Goal: Task Accomplishment & Management: Manage account settings

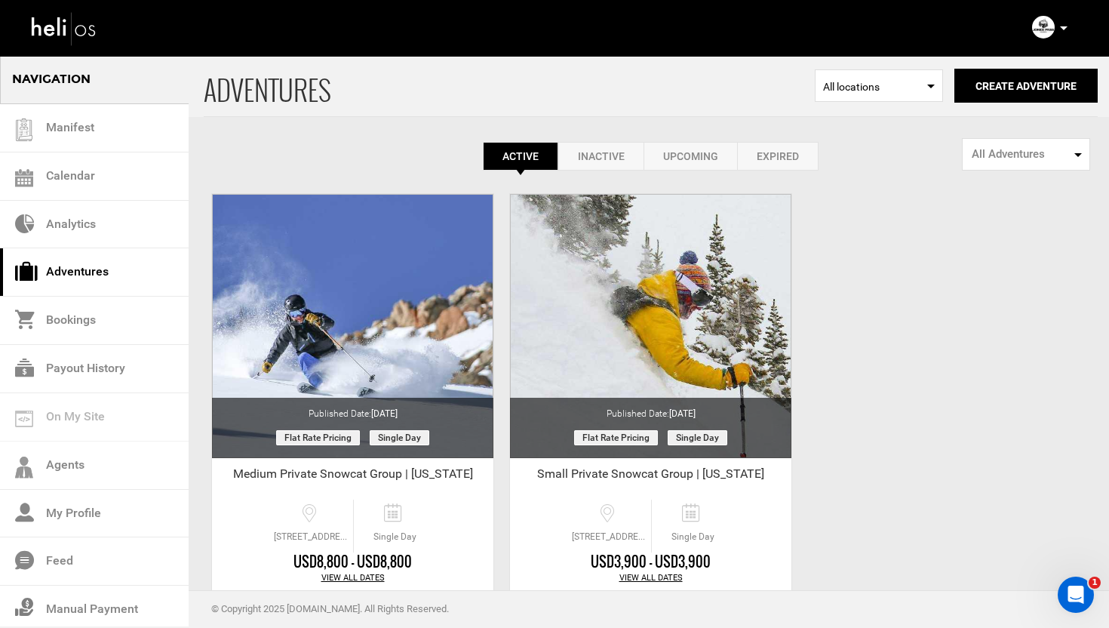
click at [793, 164] on link "Expired" at bounding box center [777, 156] width 81 height 29
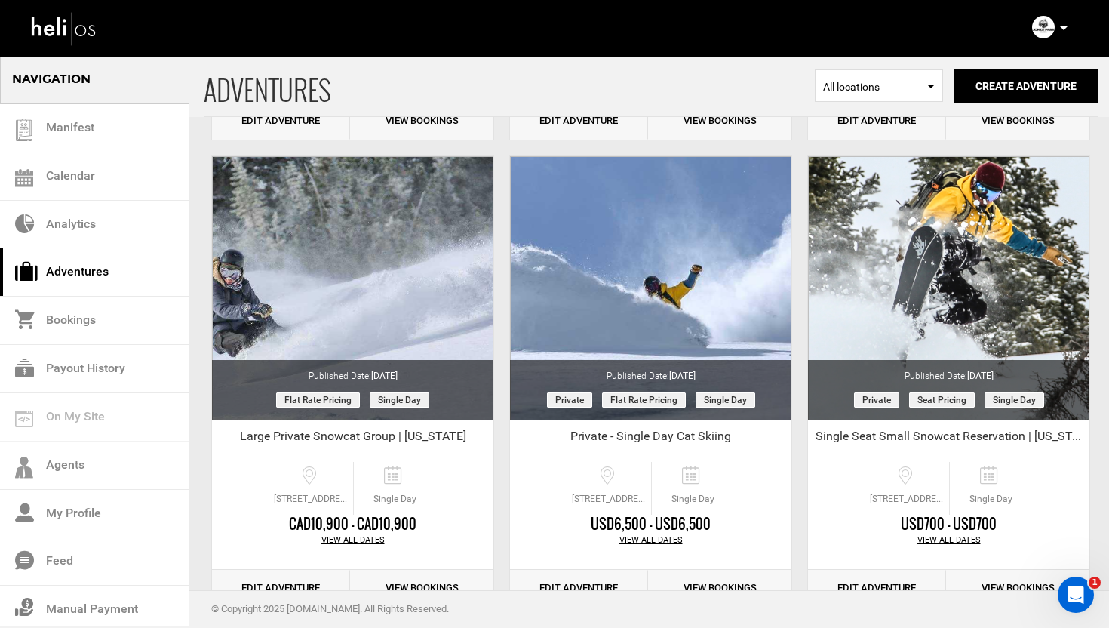
scroll to position [1437, 0]
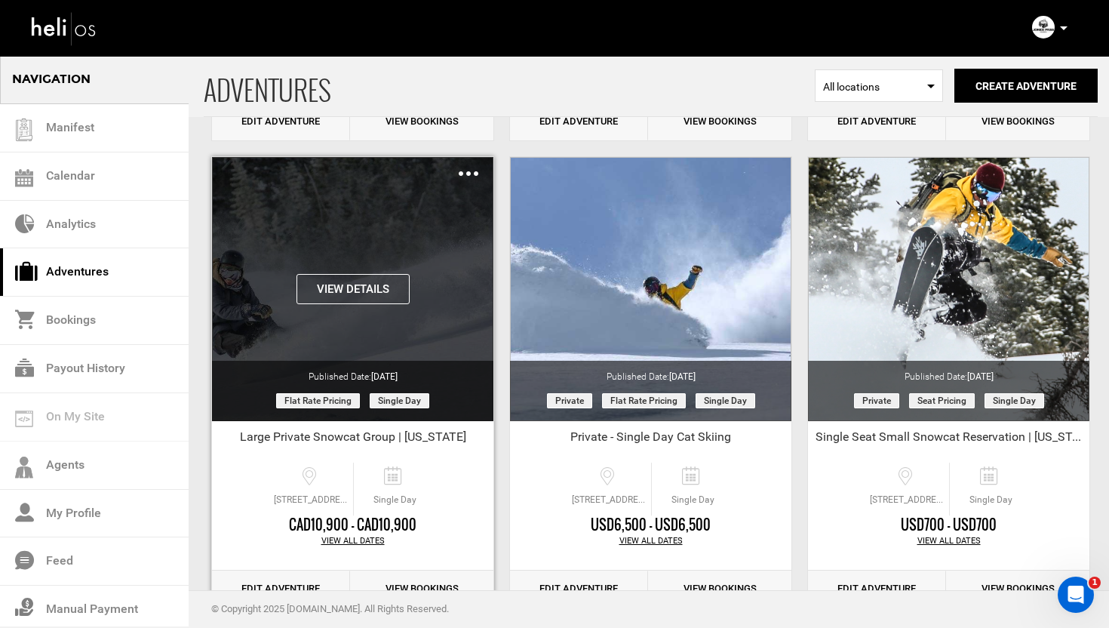
click at [354, 290] on button "View Details" at bounding box center [353, 289] width 113 height 30
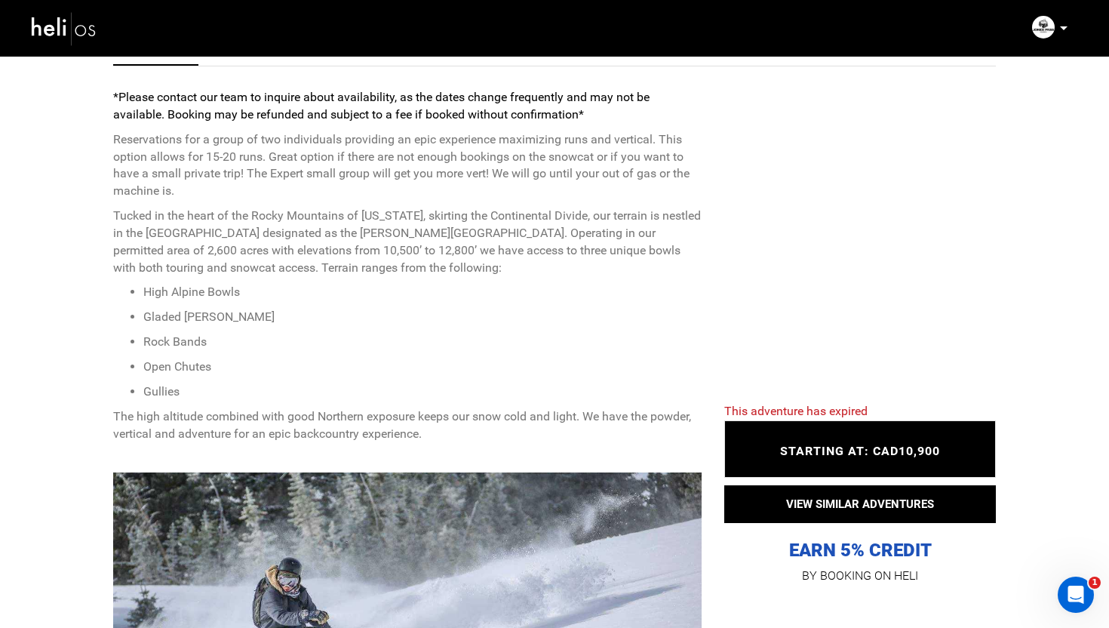
scroll to position [543, 0]
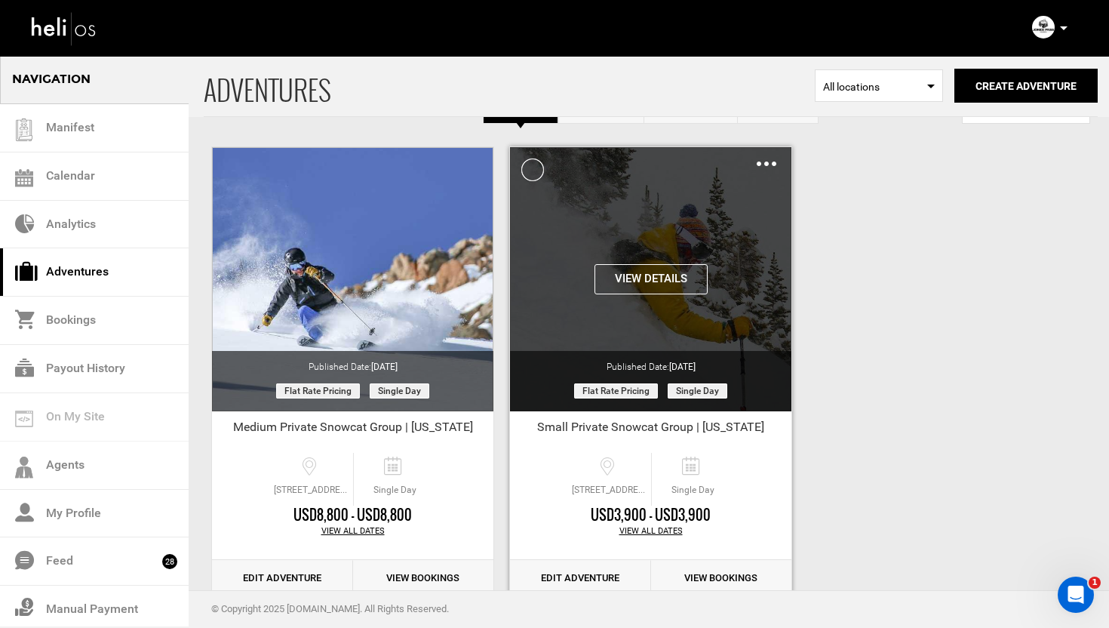
scroll to position [54, 0]
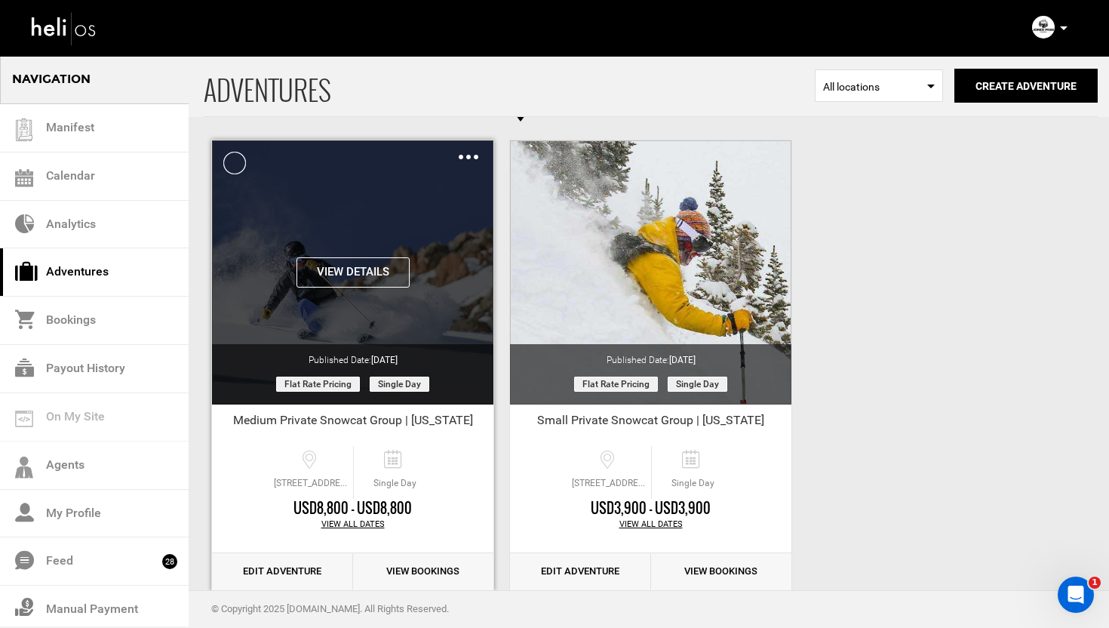
click at [353, 277] on button "View Details" at bounding box center [353, 272] width 113 height 30
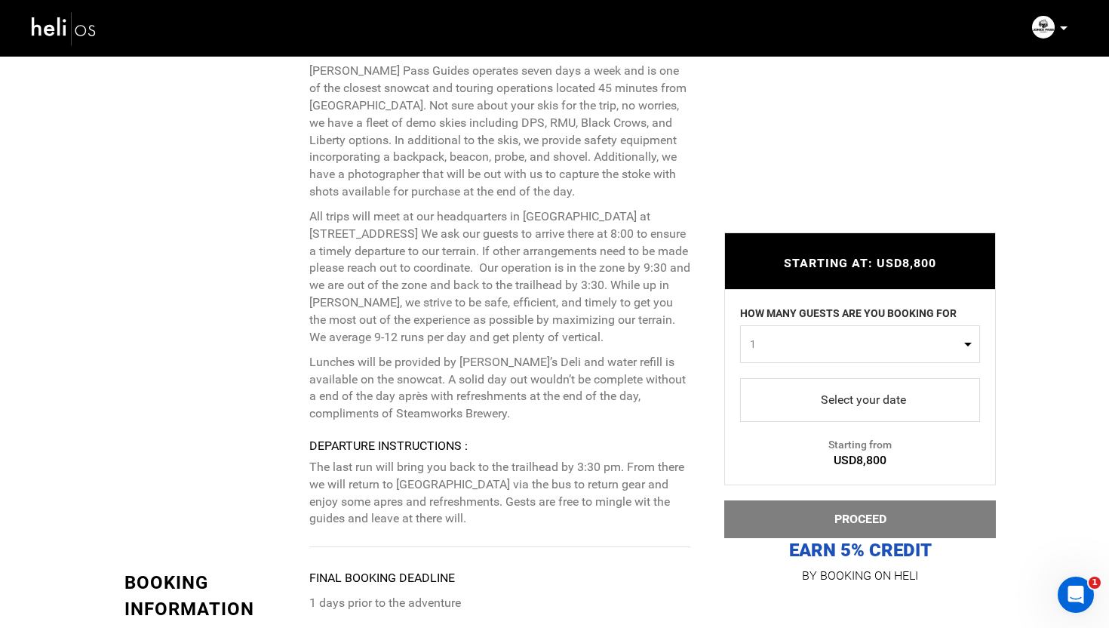
scroll to position [3235, 0]
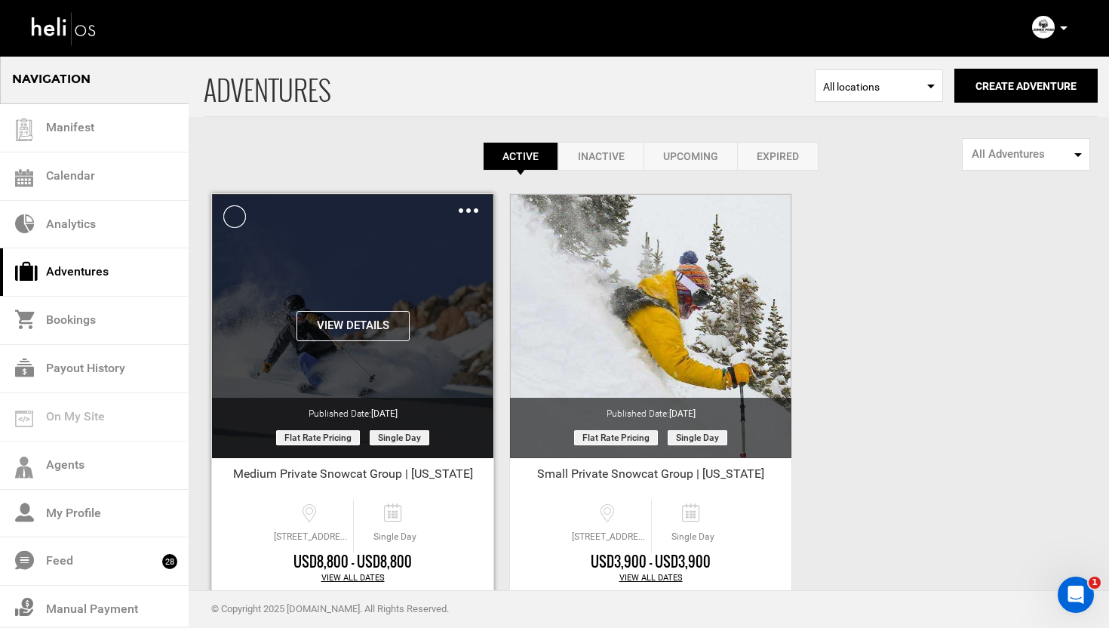
click at [469, 211] on img at bounding box center [469, 210] width 20 height 5
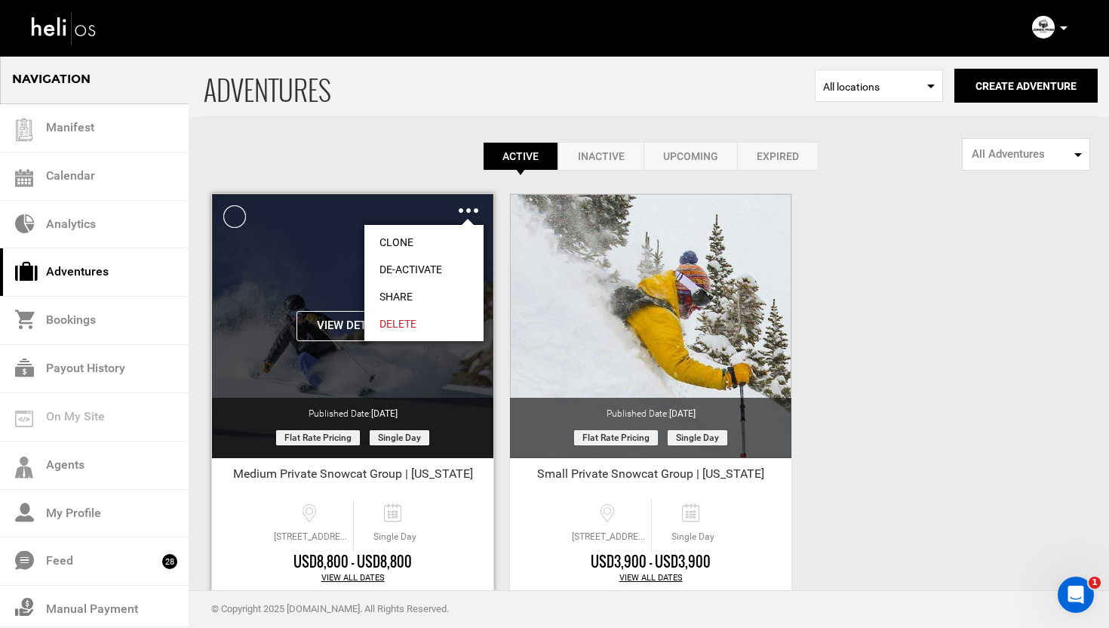
click at [404, 243] on link "Clone" at bounding box center [423, 242] width 119 height 27
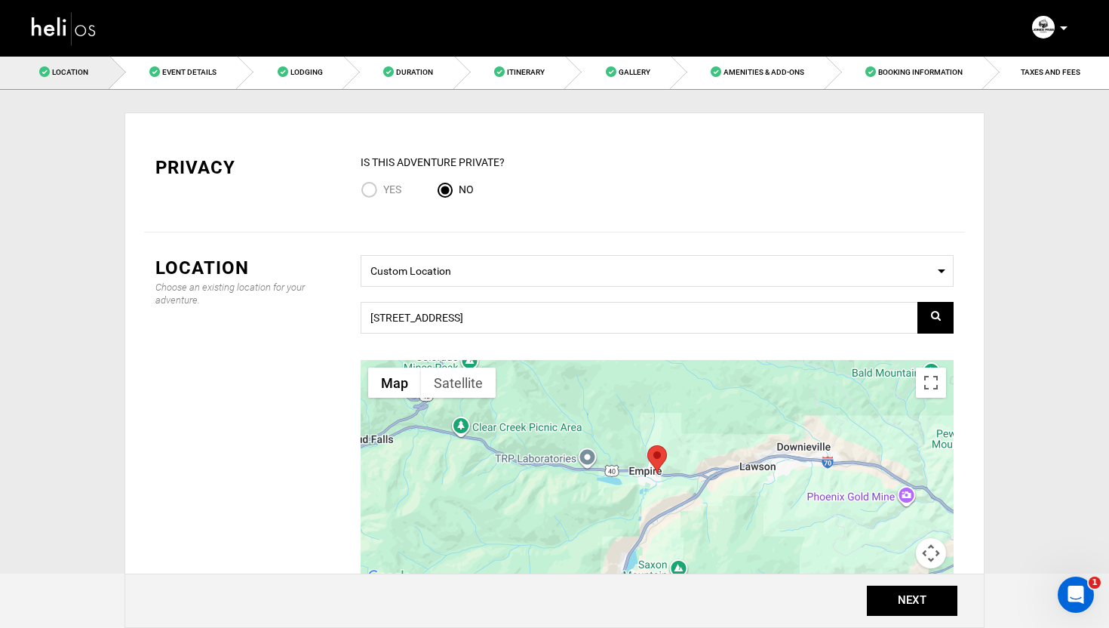
click at [368, 188] on input "Yes" at bounding box center [372, 191] width 23 height 20
radio input "true"
radio input "false"
click at [914, 595] on button "NEXT" at bounding box center [912, 600] width 91 height 30
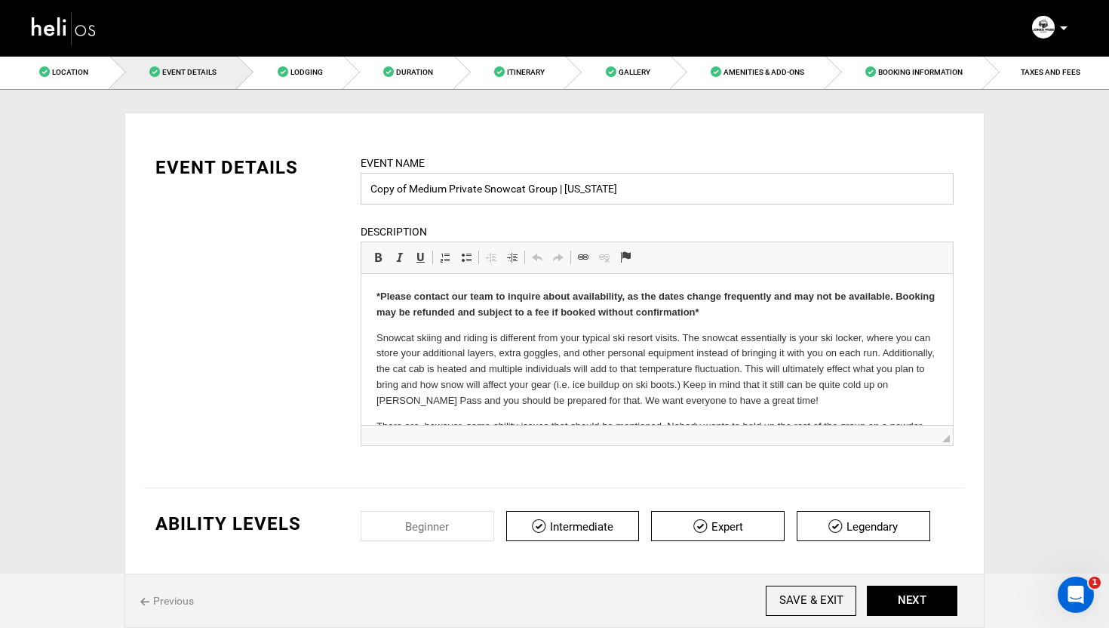
drag, startPoint x: 410, startPoint y: 193, endPoint x: 361, endPoint y: 189, distance: 49.2
click at [361, 189] on input "Copy of Medium Private Snowcat Group | Colorado" at bounding box center [657, 189] width 593 height 32
type input "Medium Private Snowcat Group | [US_STATE]"
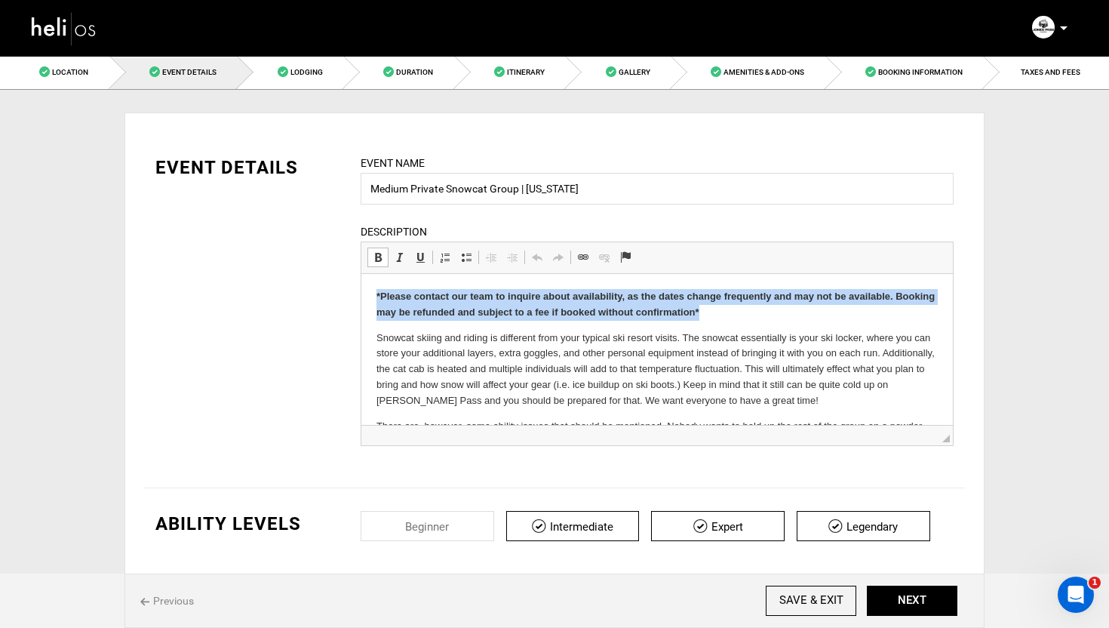
drag, startPoint x: 723, startPoint y: 309, endPoint x: 374, endPoint y: 292, distance: 349.0
click at [374, 292] on html "*Please contact our team to inquire about availability, as the dates change fre…" at bounding box center [657, 539] width 592 height 530
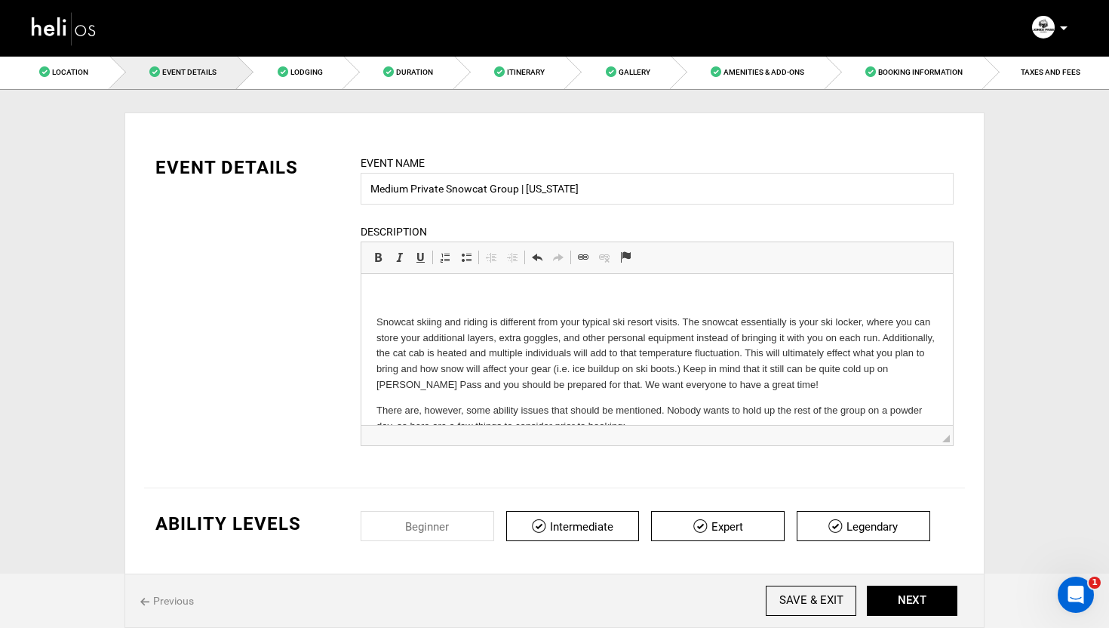
click at [399, 295] on p at bounding box center [656, 297] width 561 height 16
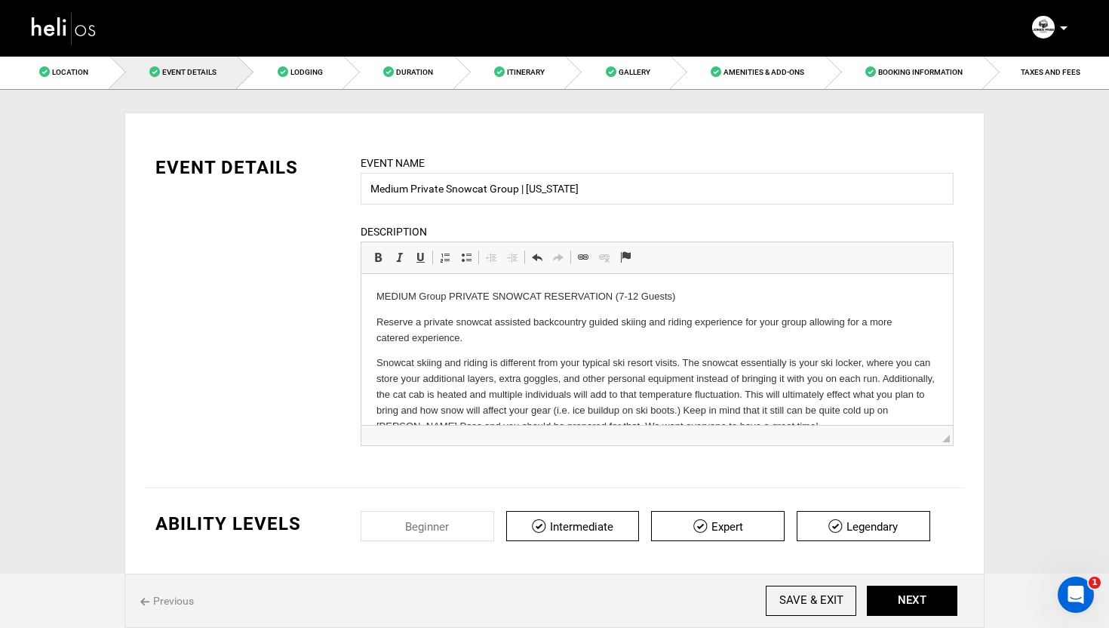
click at [548, 300] on p "MEDIUM Group PRIVATE SNOWCAT RESERVATION (7-12 Guests)" at bounding box center [656, 297] width 561 height 16
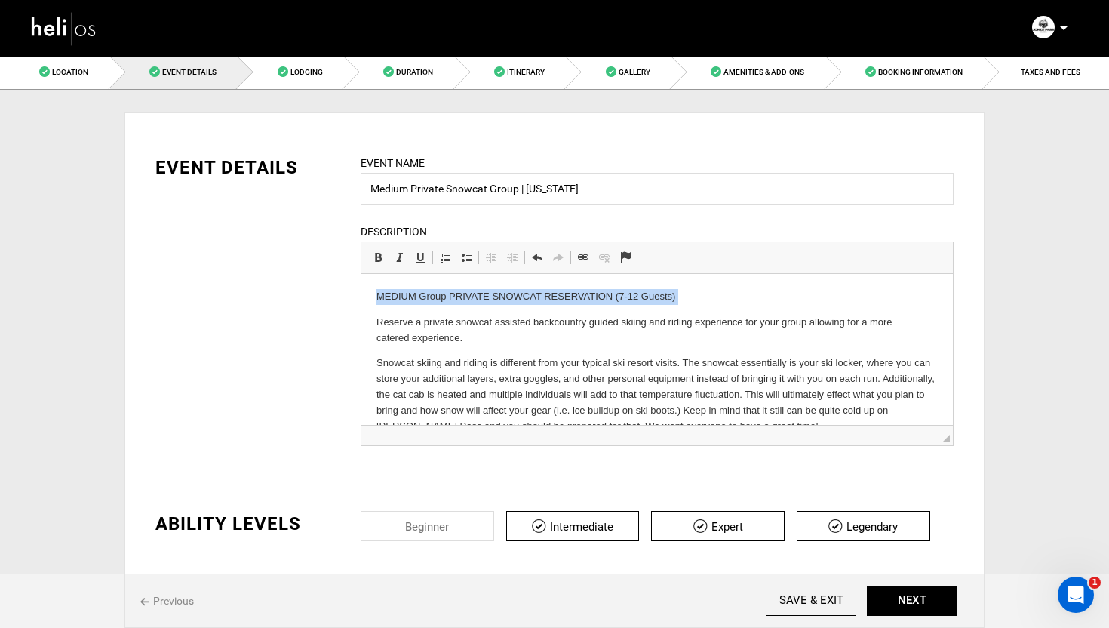
drag, startPoint x: 548, startPoint y: 300, endPoint x: 799, endPoint y: 535, distance: 344.3
click at [548, 300] on p "MEDIUM Group PRIVATE SNOWCAT RESERVATION (7-12 Guests)" at bounding box center [656, 297] width 561 height 16
click at [375, 254] on span at bounding box center [378, 257] width 12 height 12
click at [312, 312] on div "EVENT DETAILS Event Name Medium Private Snowcat Group | Colorado Event name can…" at bounding box center [554, 310] width 821 height 310
click at [456, 315] on p "Reserve a private snowcat assisted backcountry guided skiing and riding experie…" at bounding box center [656, 331] width 561 height 32
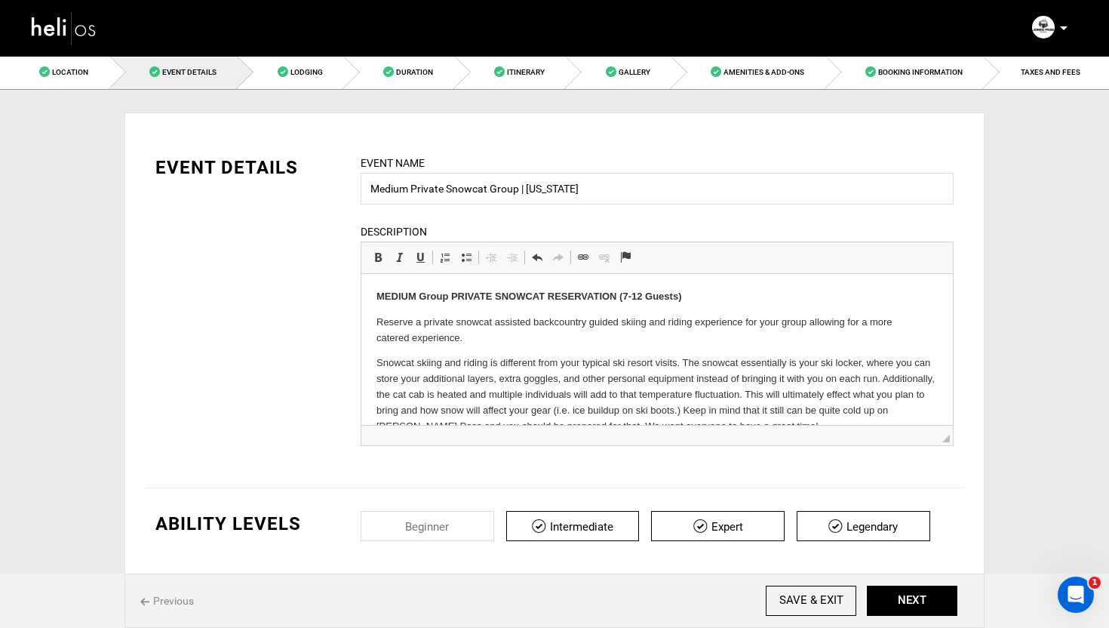
click at [505, 335] on p "Reserve a private snowcat assisted backcountry guided skiing and riding experie…" at bounding box center [656, 331] width 561 height 32
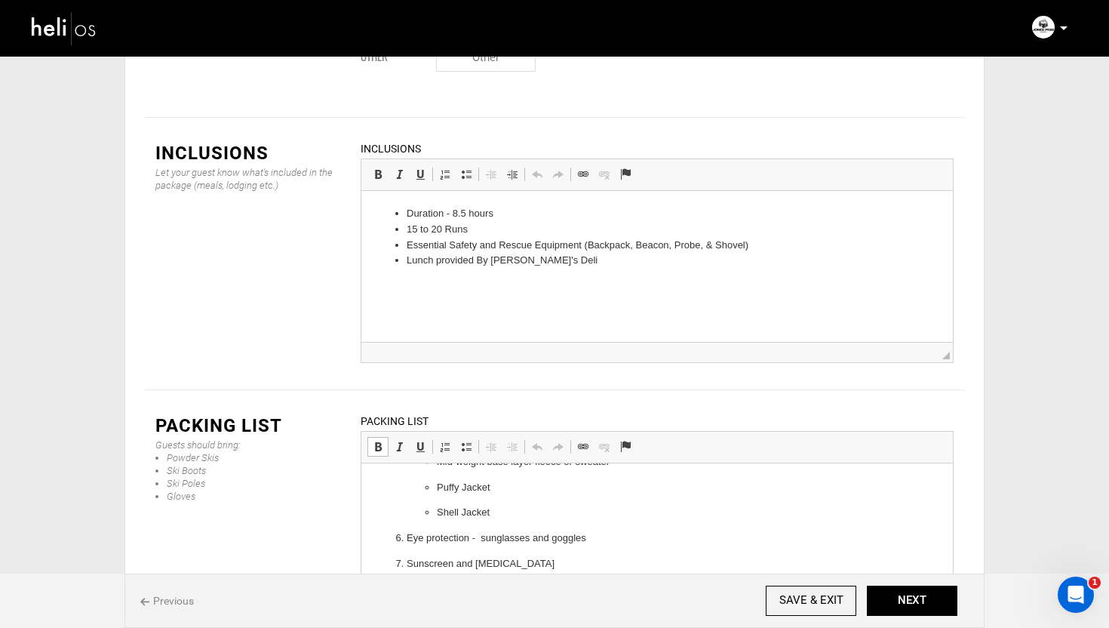
scroll to position [507, 0]
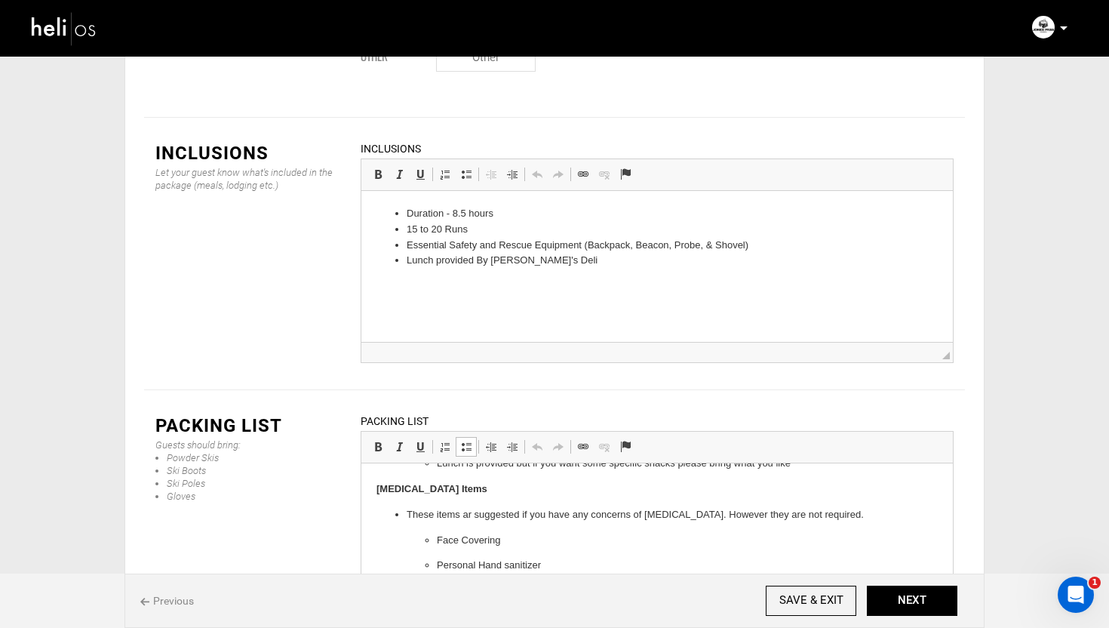
drag, startPoint x: 582, startPoint y: 604, endPoint x: 371, endPoint y: 496, distance: 236.9
click at [371, 496] on html "Appropriate Skiing or Riding Equipment Ski boots and Powder Skies or Snowboard …" at bounding box center [657, 285] width 592 height 658
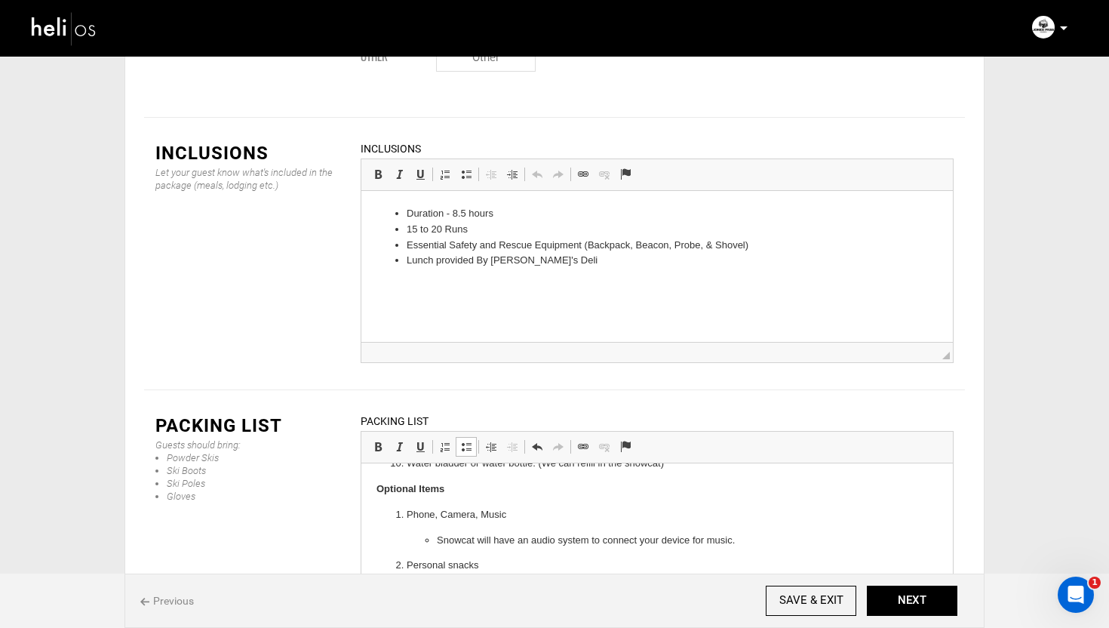
scroll to position [0, 0]
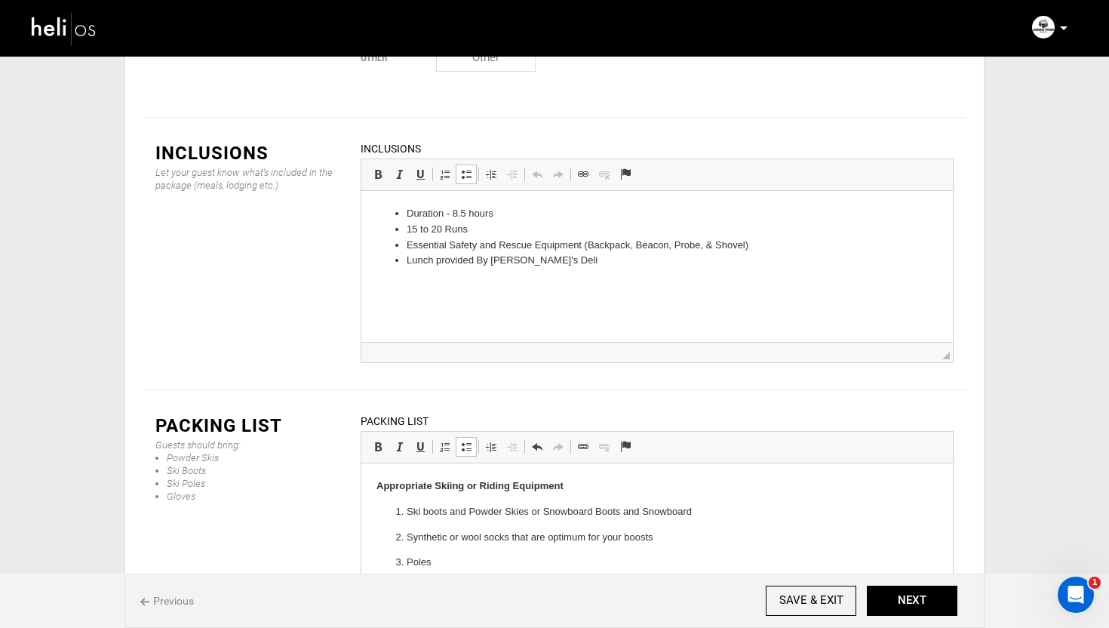
click at [561, 261] on li "Lunch provided By [PERSON_NAME]'s Deli" at bounding box center [657, 261] width 501 height 16
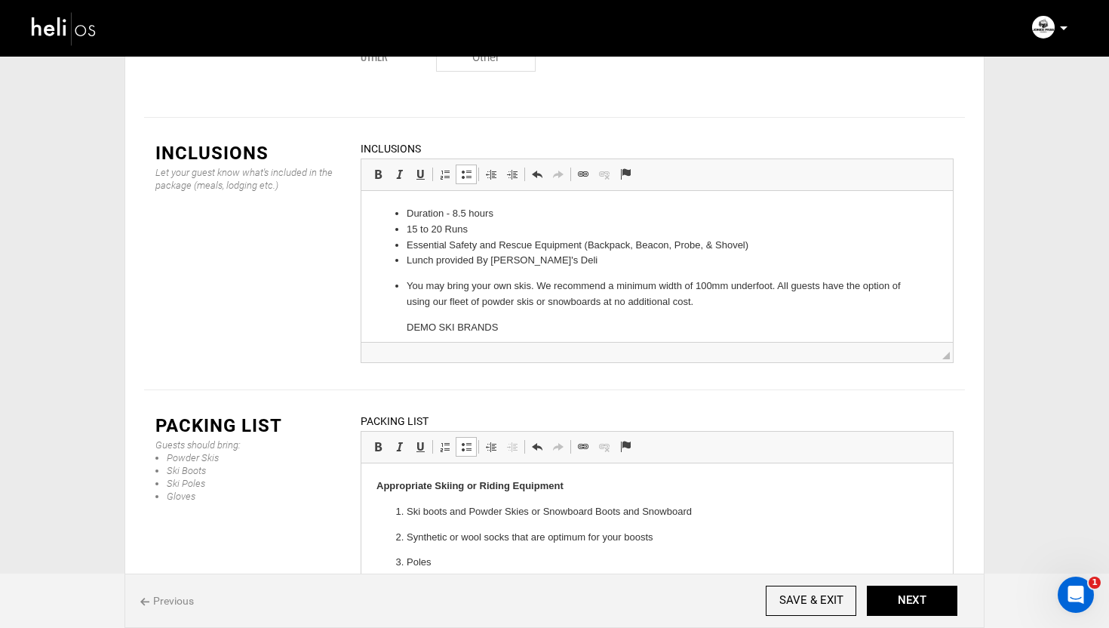
click at [407, 285] on p "You may bring your own skis. We recommend a minimum width of 100mm underfoot. A…" at bounding box center [657, 294] width 501 height 32
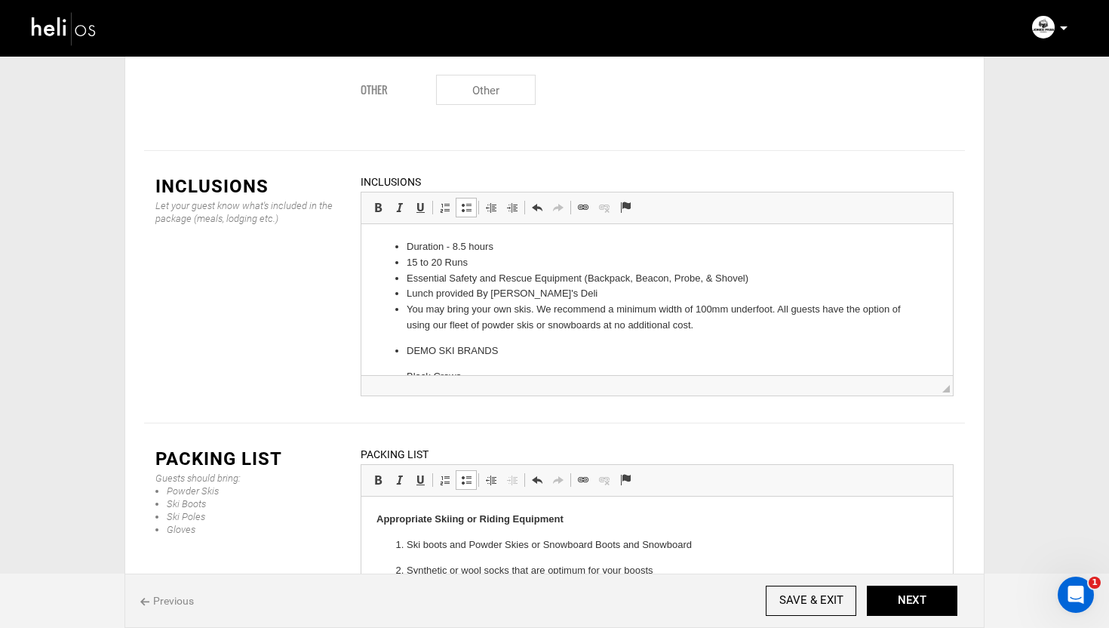
scroll to position [1852, 0]
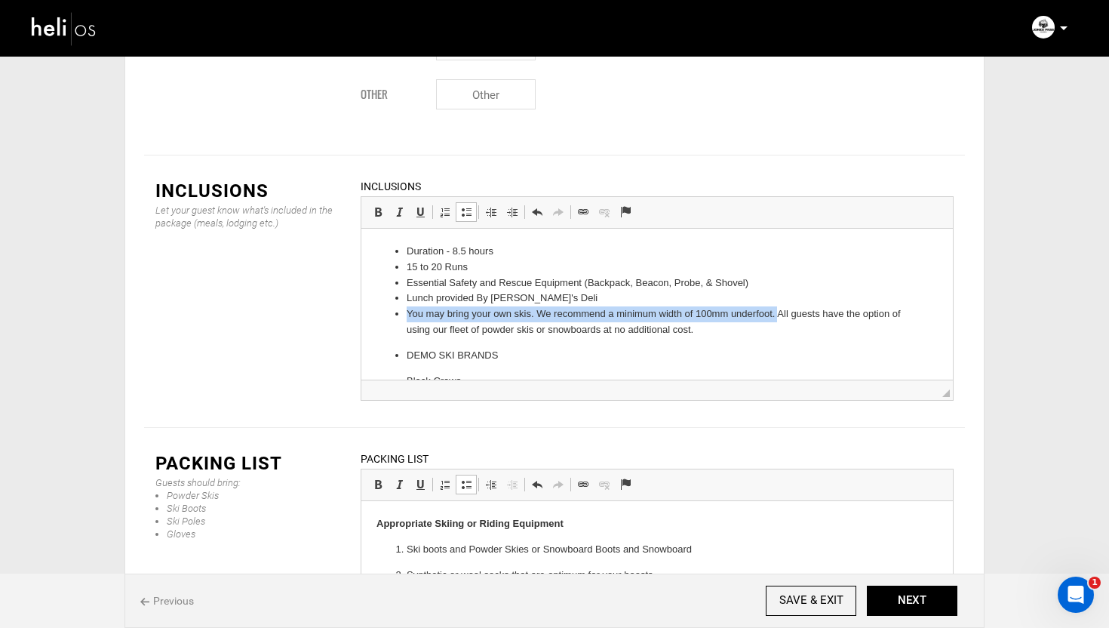
drag, startPoint x: 776, startPoint y: 313, endPoint x: 407, endPoint y: 315, distance: 369.0
click at [407, 315] on li "You may bring your own skis. We recommend a minimum width of 100mm underfoot. A…" at bounding box center [657, 322] width 501 height 32
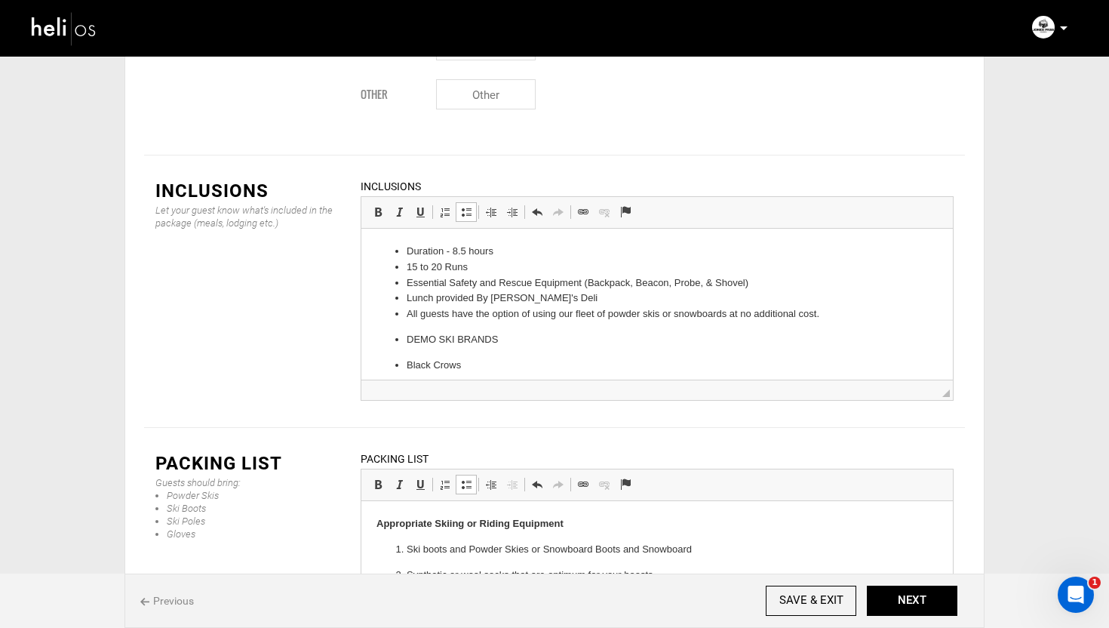
click at [604, 341] on p "DEMO SKI BRANDS" at bounding box center [657, 340] width 501 height 16
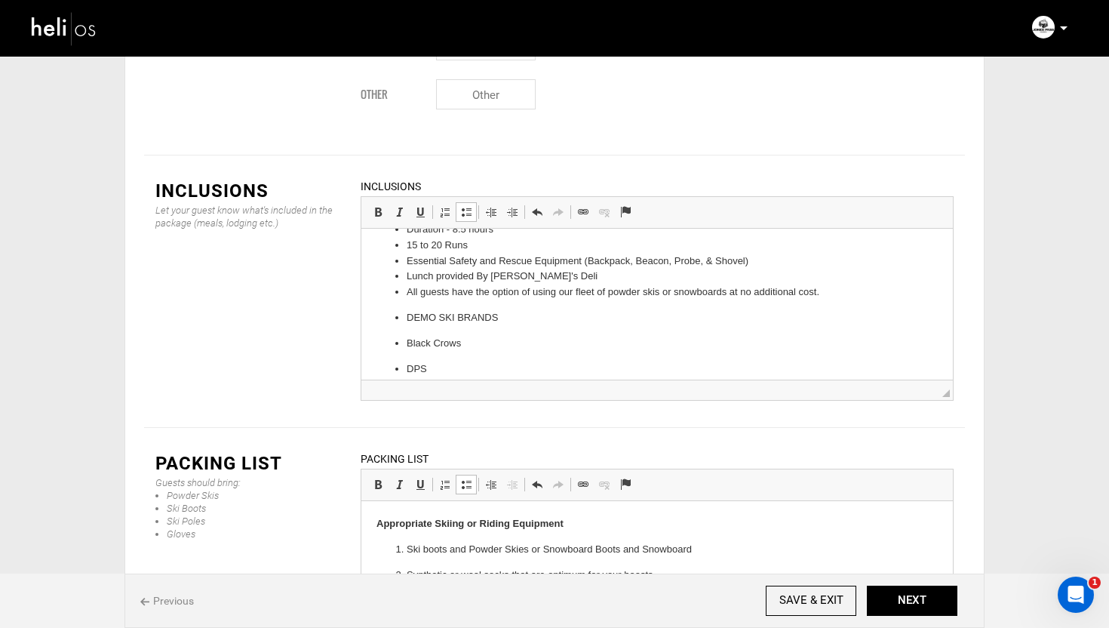
scroll to position [24, 0]
click at [404, 318] on ul "Duration - 8.5 hours 15 to 20 Runs Essential Safety and Rescue Equipment (Backp…" at bounding box center [656, 323] width 561 height 206
click at [405, 332] on ul "Duration - 8.5 hours 15 to 20 Runs Essential Safety and Rescue Equipment (Backp…" at bounding box center [656, 318] width 561 height 196
click at [407, 358] on li "DPS" at bounding box center [657, 357] width 501 height 16
click at [468, 333] on p "Black Crows" at bounding box center [657, 332] width 380 height 16
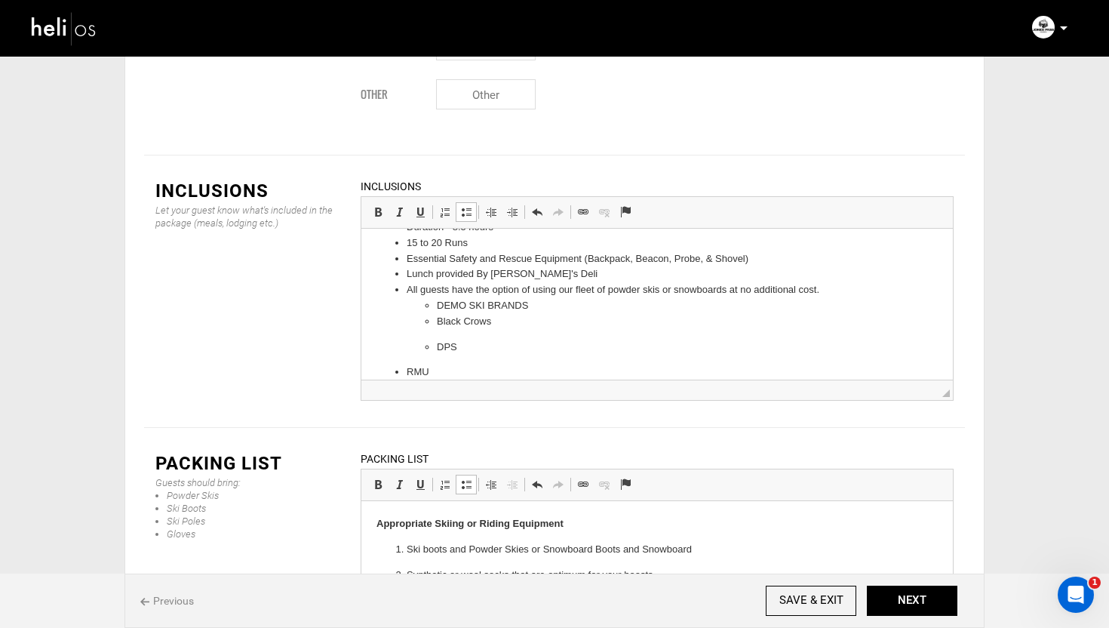
click at [435, 349] on ul "DEMO SKI BRANDS Black Crows DPS" at bounding box center [657, 326] width 501 height 57
click at [407, 365] on p "RMU" at bounding box center [657, 363] width 501 height 16
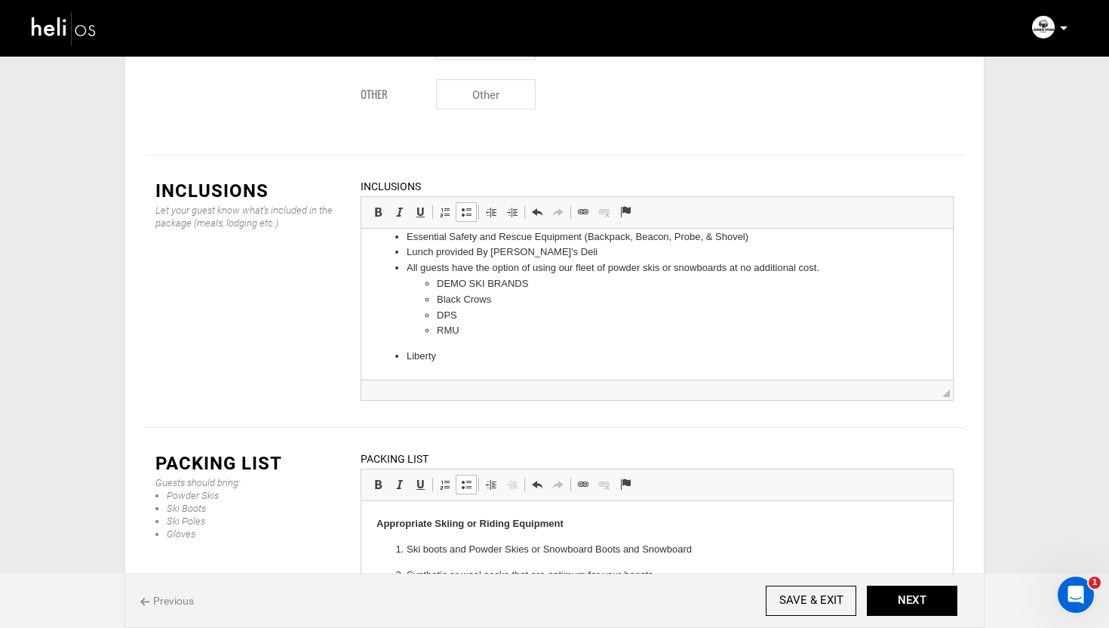
click at [403, 355] on ul "Duration - 8.5 hours 15 to 20 Runs Essential Safety and Rescue Equipment (Backp…" at bounding box center [656, 281] width 561 height 167
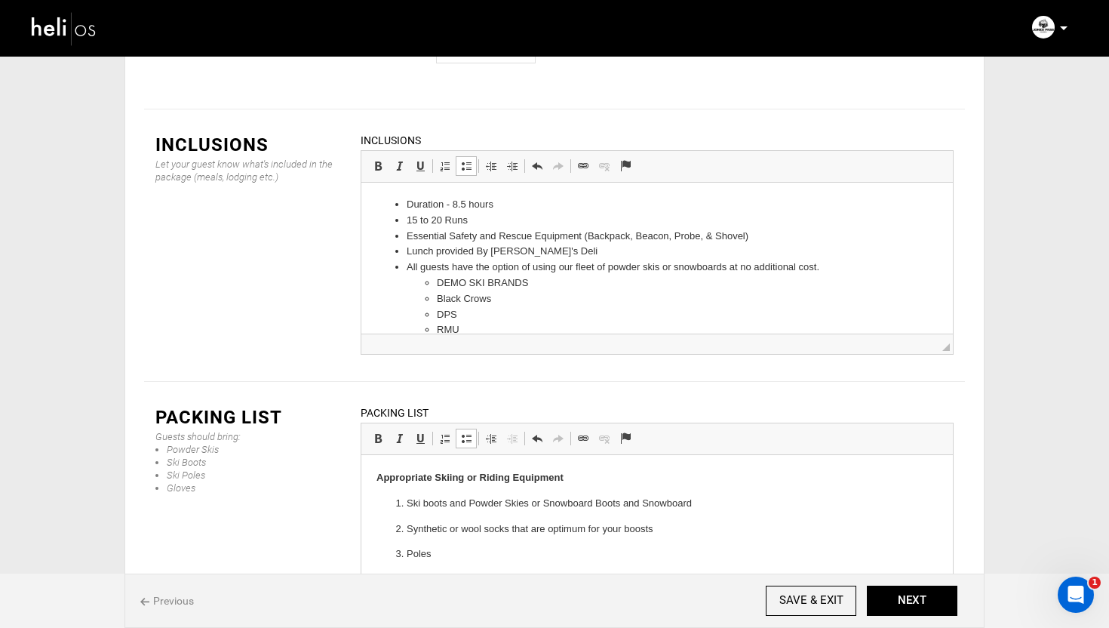
scroll to position [0, 0]
drag, startPoint x: 536, startPoint y: 282, endPoint x: 447, endPoint y: 279, distance: 89.1
click at [447, 279] on li "DEMO SKI BRANDS" at bounding box center [657, 284] width 441 height 16
click at [579, 293] on li "Black Crows" at bounding box center [657, 300] width 441 height 16
drag, startPoint x: 549, startPoint y: 287, endPoint x: 536, endPoint y: 281, distance: 13.9
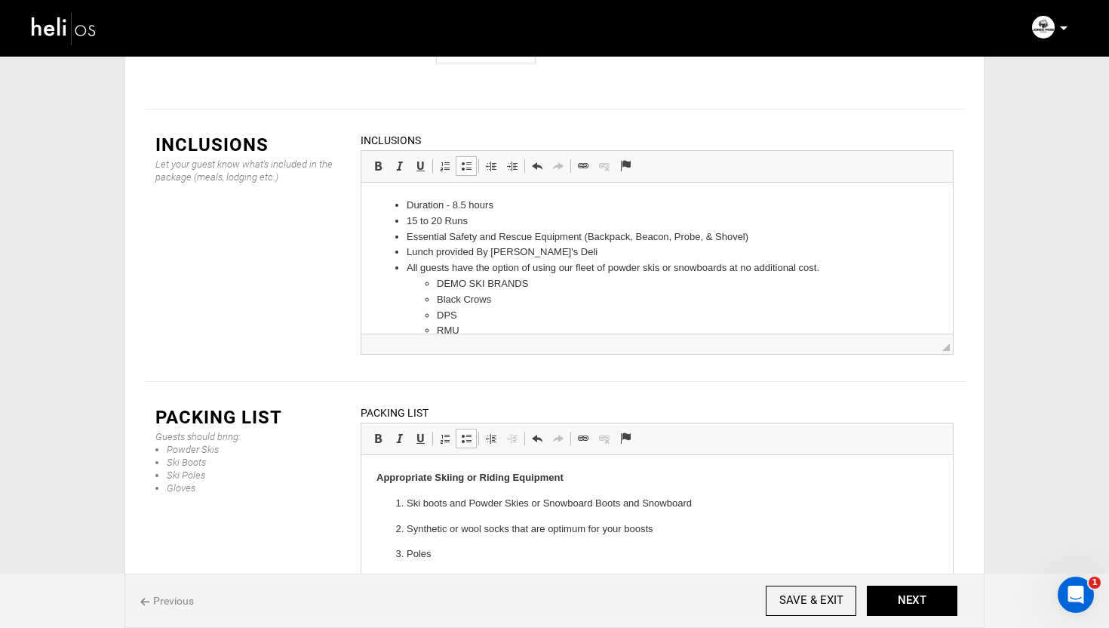
click at [536, 281] on li "DEMO SKI BRANDS" at bounding box center [657, 284] width 441 height 16
click at [539, 281] on li "DEMO SKI BRANDS" at bounding box center [657, 284] width 441 height 16
click at [541, 281] on li "DEMO SKI BRANDS" at bounding box center [657, 284] width 441 height 16
click at [525, 285] on li "DEMO SKI BRANDS" at bounding box center [657, 284] width 441 height 16
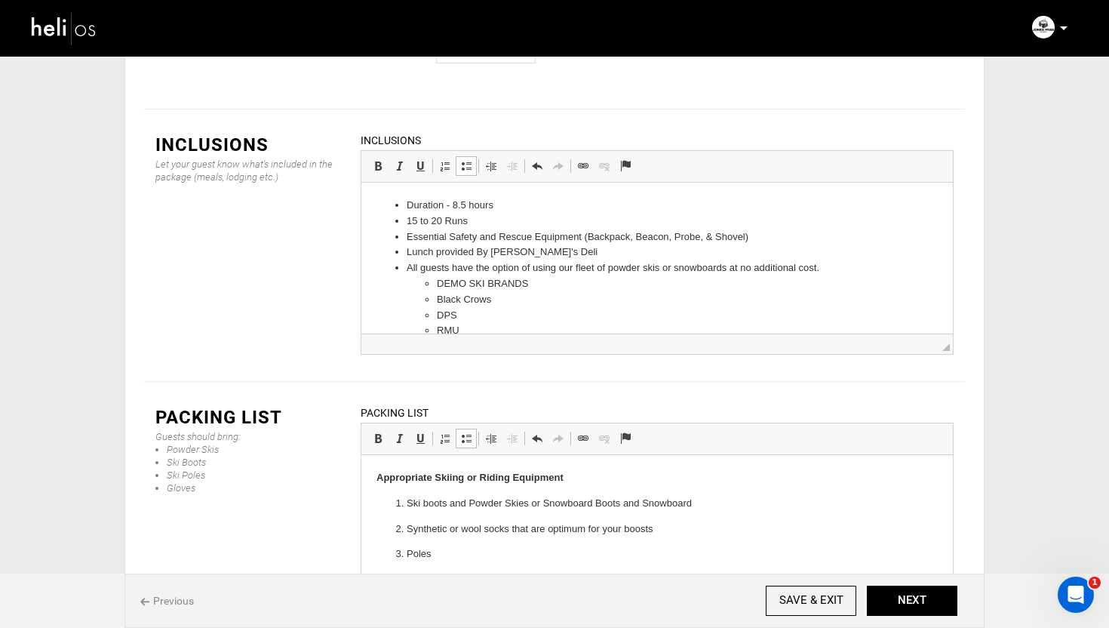
click at [470, 278] on li "DEMO SKI BRANDS" at bounding box center [657, 284] width 441 height 16
click at [422, 160] on span at bounding box center [420, 166] width 12 height 12
click at [562, 303] on li "Black Crows" at bounding box center [657, 300] width 441 height 16
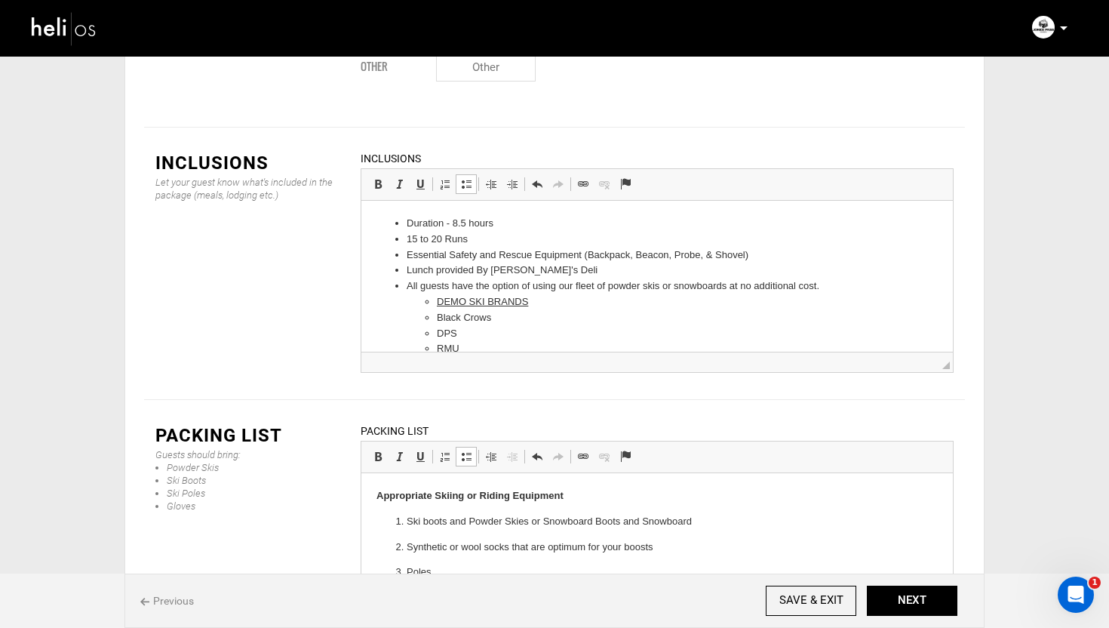
scroll to position [1898, 0]
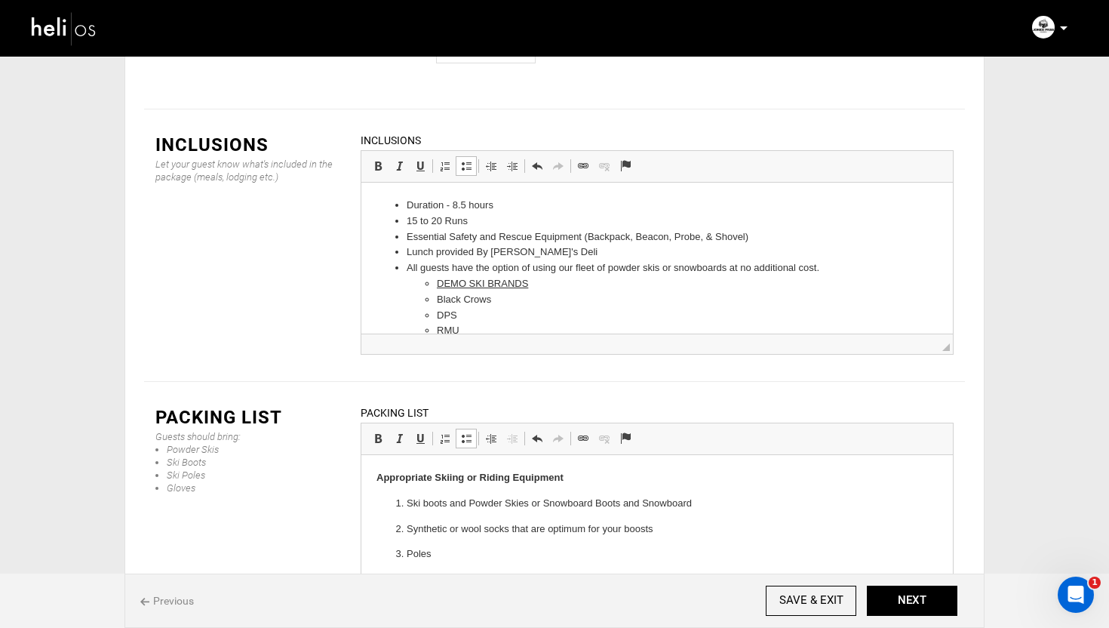
click at [500, 280] on u "DEMO SKI BRANDS" at bounding box center [482, 283] width 91 height 11
click at [424, 156] on link "Underline Keyboard shortcut Command+U" at bounding box center [420, 166] width 21 height 20
click at [587, 299] on li "Black Crows" at bounding box center [657, 300] width 441 height 16
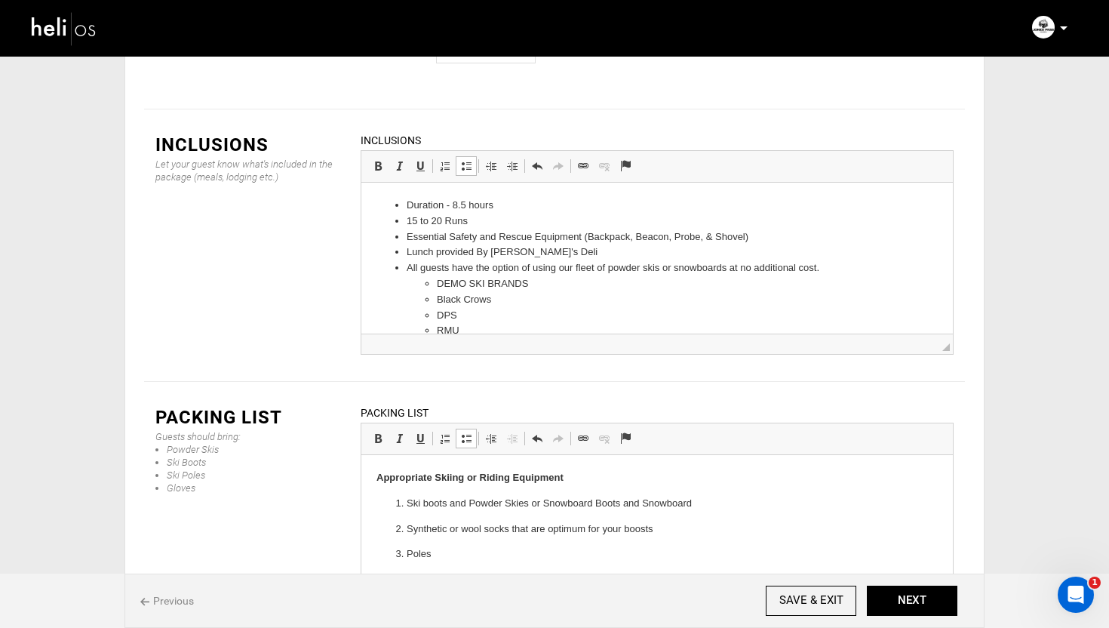
click at [434, 283] on ul "DEMO SKI BRANDS Black Crows DPS RMU Liberty" at bounding box center [657, 315] width 501 height 78
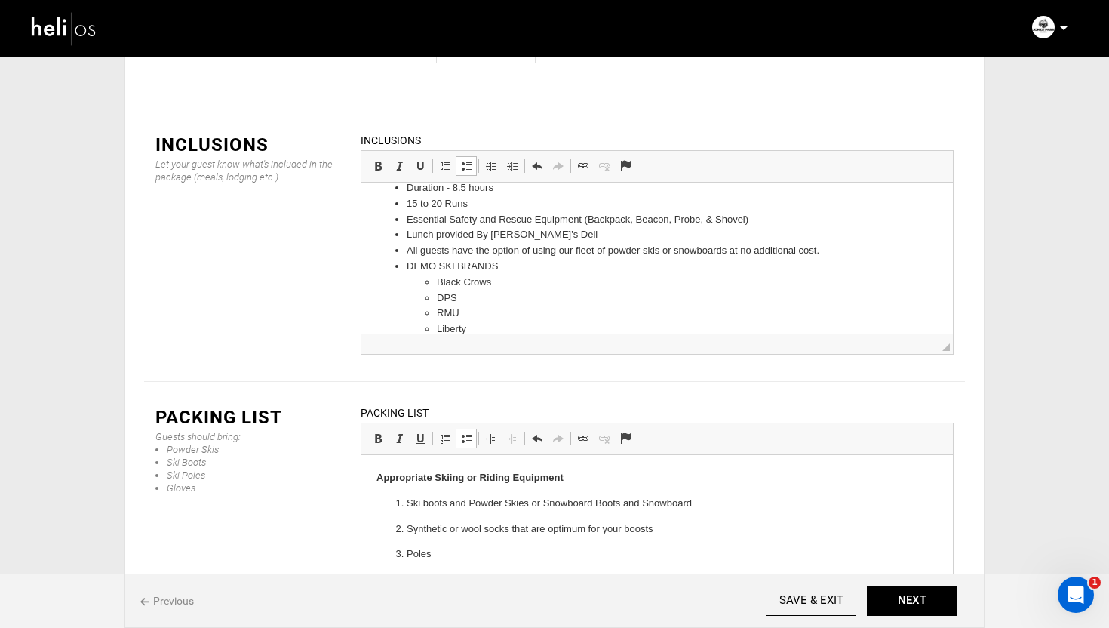
scroll to position [36, 0]
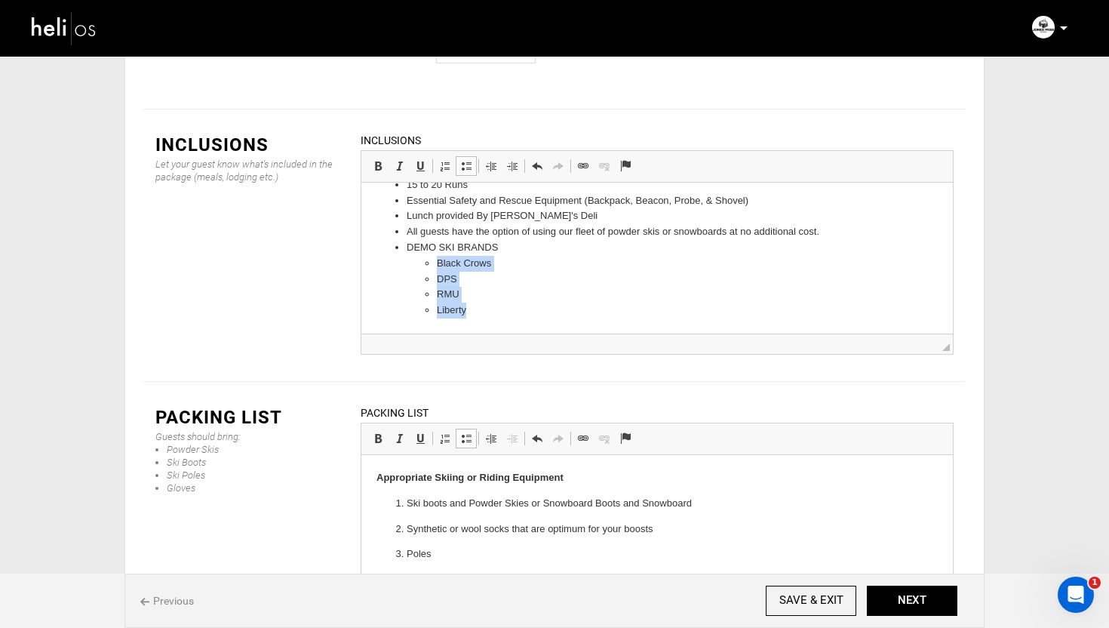
drag, startPoint x: 477, startPoint y: 311, endPoint x: 438, endPoint y: 268, distance: 57.7
click at [438, 268] on ul "Black Crows DPS RMU Liberty" at bounding box center [657, 287] width 501 height 63
copy ul "Black Crows DPS RMU Liberty"
click at [830, 226] on li "All guests have the option of using our fleet of powder skis or snowboards at n…" at bounding box center [657, 232] width 501 height 16
click at [826, 229] on li "All guests have the option of using our fleet of powder skis or snowboards at n…" at bounding box center [657, 232] width 501 height 16
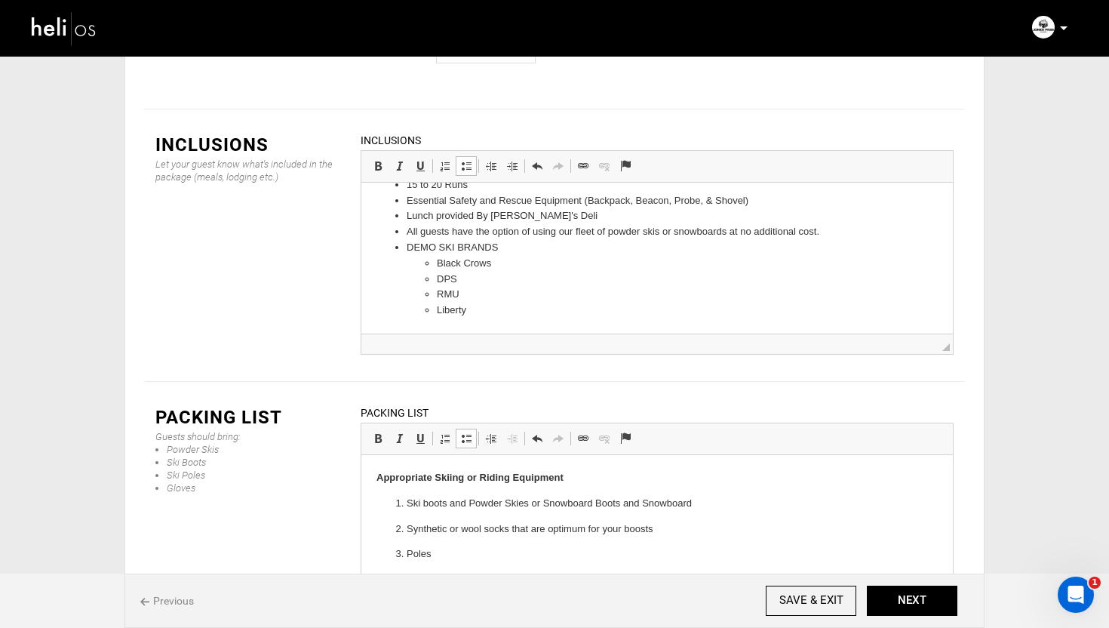
click at [818, 235] on li "All guests have the option of using our fleet of powder skis or snowboards at n…" at bounding box center [657, 232] width 501 height 16
click at [407, 248] on li "Black Crows" at bounding box center [657, 248] width 501 height 16
click at [891, 230] on li "All guests have the option of using our fleet of powder skis or snowboards at n…" at bounding box center [657, 232] width 501 height 16
click at [407, 250] on li "DPS" at bounding box center [657, 248] width 501 height 16
click at [405, 246] on ul "Duration - 8.5 hours 15 to 20 Runs Essential Safety and Rescue Equipment (Backp…" at bounding box center [656, 263] width 561 height 204
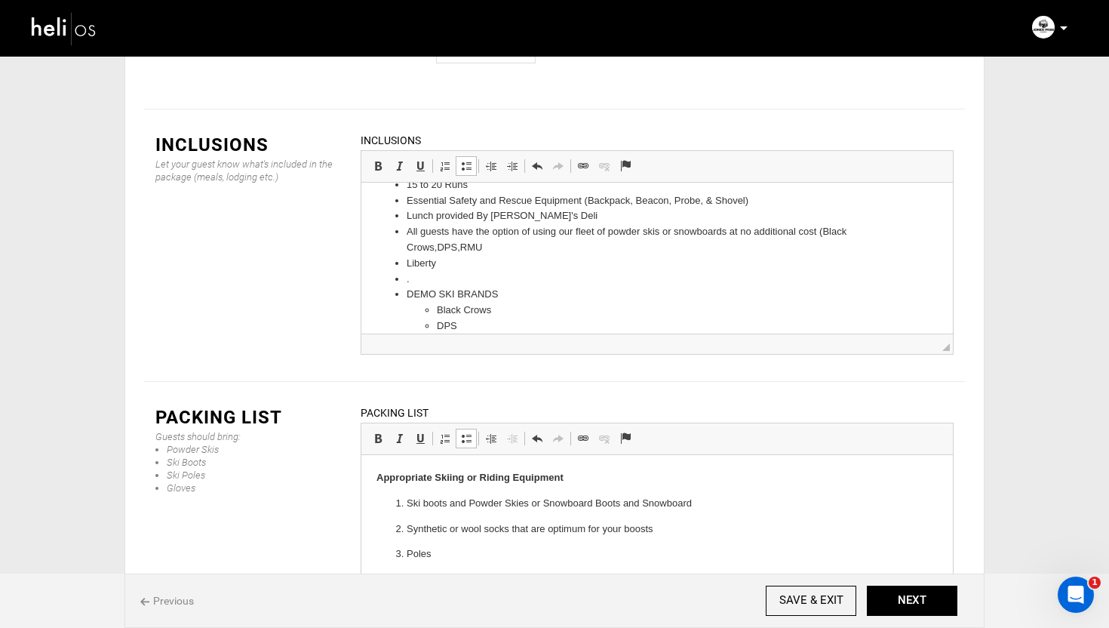
click at [407, 259] on li "Liberty" at bounding box center [657, 264] width 501 height 16
click at [488, 251] on li "All guests have the option of using our fleet of powder skis or snowboards at n…" at bounding box center [657, 240] width 501 height 32
drag, startPoint x: 488, startPoint y: 326, endPoint x: 424, endPoint y: 282, distance: 77.6
click at [424, 282] on li "DEMO SKI BRANDS Black Crows DPS RMU Liberty" at bounding box center [657, 311] width 501 height 78
drag, startPoint x: 490, startPoint y: 292, endPoint x: 403, endPoint y: 273, distance: 89.5
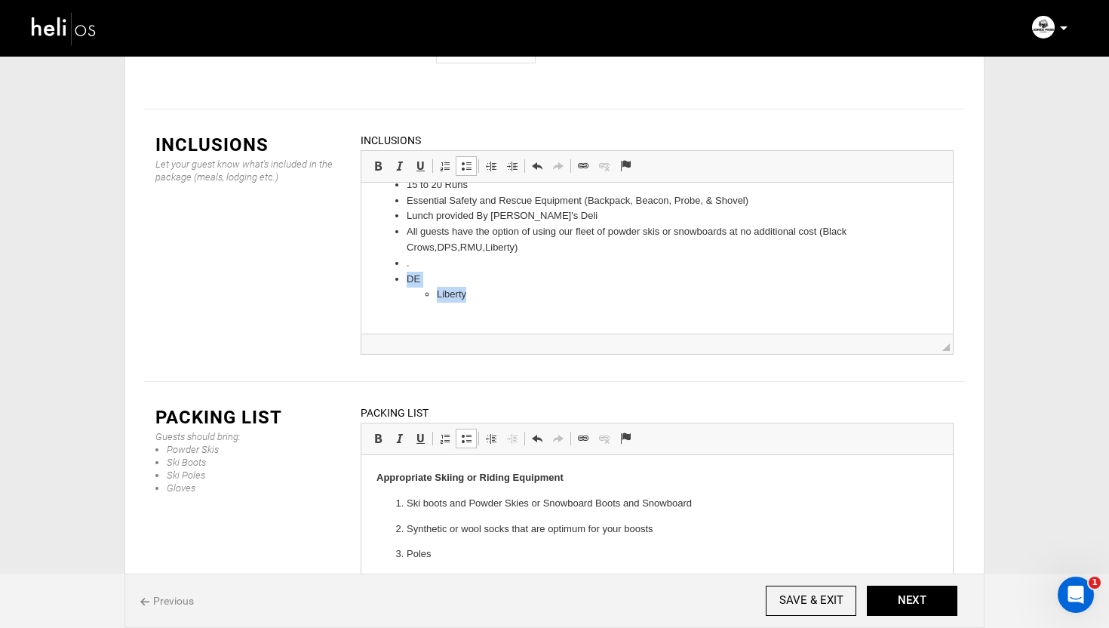
click at [403, 273] on ul "Duration - 8.5 hours 15 to 20 Runs Essential Safety and Rescue Equipment (Backp…" at bounding box center [656, 239] width 561 height 157
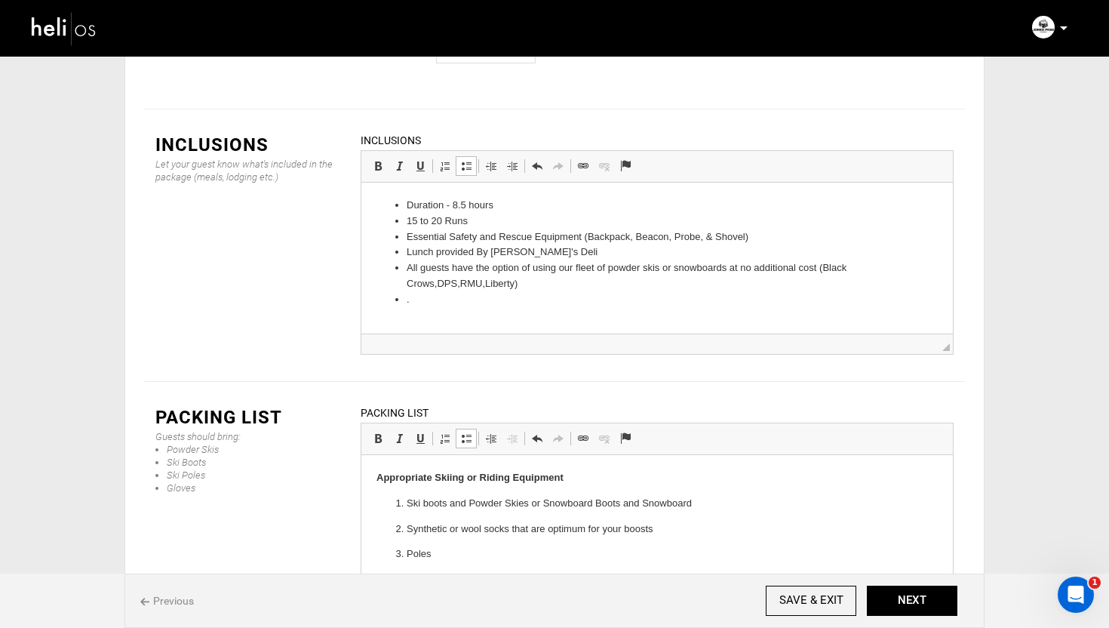
scroll to position [0, 0]
click at [430, 302] on html "Duration - 8.5 hours 15 to 20 Runs Essential Safety and Rescue Equipment (Backp…" at bounding box center [657, 245] width 592 height 124
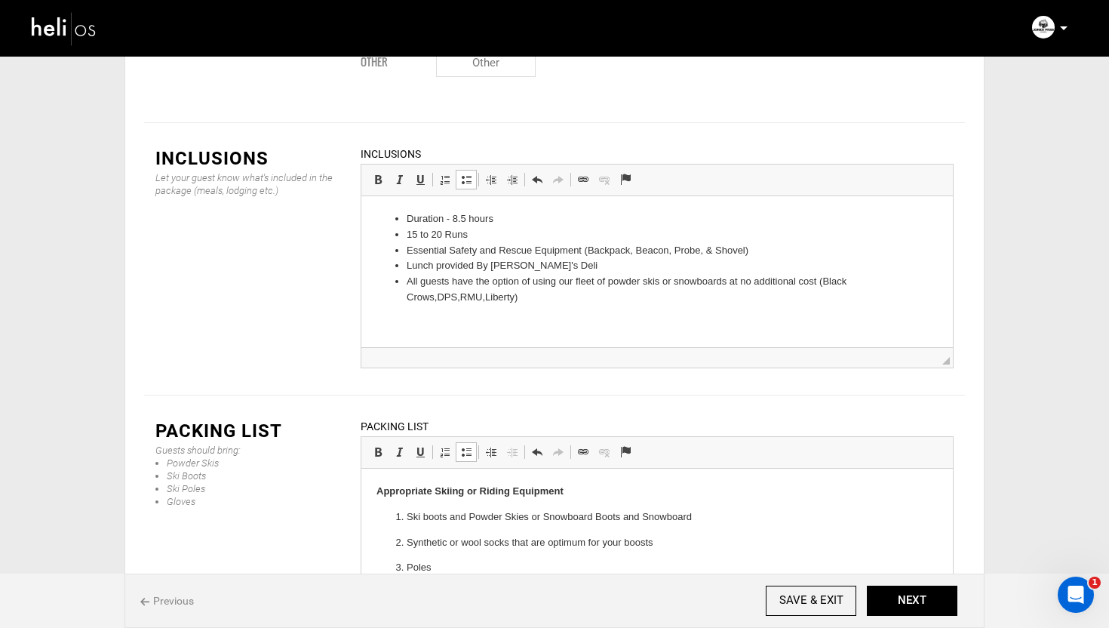
scroll to position [1883, 0]
click at [434, 304] on li "All guests have the option of using our fleet of powder skis or snowboards at n…" at bounding box center [657, 291] width 501 height 32
click at [530, 299] on li "All guests have the option of using our fleet of powder skis or snowboards at n…" at bounding box center [657, 291] width 501 height 32
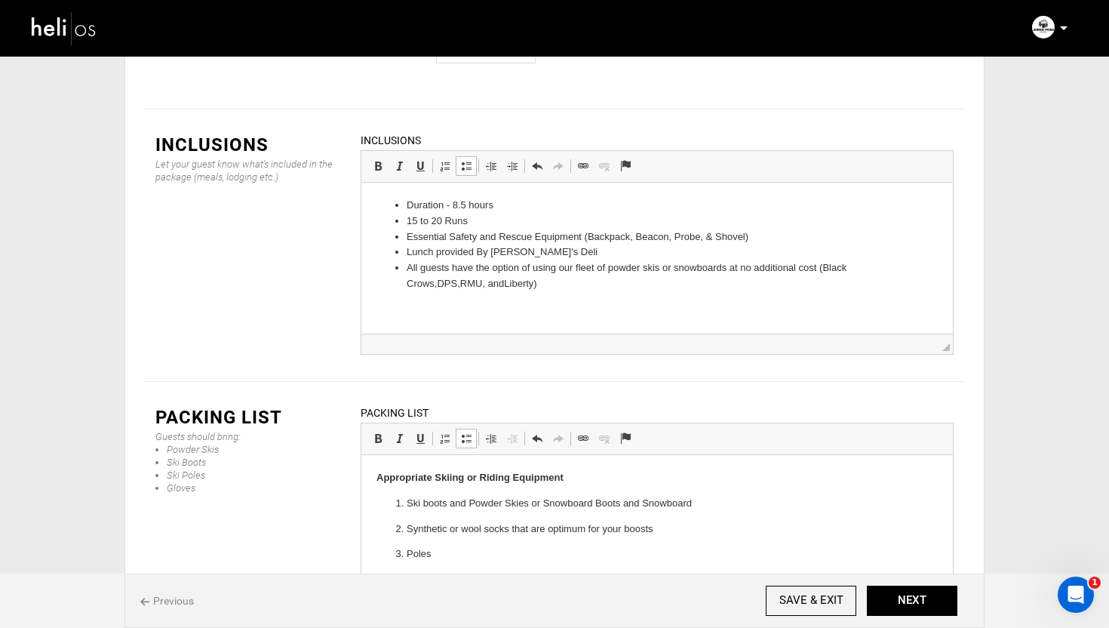
click at [440, 305] on html "Duration - 8.5 hours 15 to 20 Runs Essential Safety and Rescue Equipment (Backp…" at bounding box center [657, 245] width 592 height 124
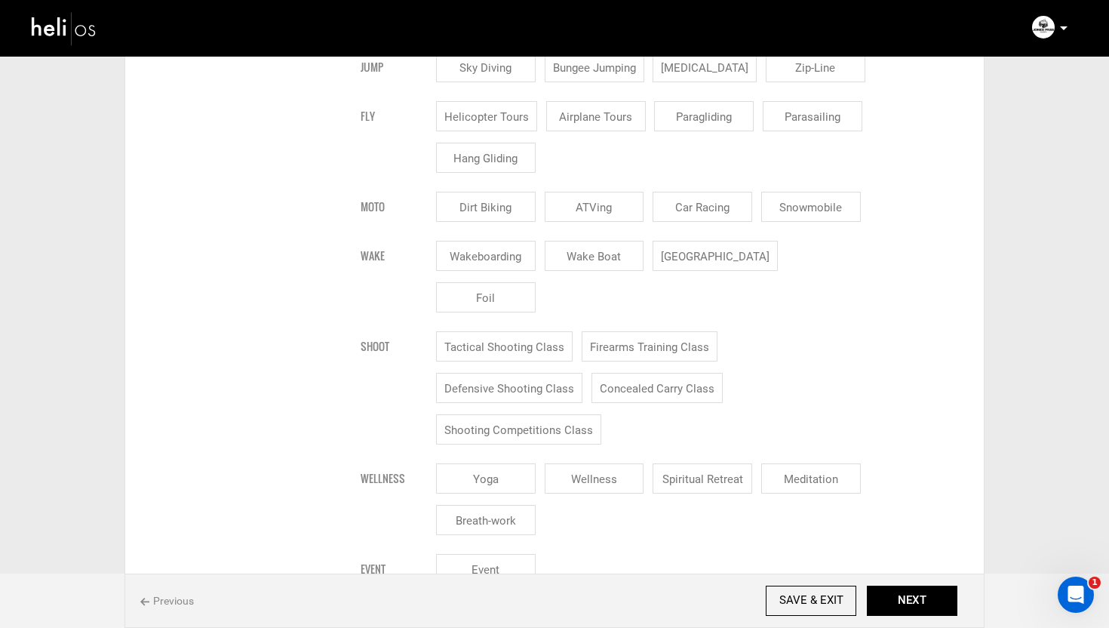
scroll to position [1233, 0]
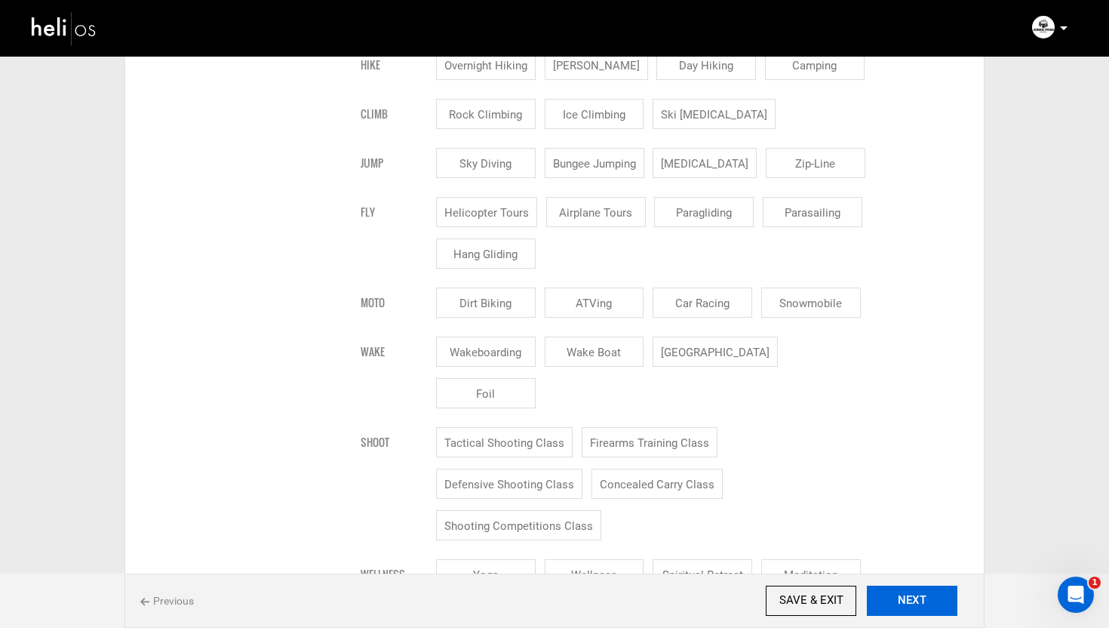
click at [935, 608] on button "NEXT" at bounding box center [912, 600] width 91 height 30
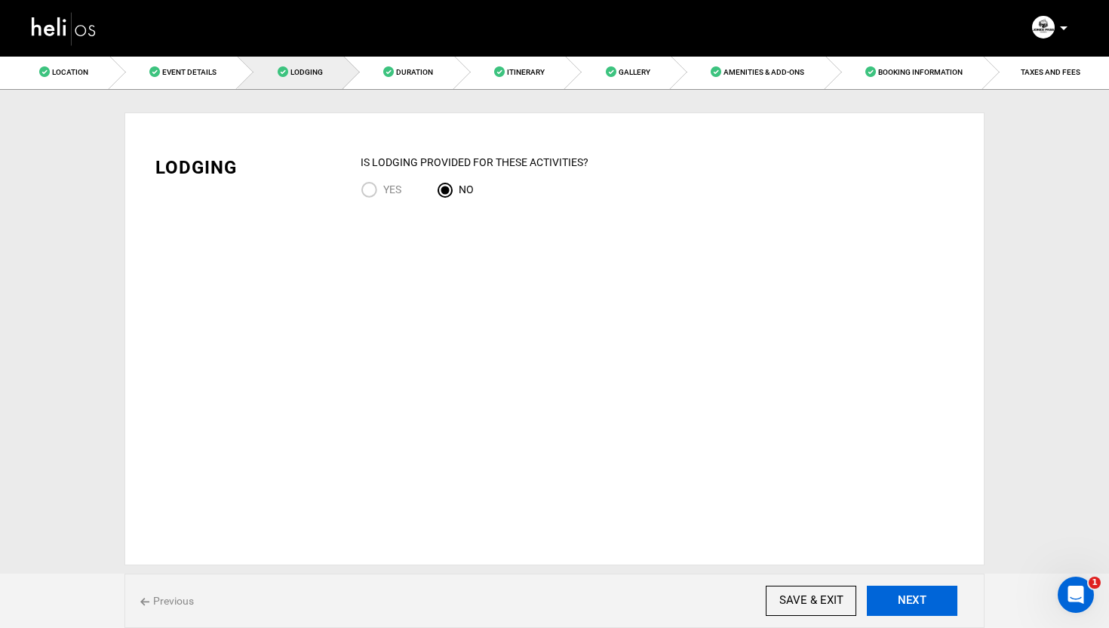
click at [912, 601] on button "NEXT" at bounding box center [912, 600] width 91 height 30
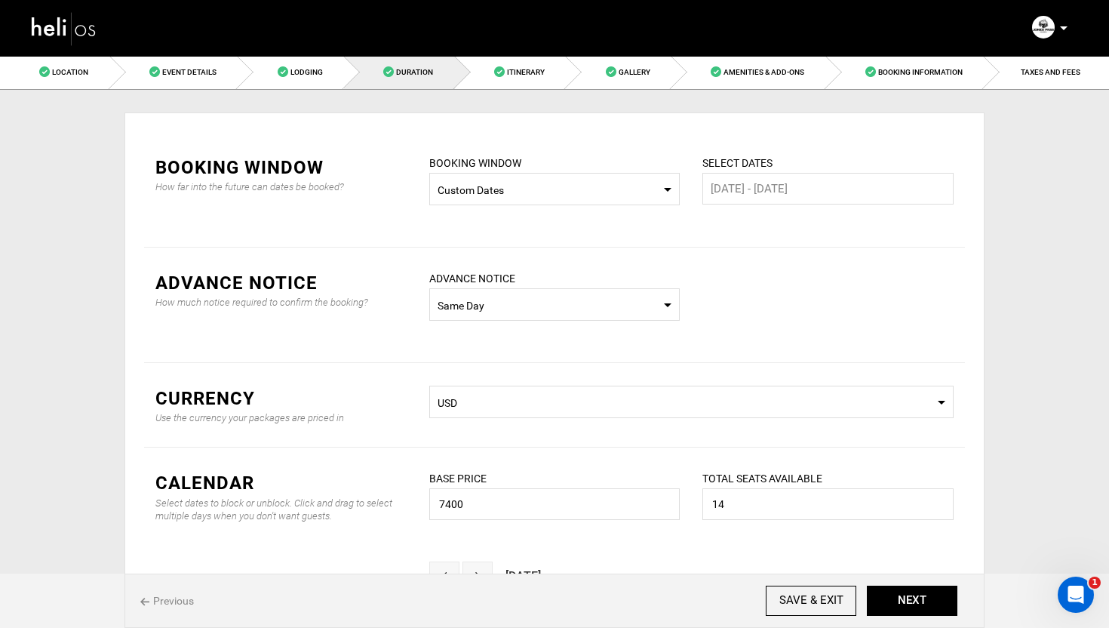
click at [579, 198] on span "Custom Dates" at bounding box center [555, 190] width 235 height 15
click at [490, 308] on div "Custom Dates" at bounding box center [554, 303] width 227 height 15
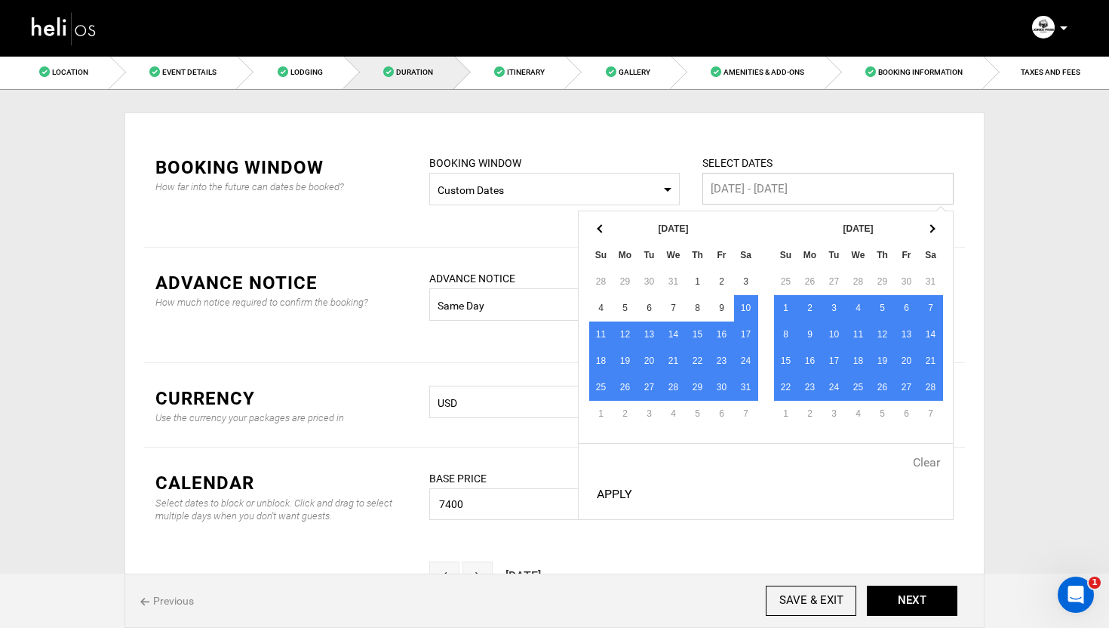
click at [768, 191] on input "10 Jan - 30 Apr" at bounding box center [827, 189] width 251 height 32
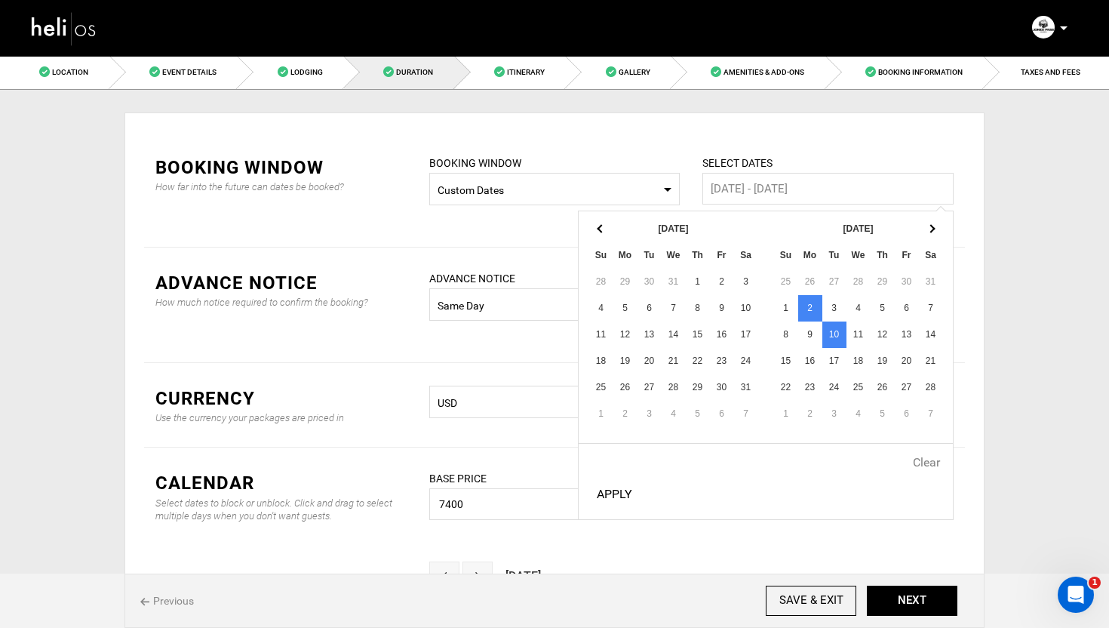
click at [592, 157] on div "BOOKING WINDOW Select Booking Window Custom Dates Please select booking window." at bounding box center [554, 180] width 251 height 51
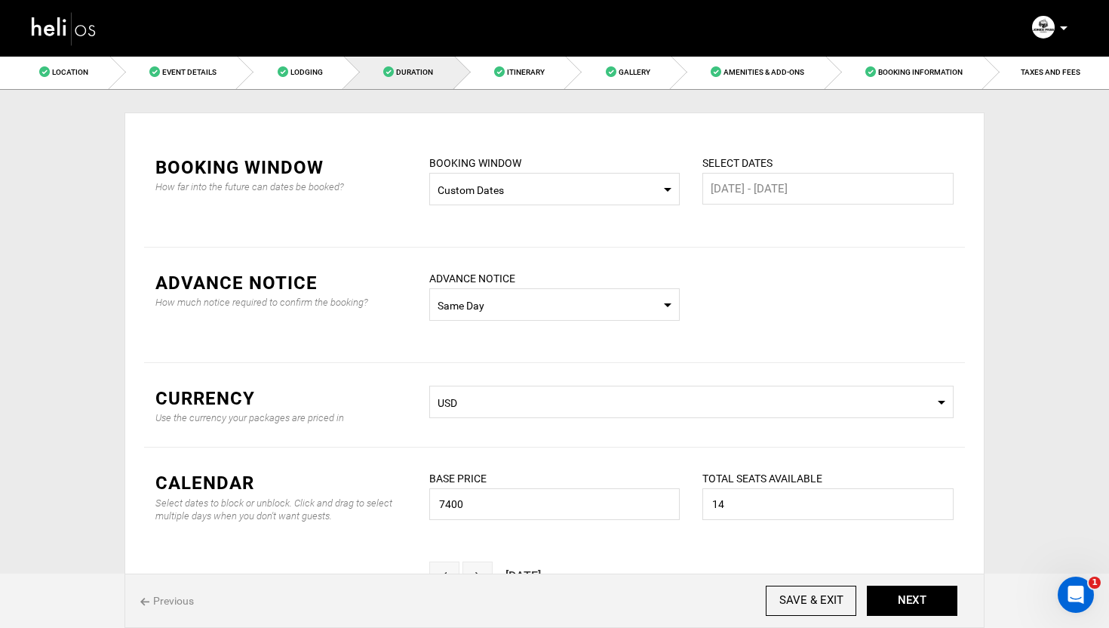
click at [521, 190] on span "Custom Dates" at bounding box center [555, 190] width 235 height 15
click at [476, 297] on div "Custom Dates" at bounding box center [554, 297] width 227 height 15
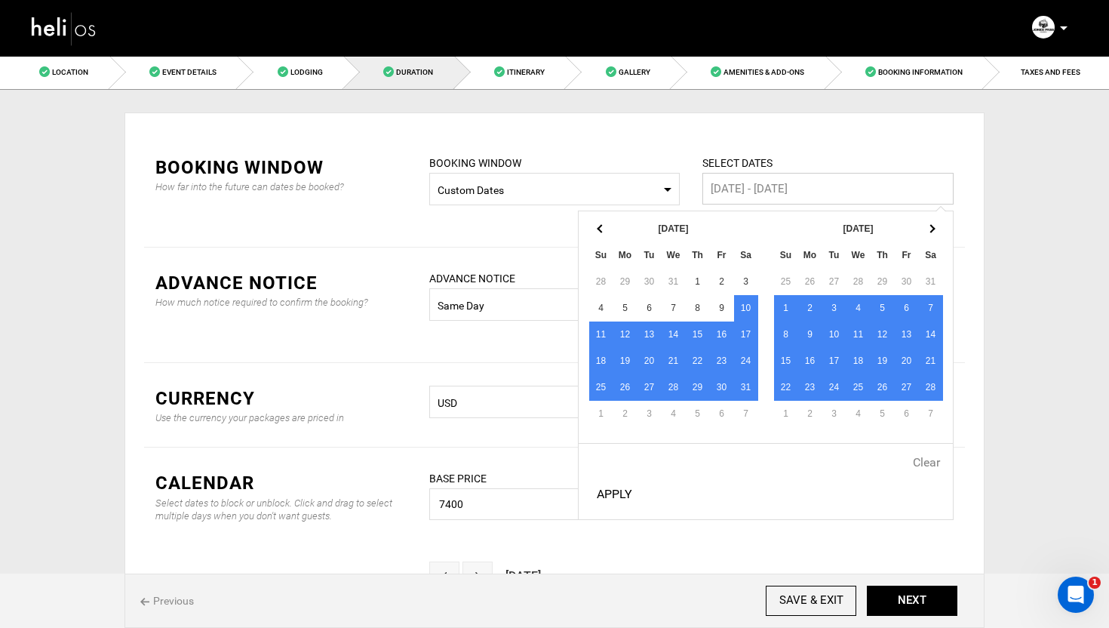
click at [787, 194] on input "10 Jan - 30 Apr" at bounding box center [827, 189] width 251 height 32
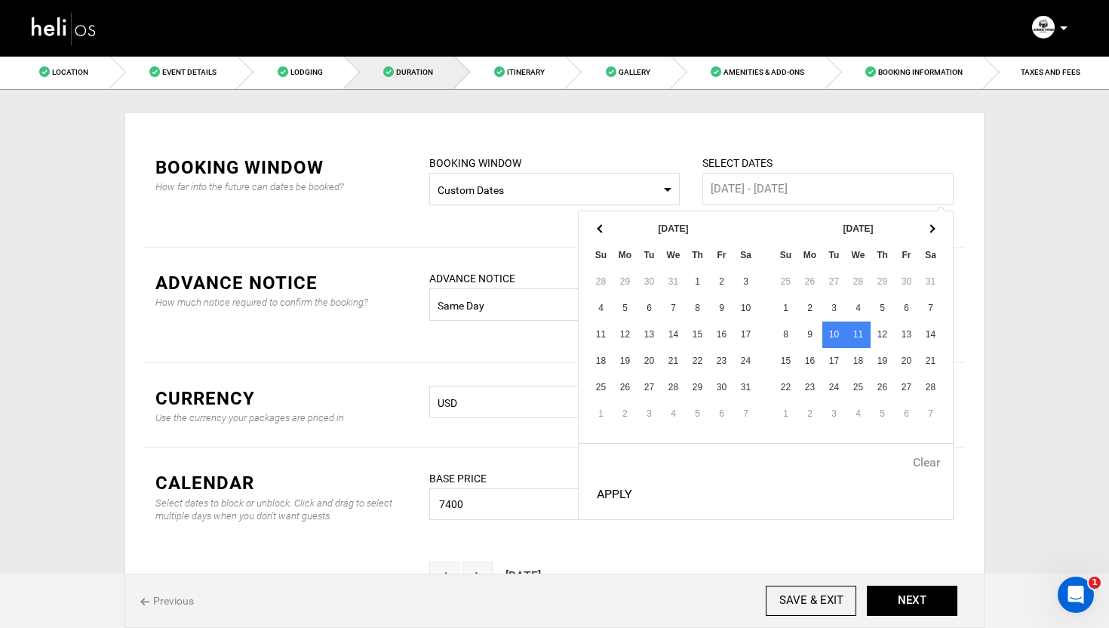
click at [611, 490] on button "Apply" at bounding box center [615, 494] width 48 height 38
type input "10 Feb - 11 Feb"
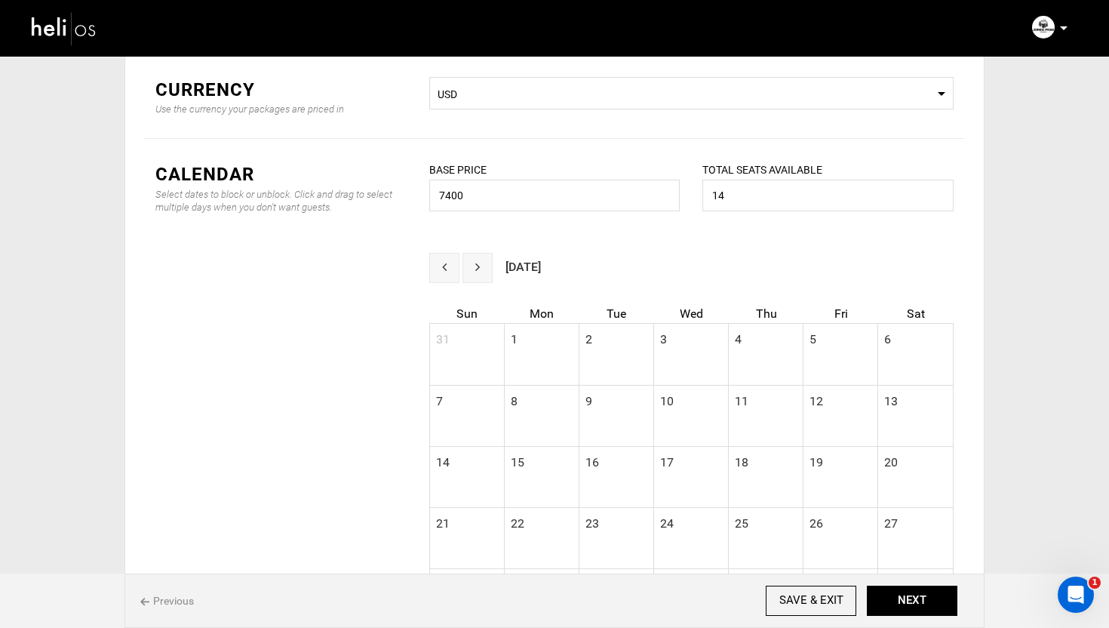
scroll to position [309, 0]
click at [765, 200] on input "14" at bounding box center [827, 195] width 251 height 32
type input "12"
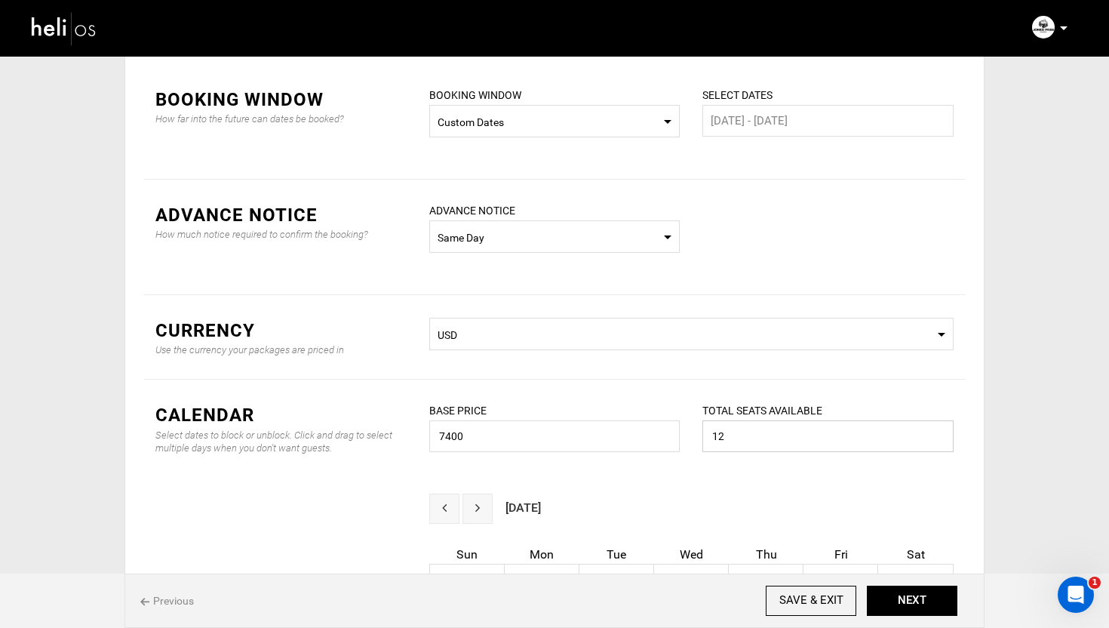
scroll to position [0, 0]
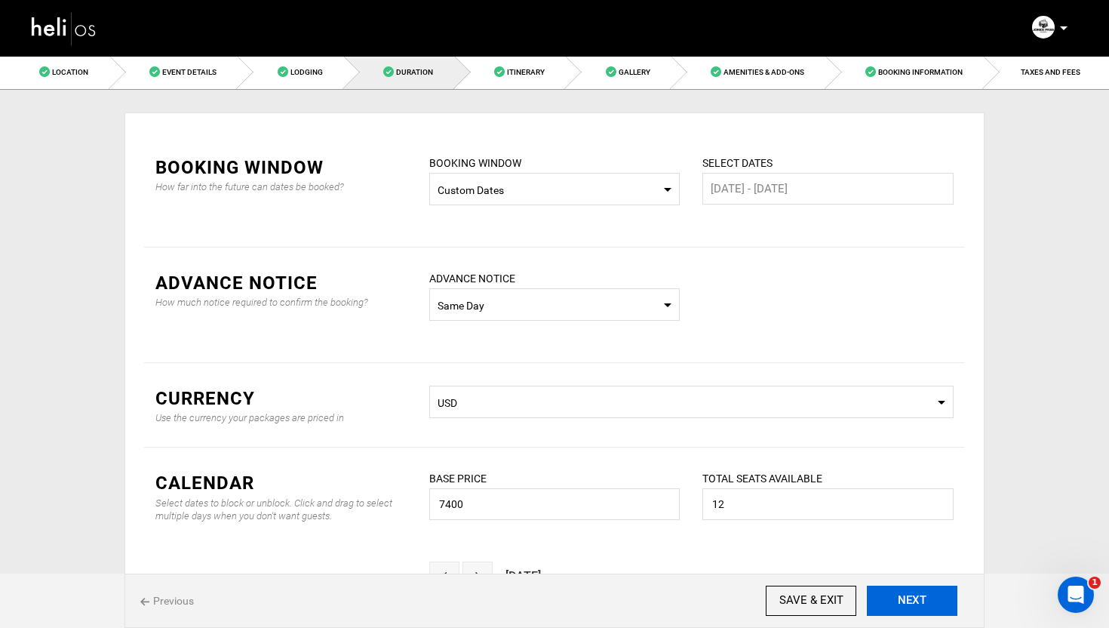
click at [914, 600] on button "NEXT" at bounding box center [912, 600] width 91 height 30
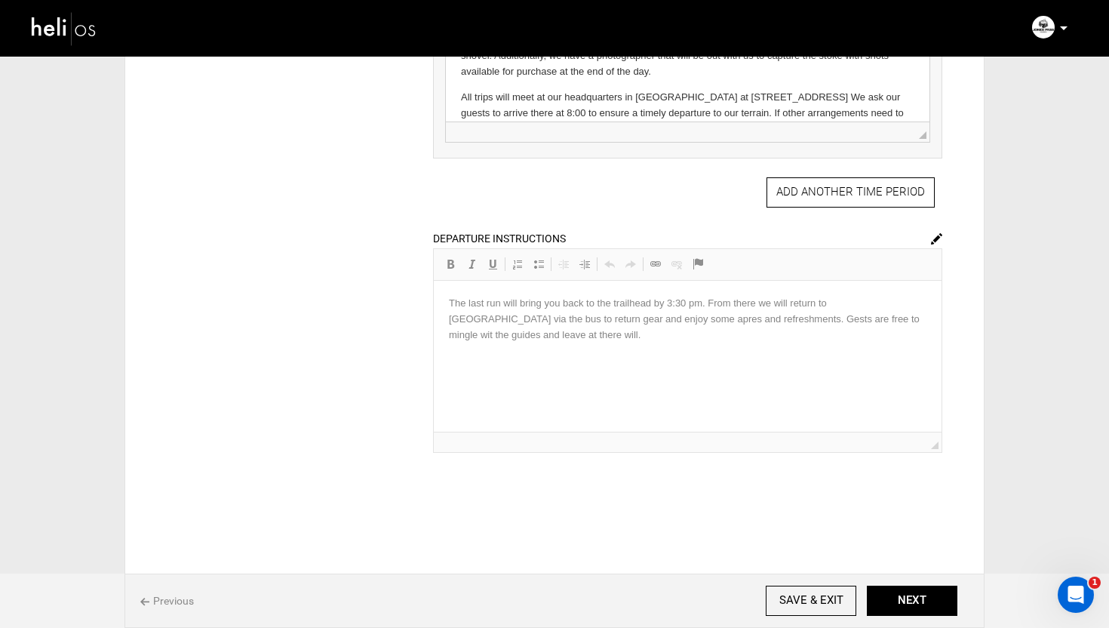
scroll to position [603, 0]
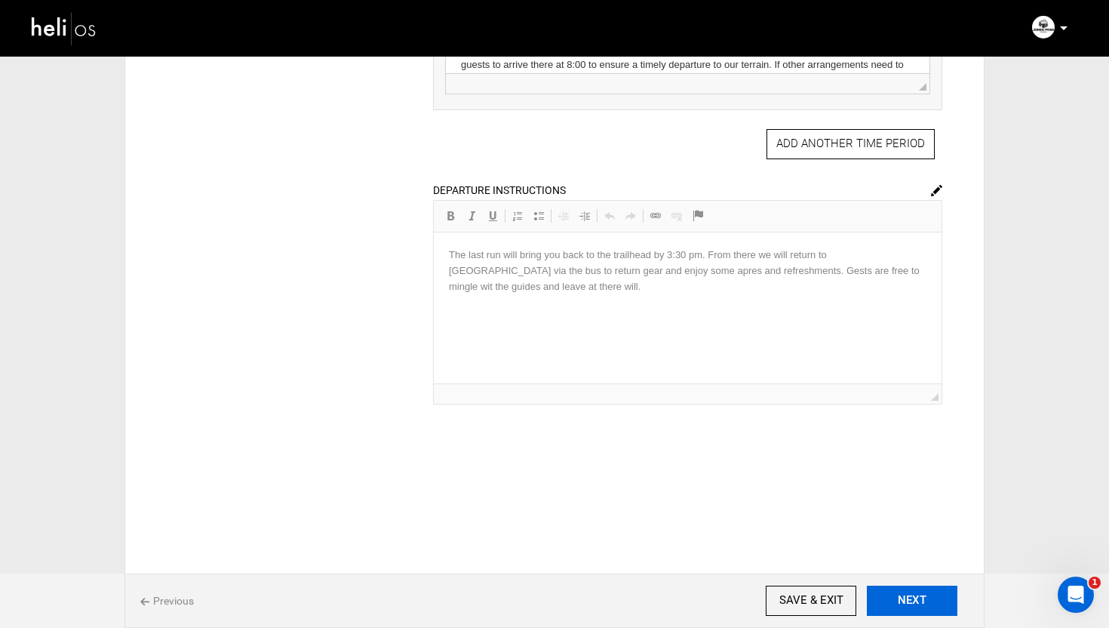
click at [912, 588] on button "NEXT" at bounding box center [912, 600] width 91 height 30
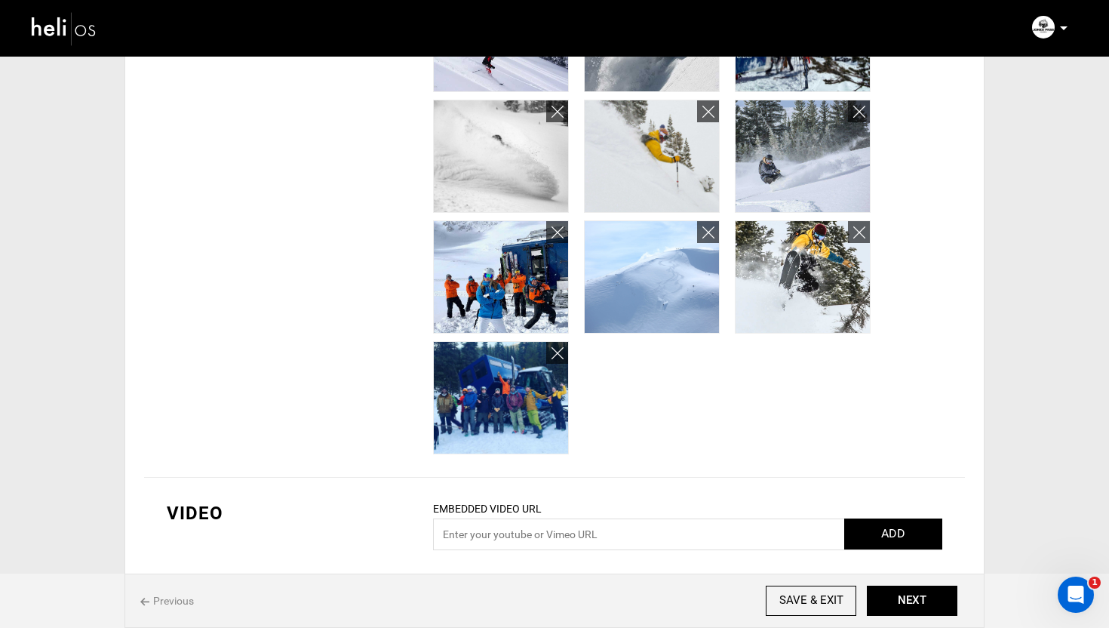
scroll to position [715, 0]
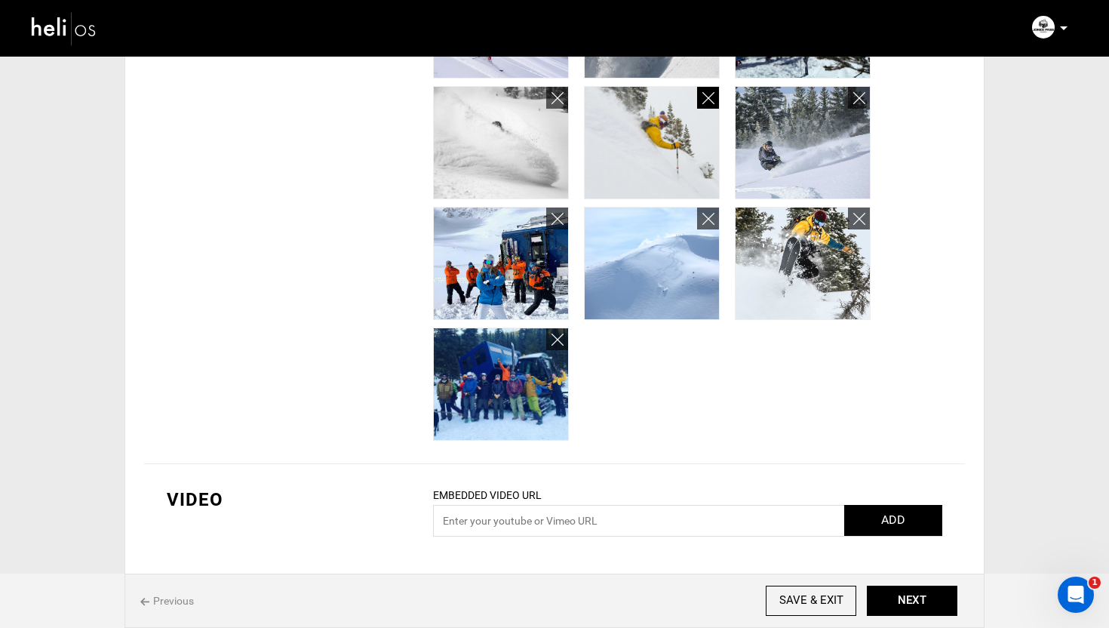
click at [702, 103] on icon at bounding box center [708, 98] width 12 height 17
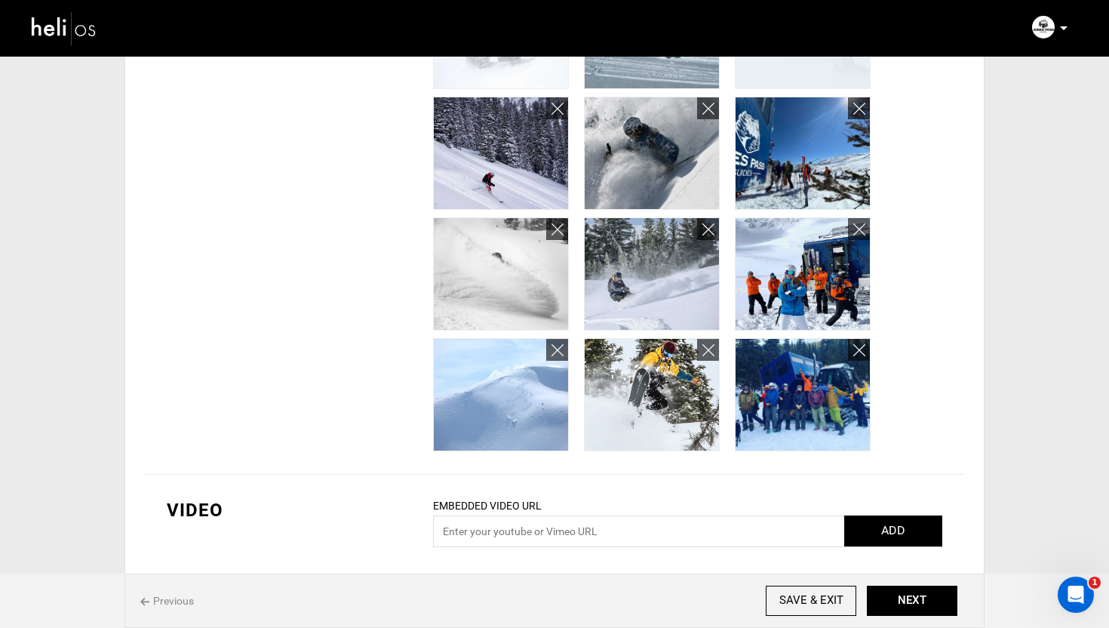
scroll to position [0, 0]
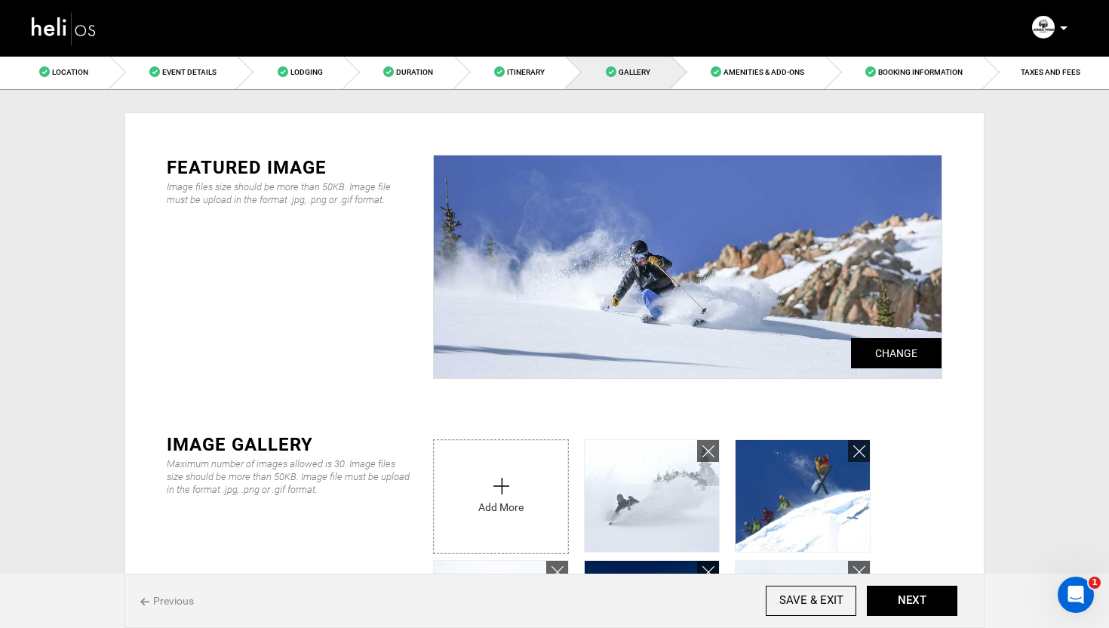
click at [499, 478] on input "file" at bounding box center [501, 493] width 134 height 106
type input "C:\fakepath\Jones pass Guides 2.jpeg"
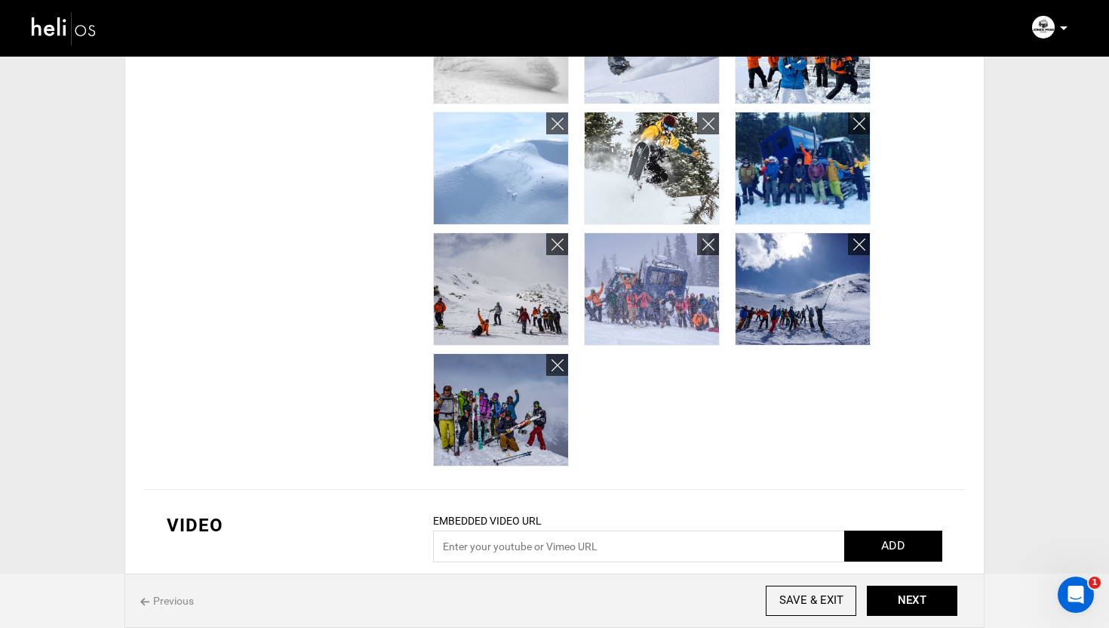
scroll to position [841, 0]
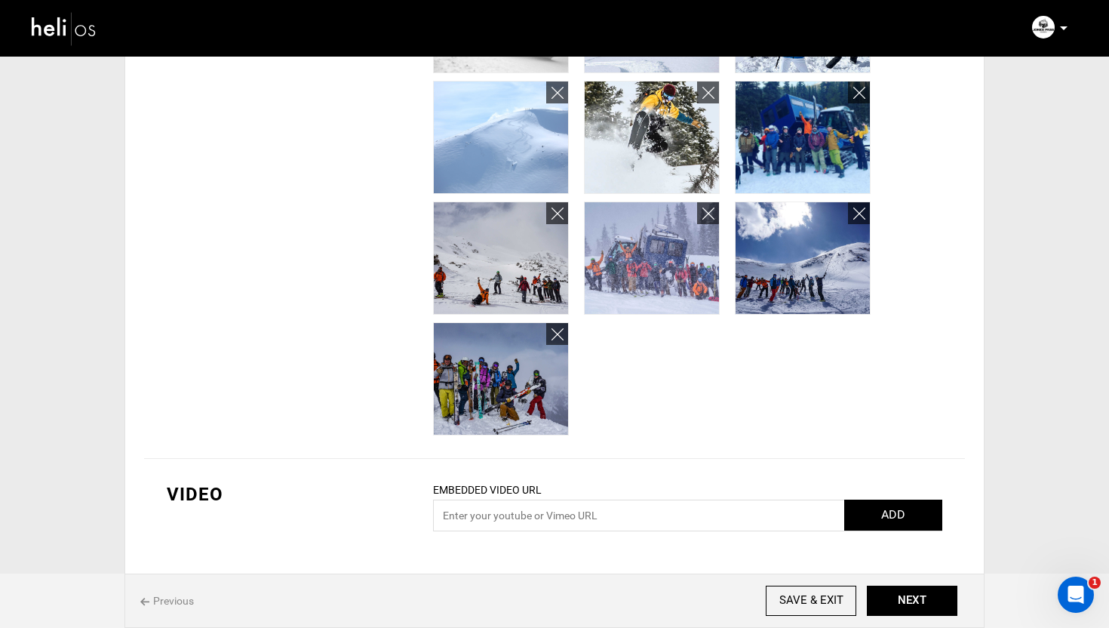
click at [358, 380] on div "IMAGE GALLERY Maximum number of images allowed is 30. Image files size should b…" at bounding box center [554, 13] width 821 height 891
click at [561, 334] on icon at bounding box center [558, 334] width 12 height 17
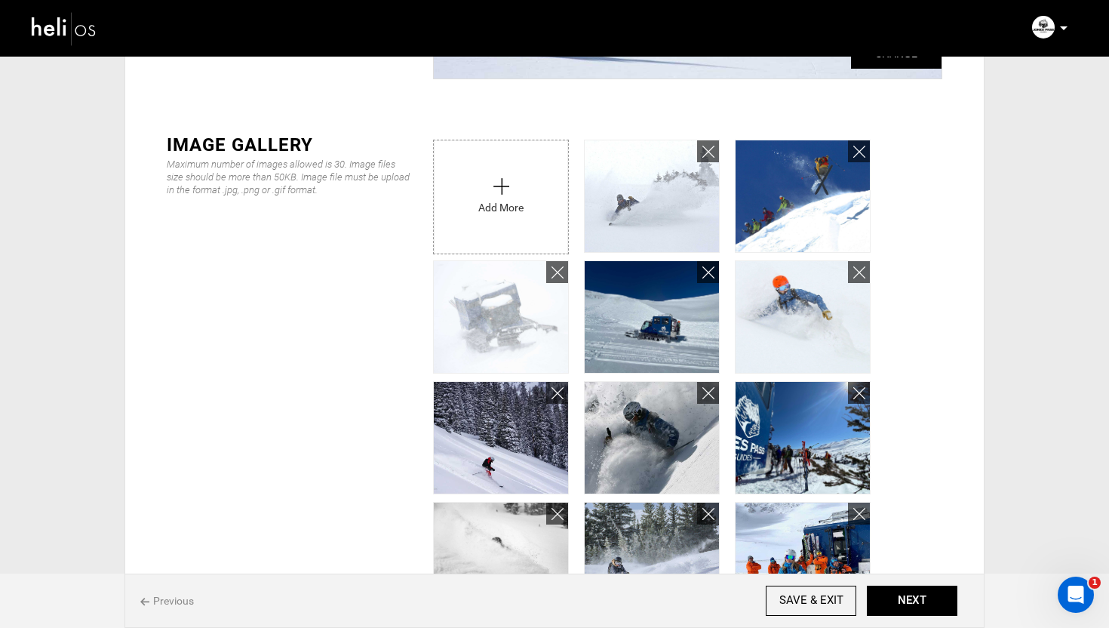
scroll to position [0, 0]
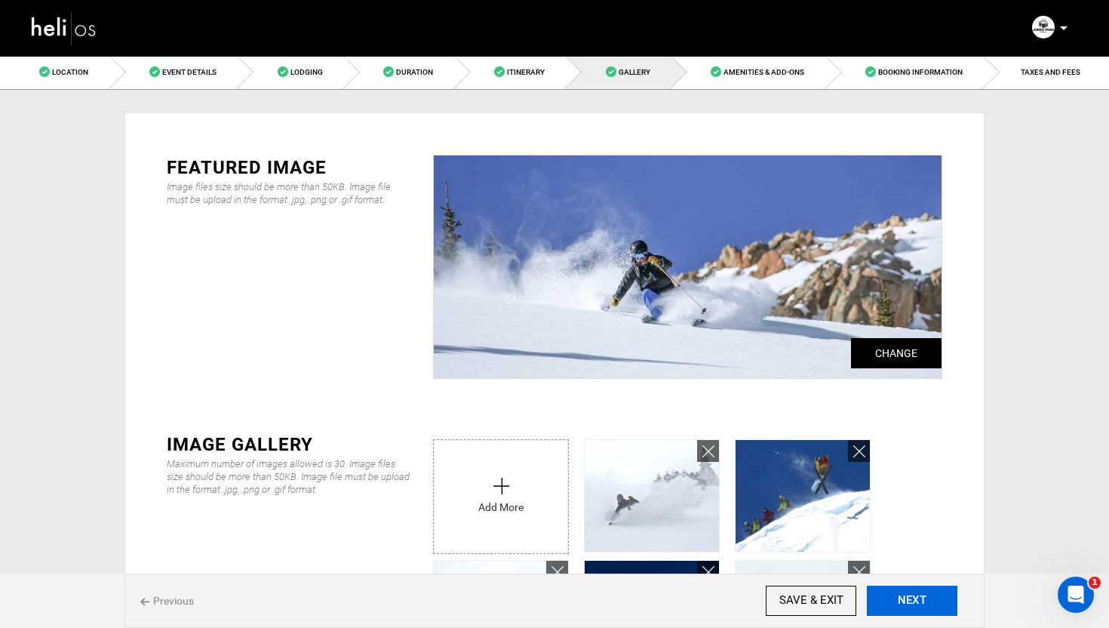
click at [918, 598] on button "NEXT" at bounding box center [912, 600] width 91 height 30
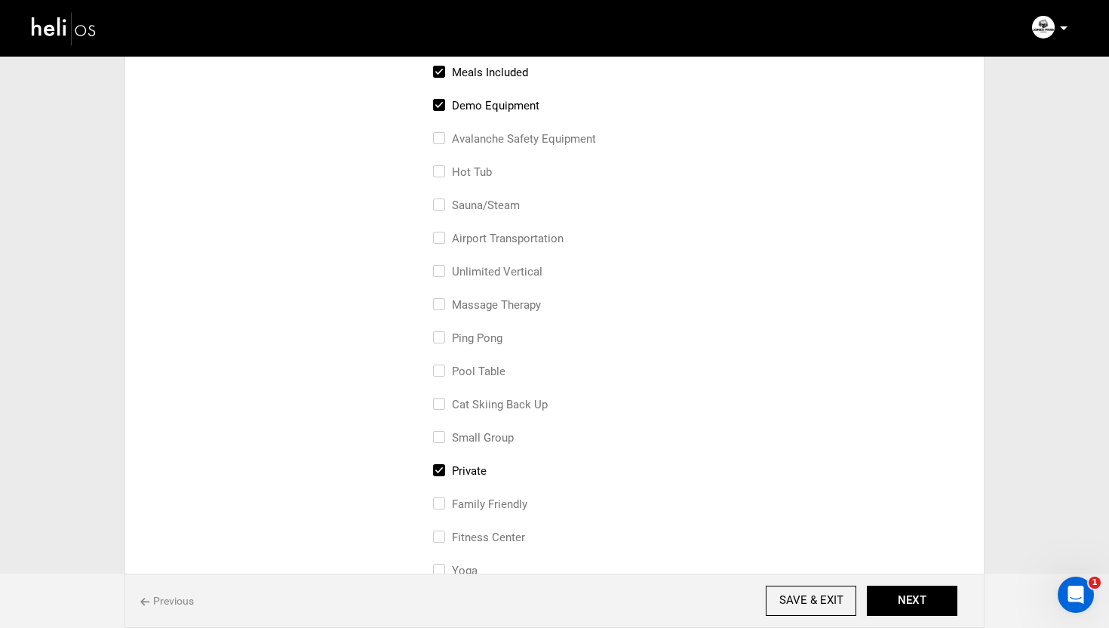
scroll to position [191, 0]
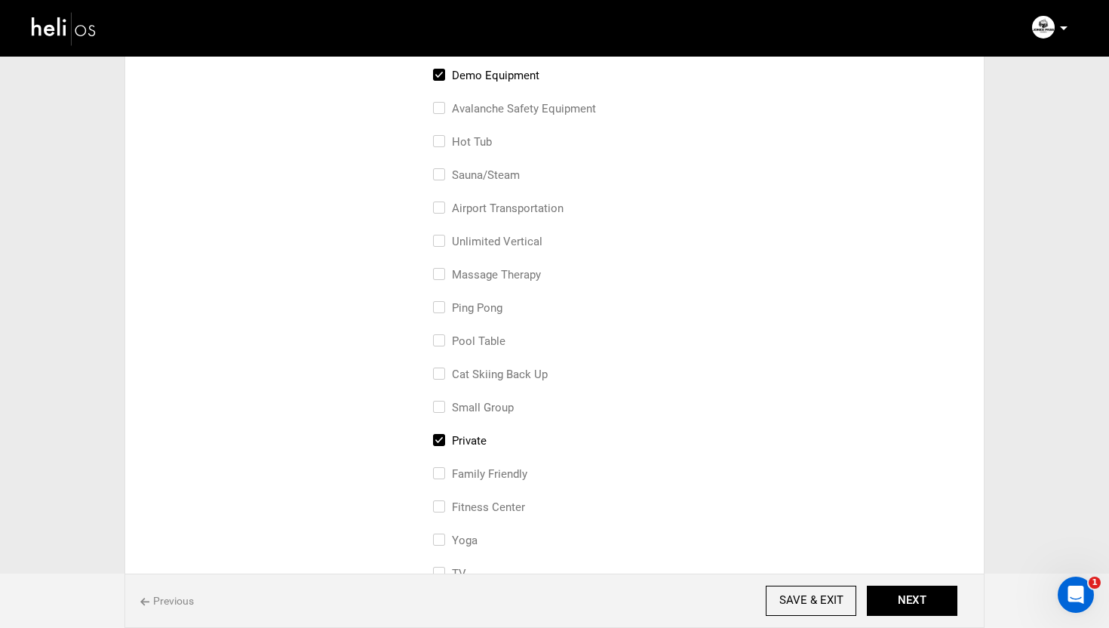
click at [441, 112] on input "avalanche safety equipment" at bounding box center [438, 116] width 10 height 33
checkbox input "true"
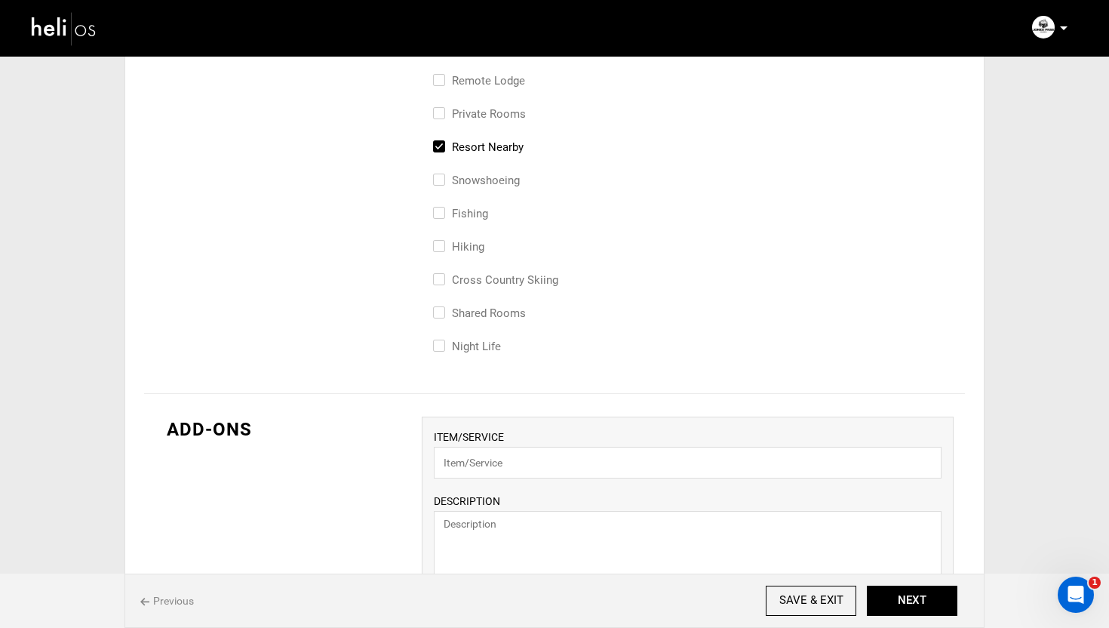
scroll to position [1054, 0]
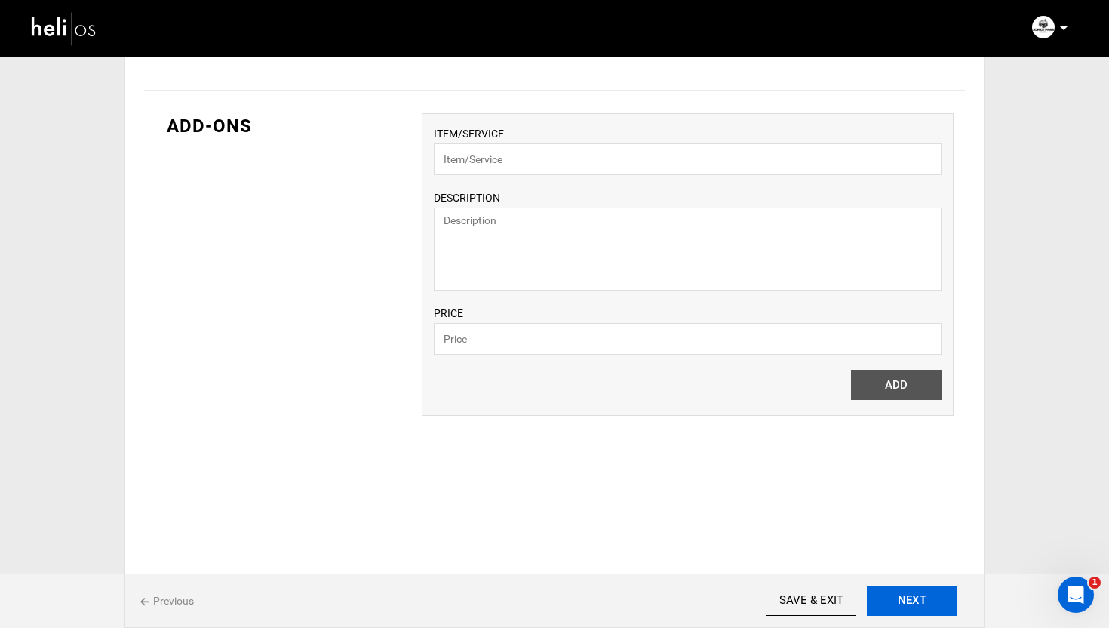
click at [918, 588] on button "NEXT" at bounding box center [912, 600] width 91 height 30
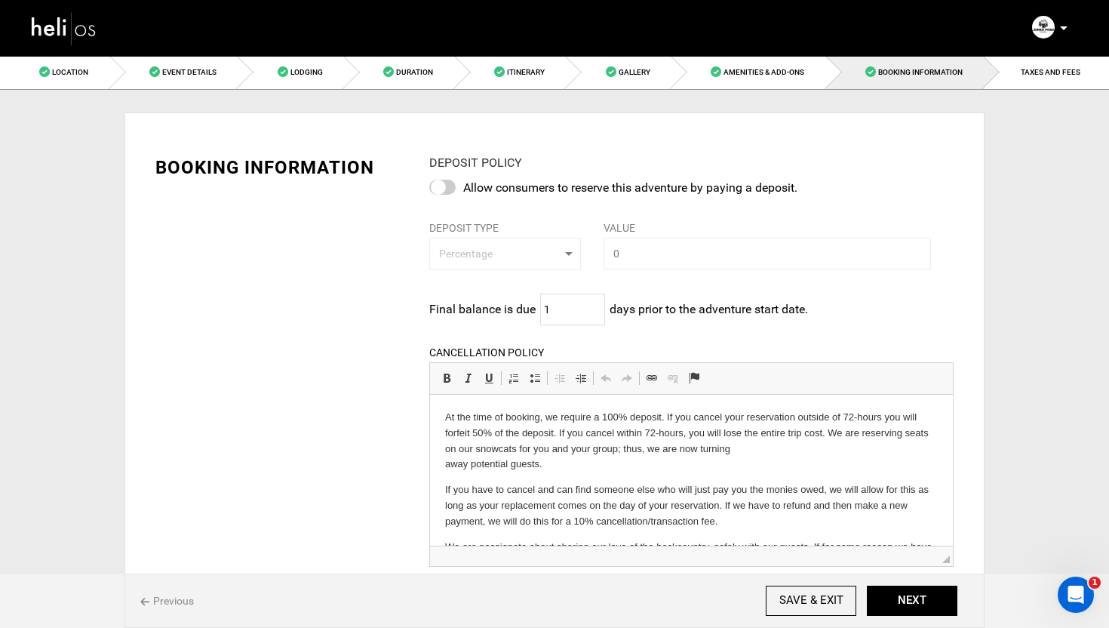
click at [444, 186] on div at bounding box center [442, 187] width 26 height 15
click at [0, 0] on input "checkbox" at bounding box center [0, 0] width 0 height 0
click at [496, 249] on span "Percentage" at bounding box center [500, 253] width 123 height 15
click at [646, 257] on input "text" at bounding box center [767, 254] width 327 height 32
type input "50"
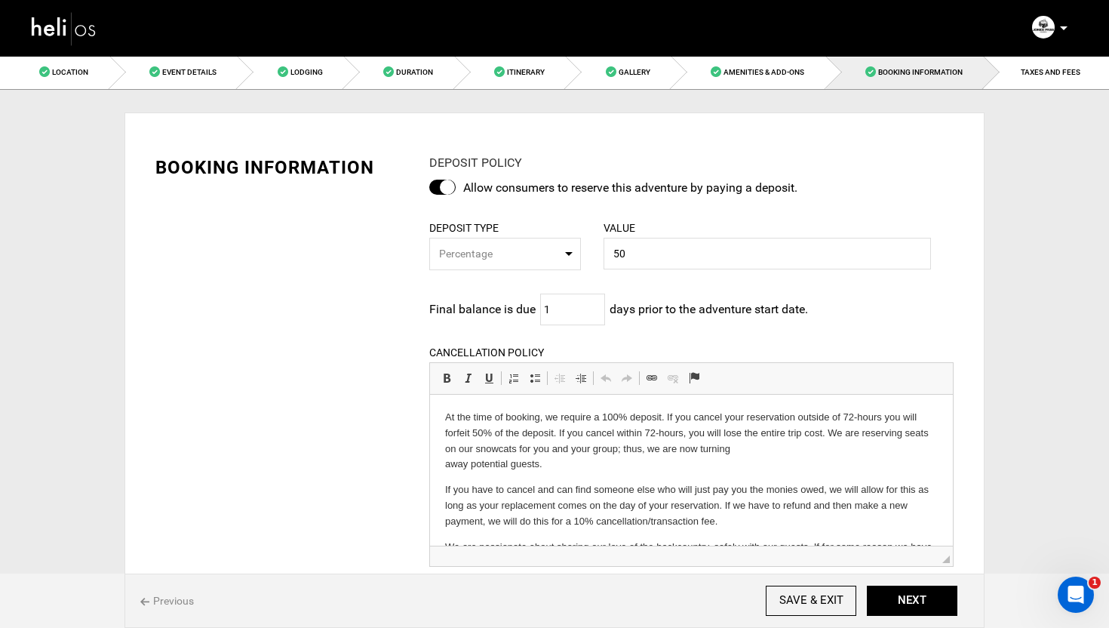
click at [415, 303] on div "BOOKING INFORMATION DEPOSIT POLICY Allow consumers to reserve this adventure by…" at bounding box center [554, 518] width 821 height 773
click at [573, 312] on input "1" at bounding box center [572, 309] width 65 height 32
click at [352, 391] on div "BOOKING INFORMATION DEPOSIT POLICY Allow consumers to reserve this adventure by…" at bounding box center [554, 518] width 821 height 773
click at [569, 304] on input "1" at bounding box center [572, 309] width 65 height 32
type input "14"
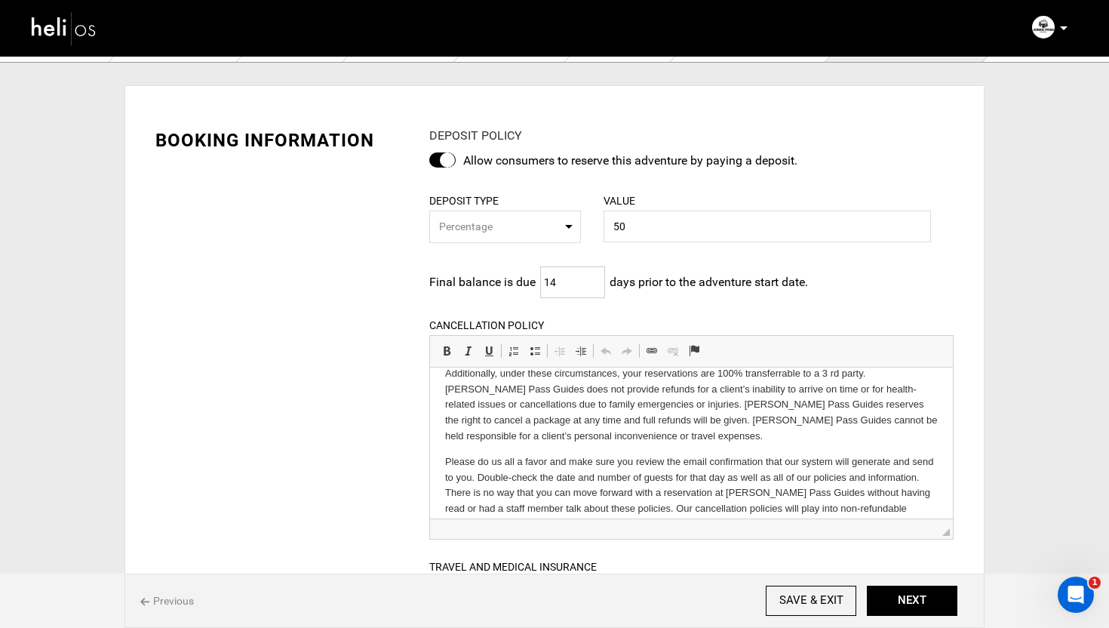
scroll to position [238, 0]
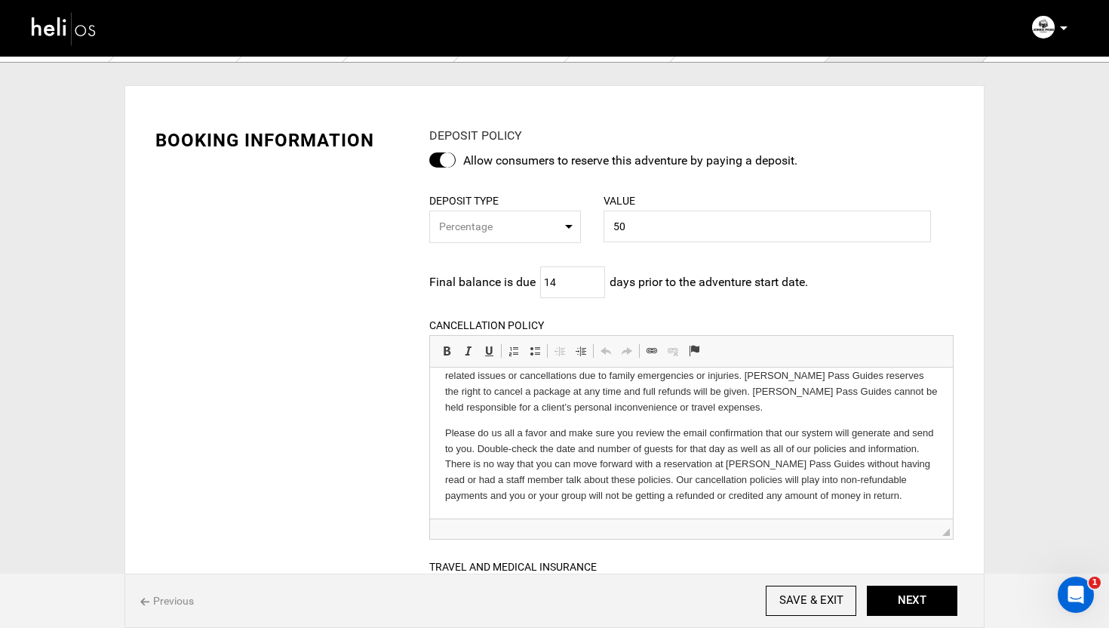
click at [656, 479] on p "Please do us all a favor and make sure you review the email confirmation that o…" at bounding box center [690, 464] width 493 height 78
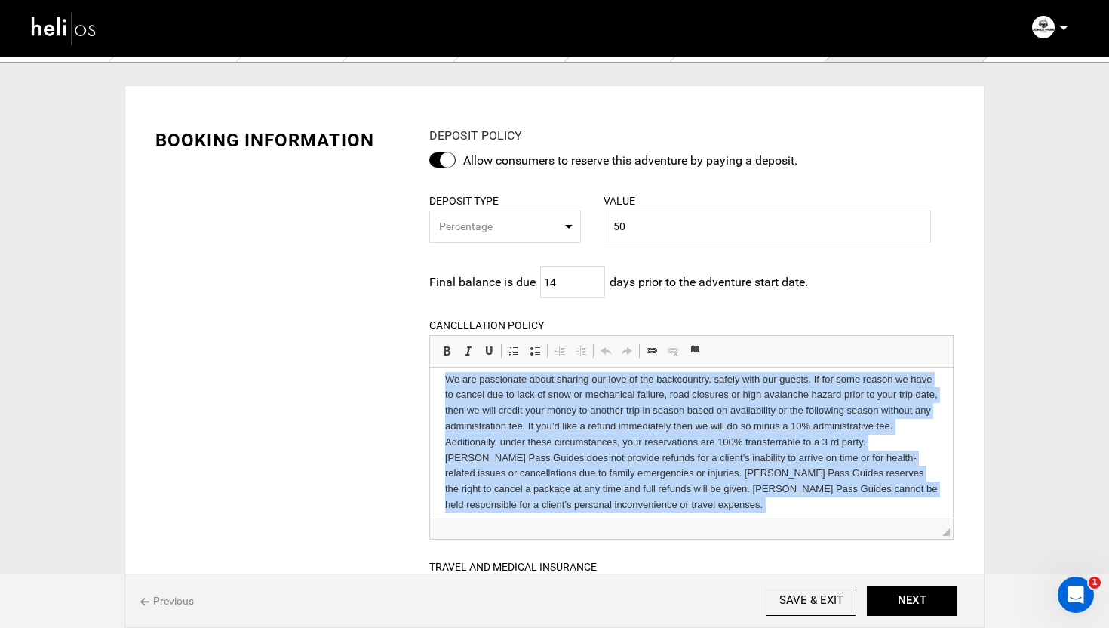
scroll to position [0, 0]
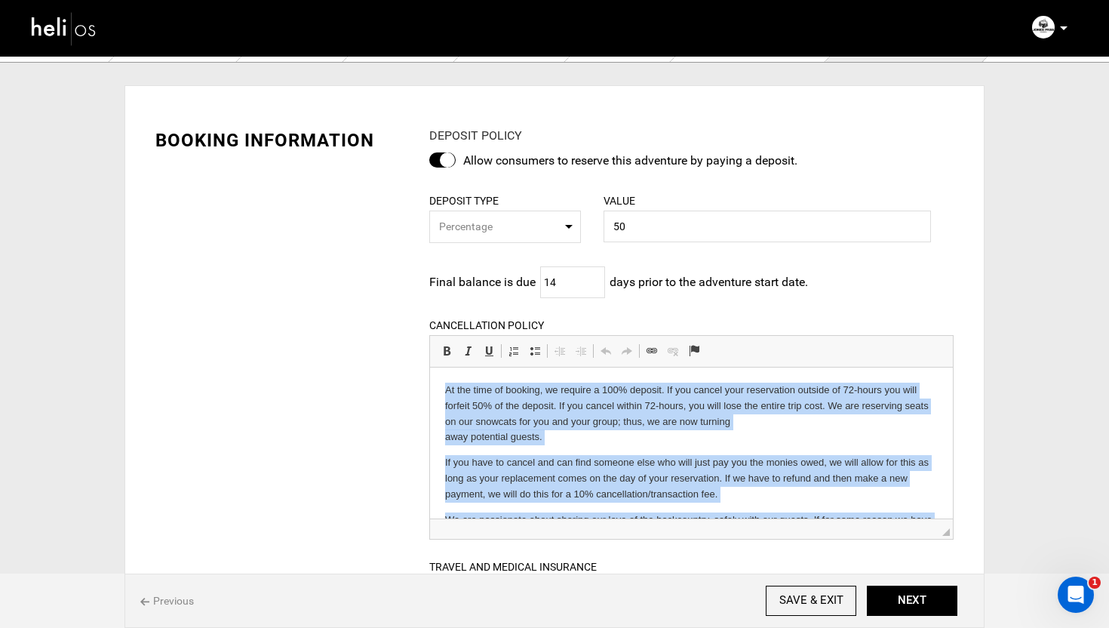
drag, startPoint x: 844, startPoint y: 503, endPoint x: 561, endPoint y: 346, distance: 323.9
click at [561, 367] on html "At the time of booking, we require a 100% deposit. If you cancel your reservati…" at bounding box center [690, 561] width 523 height 389
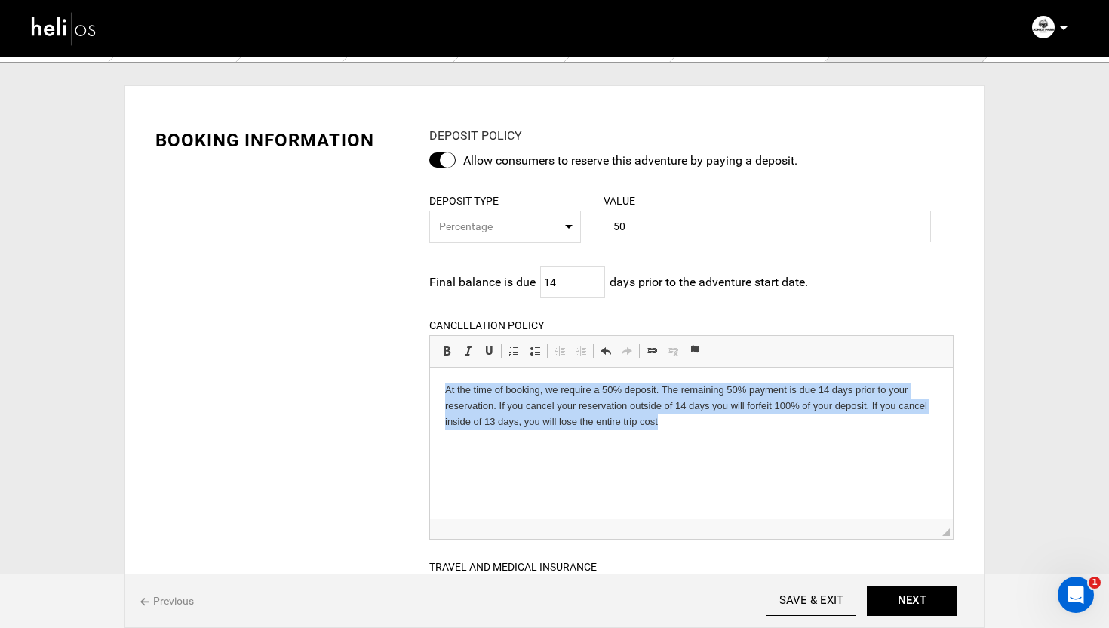
drag, startPoint x: 676, startPoint y: 426, endPoint x: 432, endPoint y: 380, distance: 248.6
click at [432, 380] on html "At the time of booking, we require a 50% deposit. The remaining 50% payment is …" at bounding box center [690, 405] width 523 height 77
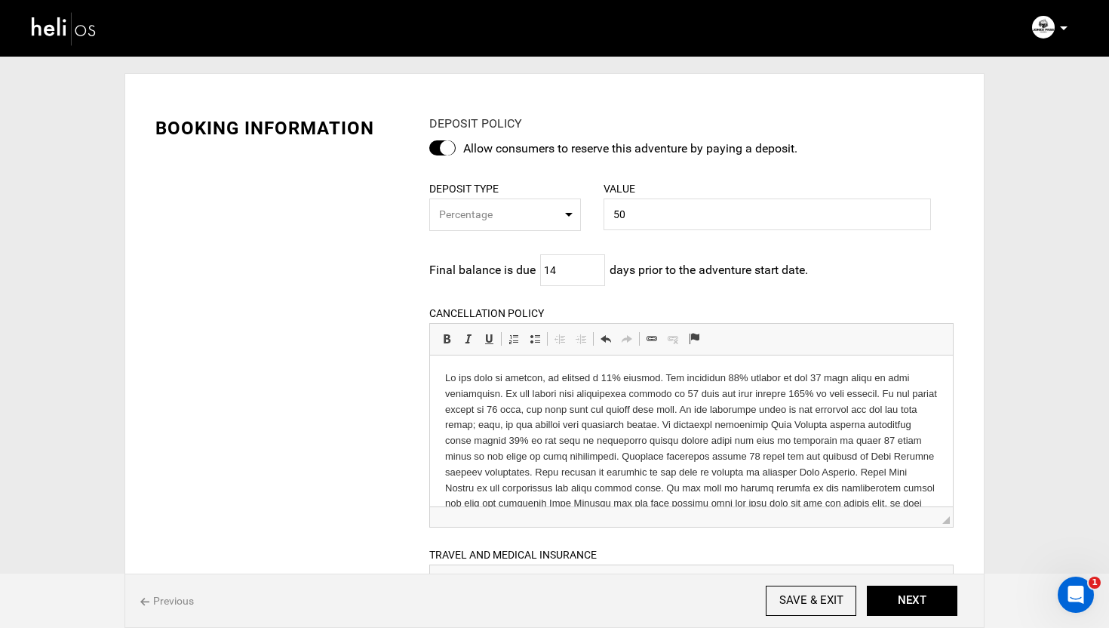
scroll to position [45, 0]
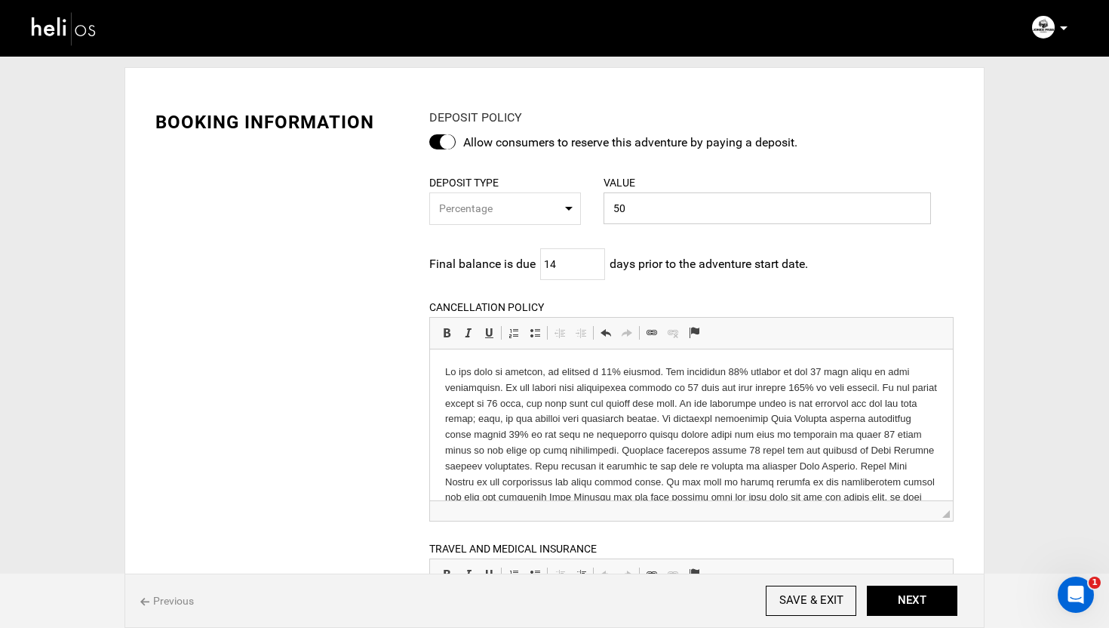
click at [665, 208] on input "50" at bounding box center [767, 208] width 327 height 32
click at [390, 374] on div "BOOKING INFORMATION DEPOSIT POLICY Allow consumers to reserve this adventure by…" at bounding box center [554, 473] width 821 height 773
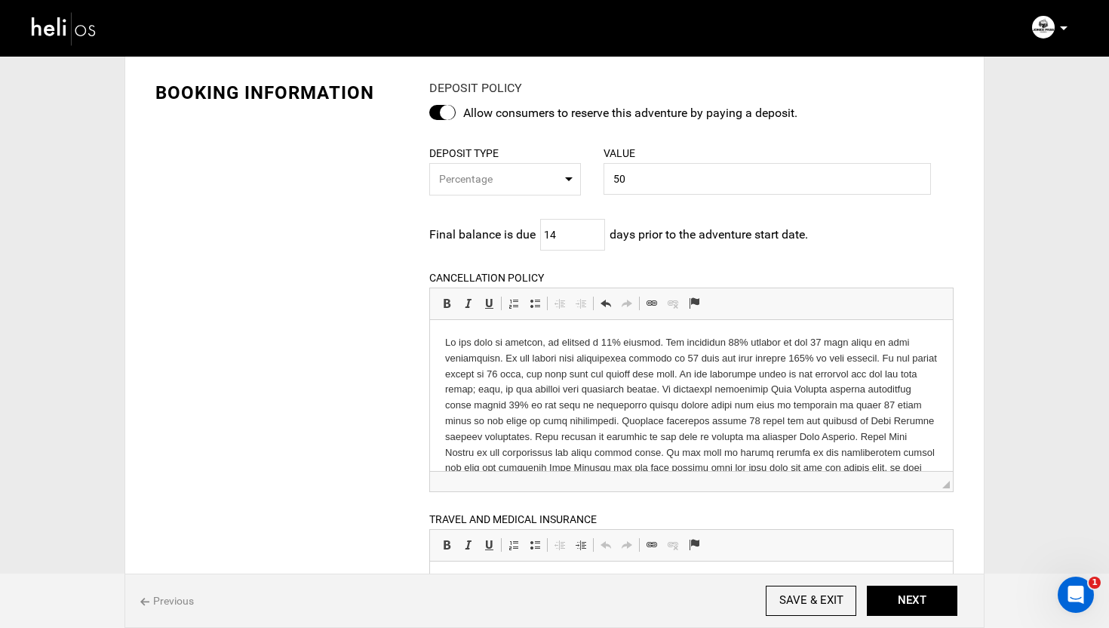
scroll to position [0, 0]
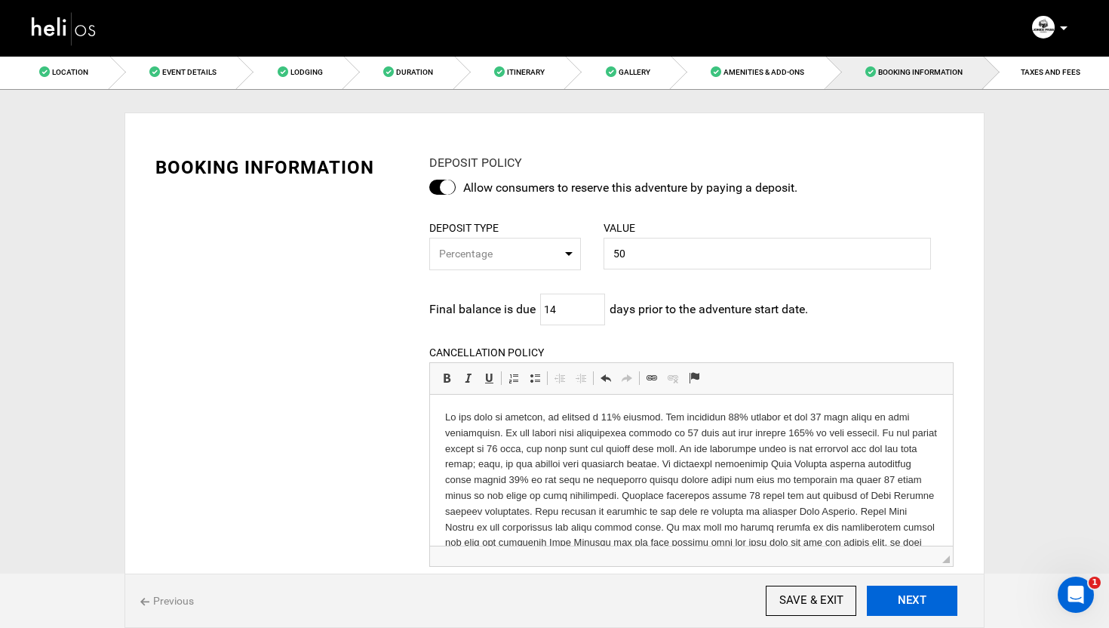
click at [926, 600] on button "NEXT" at bounding box center [912, 600] width 91 height 30
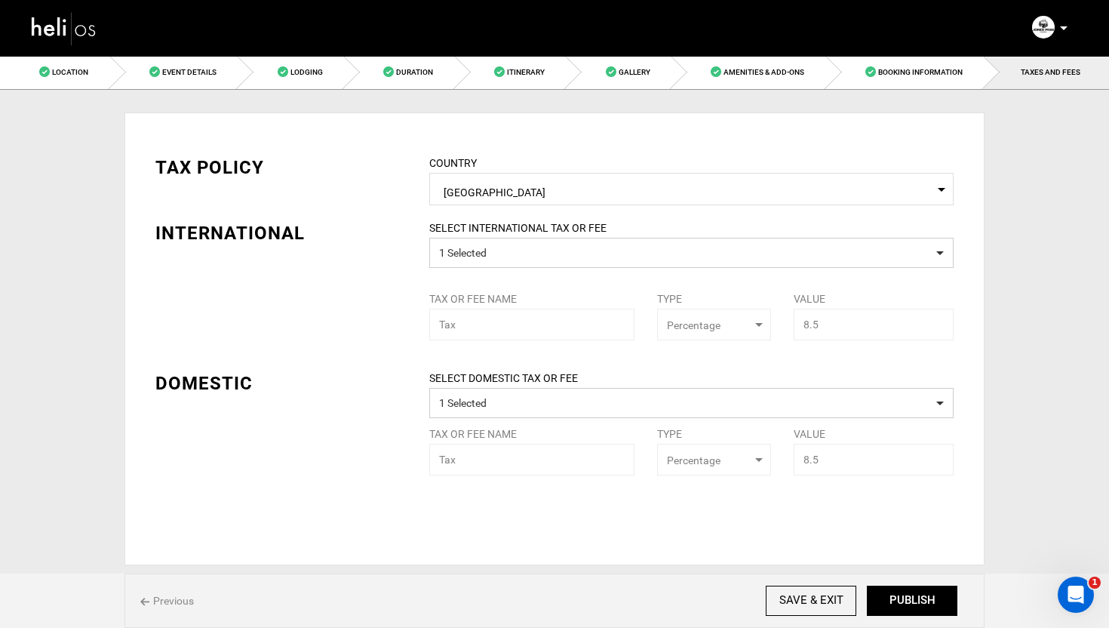
click at [392, 279] on div "TAX POLICY COUNTRY Select Country United States Please select a country. INTERN…" at bounding box center [554, 303] width 821 height 343
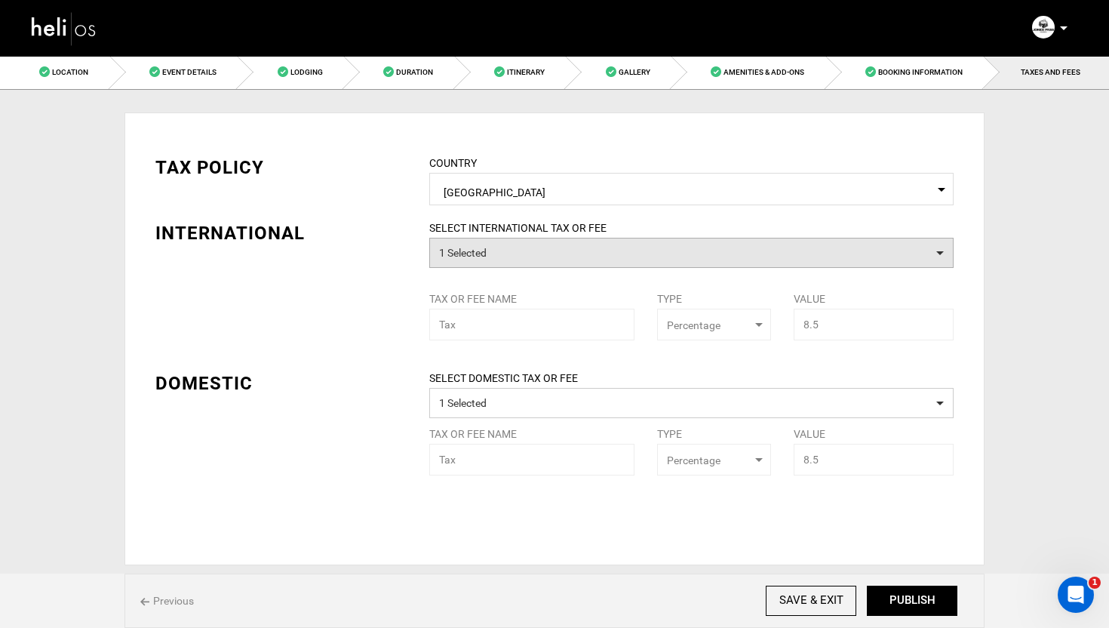
click at [561, 257] on button "1 Selected" at bounding box center [691, 253] width 524 height 30
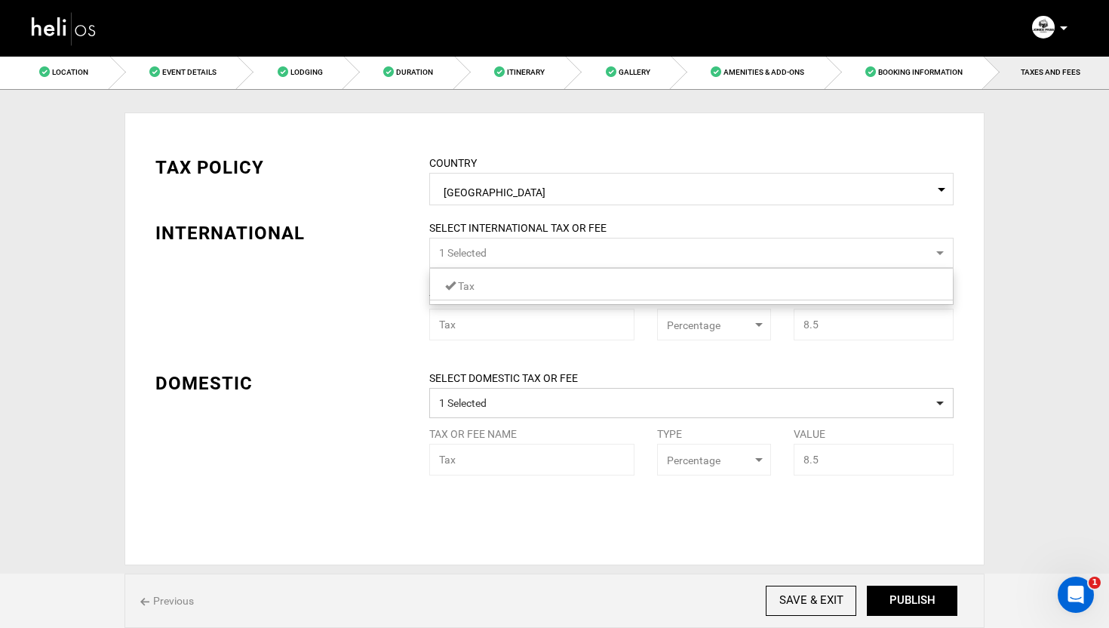
click at [370, 287] on div "TAX POLICY COUNTRY Select Country United States Please select a country. INTERN…" at bounding box center [554, 303] width 821 height 343
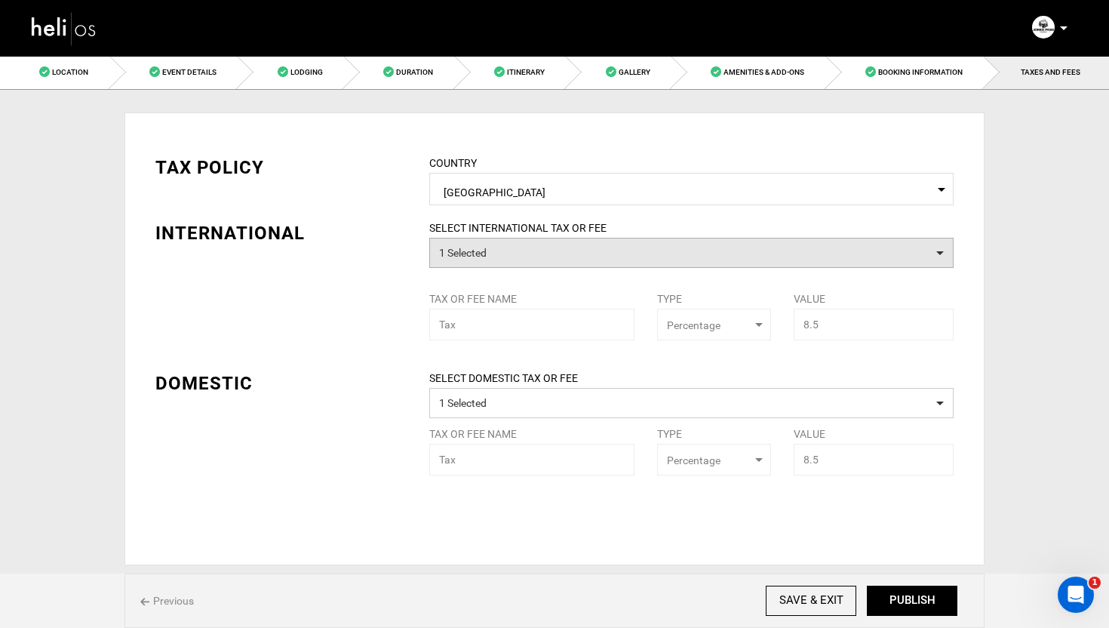
click at [490, 246] on button "1 Selected" at bounding box center [691, 253] width 524 height 30
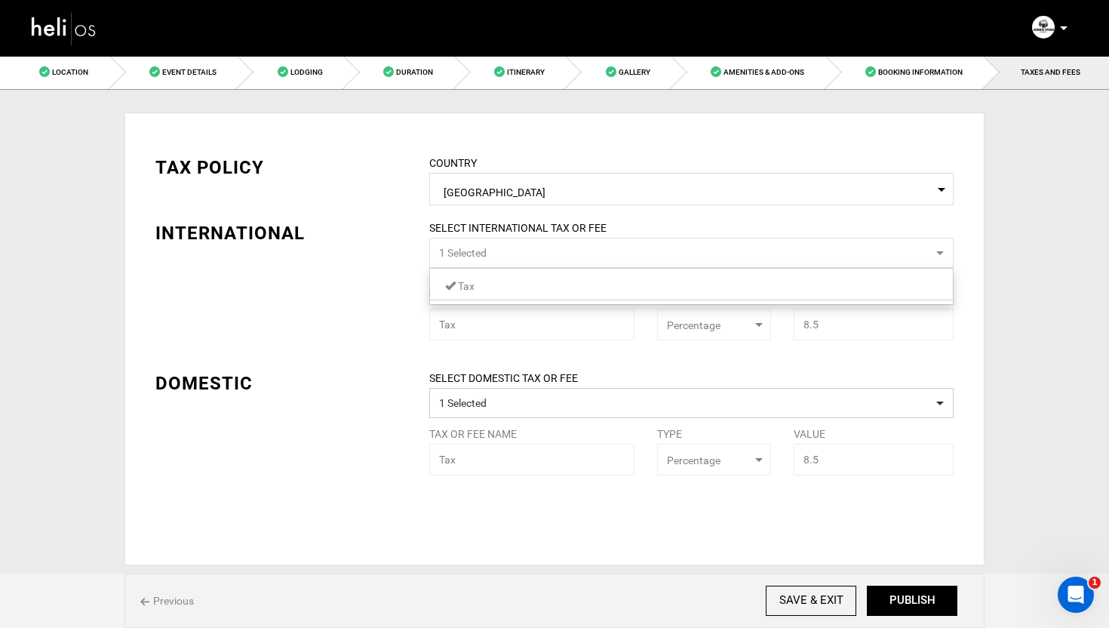
click at [388, 309] on div "TAX POLICY COUNTRY Select Country United States Please select a country. INTERN…" at bounding box center [554, 303] width 821 height 343
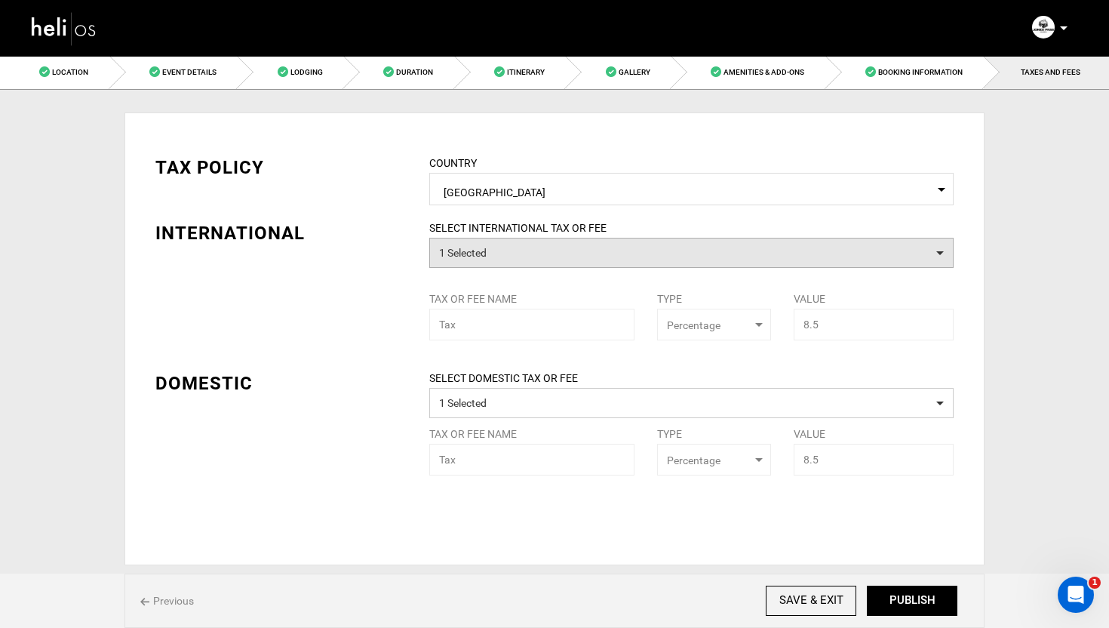
click at [507, 254] on button "1 Selected" at bounding box center [691, 253] width 524 height 30
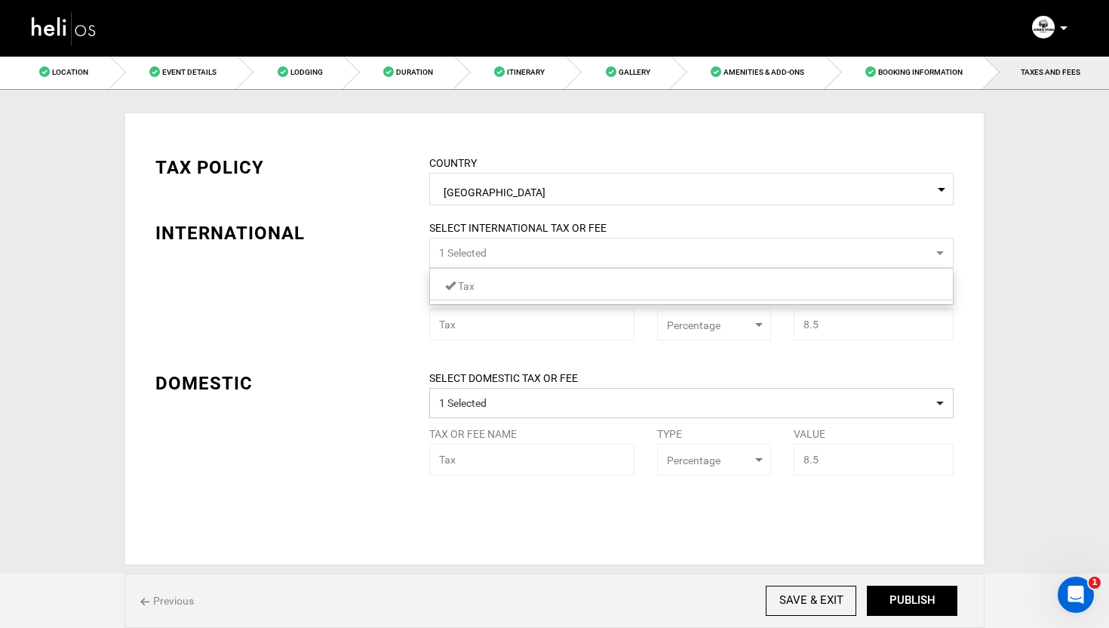
click at [482, 285] on link "Tax" at bounding box center [691, 286] width 523 height 20
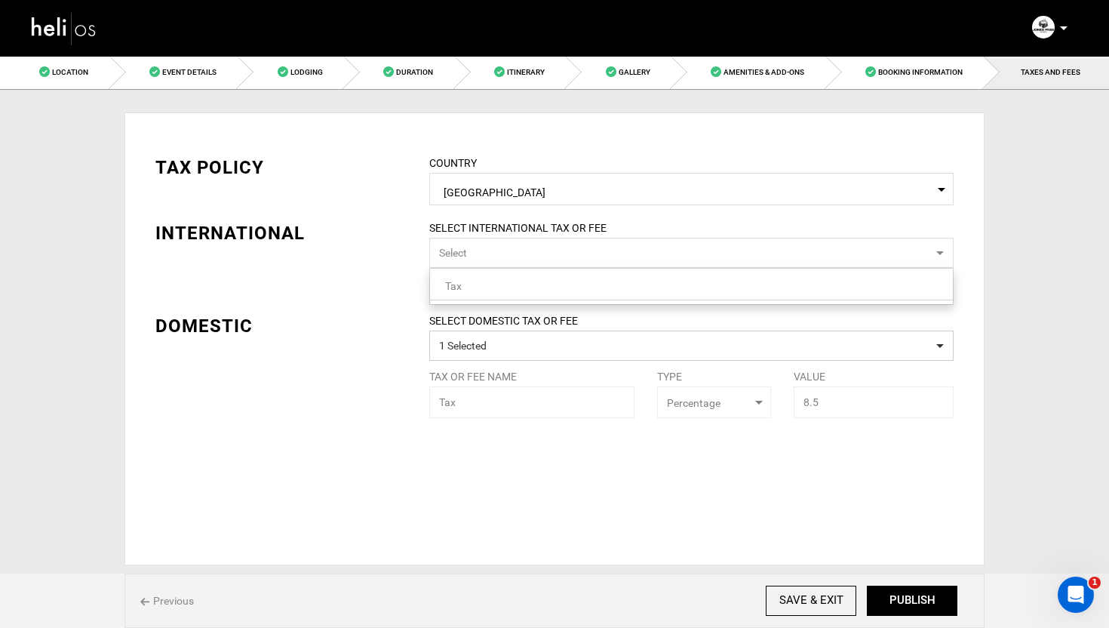
click at [409, 317] on div "DOMESTIC" at bounding box center [281, 326] width 274 height 26
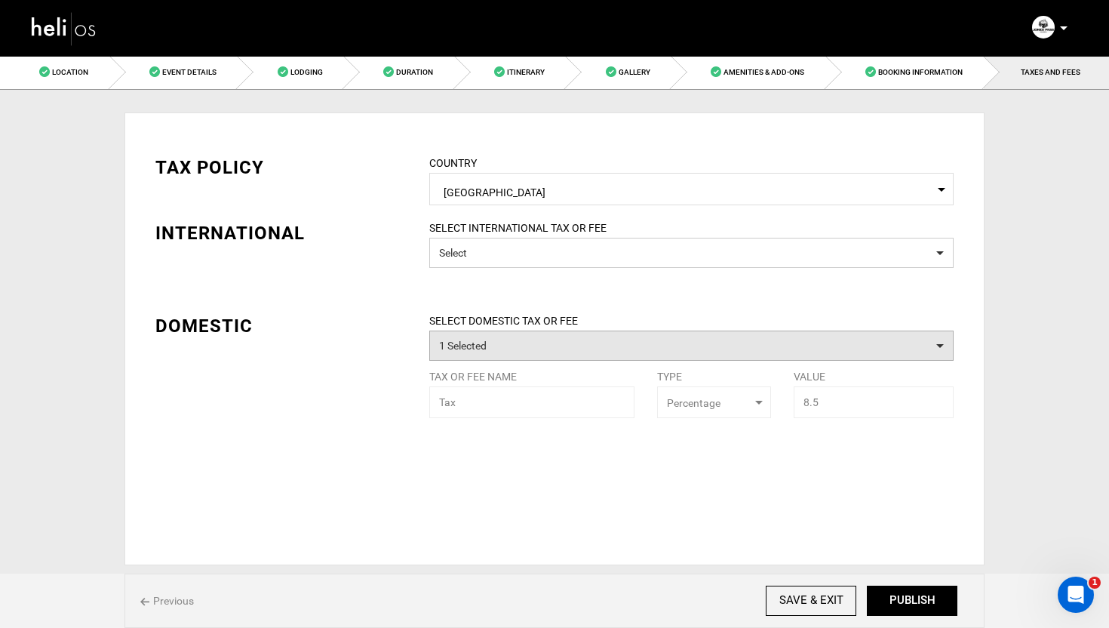
click at [493, 354] on button "1 Selected" at bounding box center [691, 345] width 524 height 30
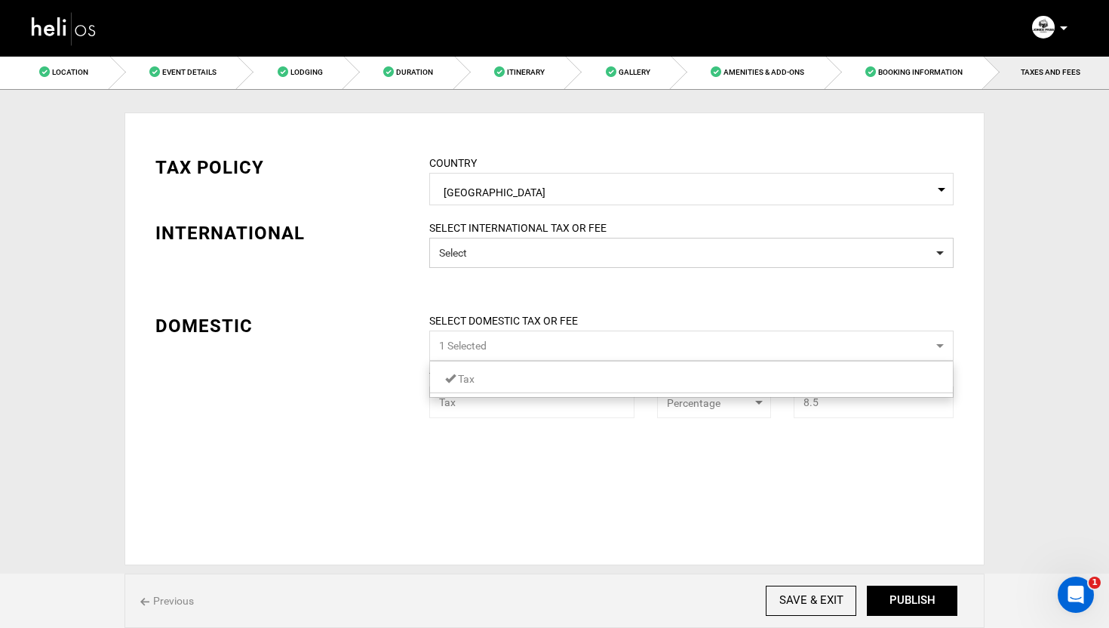
click at [476, 389] on li "Tax" at bounding box center [691, 379] width 523 height 28
click at [498, 378] on link "Tax" at bounding box center [691, 379] width 523 height 20
click at [383, 379] on div "TAX POLICY COUNTRY Select Country United States Please select a country. INTERN…" at bounding box center [554, 338] width 860 height 453
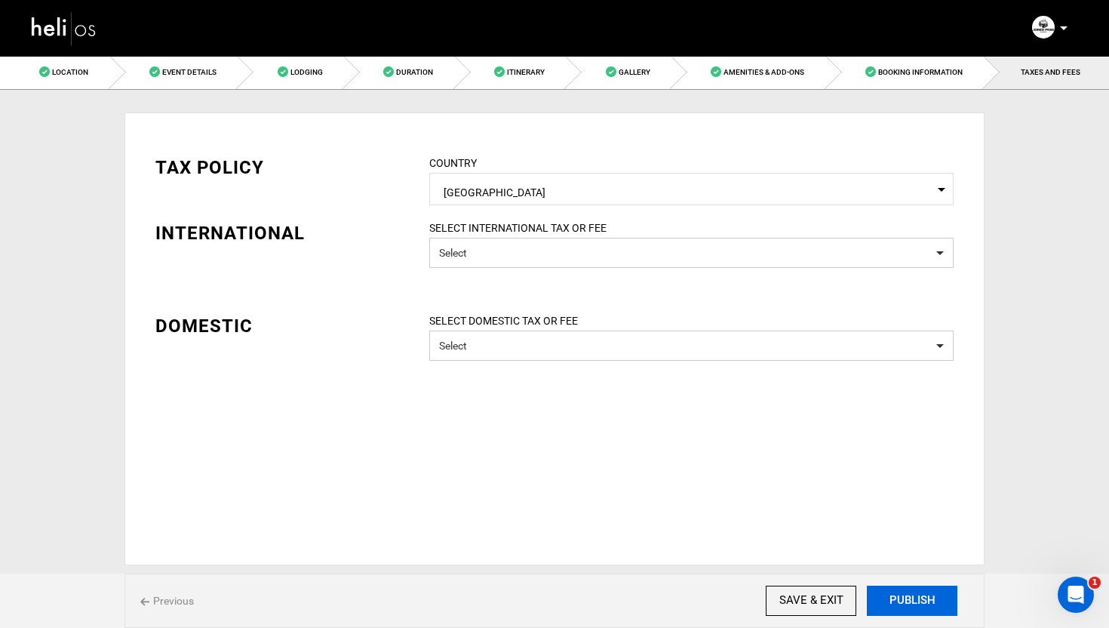
click at [941, 613] on button "PUBLISH" at bounding box center [912, 600] width 91 height 30
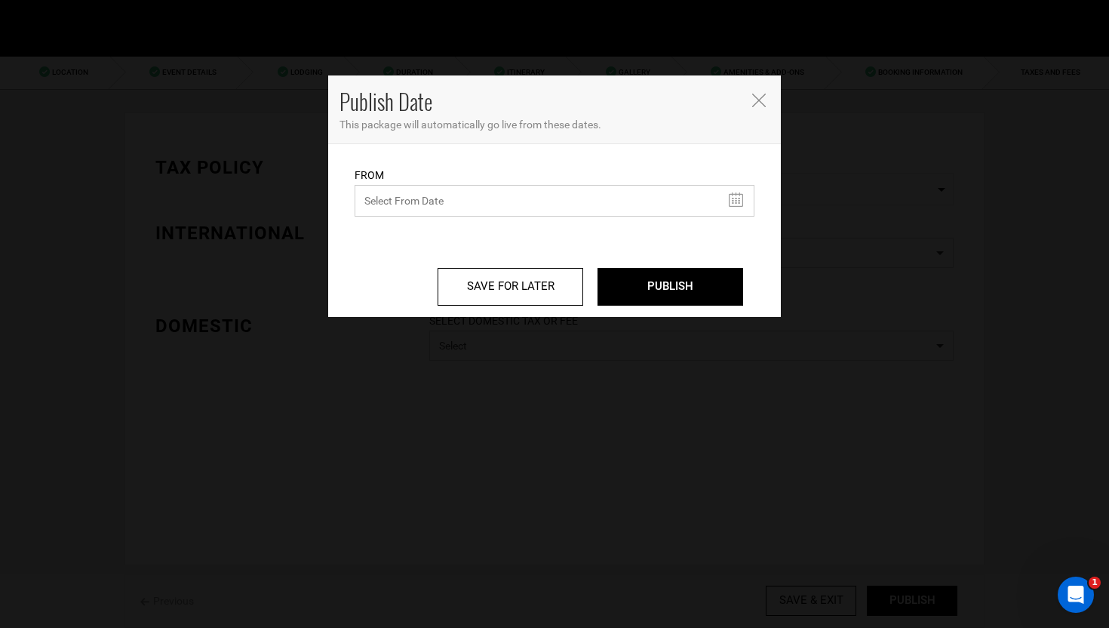
click at [493, 198] on input "text" at bounding box center [555, 201] width 400 height 32
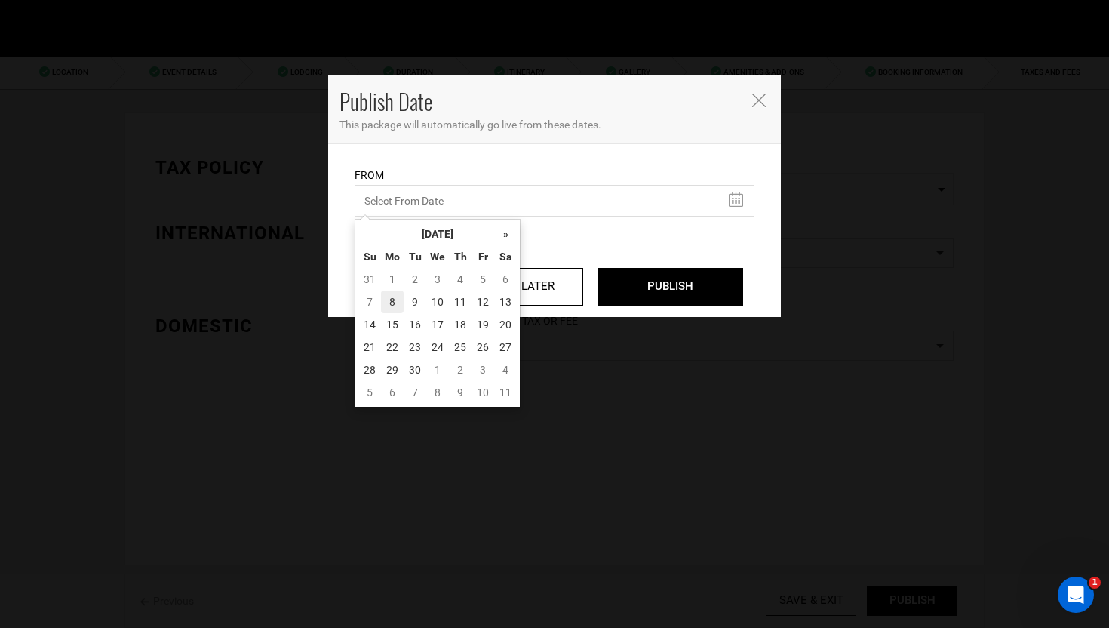
click at [392, 300] on td "8" at bounding box center [392, 301] width 23 height 23
type input "09/08/2025"
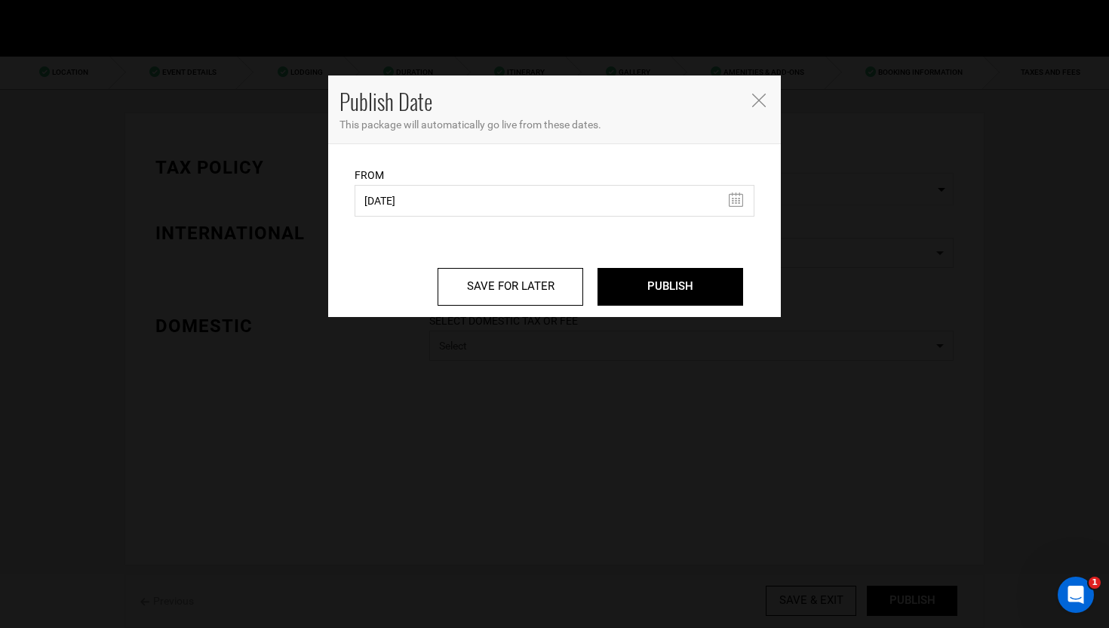
click at [671, 266] on div "SAVE FOR LATER PUBLISH" at bounding box center [555, 275] width 400 height 60
click at [671, 283] on input "PUBLISH" at bounding box center [671, 287] width 146 height 38
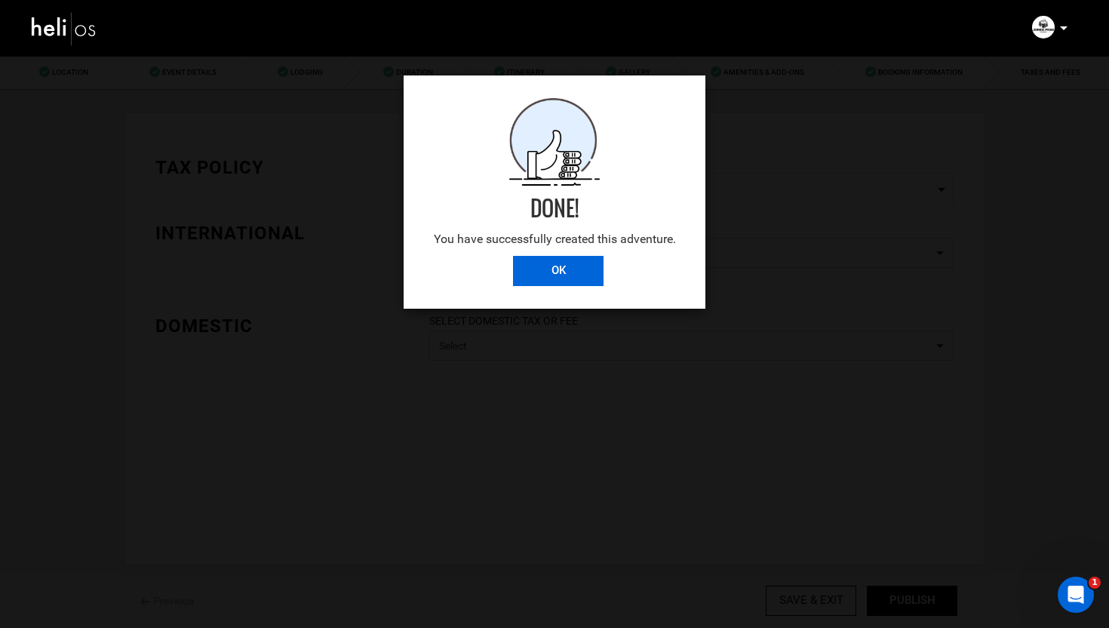
click at [590, 269] on input "OK" at bounding box center [558, 271] width 91 height 30
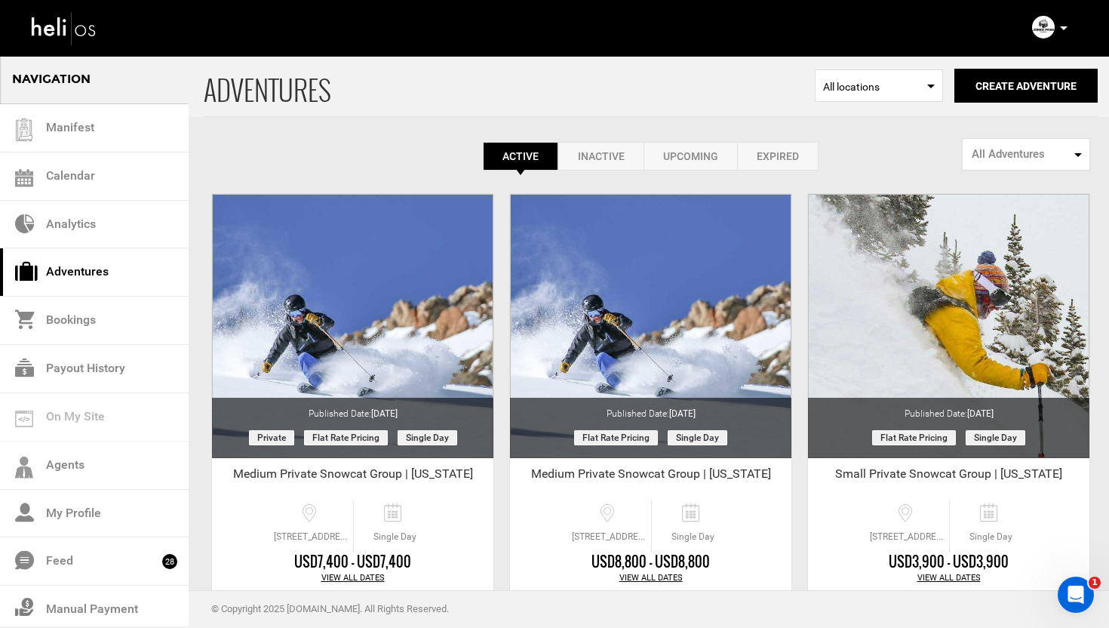
scroll to position [85, 0]
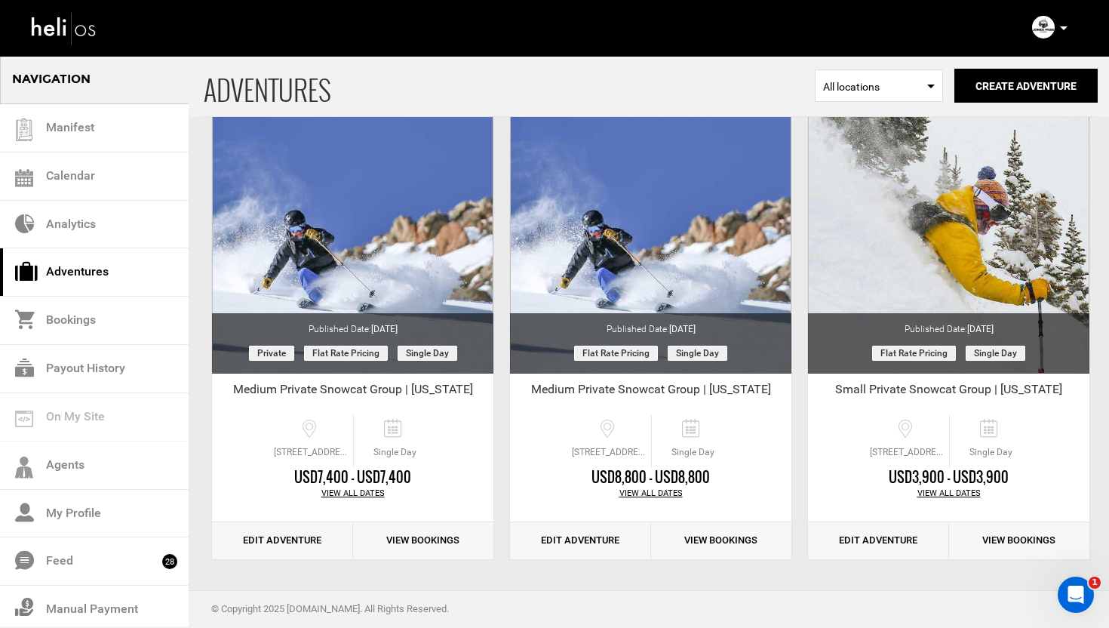
click at [1065, 26] on p at bounding box center [1063, 28] width 9 height 17
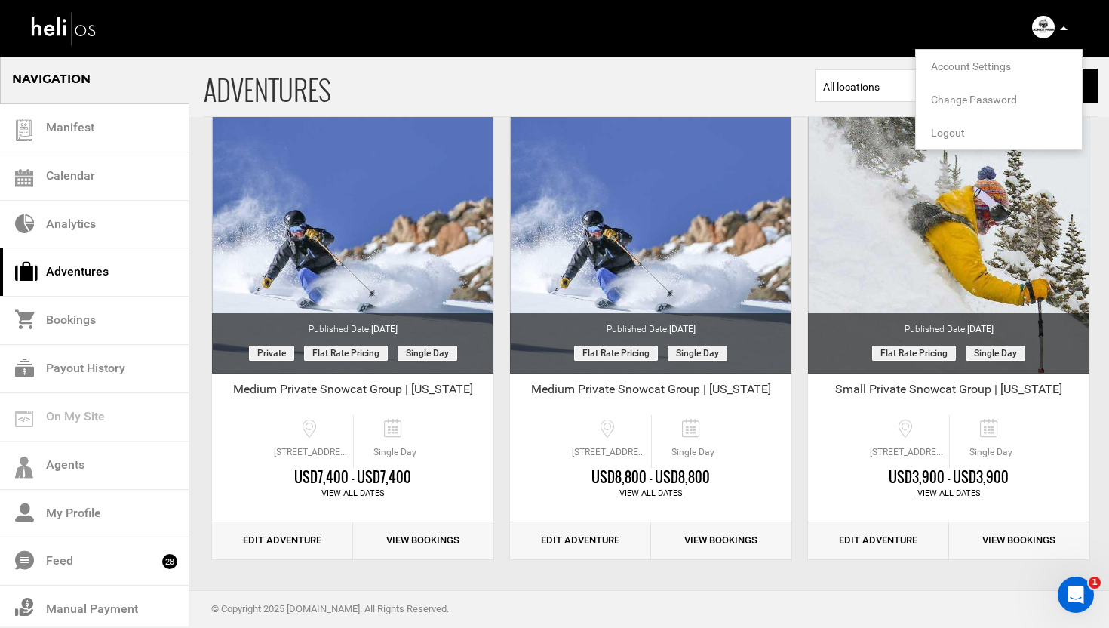
click at [990, 67] on span "Account Settings" at bounding box center [971, 66] width 80 height 12
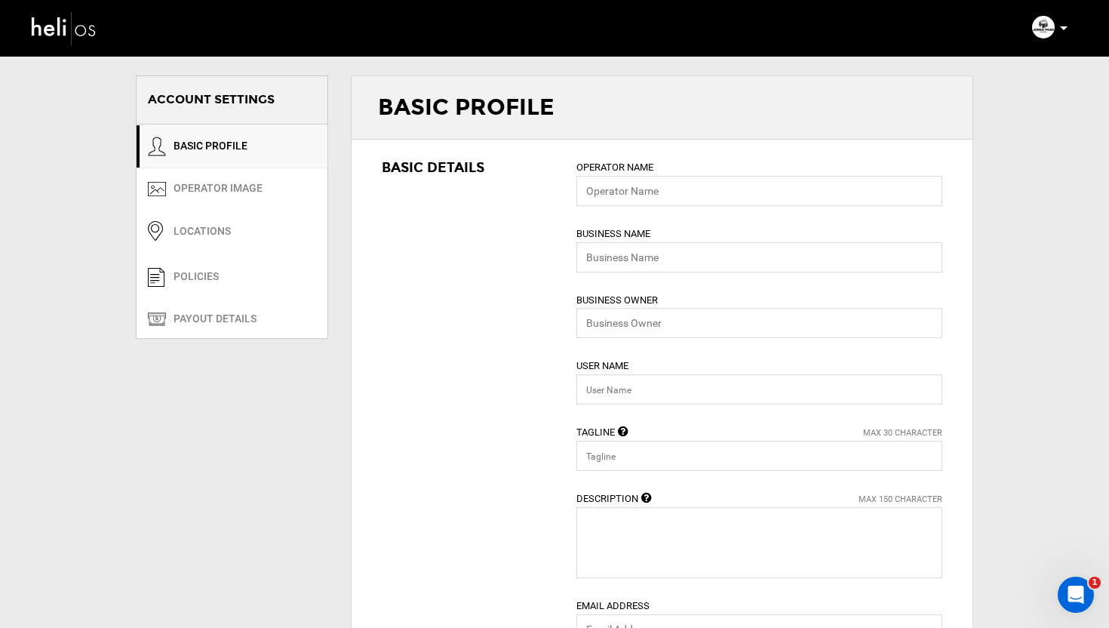
type input "Ehren Samuelson"
type input "[PERSON_NAME] Pass Guides"
type input "Ehren Samuelson"
type input "jonespassguides"
type input "Where You Feel Most Alive"
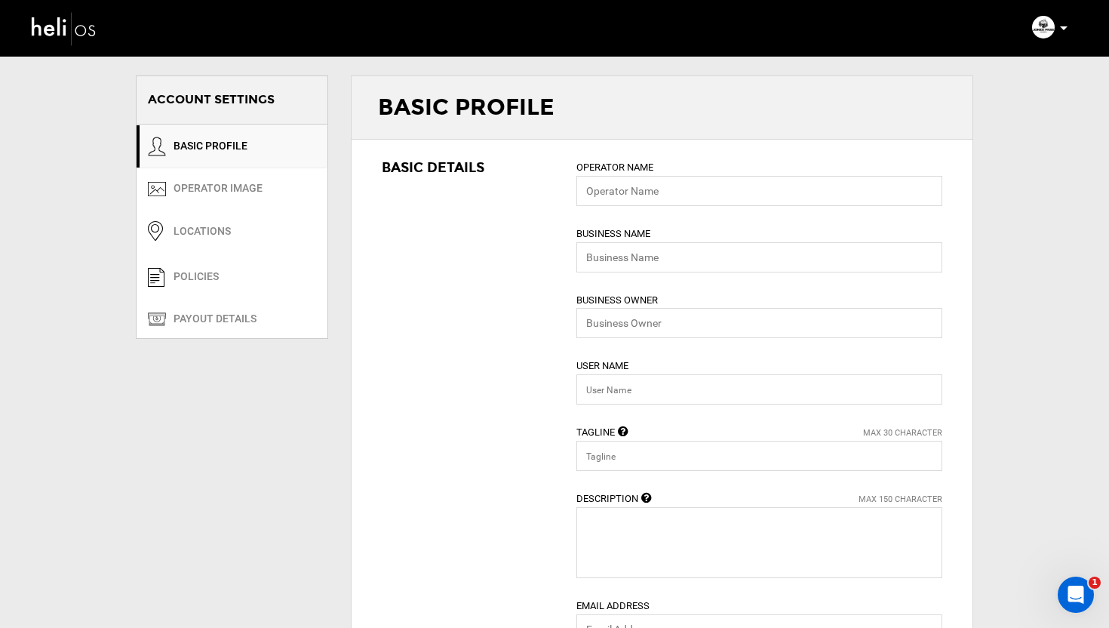
type textarea "Jones Pass Guides offers an authentic epic backcountry experience for winter sp…"
type input "jpg@heli.life"
type input "https://www.jonespassguides.com"
type input "756 Country Road 519"
type input "Fraser"
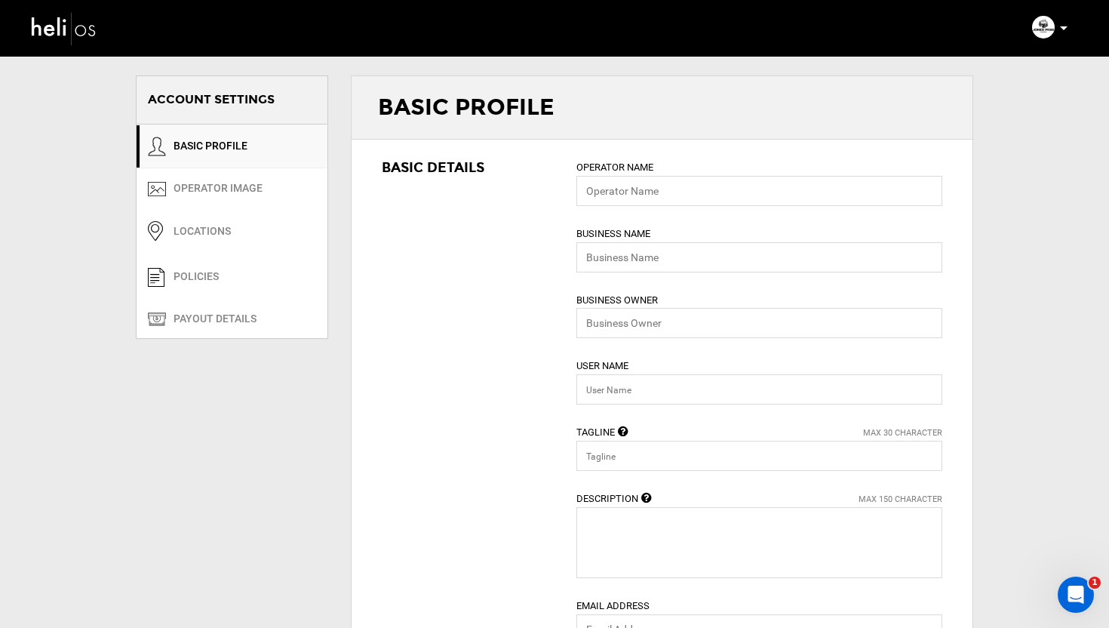
type input "80442"
type input "+1 970-726-5442"
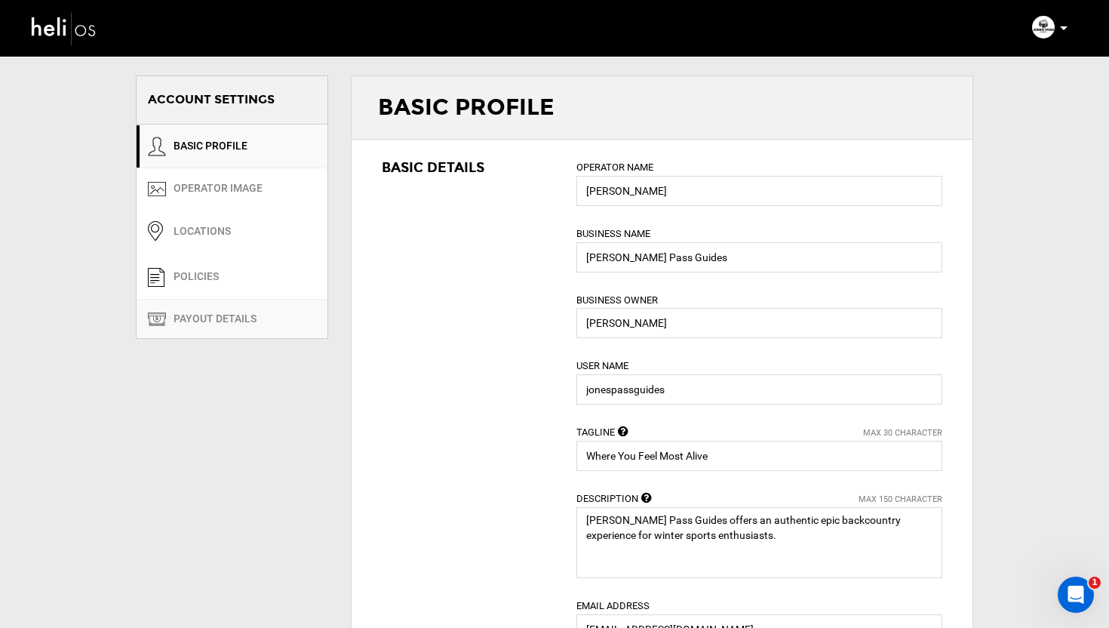
click at [215, 327] on link "PAYOUT DETAILS" at bounding box center [232, 318] width 191 height 39
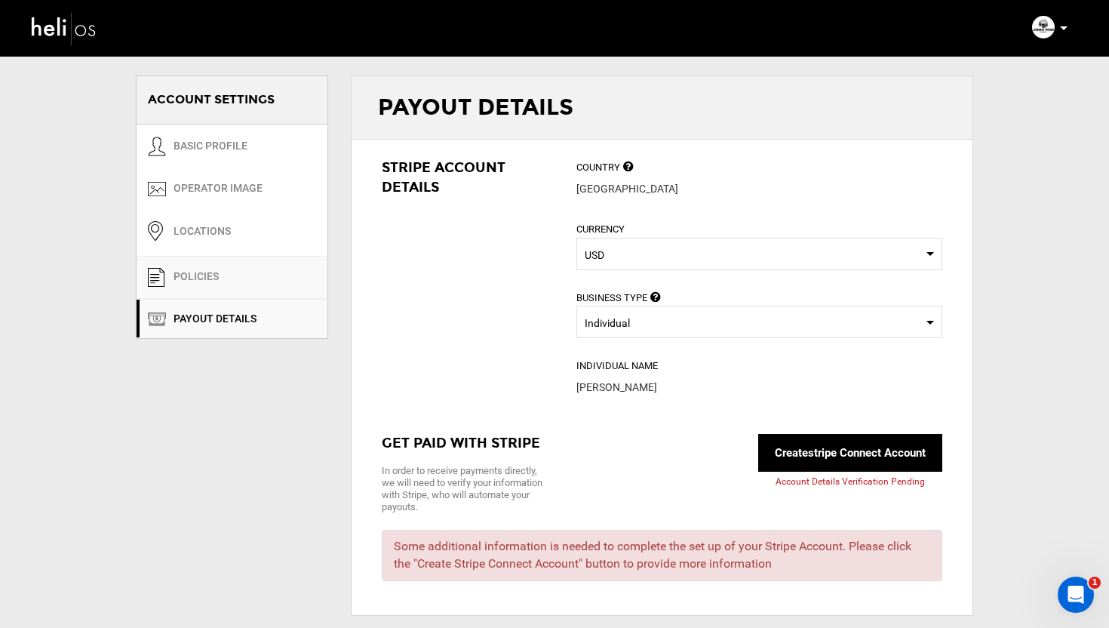
click at [201, 275] on link "POLICIES" at bounding box center [232, 277] width 191 height 43
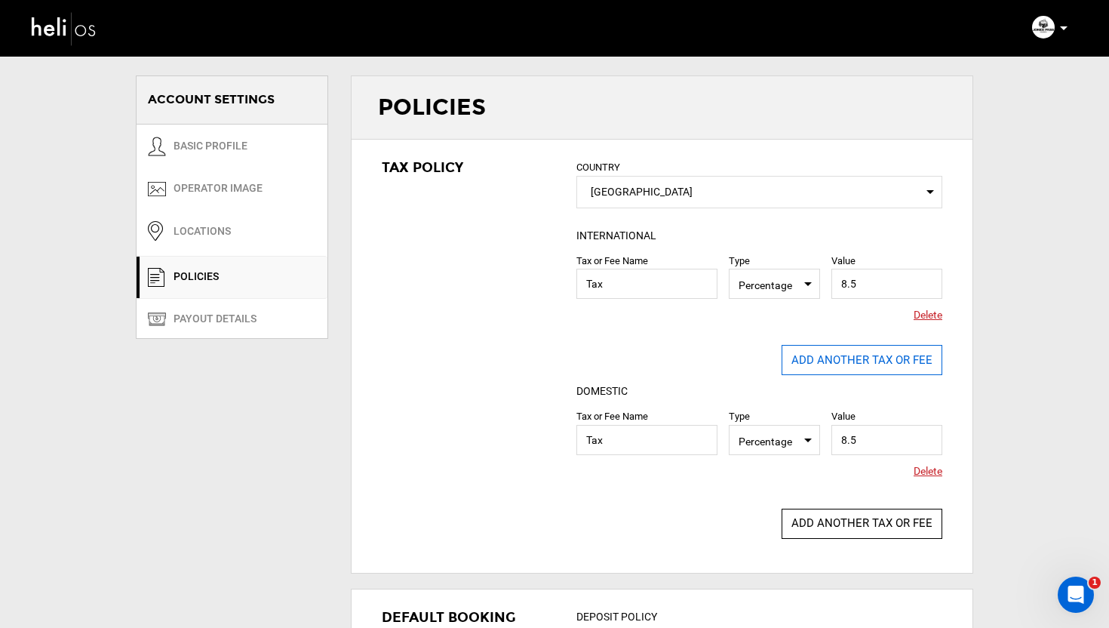
click at [853, 355] on button "ADD ANOTHER TAX OR FEE" at bounding box center [862, 360] width 161 height 30
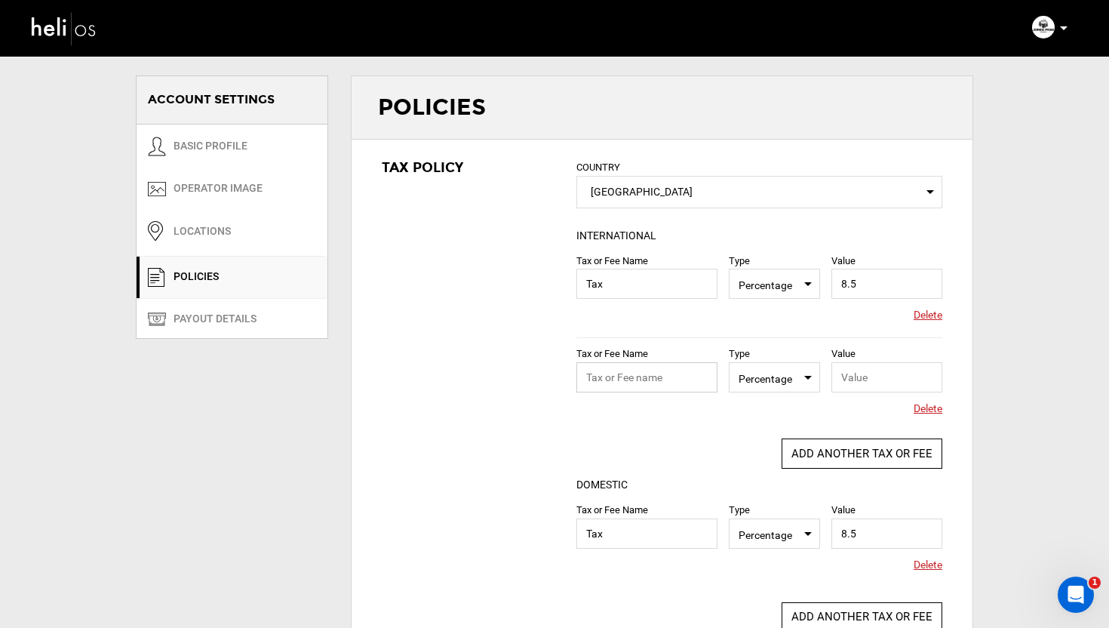
click at [658, 377] on input "text" at bounding box center [646, 377] width 141 height 30
type input "Tax"
click at [788, 372] on span "Percentage" at bounding box center [775, 376] width 72 height 19
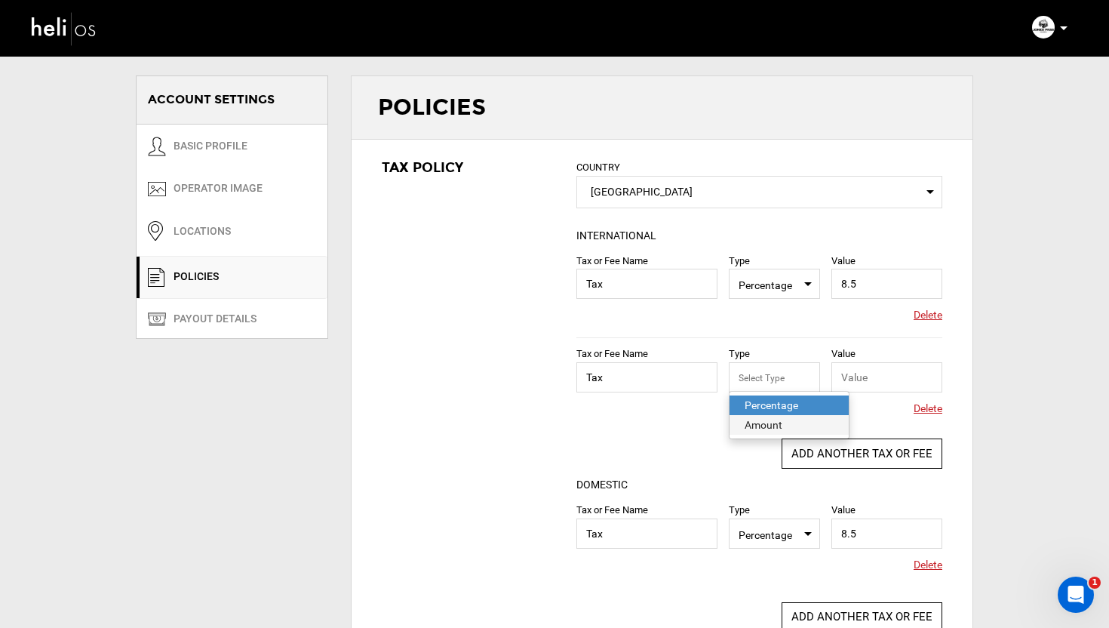
click at [766, 418] on div "Amount" at bounding box center [789, 424] width 89 height 15
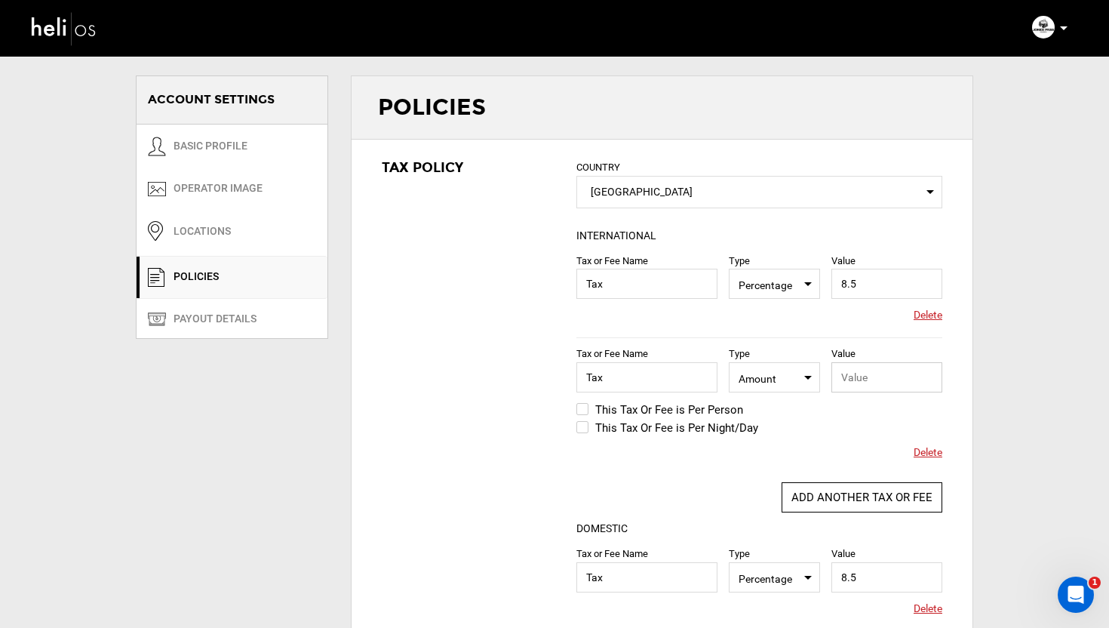
click at [877, 383] on input "text" at bounding box center [886, 377] width 111 height 30
paste input "174.51"
type input "174.51"
click at [521, 391] on div "Tax Policy COUNTRY Select Country United States Please select a country. INTERN…" at bounding box center [662, 417] width 621 height 555
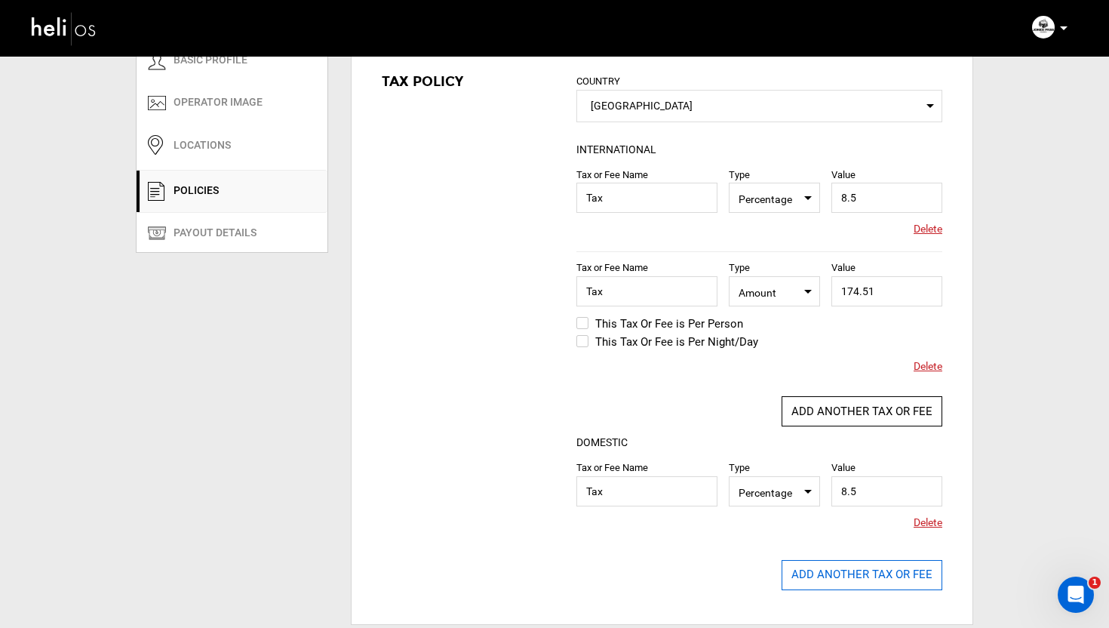
click at [854, 570] on button "ADD ANOTHER TAX OR FEE" at bounding box center [862, 575] width 161 height 30
click at [640, 582] on input "text" at bounding box center [646, 585] width 141 height 30
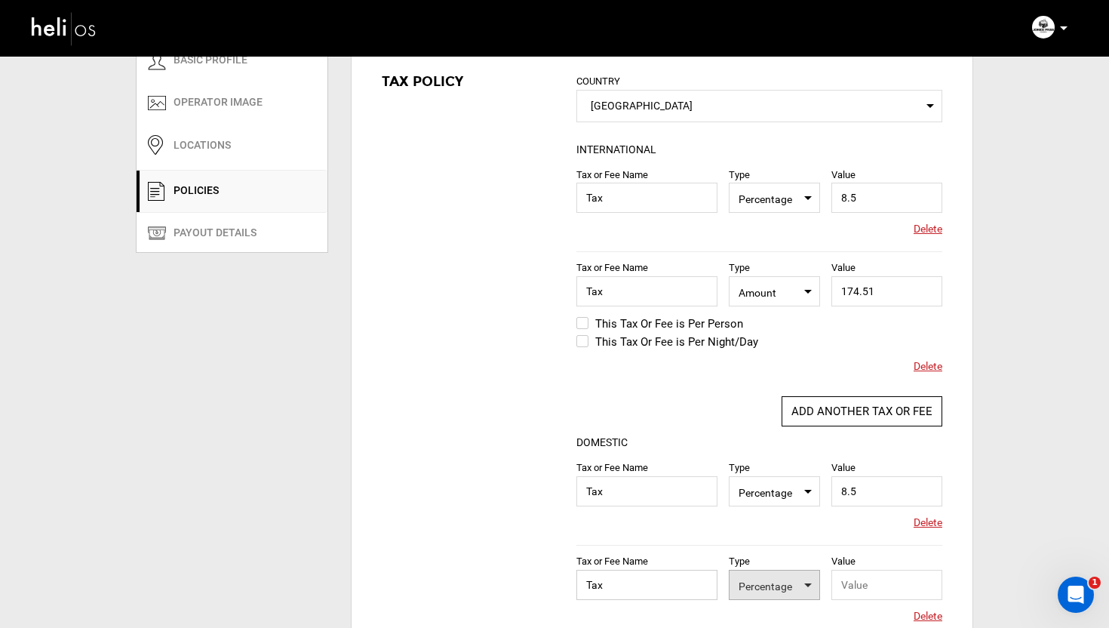
type input "Tax"
click at [781, 585] on span "Percentage" at bounding box center [775, 584] width 72 height 19
click at [775, 551] on div "Amount" at bounding box center [789, 554] width 89 height 15
click at [859, 572] on input "text" at bounding box center [886, 585] width 111 height 30
paste input "174.51"
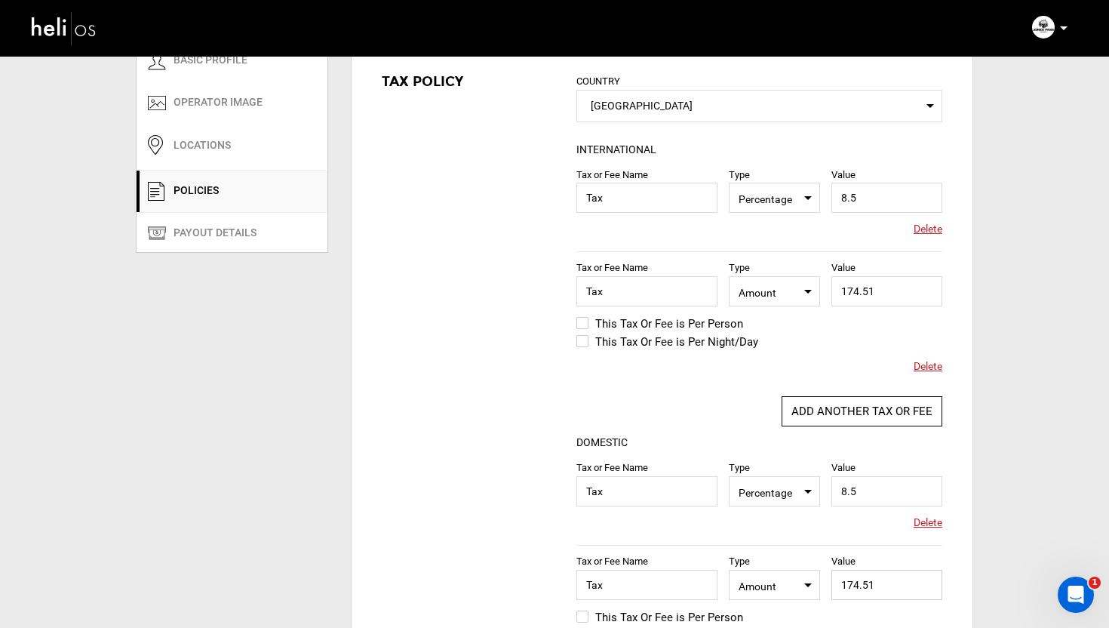
type input "174.51"
click at [536, 502] on div "Tax Policy COUNTRY Select Country United States Please select a country. INTERN…" at bounding box center [662, 400] width 621 height 693
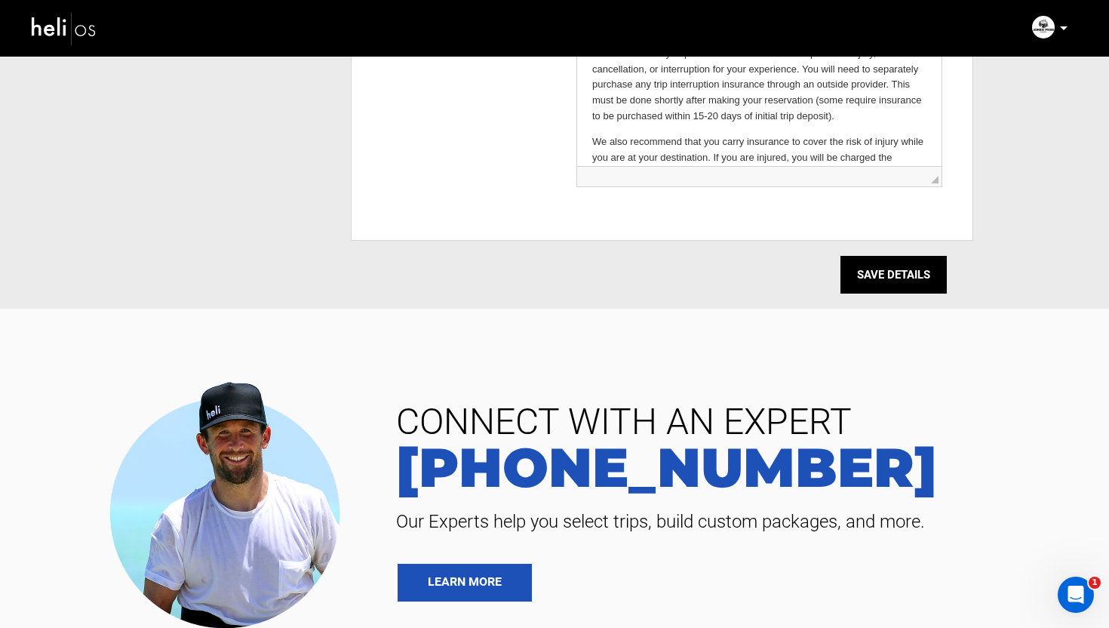
scroll to position [1321, 0]
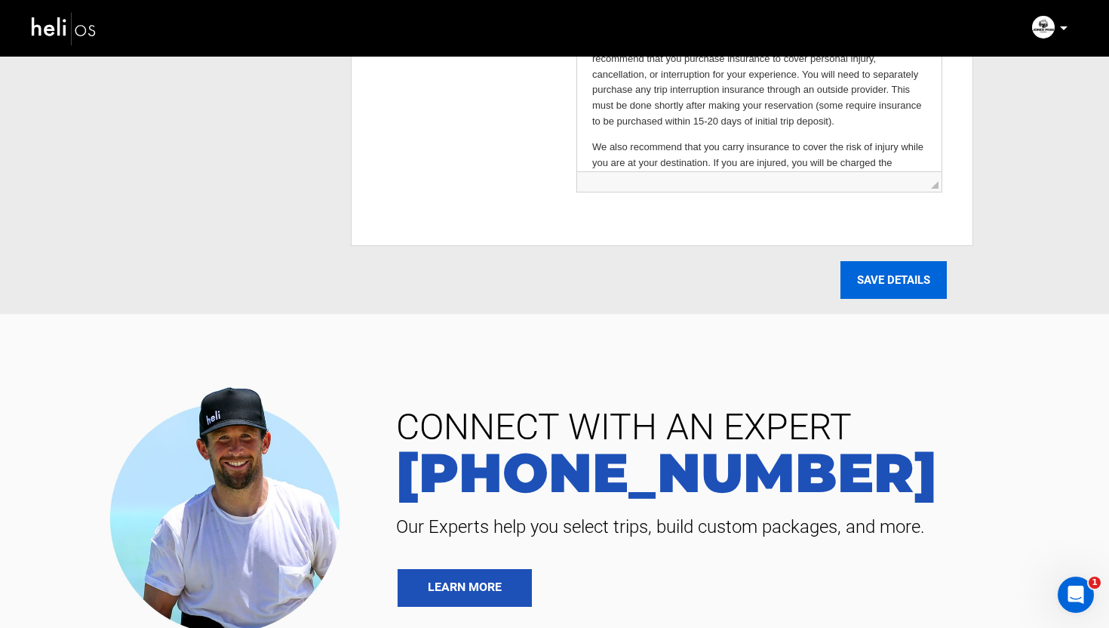
click at [901, 271] on input "SAVE DETAILS" at bounding box center [894, 280] width 106 height 38
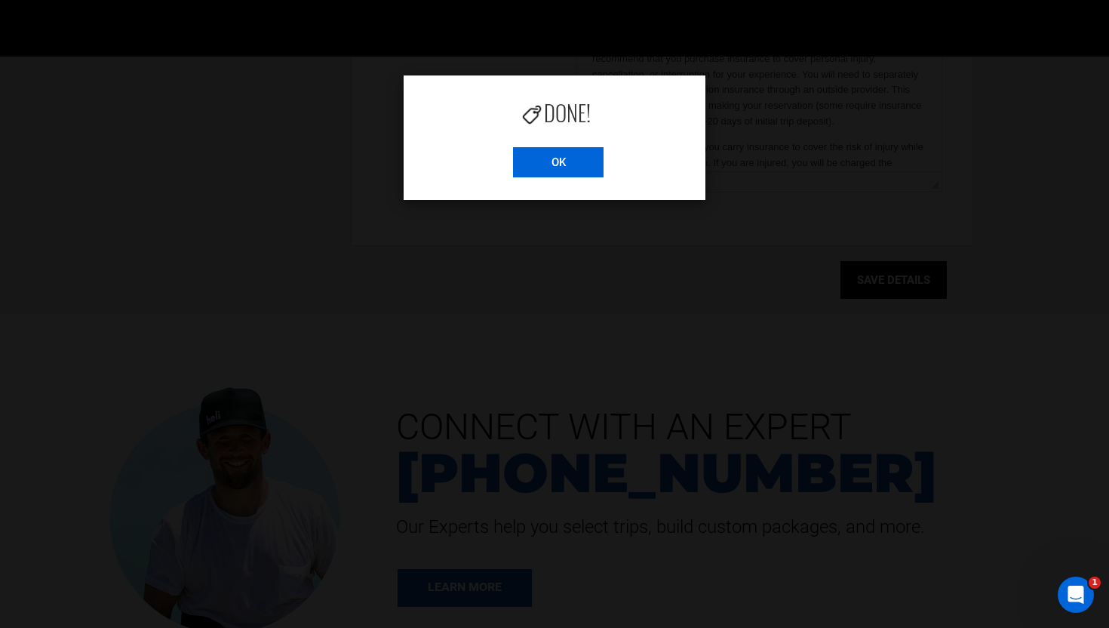
click at [543, 168] on input "OK" at bounding box center [558, 162] width 91 height 30
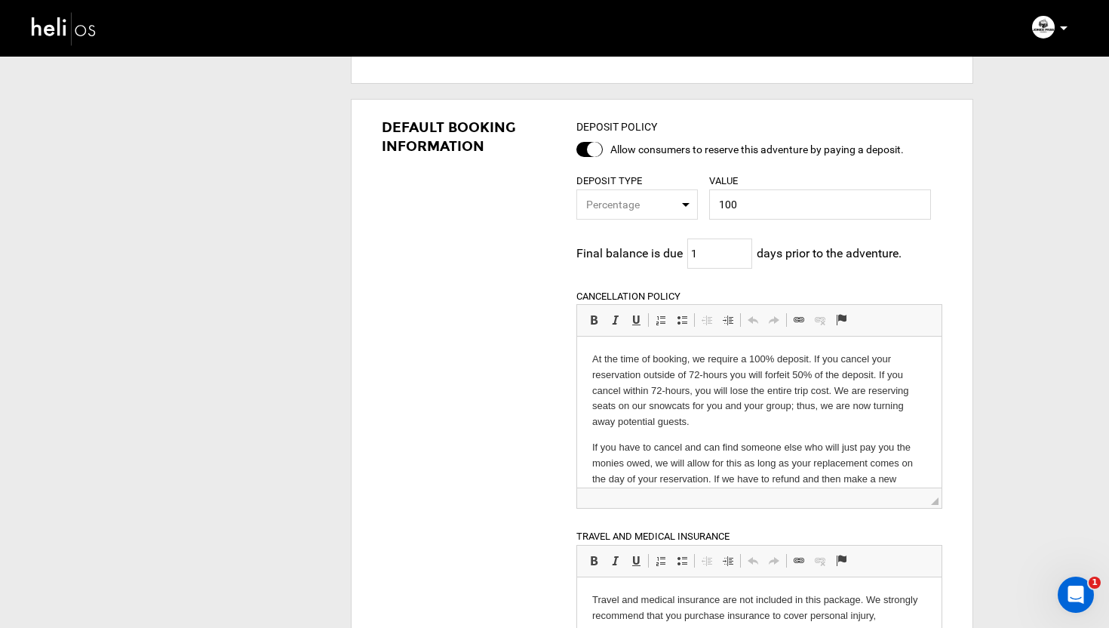
scroll to position [0, 0]
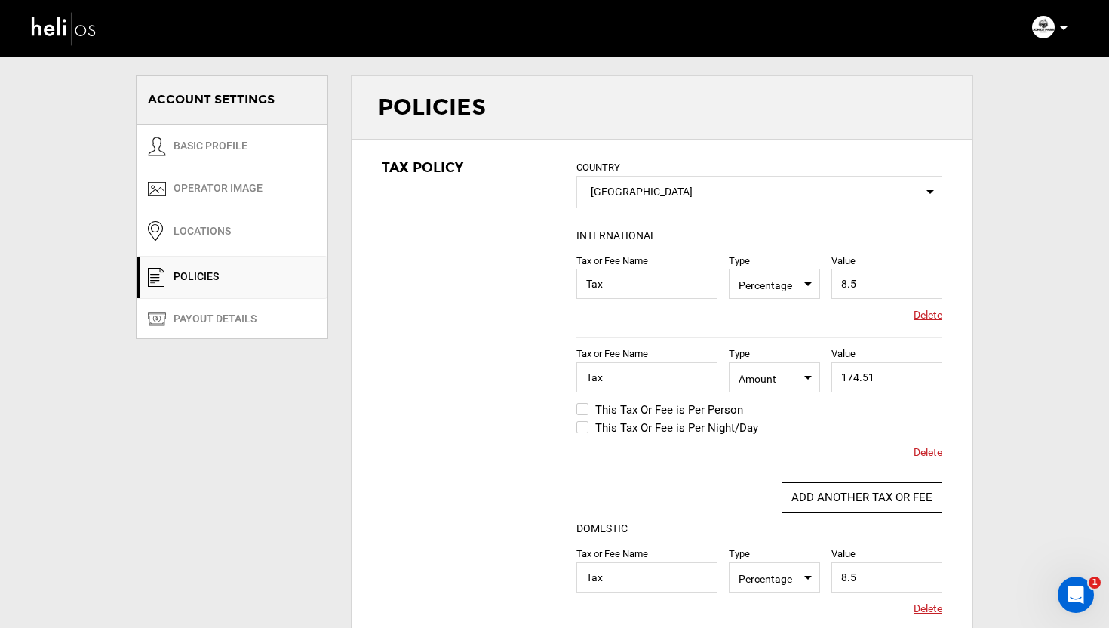
click at [81, 42] on img at bounding box center [64, 28] width 68 height 40
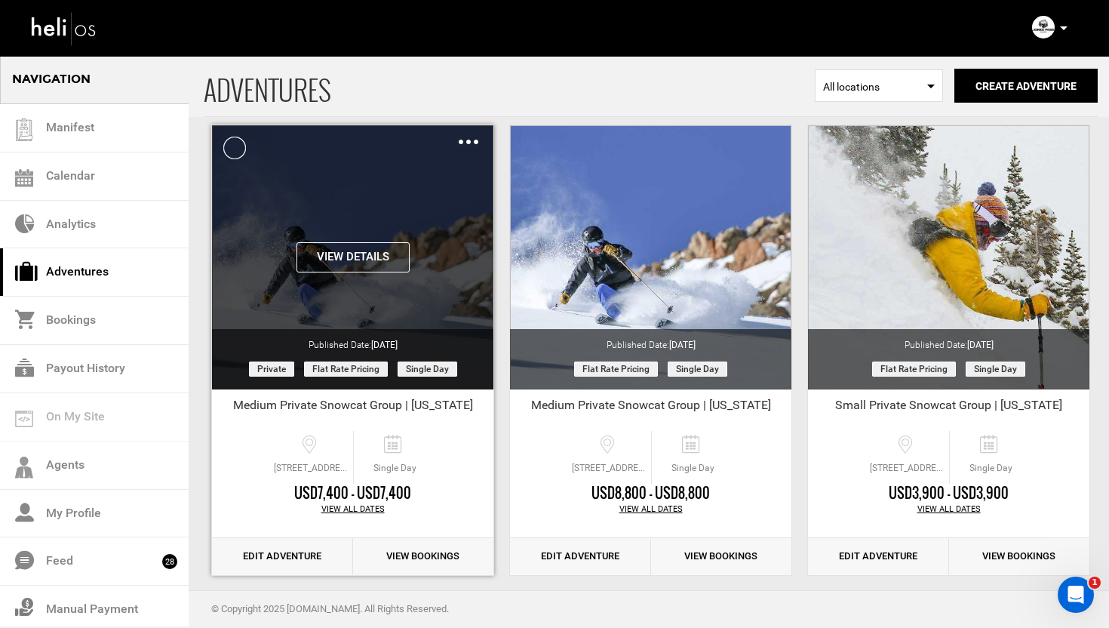
scroll to position [78, 0]
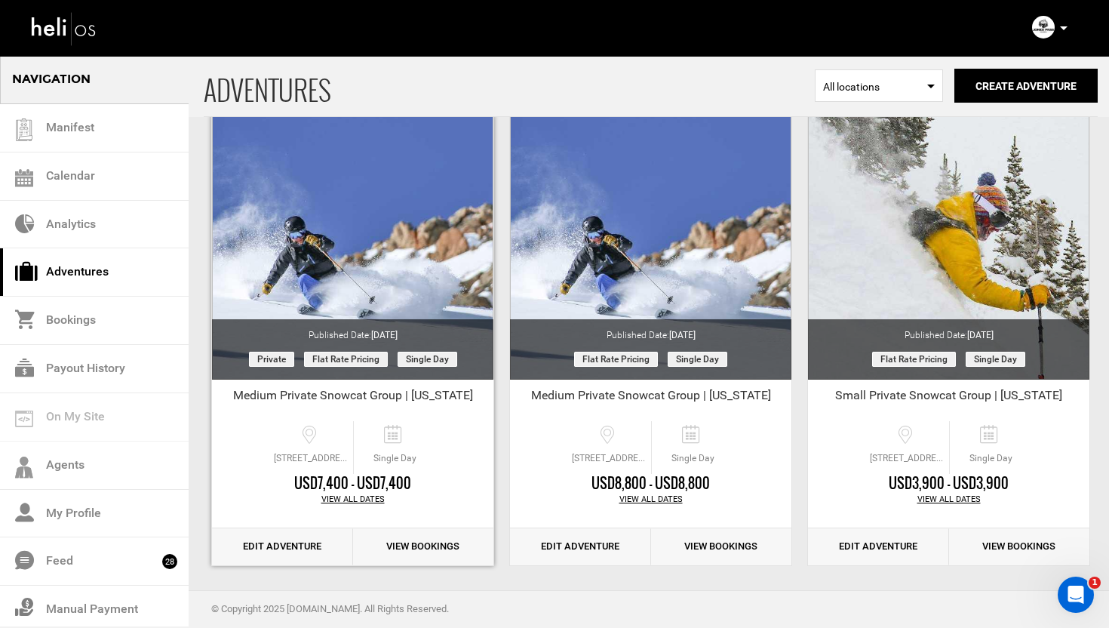
click at [264, 539] on link "Edit Adventure" at bounding box center [282, 546] width 141 height 37
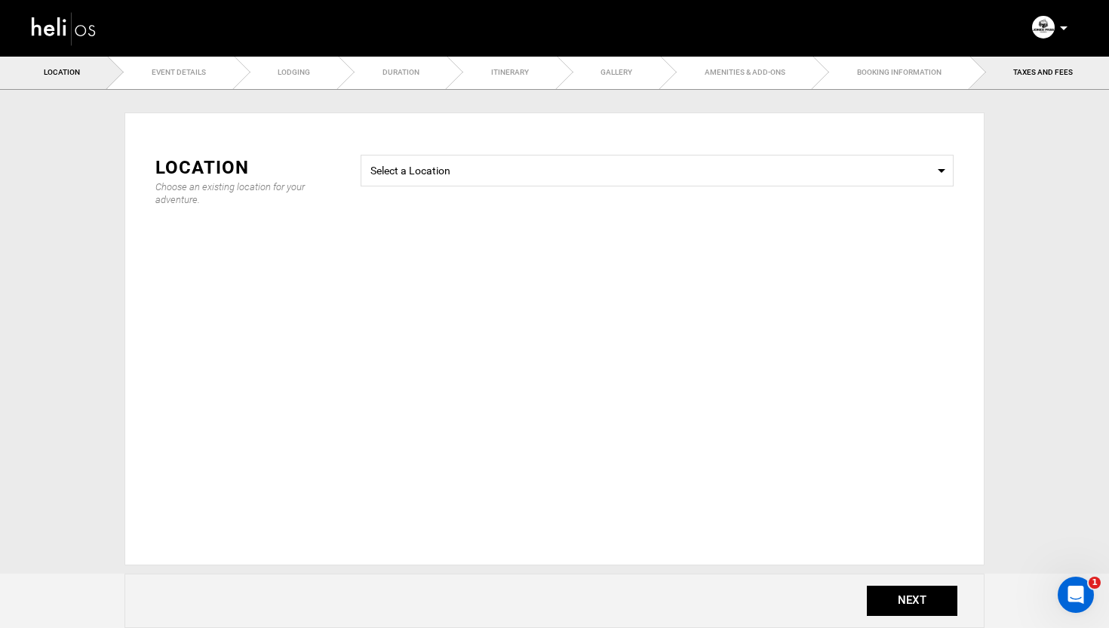
click at [1039, 70] on span "TAXES AND FEES" at bounding box center [1043, 72] width 60 height 8
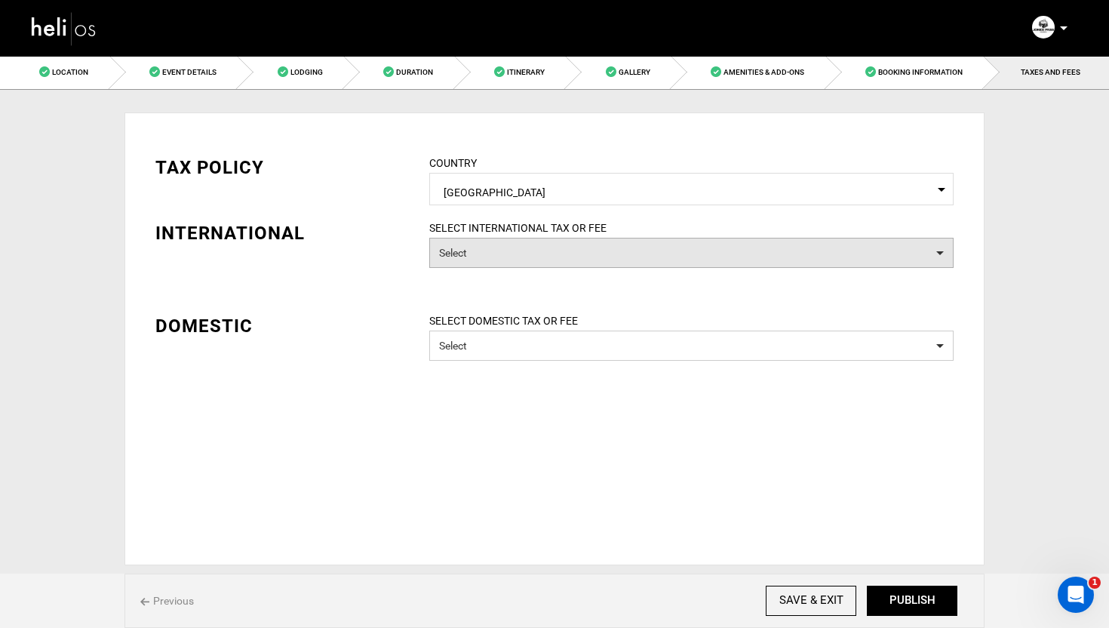
click at [490, 250] on button "Select" at bounding box center [691, 253] width 524 height 30
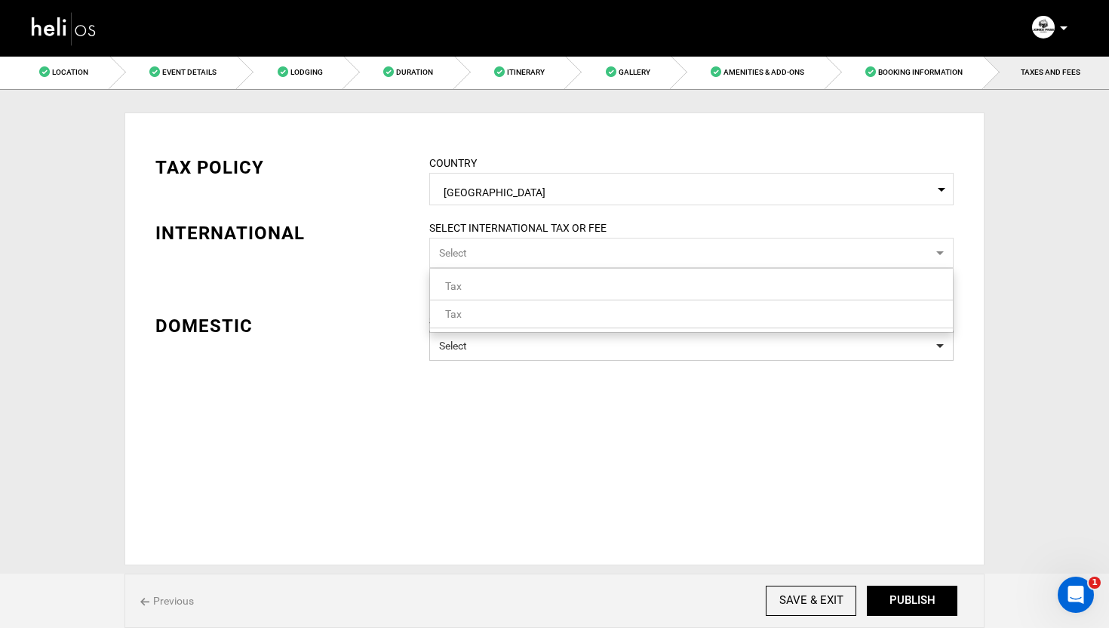
click at [472, 285] on link "Tax" at bounding box center [691, 286] width 523 height 20
click at [370, 306] on div "TAX POLICY COUNTRY Select Country United States Please select a country. INTERN…" at bounding box center [554, 275] width 821 height 286
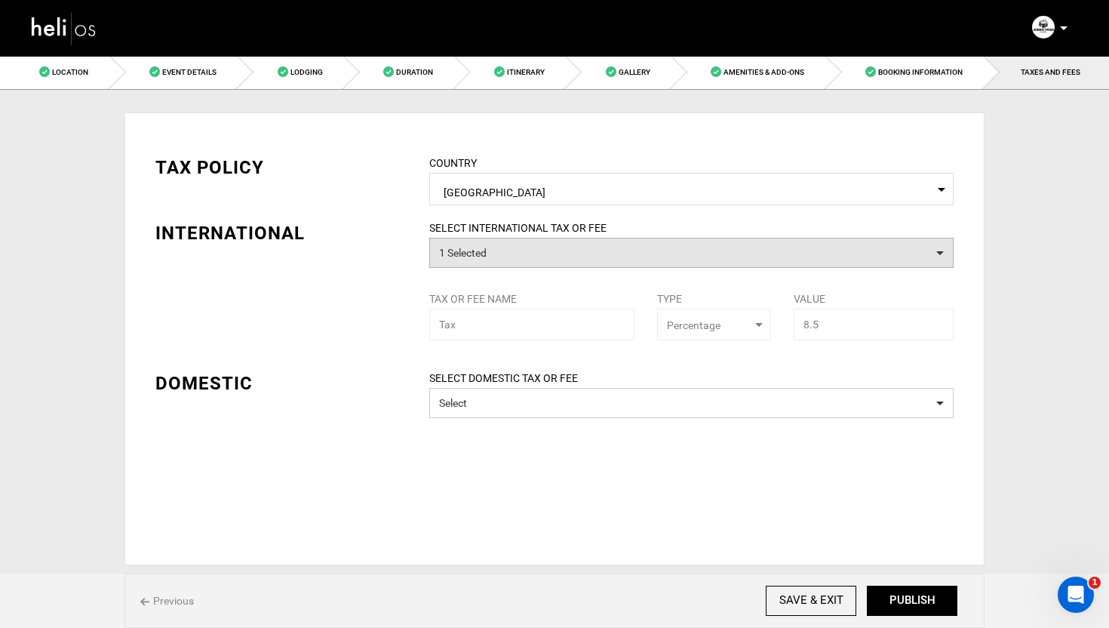
click at [485, 258] on button "1 Selected" at bounding box center [691, 253] width 524 height 30
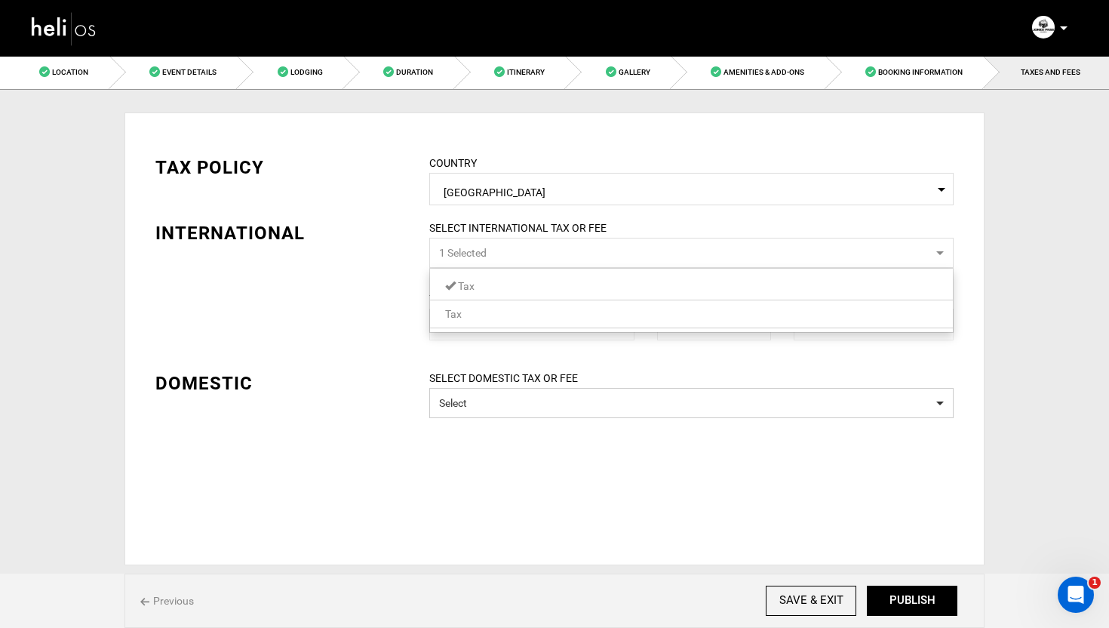
click at [460, 315] on span "Tax" at bounding box center [453, 314] width 17 height 12
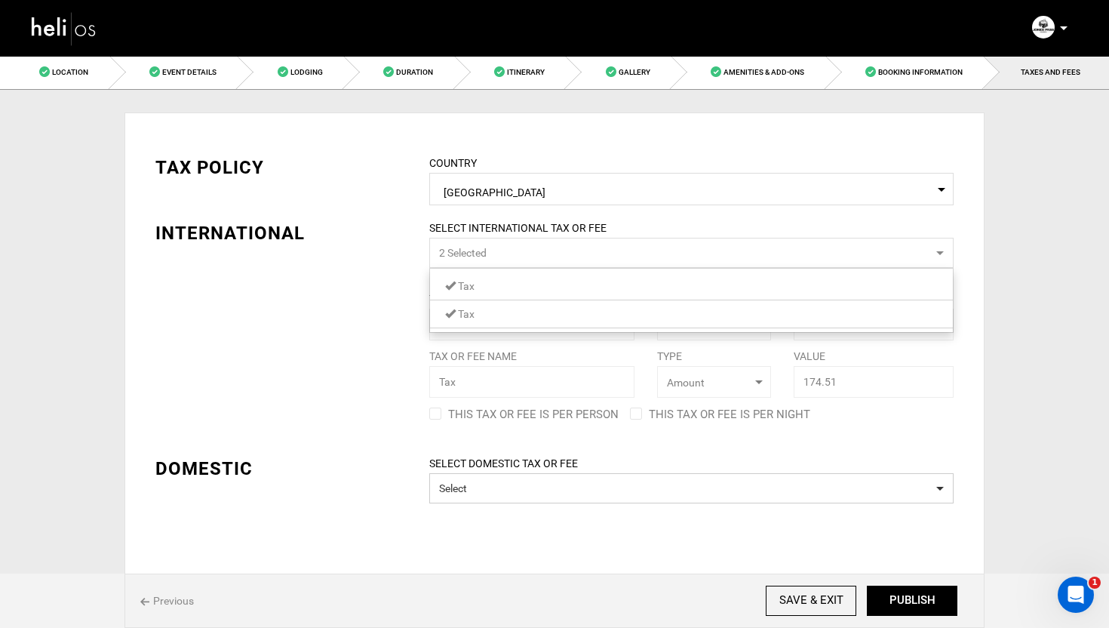
click at [481, 287] on link "Tax" at bounding box center [691, 286] width 523 height 20
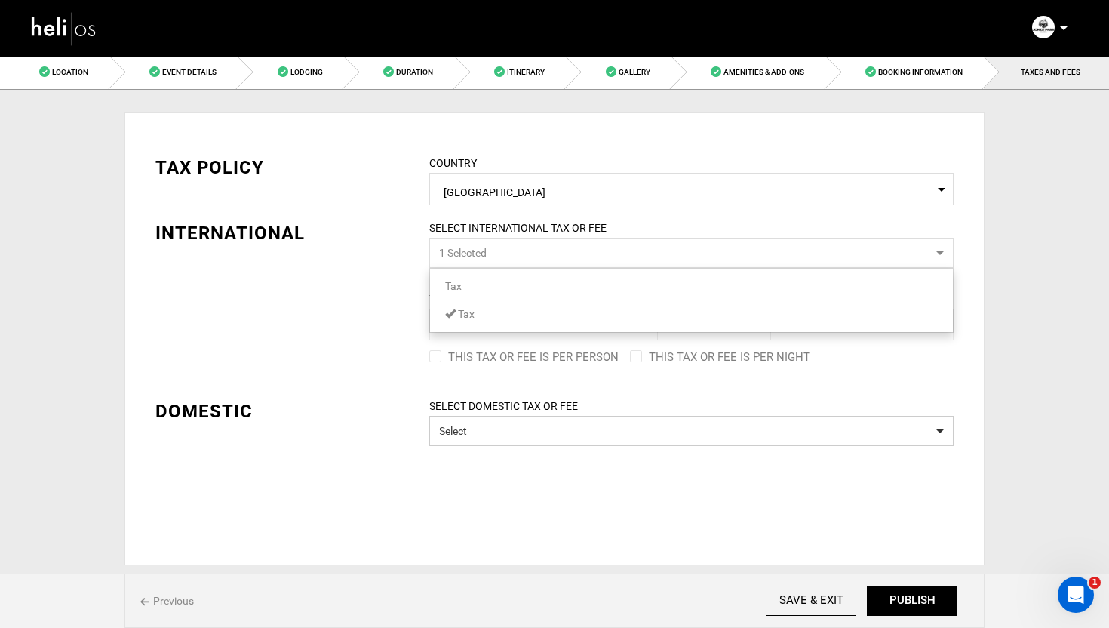
click at [387, 318] on div "TAX POLICY COUNTRY Select Country United States Please select a country. INTERN…" at bounding box center [554, 289] width 821 height 314
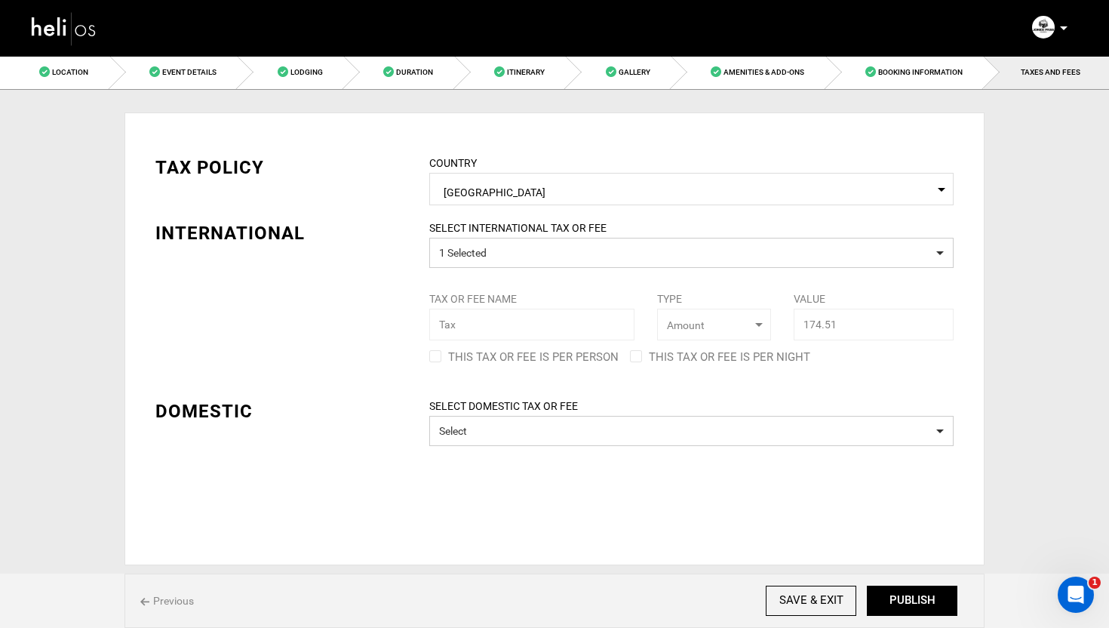
click at [516, 448] on div "TAX POLICY COUNTRY Select Country United States Please select a country. INTERN…" at bounding box center [554, 338] width 860 height 453
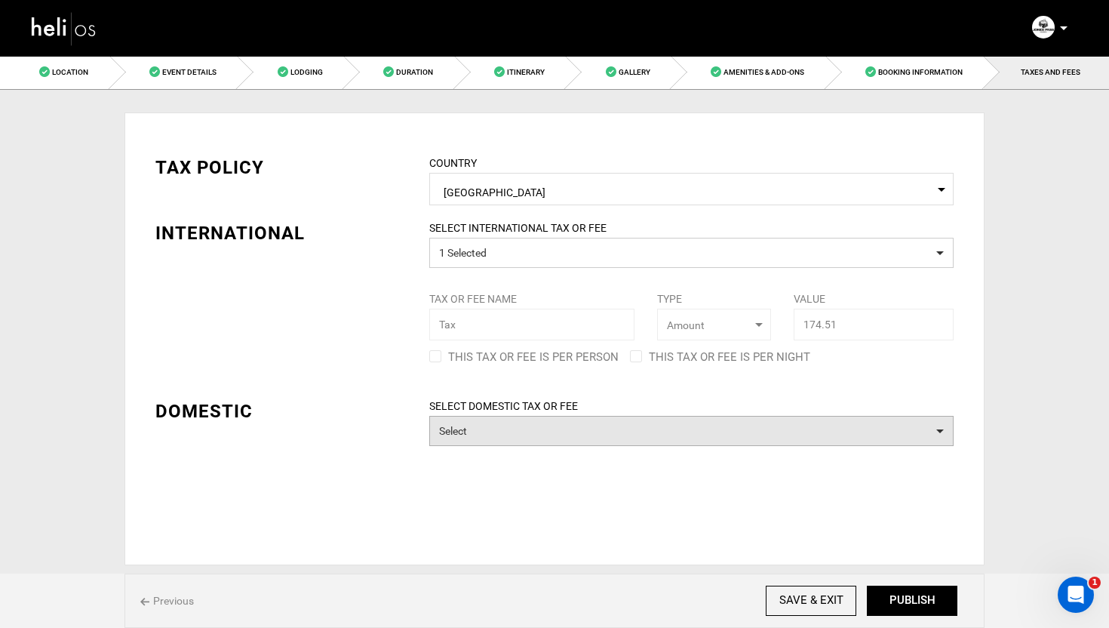
click at [520, 429] on button "Select" at bounding box center [691, 431] width 524 height 30
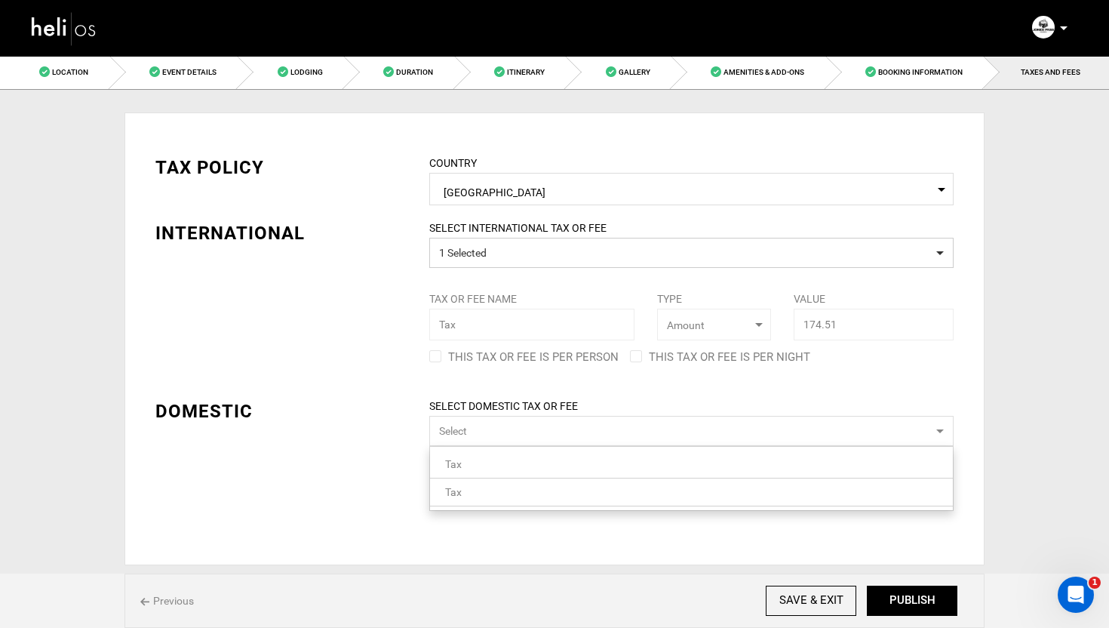
click at [453, 493] on span "Tax" at bounding box center [453, 492] width 17 height 12
click at [393, 478] on div "TAX POLICY COUNTRY Select Country United States Please select a country. INTERN…" at bounding box center [554, 331] width 821 height 399
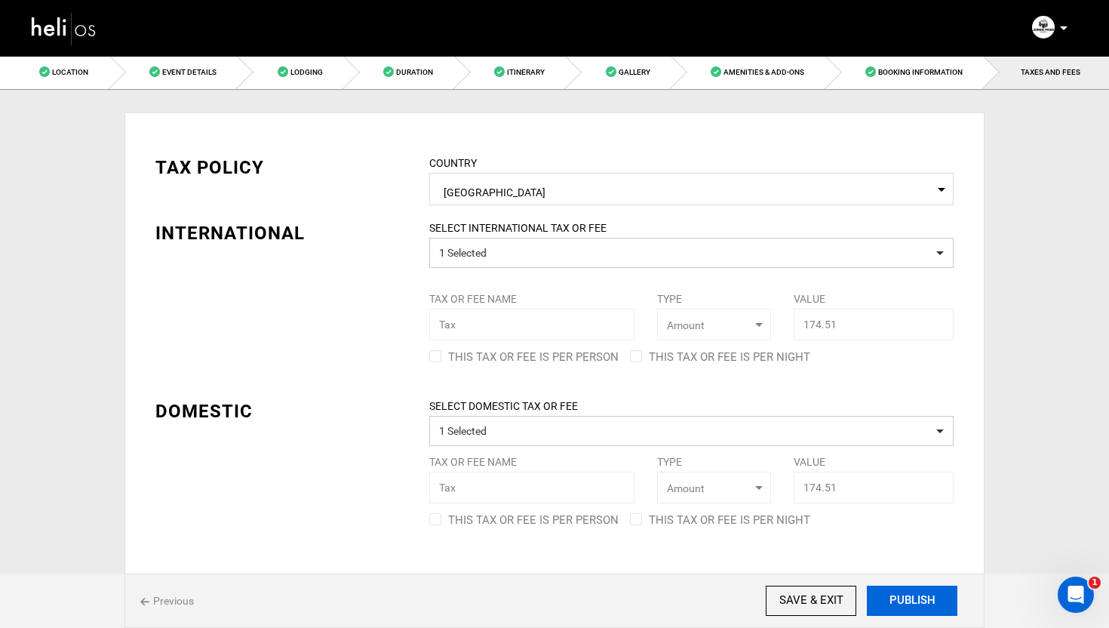
click at [917, 598] on button "PUBLISH" at bounding box center [912, 600] width 91 height 30
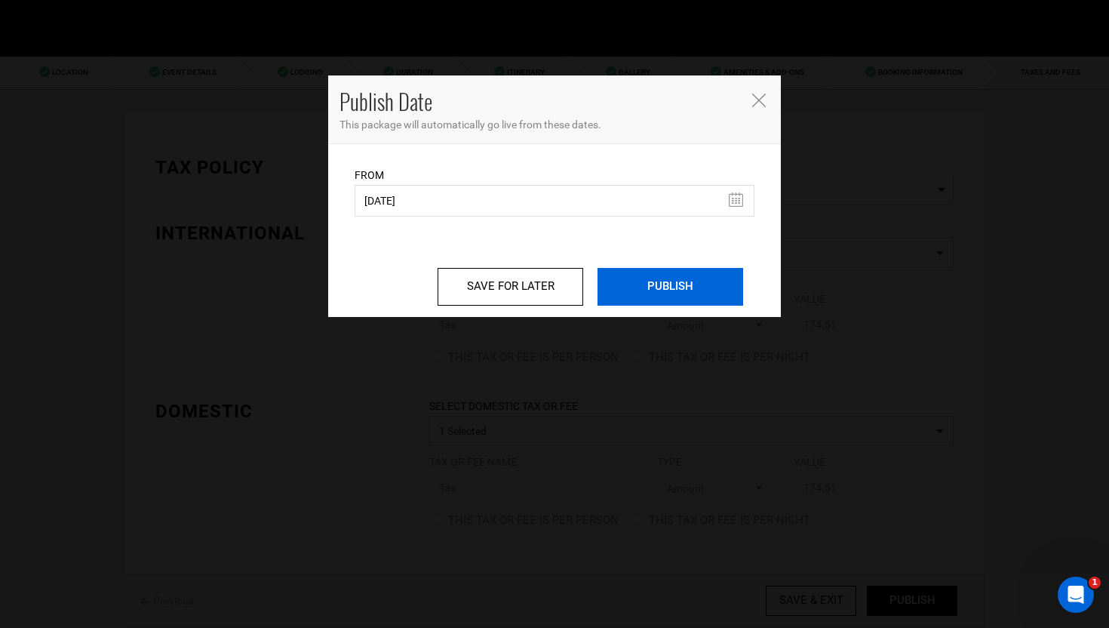
click at [666, 293] on input "PUBLISH" at bounding box center [671, 287] width 146 height 38
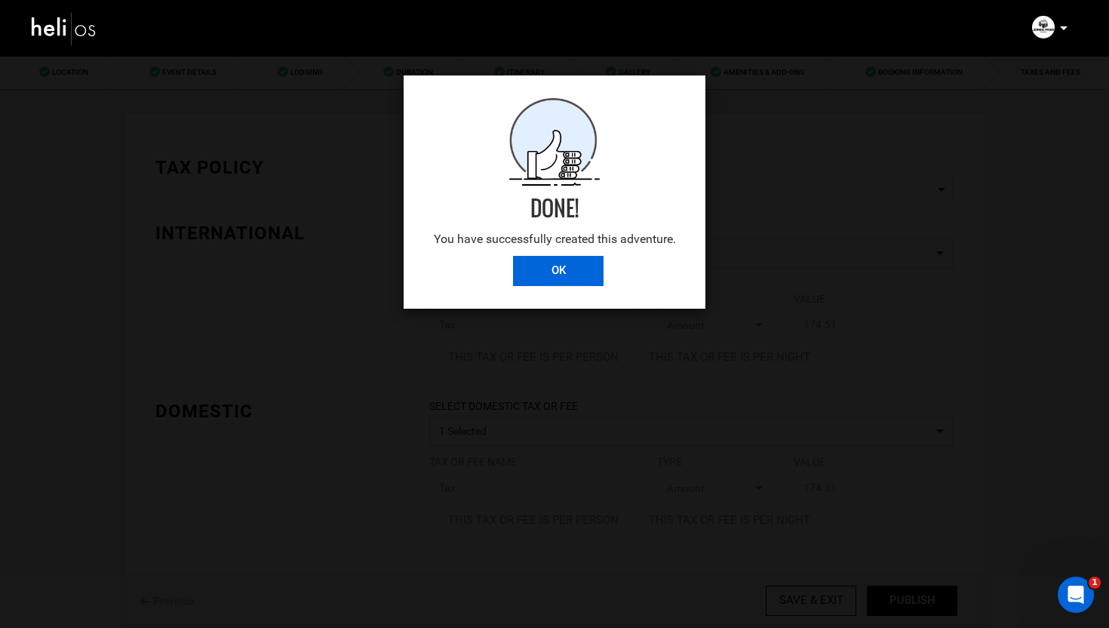
click at [579, 269] on input "OK" at bounding box center [558, 271] width 91 height 30
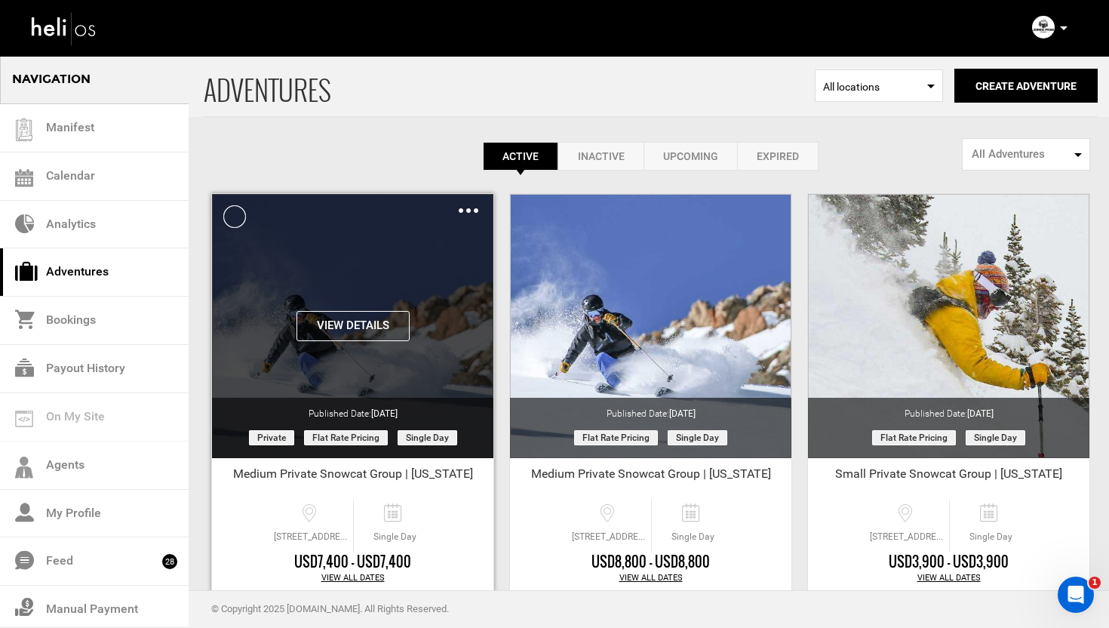
click at [467, 207] on div "Clone De-Activate Share Delete" at bounding box center [469, 209] width 20 height 17
click at [469, 211] on img at bounding box center [469, 210] width 20 height 5
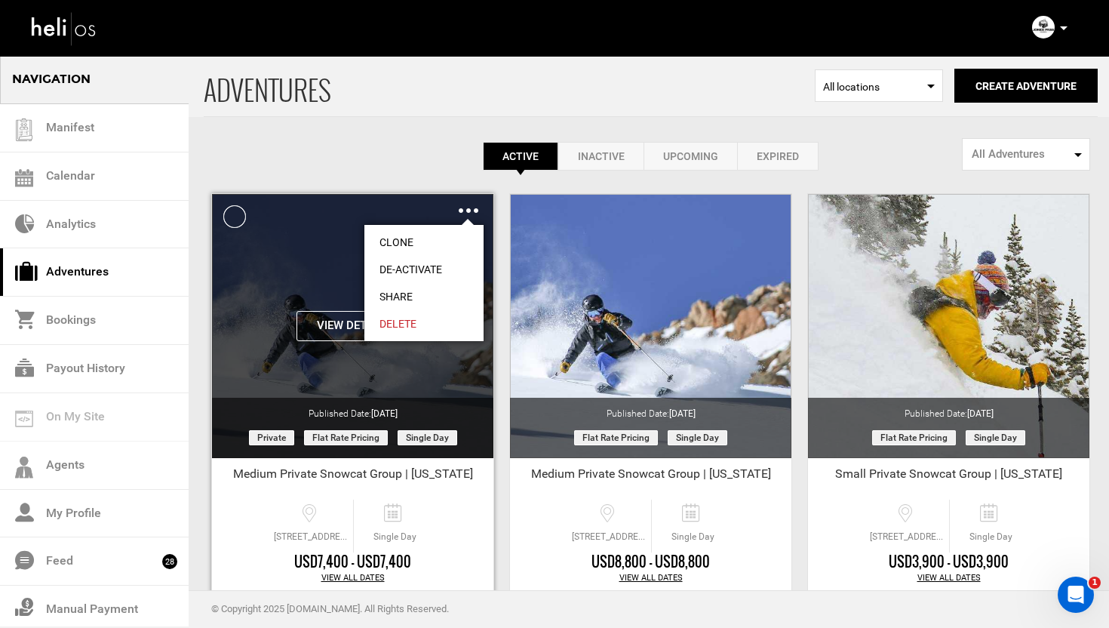
click at [402, 293] on link "Share" at bounding box center [423, 296] width 119 height 27
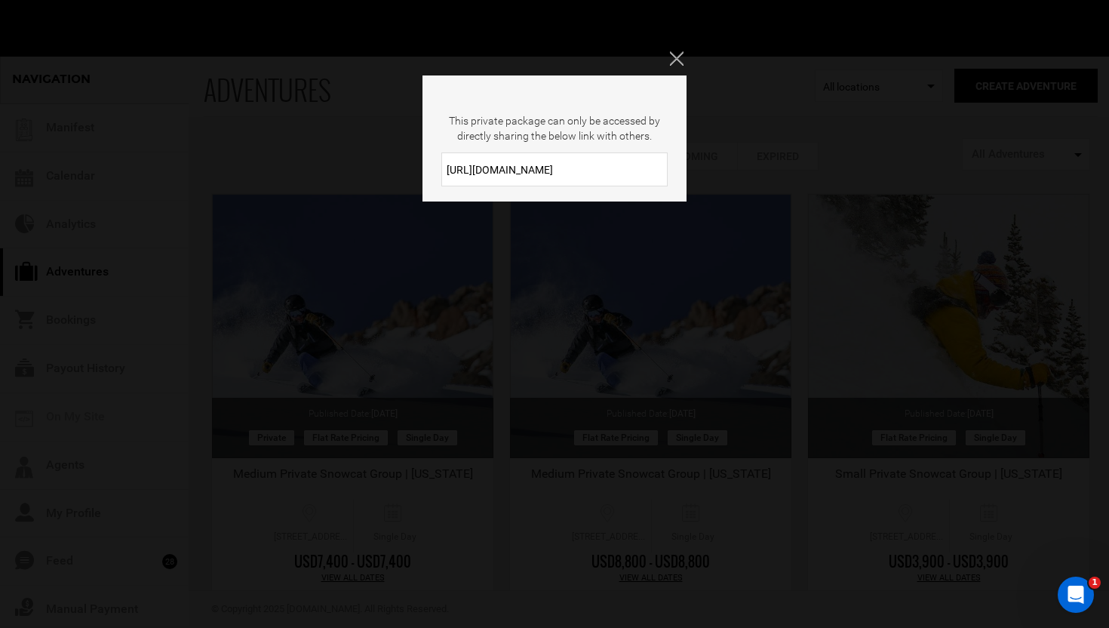
click at [579, 176] on input "https://heli.life/uYUTxt" at bounding box center [554, 169] width 226 height 34
click at [678, 58] on icon "Close" at bounding box center [677, 58] width 14 height 14
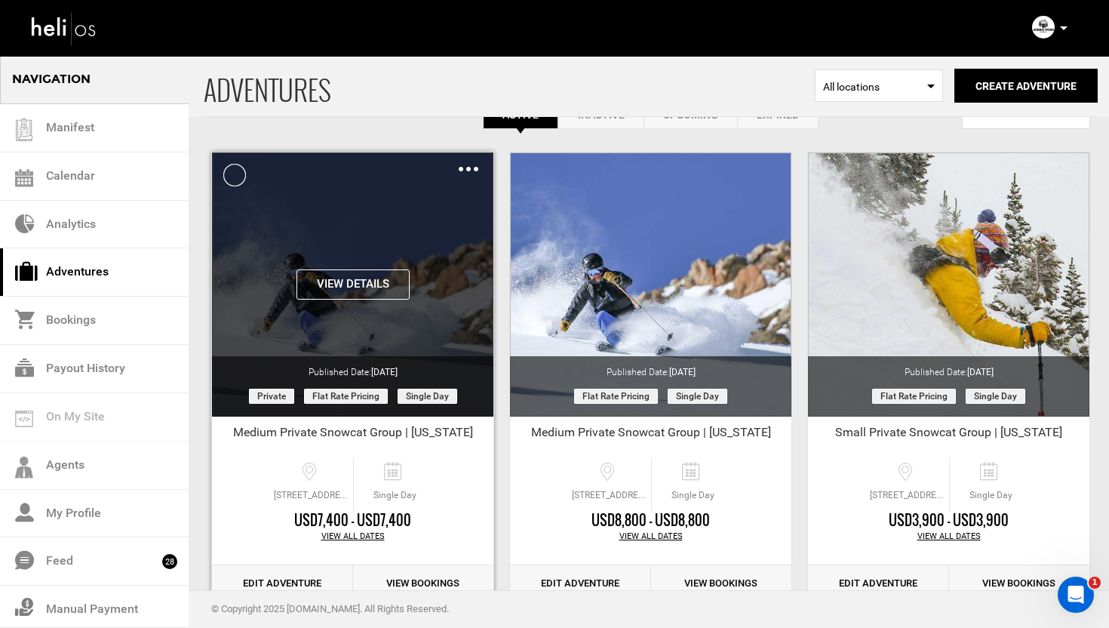
scroll to position [76, 0]
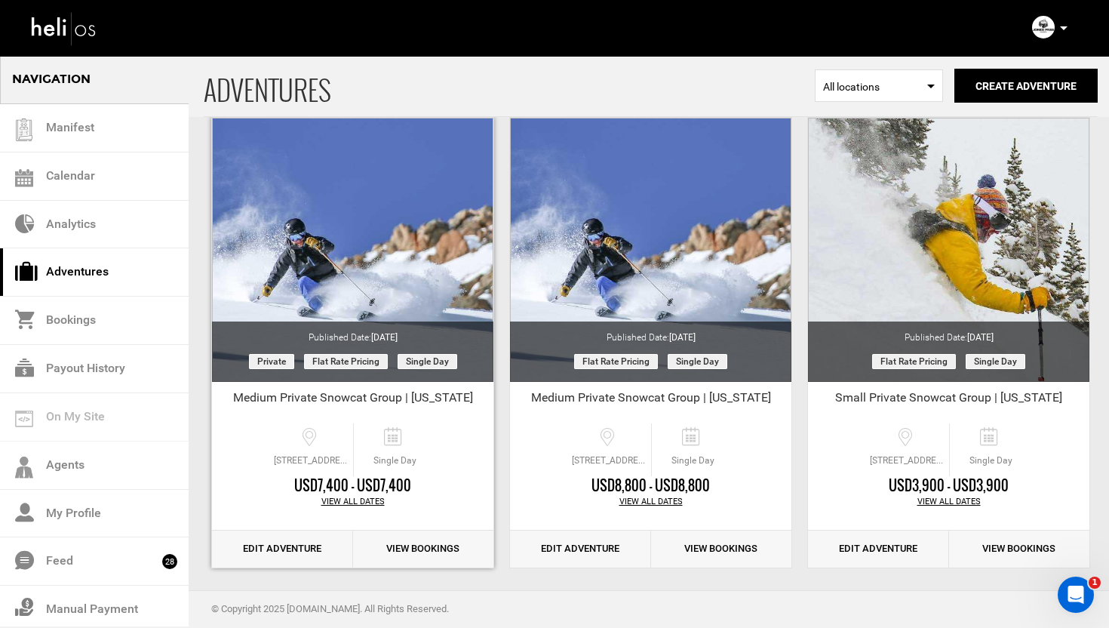
click at [266, 546] on link "Edit Adventure" at bounding box center [282, 548] width 141 height 37
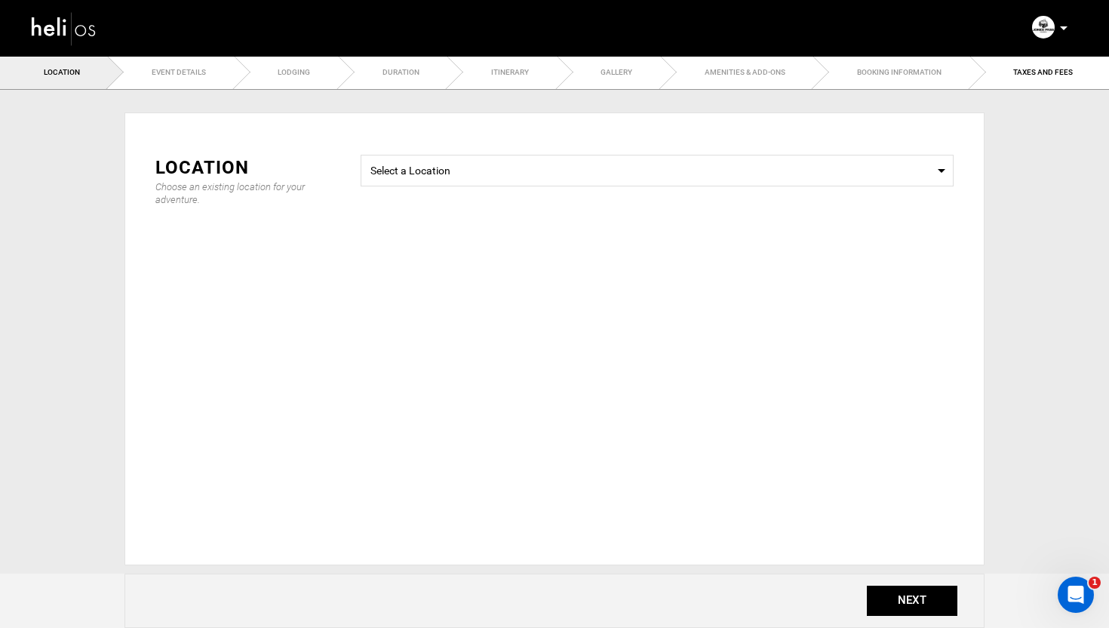
type input "Medium Private Snowcat Group | [US_STATE]"
checkbox input "true"
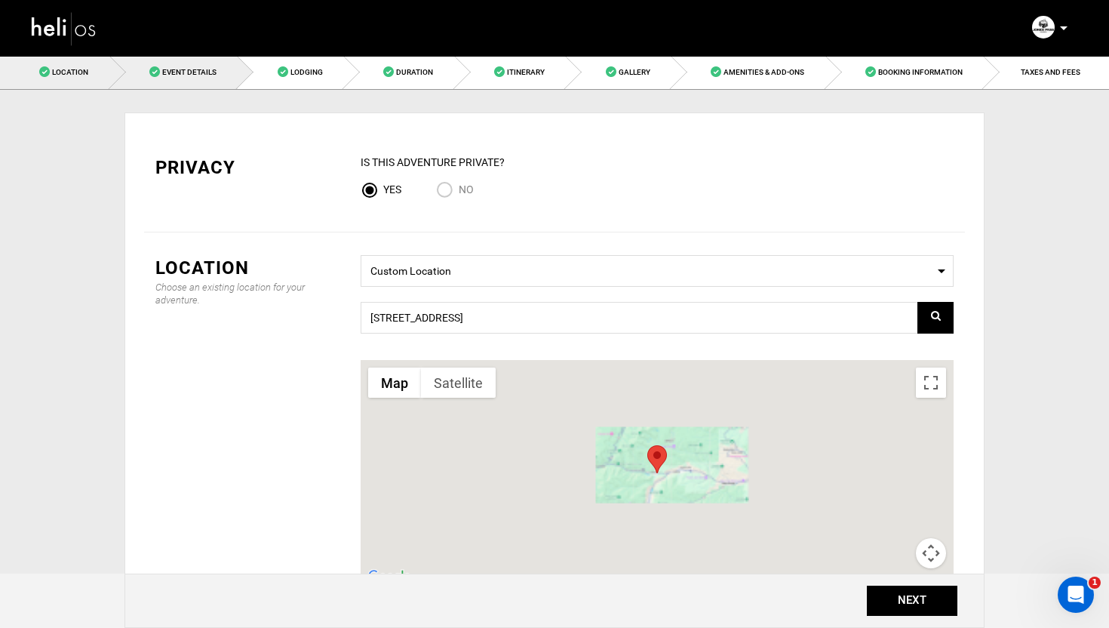
click at [186, 75] on span "Event Details" at bounding box center [189, 72] width 54 height 8
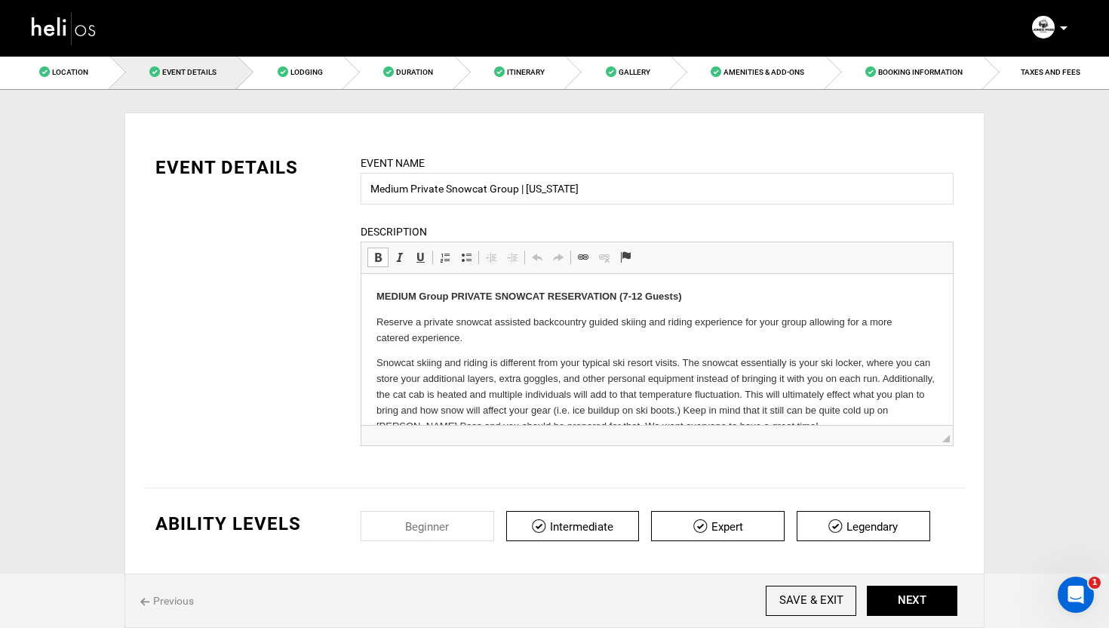
click at [415, 300] on strong "MEDIUM Group PRIVATE SNOWCAT RESERVATION (7-12 Guests)" at bounding box center [528, 295] width 305 height 11
click at [490, 298] on strong "Medium Group PRIVATE SNOWCAT RESERVATION (7-12 Guests)" at bounding box center [526, 295] width 300 height 11
click at [533, 297] on strong "Medium Group Private SNOWCAT RESERVATION (7-12 Guests)" at bounding box center [520, 295] width 289 height 11
click at [596, 300] on strong "Medium Group Private Snowcat RESERVATION (7-12 Guests)" at bounding box center [514, 295] width 276 height 11
click at [739, 299] on p "Medium Group Private Snowcat Reservation (7-12 Guests)" at bounding box center [656, 297] width 561 height 16
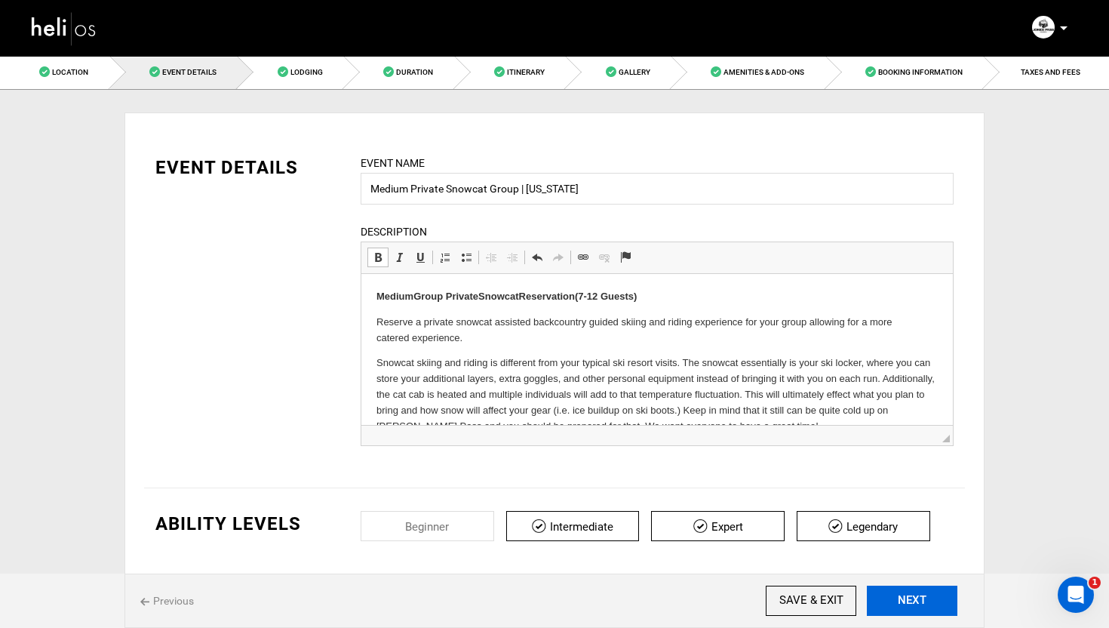
click at [911, 602] on button "NEXT" at bounding box center [912, 600] width 91 height 30
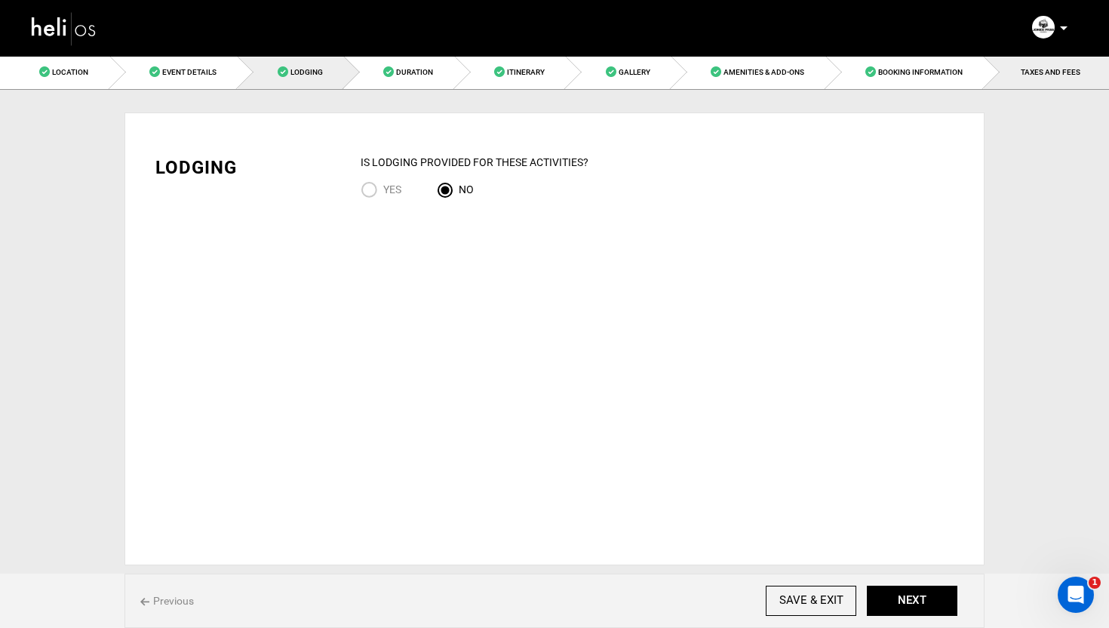
click at [1044, 59] on link "TAXES AND FEES" at bounding box center [1046, 72] width 125 height 34
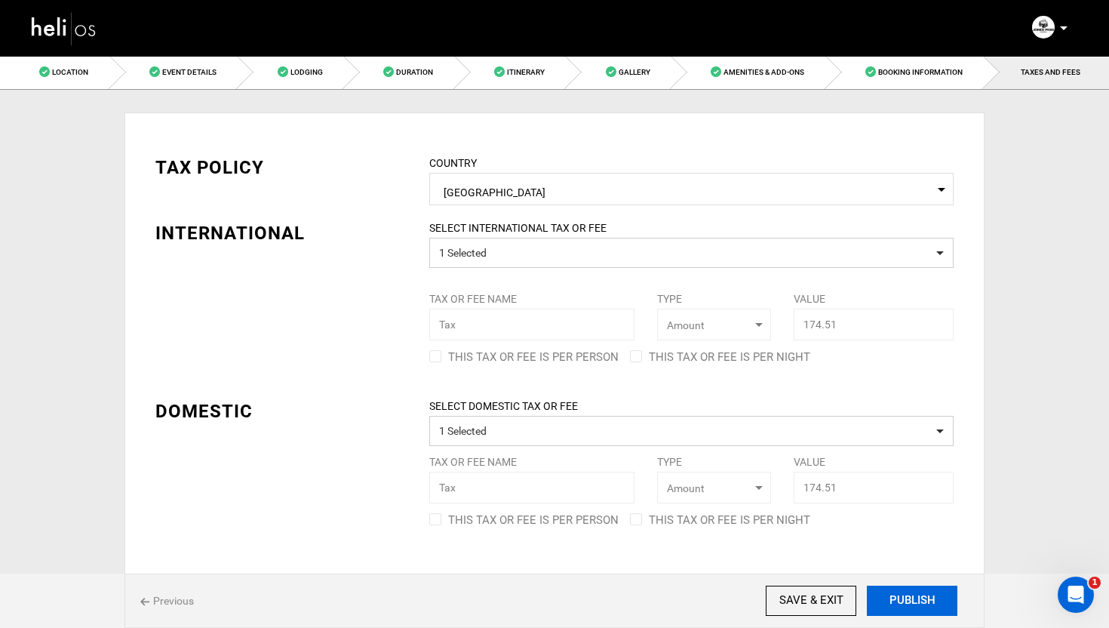
click at [916, 599] on button "PUBLISH" at bounding box center [912, 600] width 91 height 30
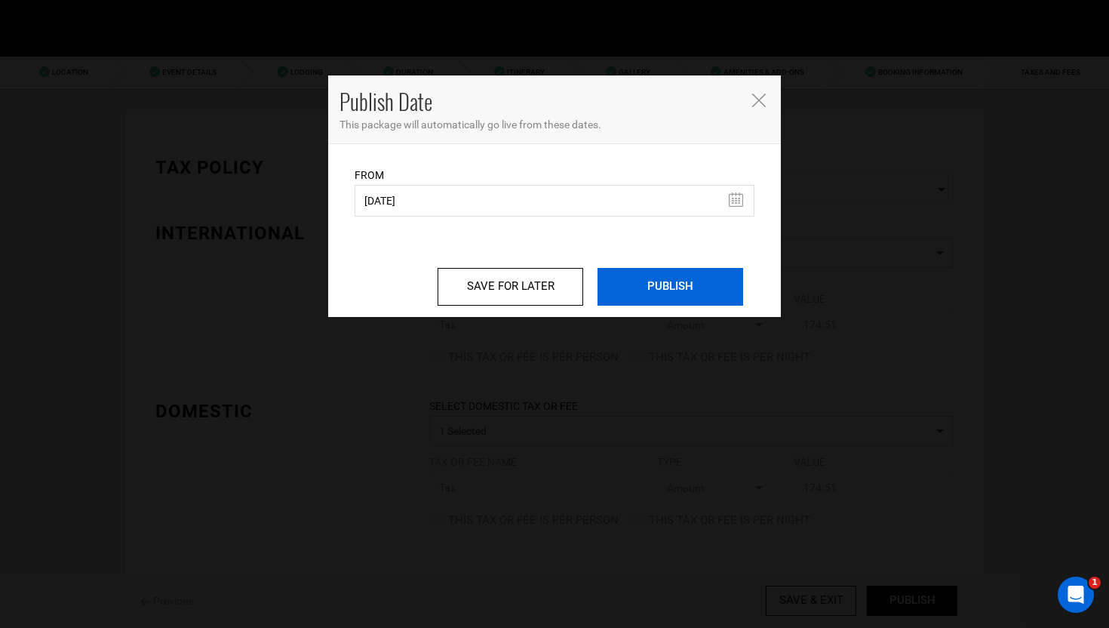
click at [692, 293] on input "PUBLISH" at bounding box center [671, 287] width 146 height 38
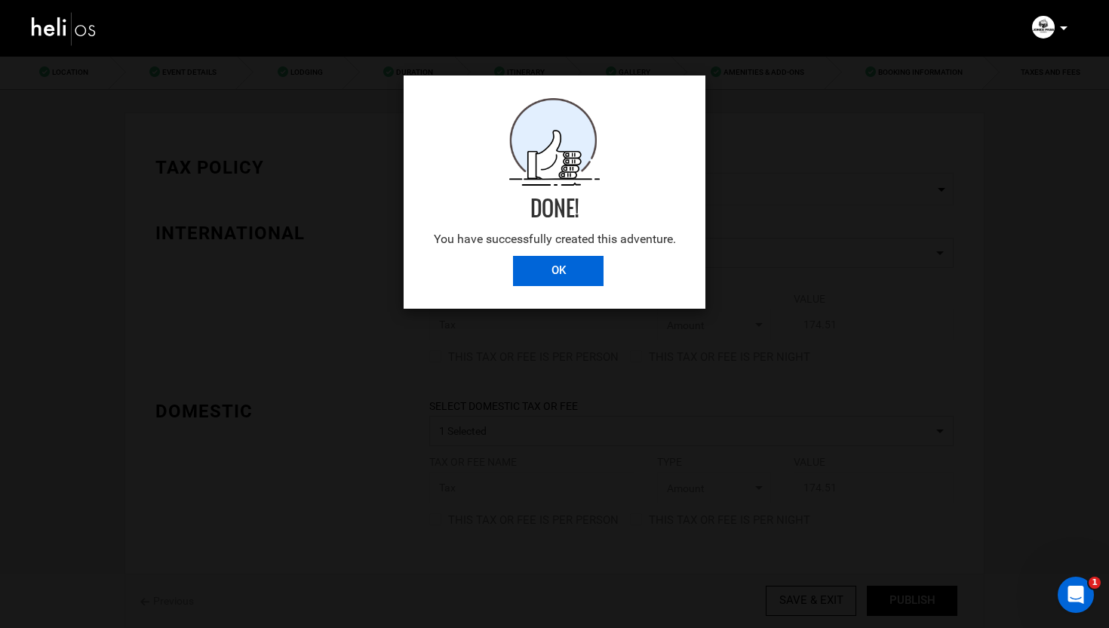
click at [549, 260] on input "OK" at bounding box center [558, 271] width 91 height 30
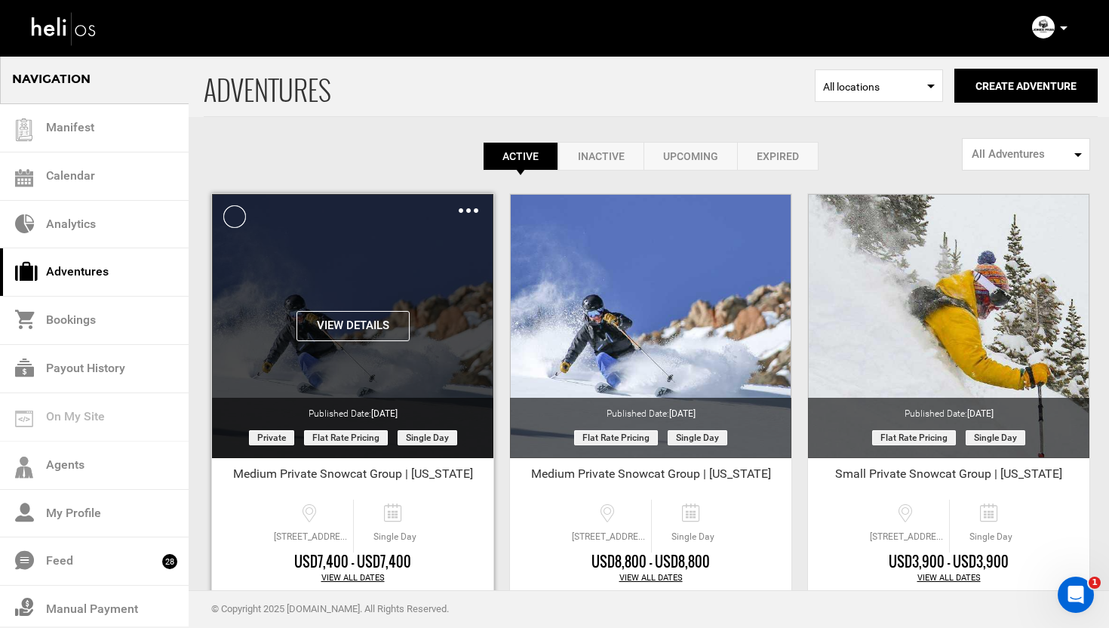
scroll to position [79, 0]
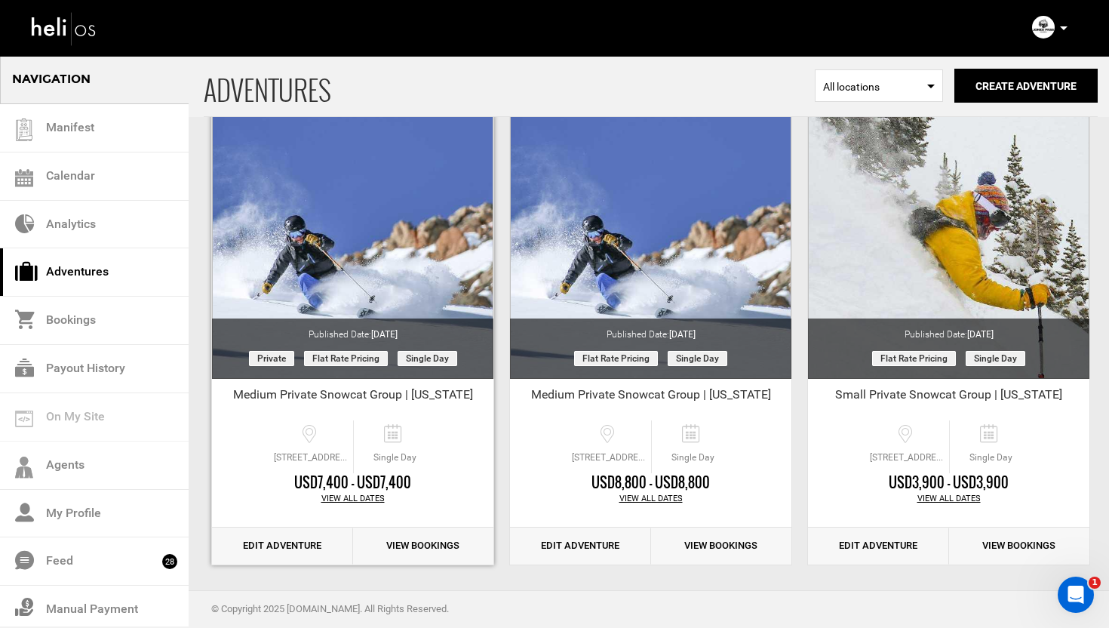
click at [263, 542] on link "Edit Adventure" at bounding box center [282, 545] width 141 height 37
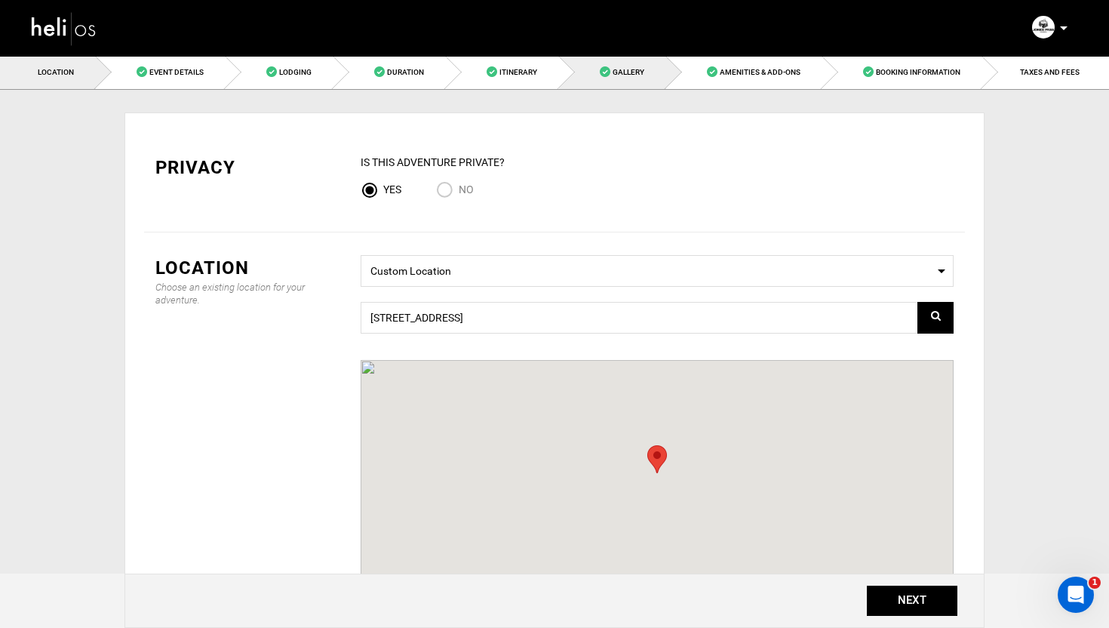
click at [606, 71] on span at bounding box center [605, 71] width 11 height 11
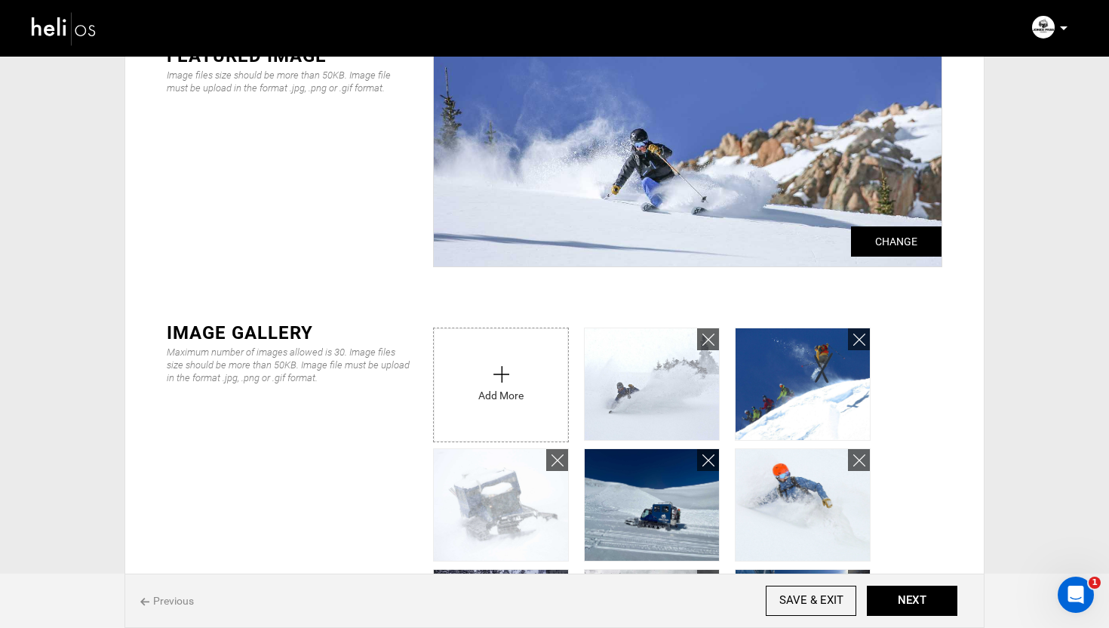
scroll to position [211, 0]
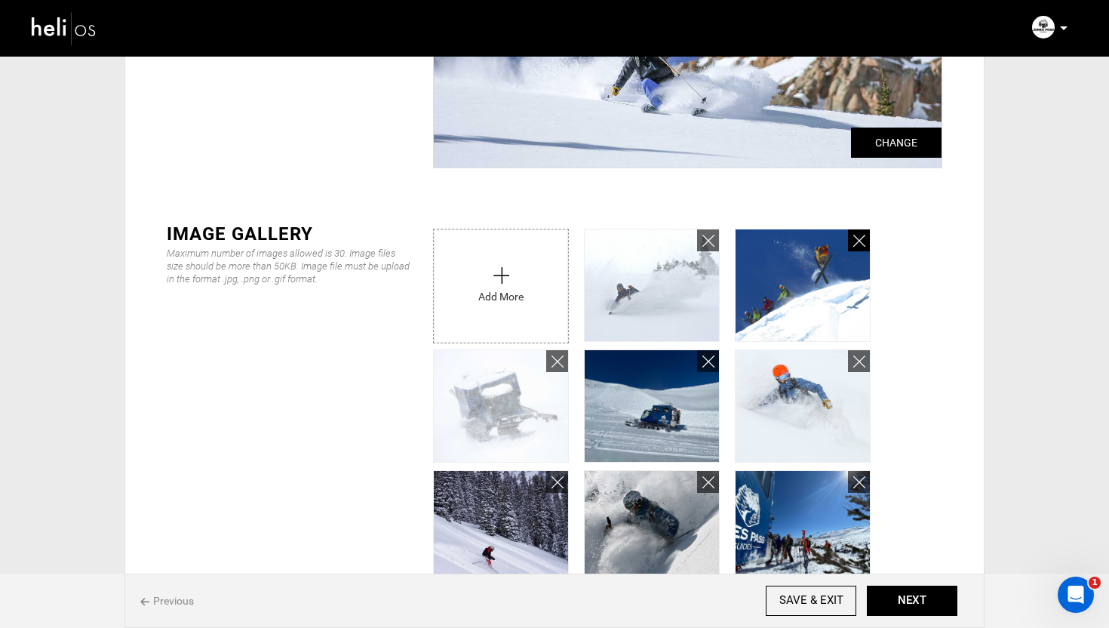
click at [861, 241] on icon at bounding box center [859, 240] width 12 height 17
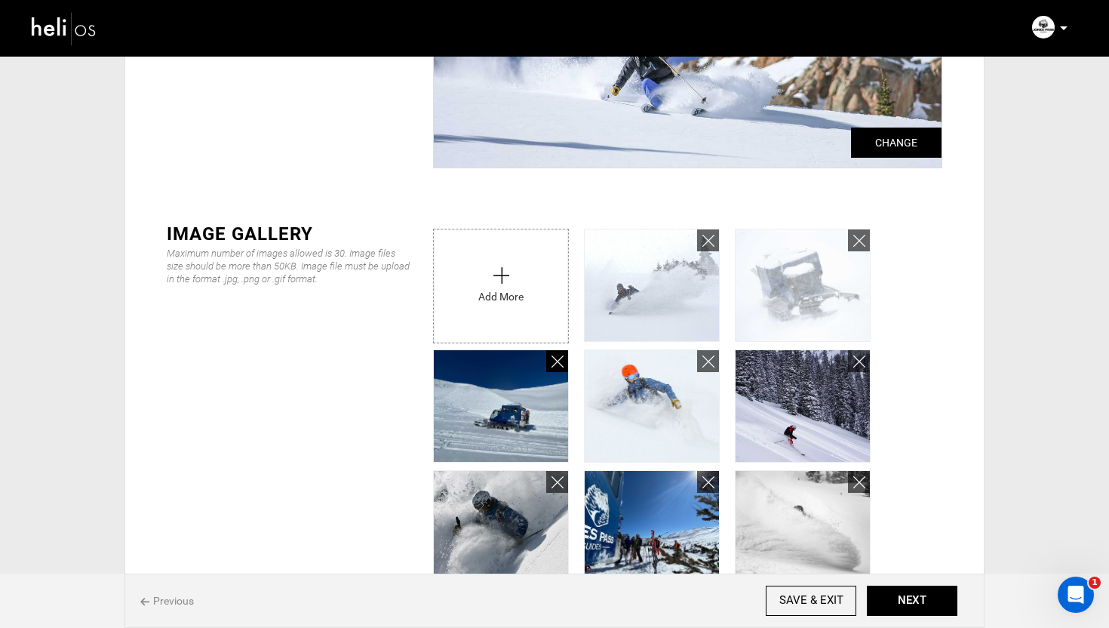
click at [557, 364] on icon at bounding box center [558, 361] width 12 height 17
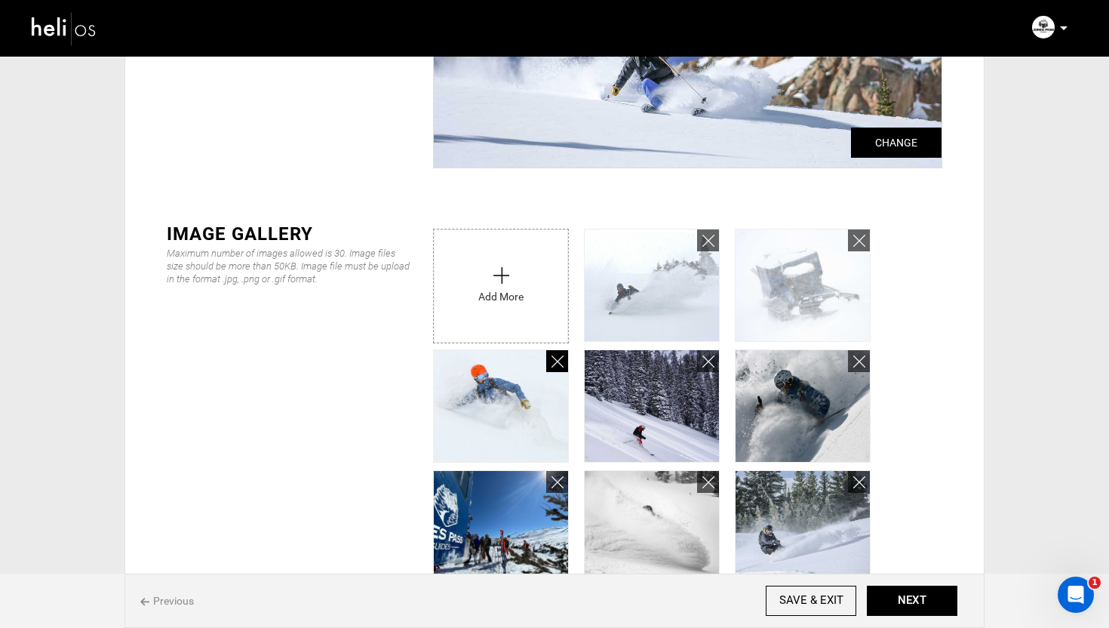
click at [557, 364] on icon at bounding box center [558, 361] width 12 height 17
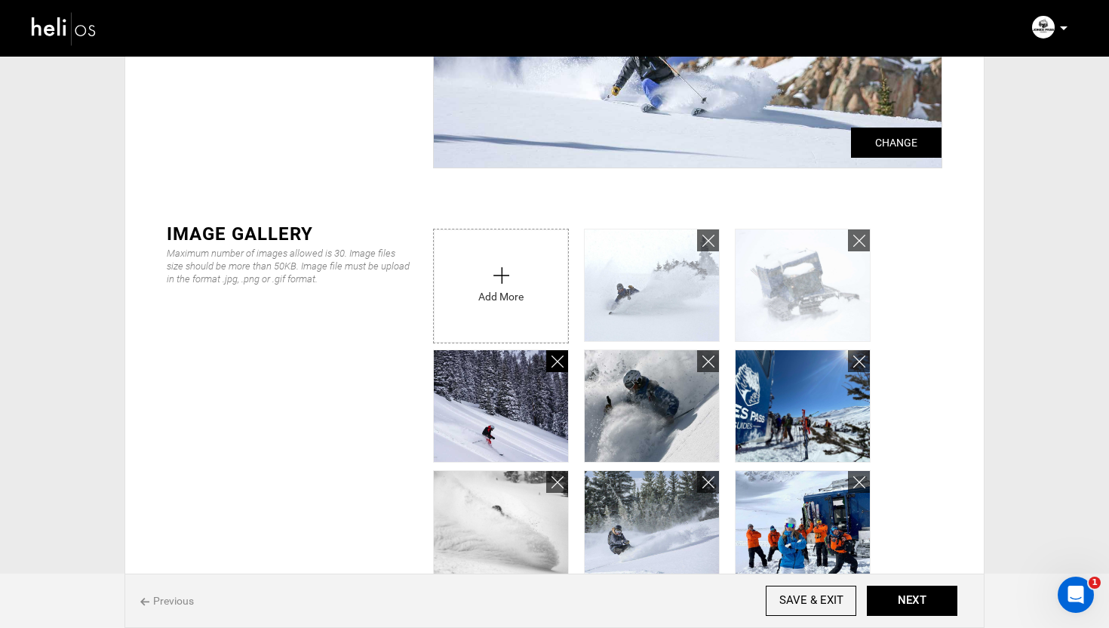
click at [557, 364] on icon at bounding box center [558, 361] width 12 height 17
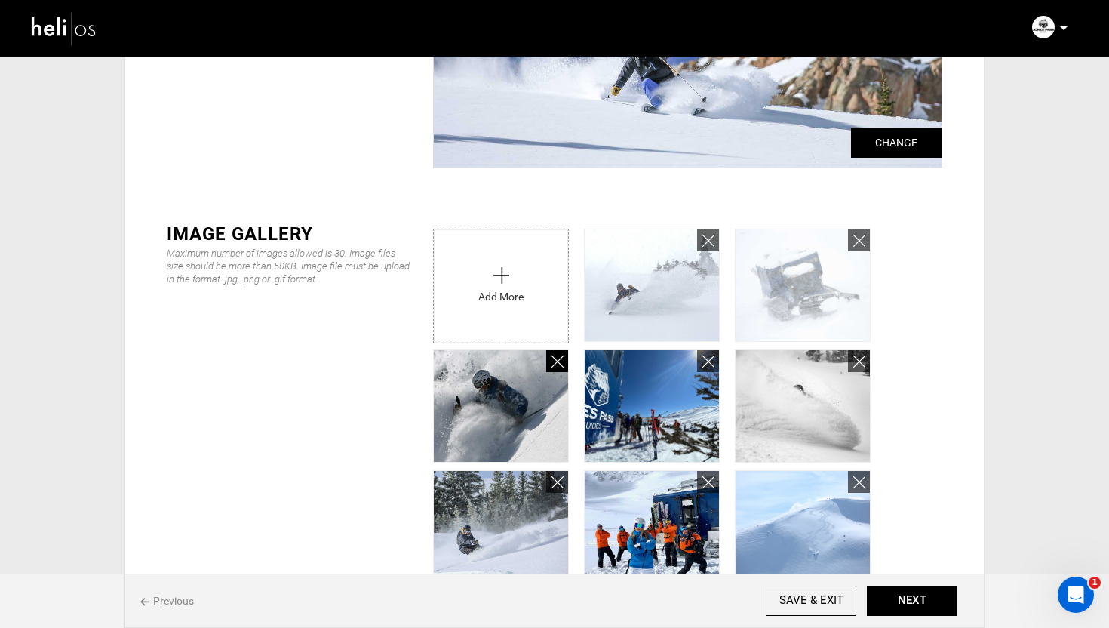
click at [557, 364] on icon at bounding box center [558, 361] width 12 height 17
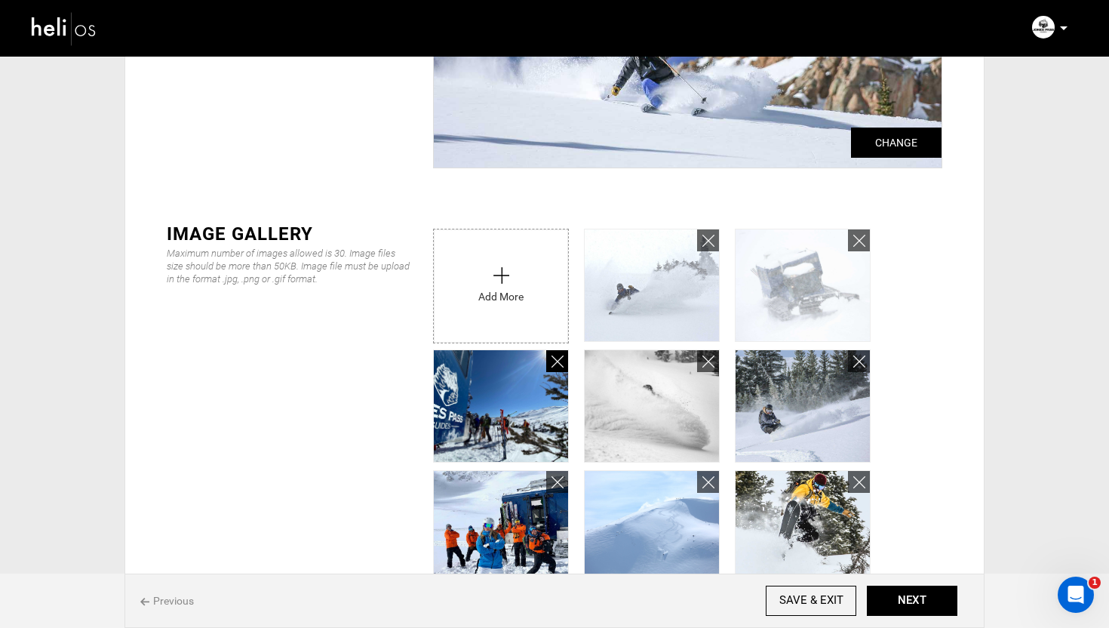
click at [557, 364] on icon at bounding box center [558, 361] width 12 height 17
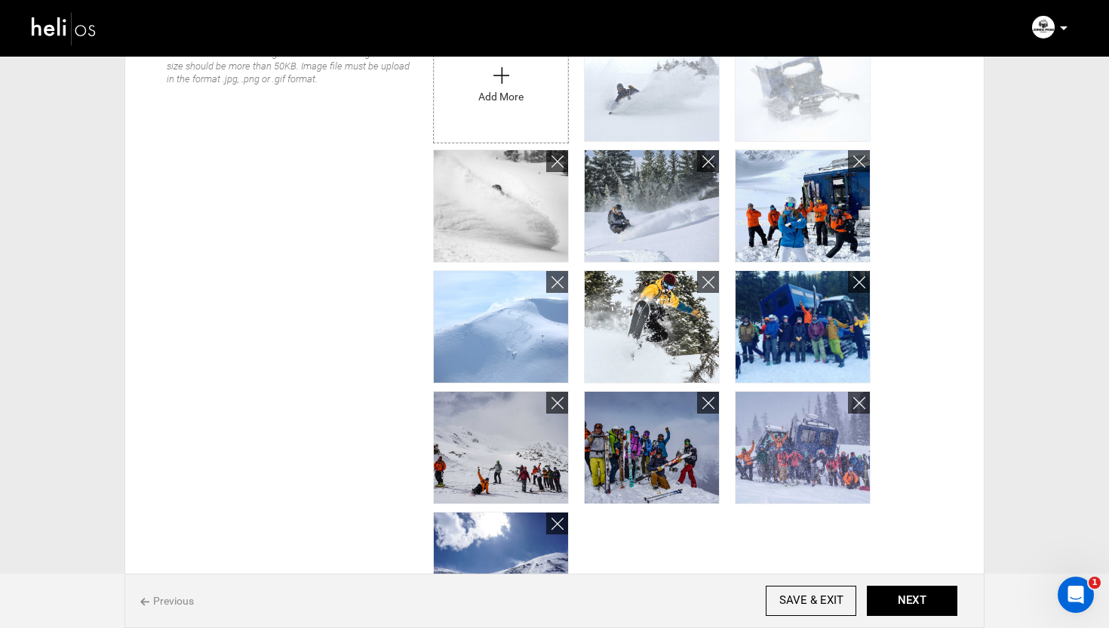
scroll to position [0, 0]
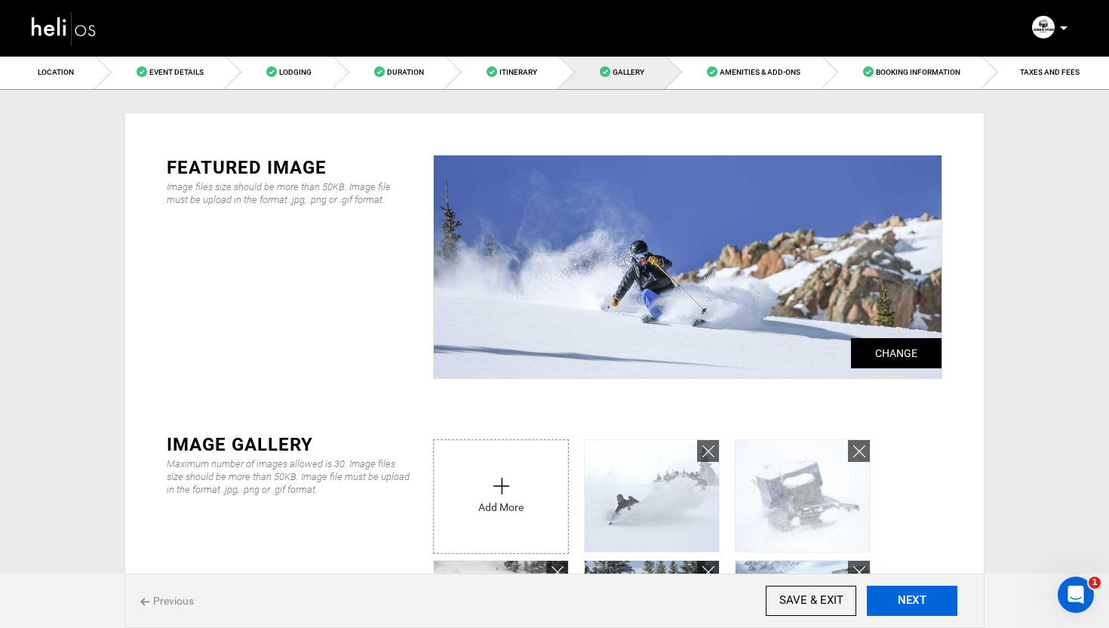
click at [924, 603] on button "NEXT" at bounding box center [912, 600] width 91 height 30
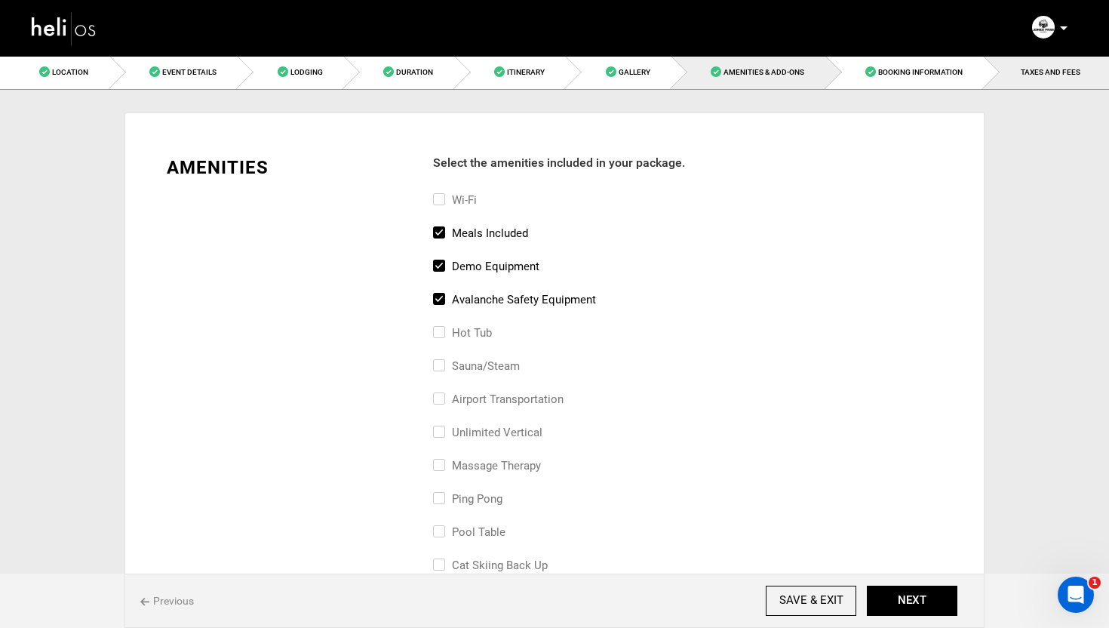
click at [1066, 77] on link "TAXES AND FEES" at bounding box center [1046, 72] width 125 height 34
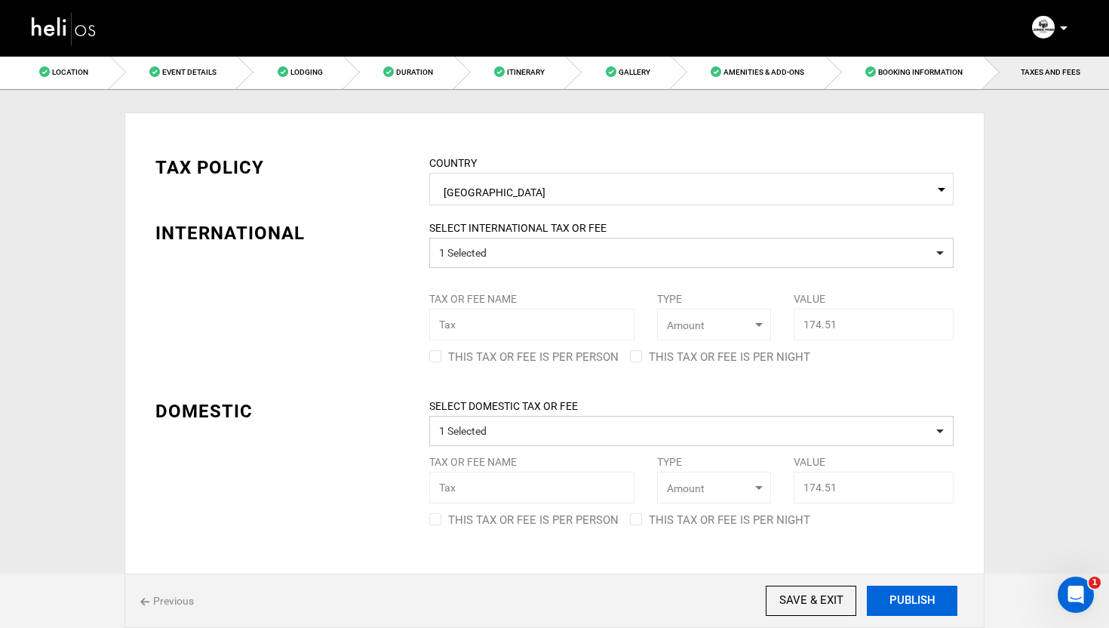
click at [905, 598] on button "PUBLISH" at bounding box center [912, 600] width 91 height 30
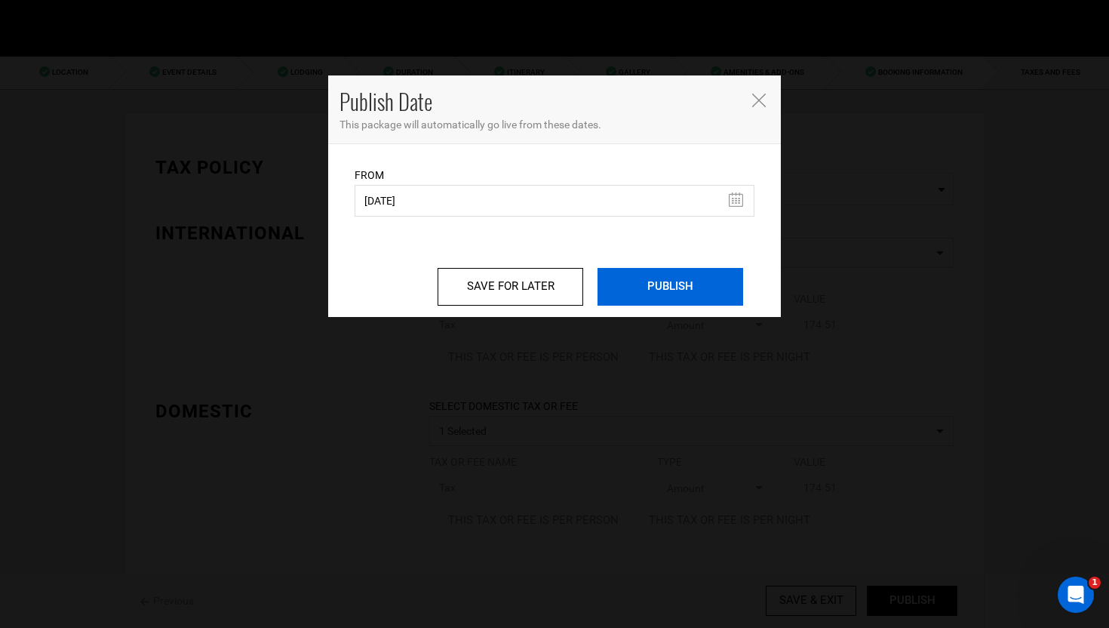
click at [674, 294] on input "PUBLISH" at bounding box center [671, 287] width 146 height 38
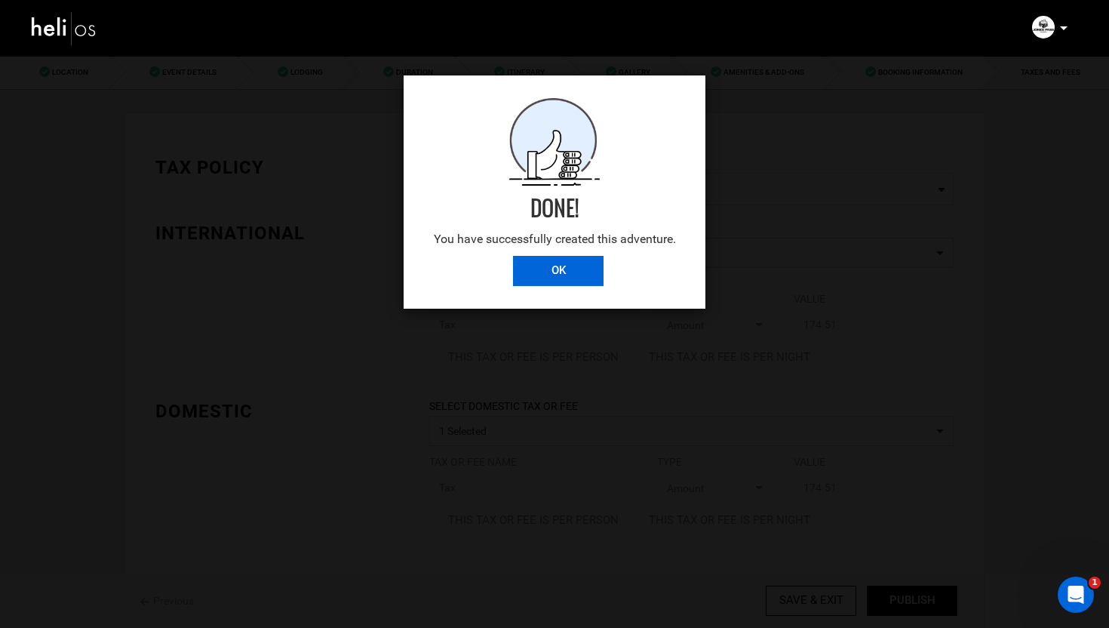
click at [552, 263] on input "OK" at bounding box center [558, 271] width 91 height 30
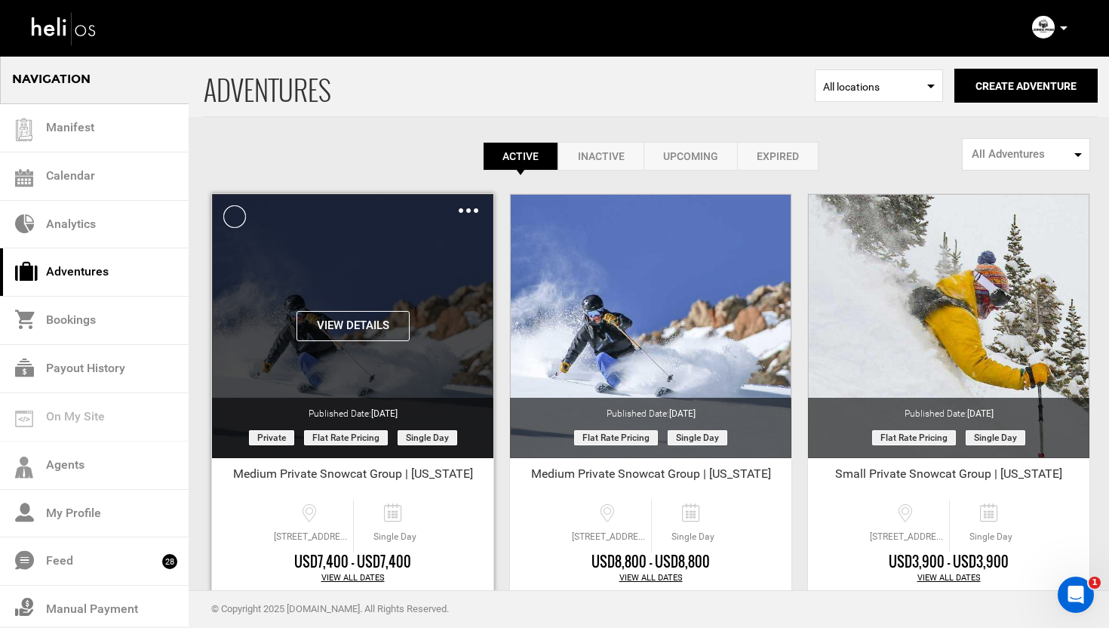
click at [471, 211] on img at bounding box center [469, 210] width 20 height 5
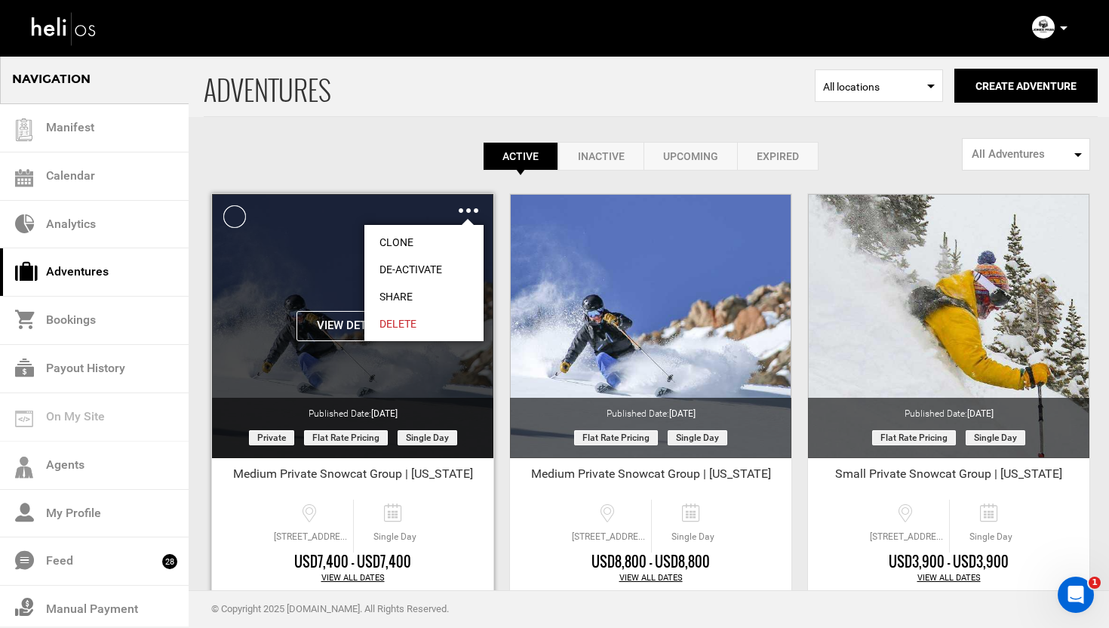
click at [412, 293] on link "Share" at bounding box center [423, 296] width 119 height 27
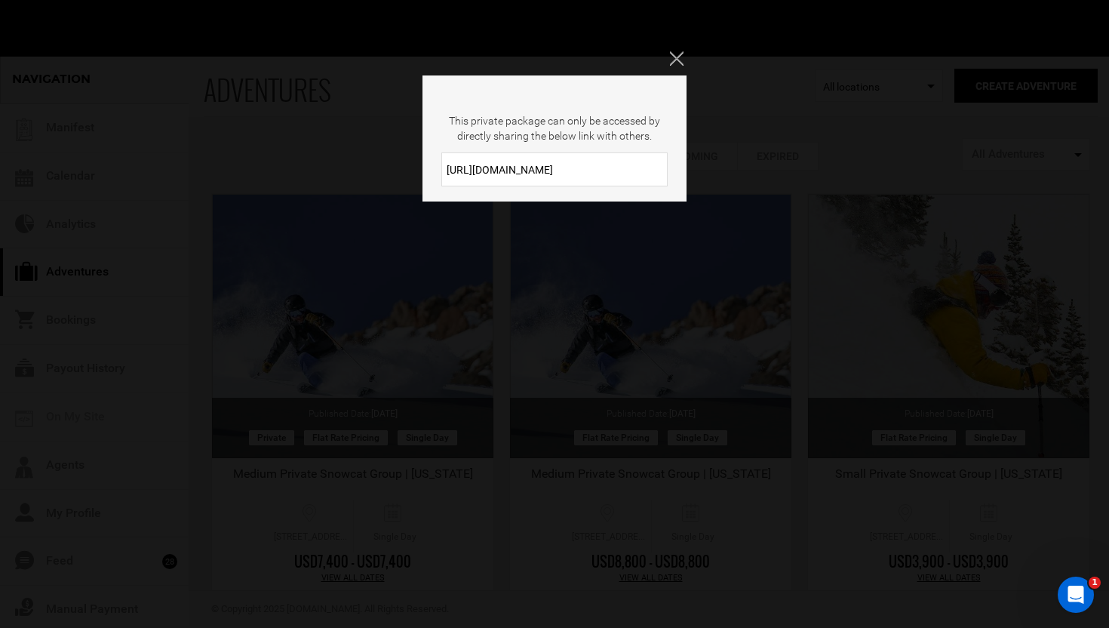
click at [546, 177] on input "https://heli.life/uYUTxt" at bounding box center [554, 169] width 226 height 34
click at [680, 62] on icon "Close" at bounding box center [677, 58] width 14 height 14
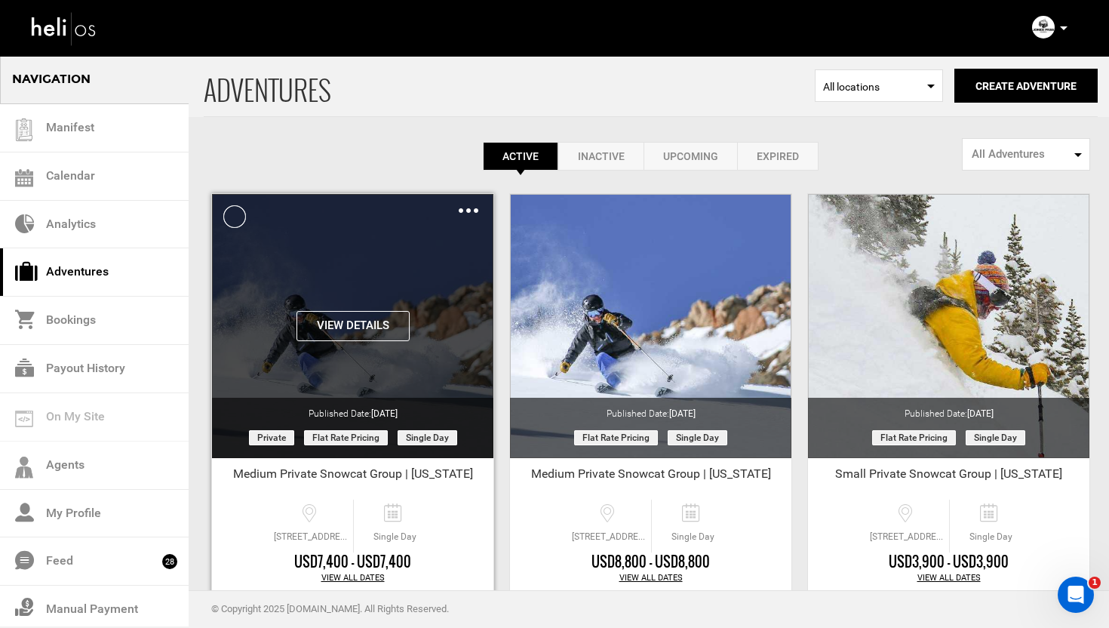
click at [469, 209] on img at bounding box center [469, 210] width 20 height 5
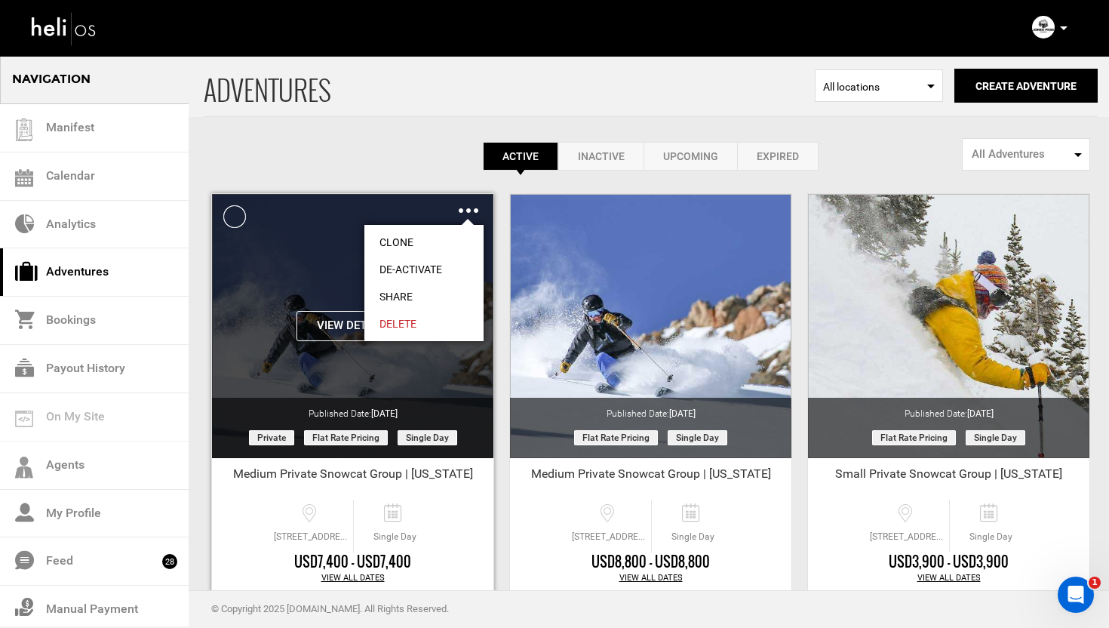
click at [395, 291] on link "Share" at bounding box center [423, 296] width 119 height 27
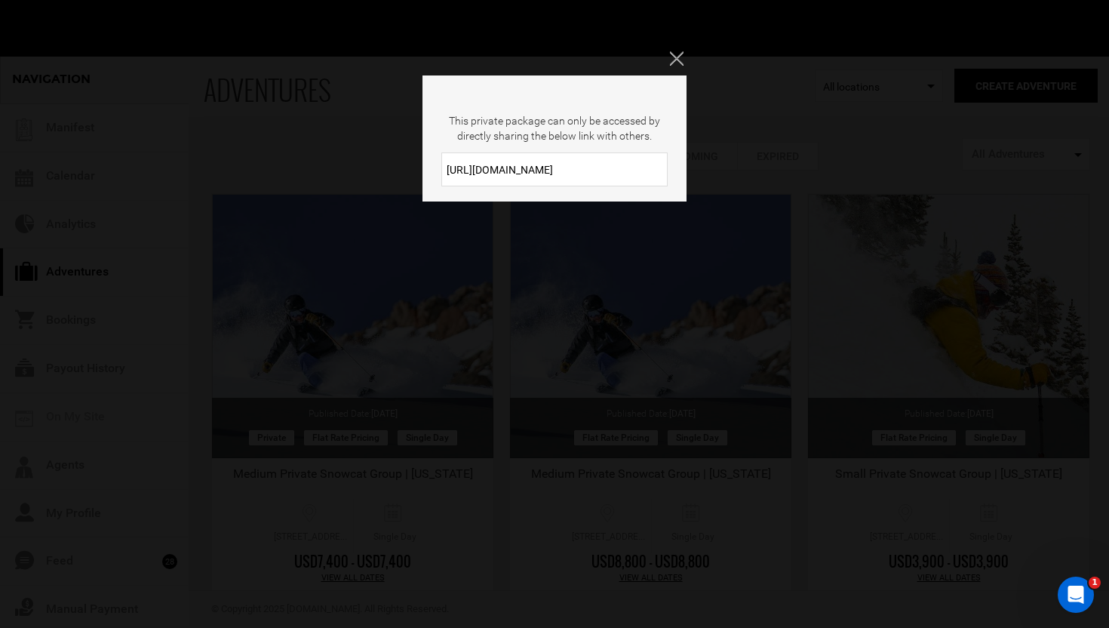
click at [505, 174] on input "https://heli.life/uYUTxt" at bounding box center [554, 169] width 226 height 34
click at [684, 58] on button "Close" at bounding box center [678, 58] width 17 height 15
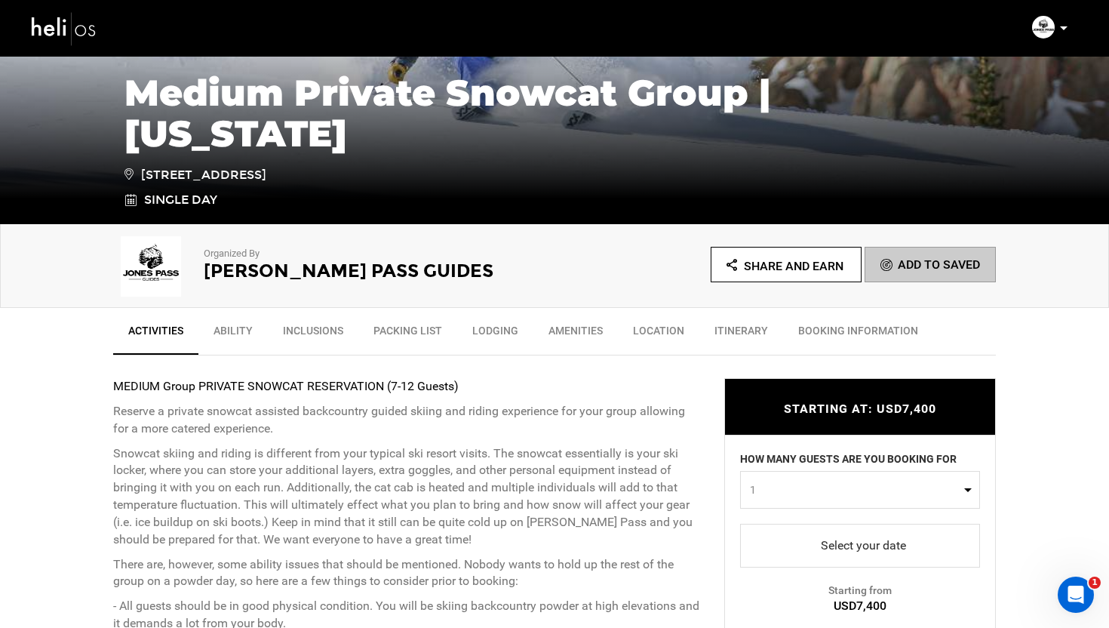
scroll to position [593, 0]
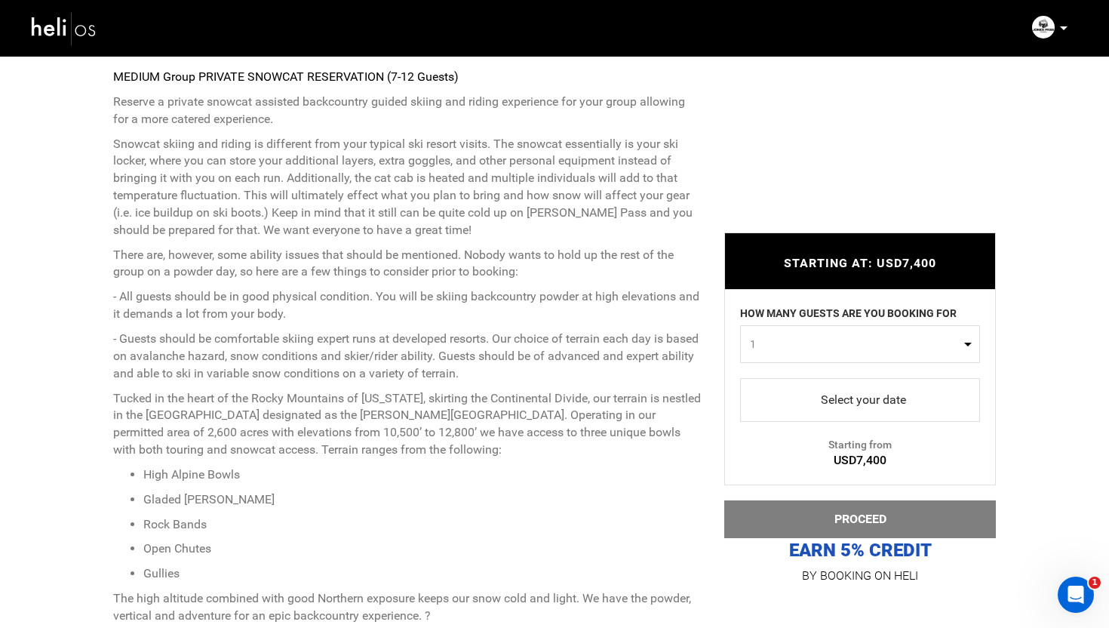
click at [853, 342] on span "1" at bounding box center [855, 344] width 211 height 15
click at [702, 360] on div "STARTING AT: USD7,400 STARTING AT: USD7,400 HOW MANY GUESTS ARE YOU BOOKING FOR…" at bounding box center [849, 398] width 294 height 376
click at [825, 343] on span "1" at bounding box center [855, 344] width 211 height 15
click at [764, 462] on link "12" at bounding box center [860, 466] width 238 height 27
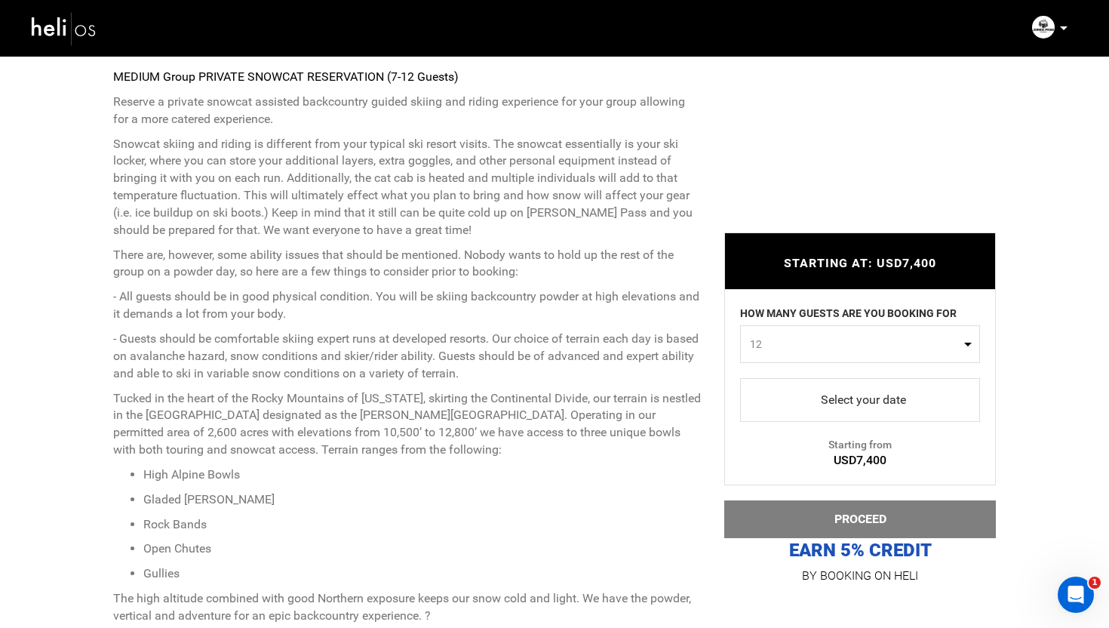
click at [821, 345] on span "12" at bounding box center [855, 344] width 211 height 15
click at [762, 373] on link "1" at bounding box center [860, 375] width 238 height 27
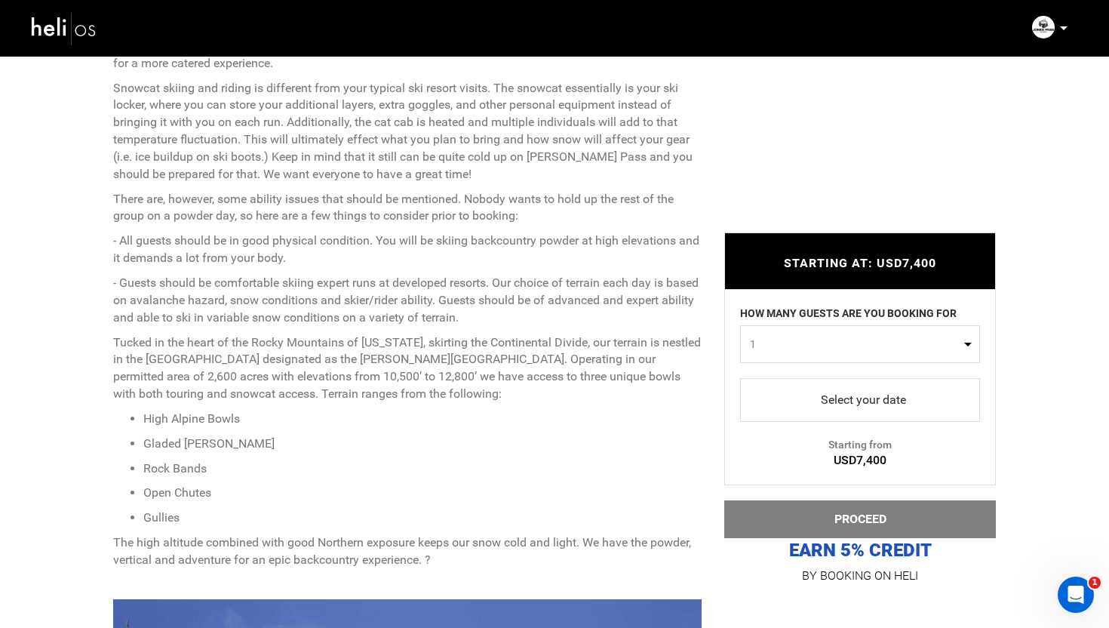
scroll to position [657, 0]
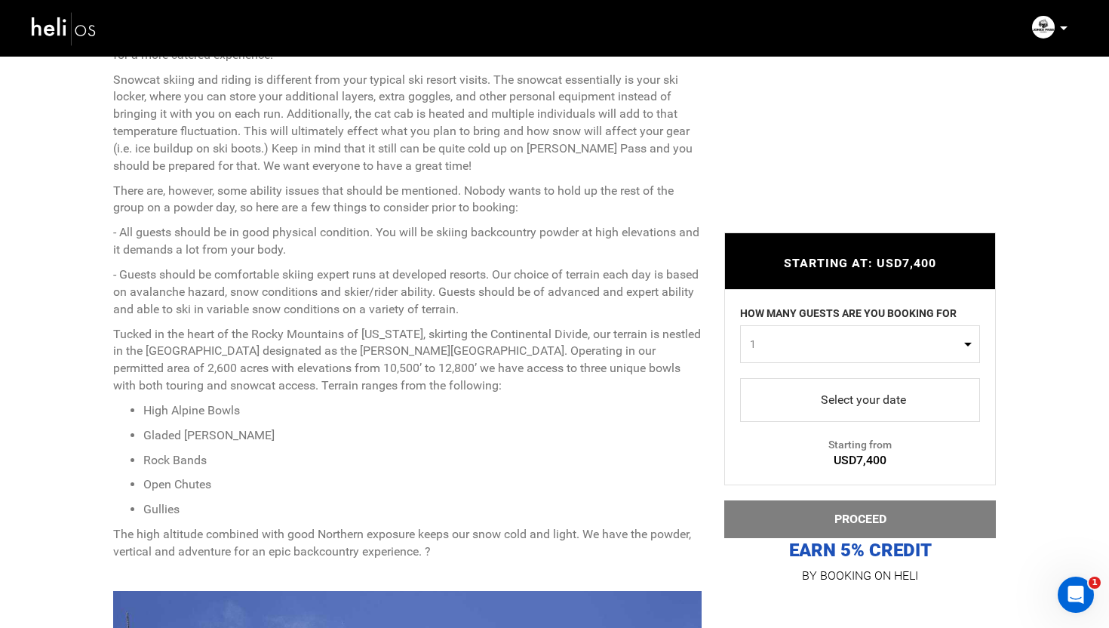
click at [819, 357] on button "1" at bounding box center [860, 344] width 240 height 38
click at [773, 410] on link "10" at bounding box center [860, 408] width 238 height 27
click at [810, 345] on span "10" at bounding box center [855, 344] width 211 height 15
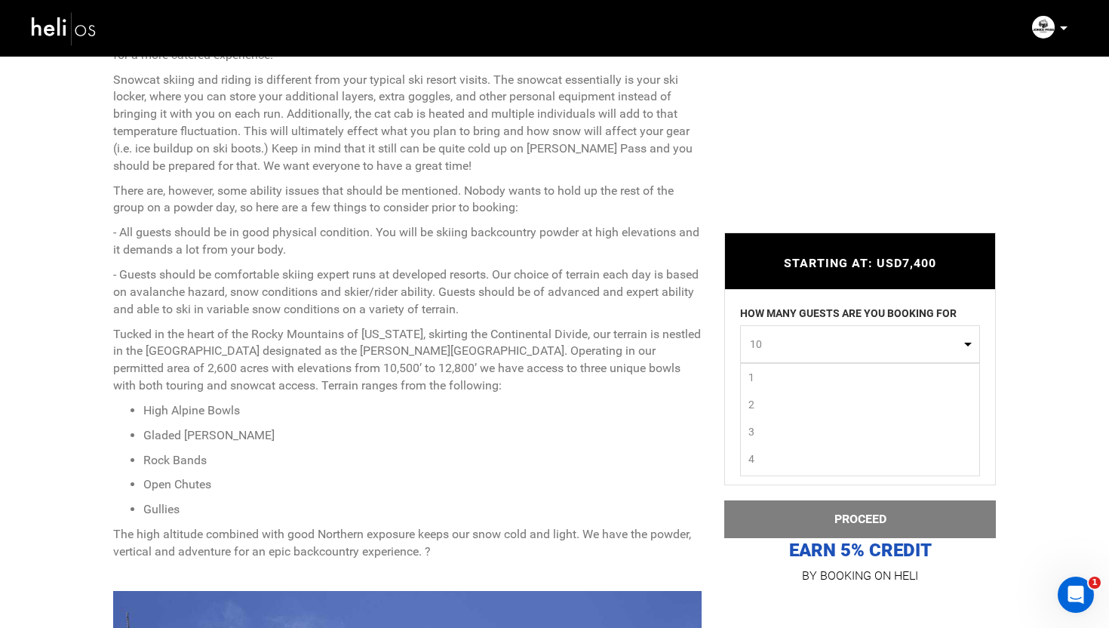
click at [767, 396] on link "2" at bounding box center [860, 404] width 238 height 27
click at [800, 342] on span "2" at bounding box center [855, 344] width 211 height 15
click at [779, 420] on link "10" at bounding box center [860, 408] width 238 height 27
select select "10"
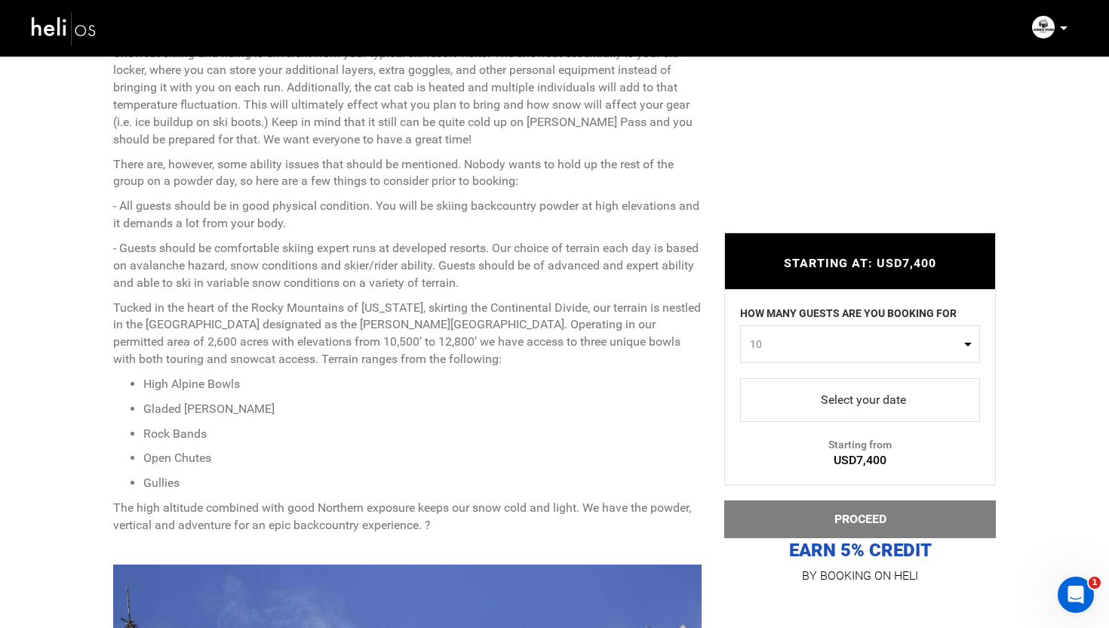
scroll to position [705, 0]
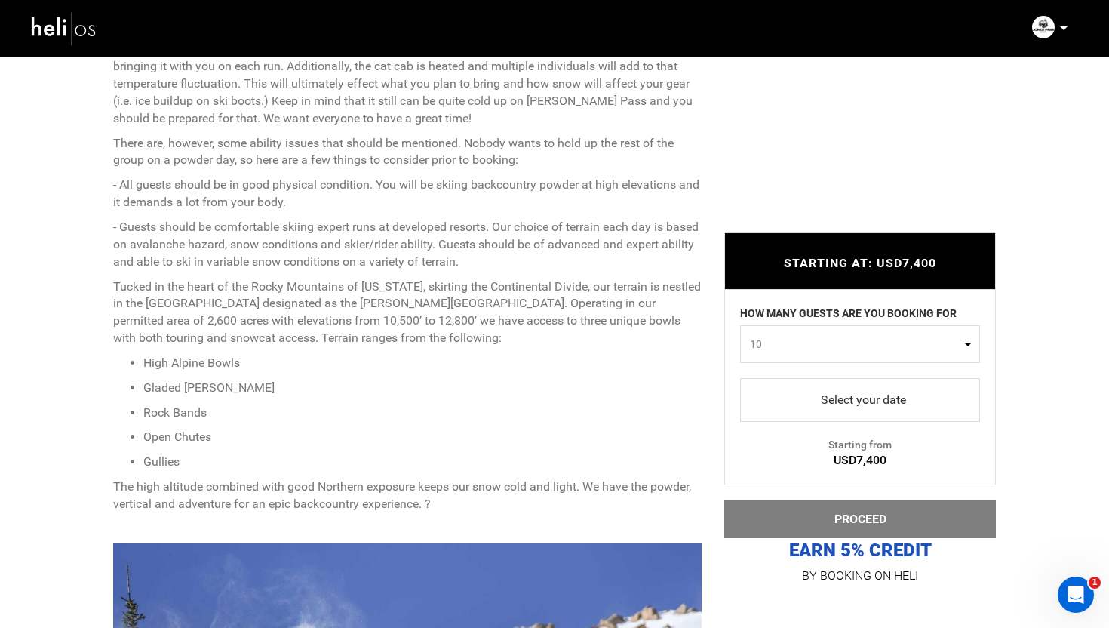
click at [873, 403] on span "select" at bounding box center [860, 400] width 216 height 24
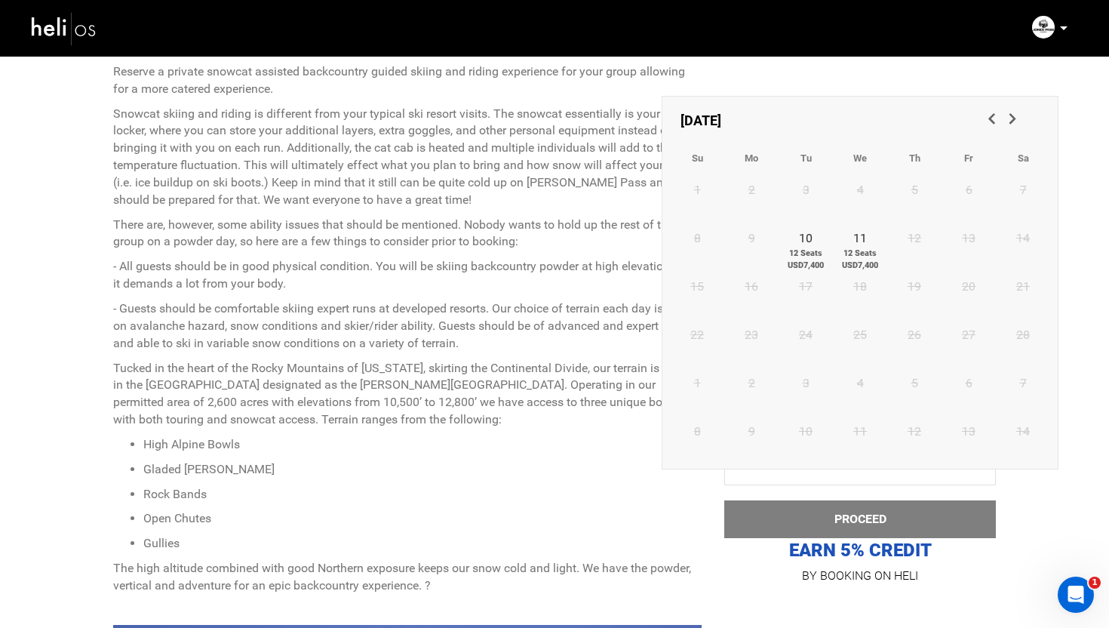
scroll to position [616, 0]
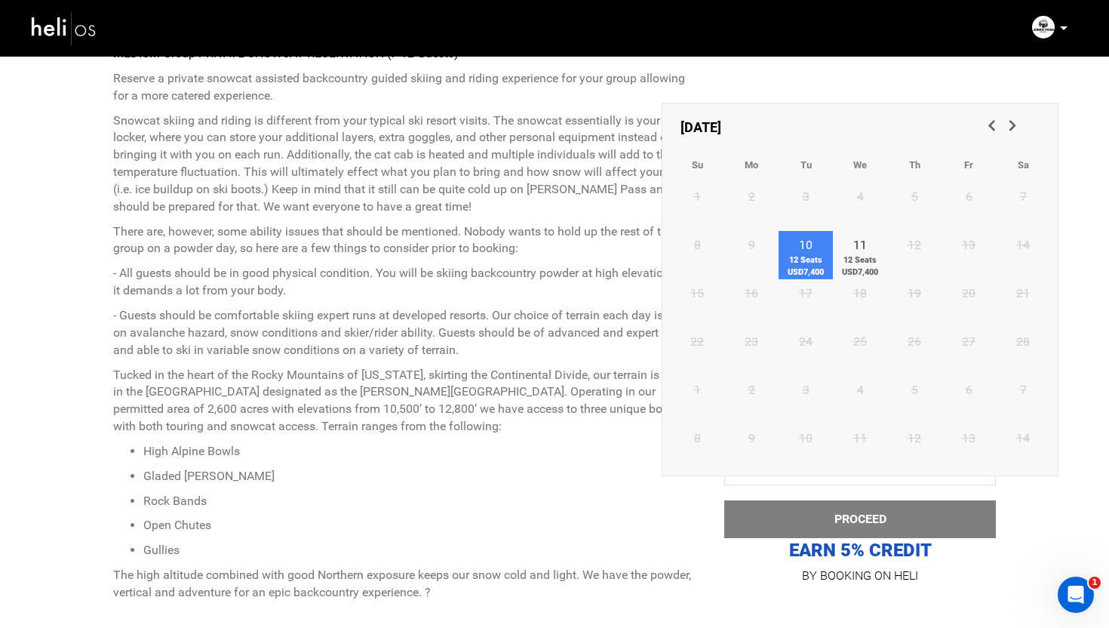
click at [801, 239] on link "10 12 Seats USD7,400" at bounding box center [806, 255] width 54 height 48
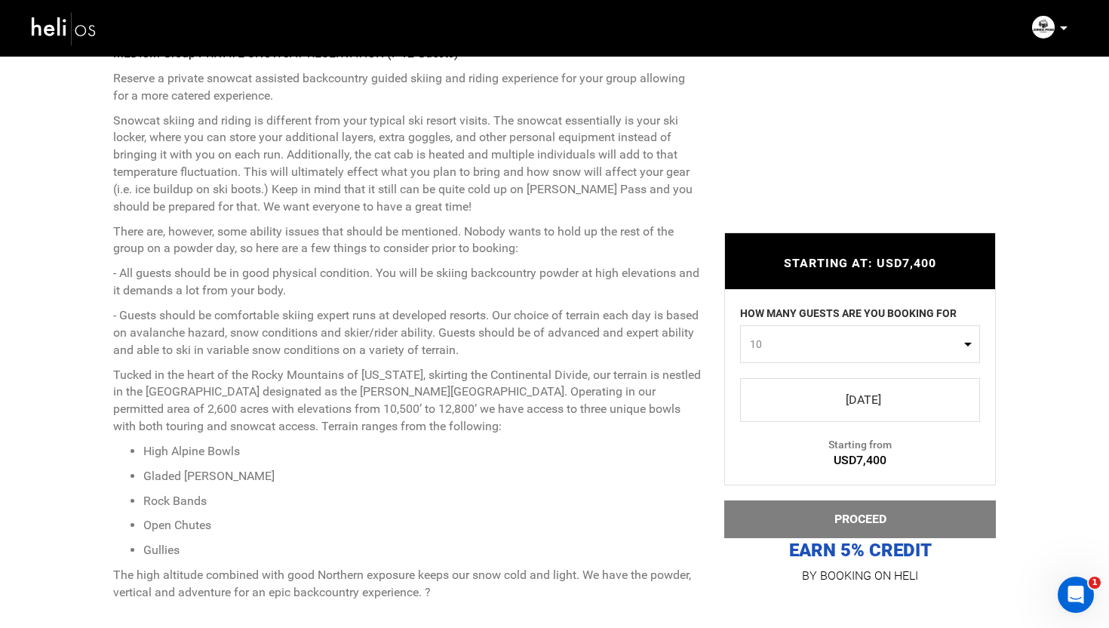
click at [853, 392] on span "select" at bounding box center [860, 400] width 216 height 24
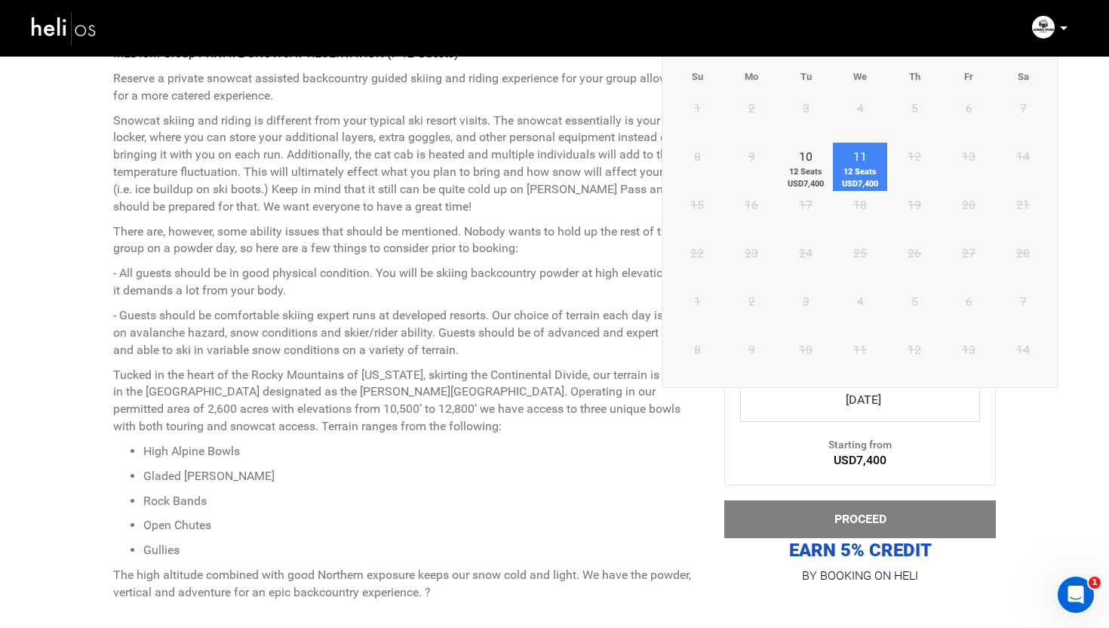
click at [862, 171] on span "12 Seats USD7,400" at bounding box center [860, 177] width 54 height 23
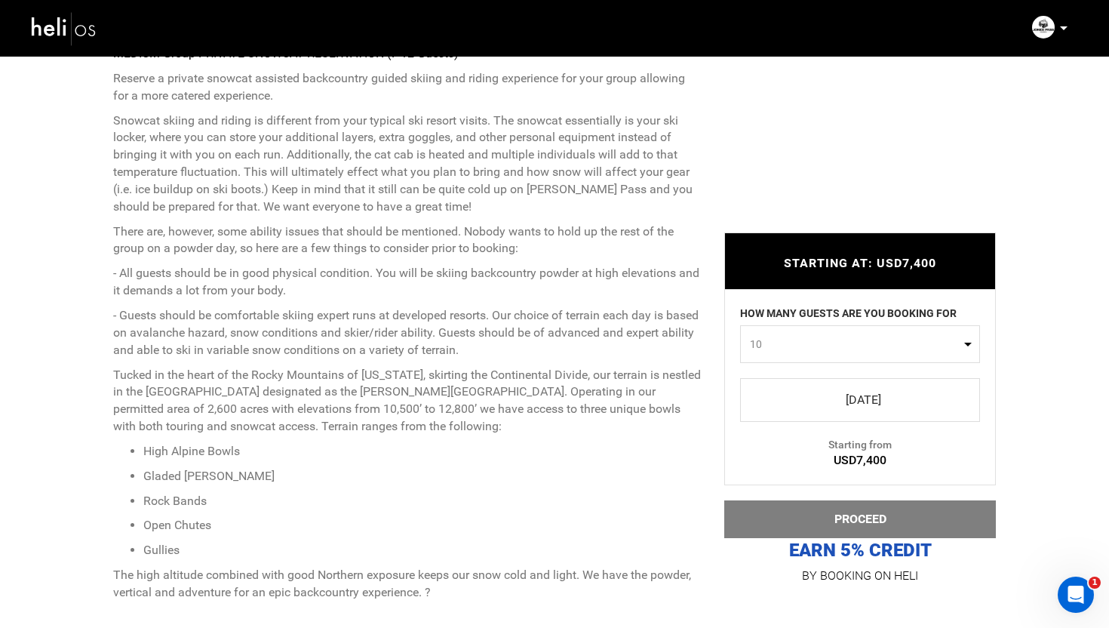
scroll to position [582, 0]
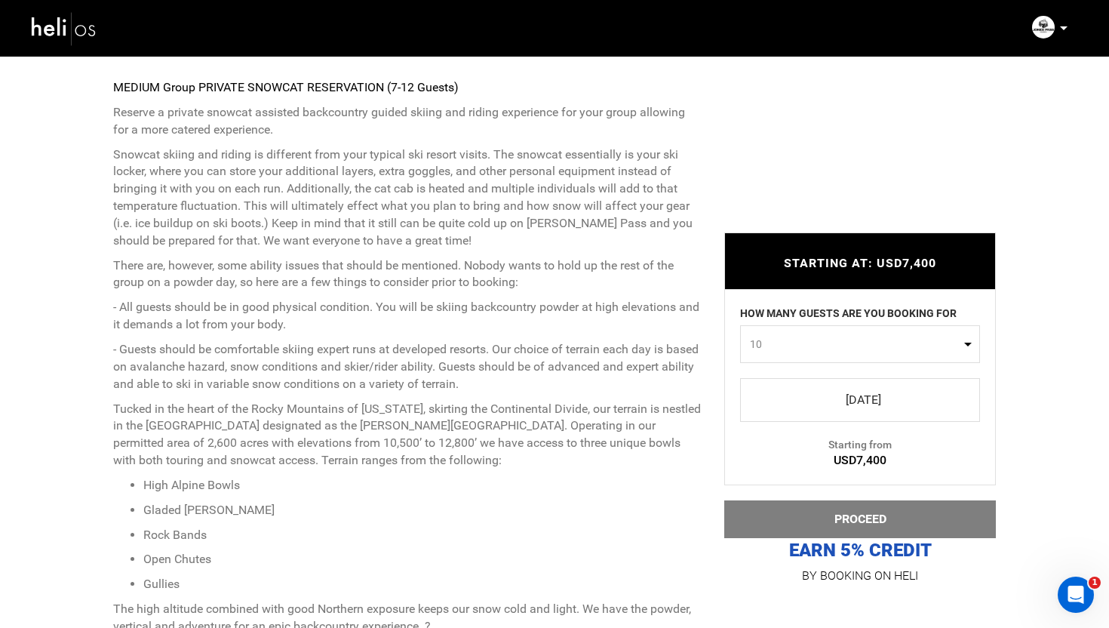
click at [843, 403] on span "select" at bounding box center [860, 400] width 216 height 24
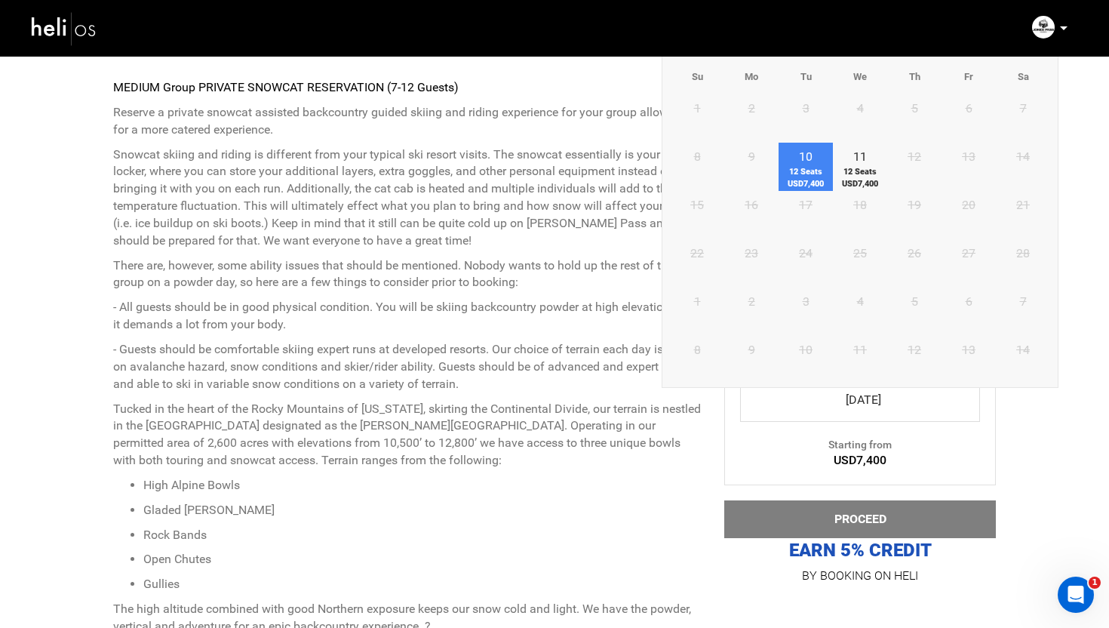
click at [800, 177] on span "12 Seats USD7,400" at bounding box center [806, 177] width 54 height 23
type input "[DATE]"
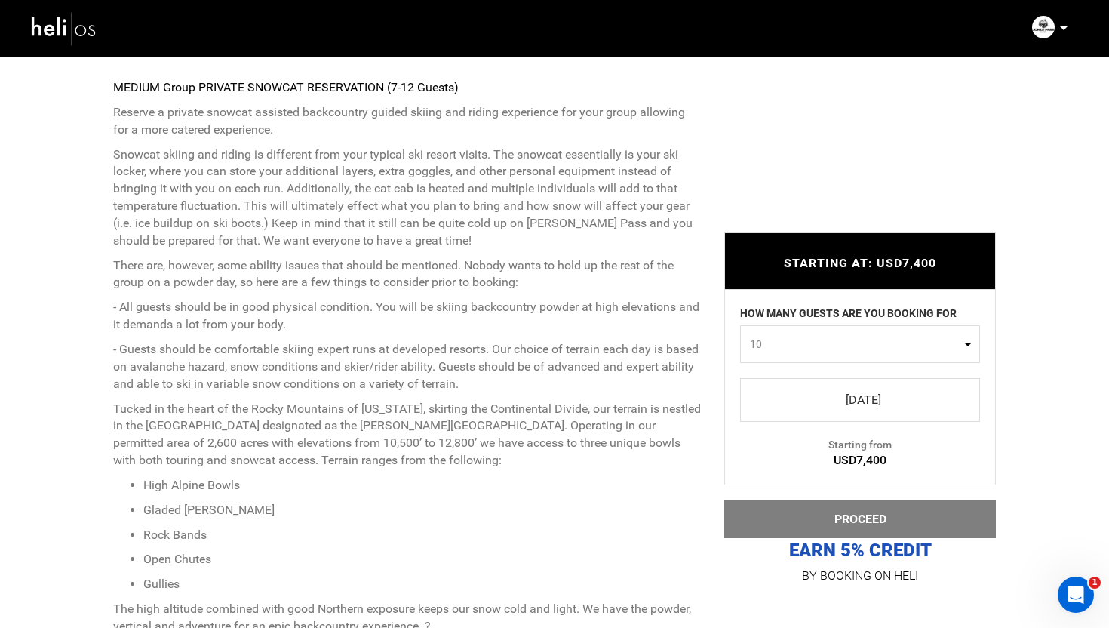
click at [701, 368] on p "- Guests should be comfortable skiing expert runs at developed resorts. Our cho…" at bounding box center [407, 367] width 589 height 52
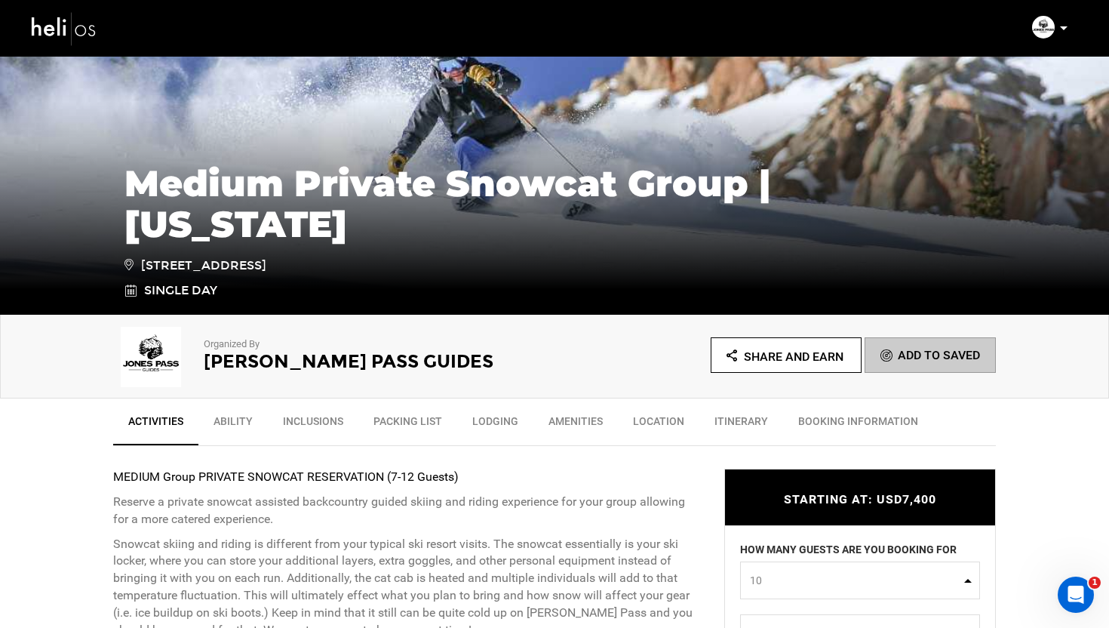
scroll to position [212, 0]
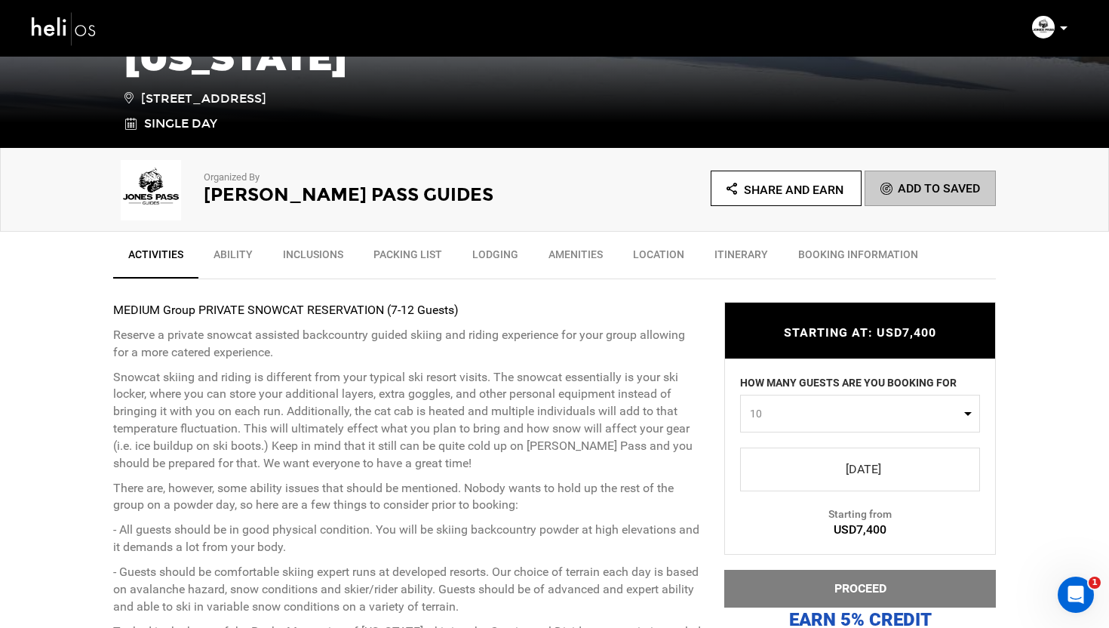
scroll to position [359, 0]
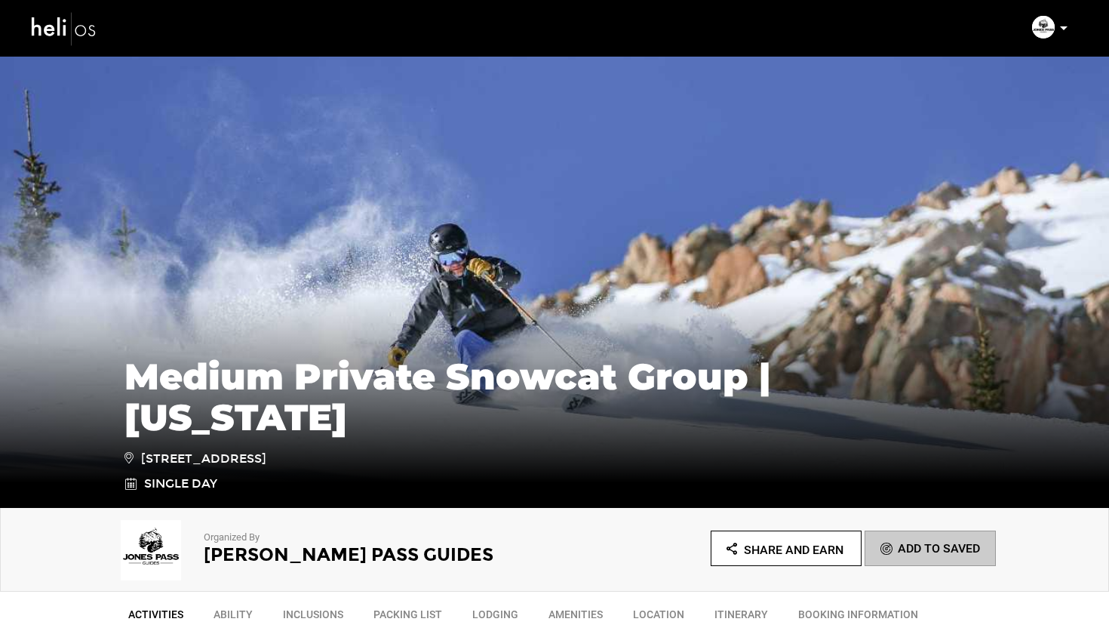
click at [63, 542] on div "Organized By Jones Pass Guides Share and Earn Add To Saved" at bounding box center [554, 550] width 1109 height 84
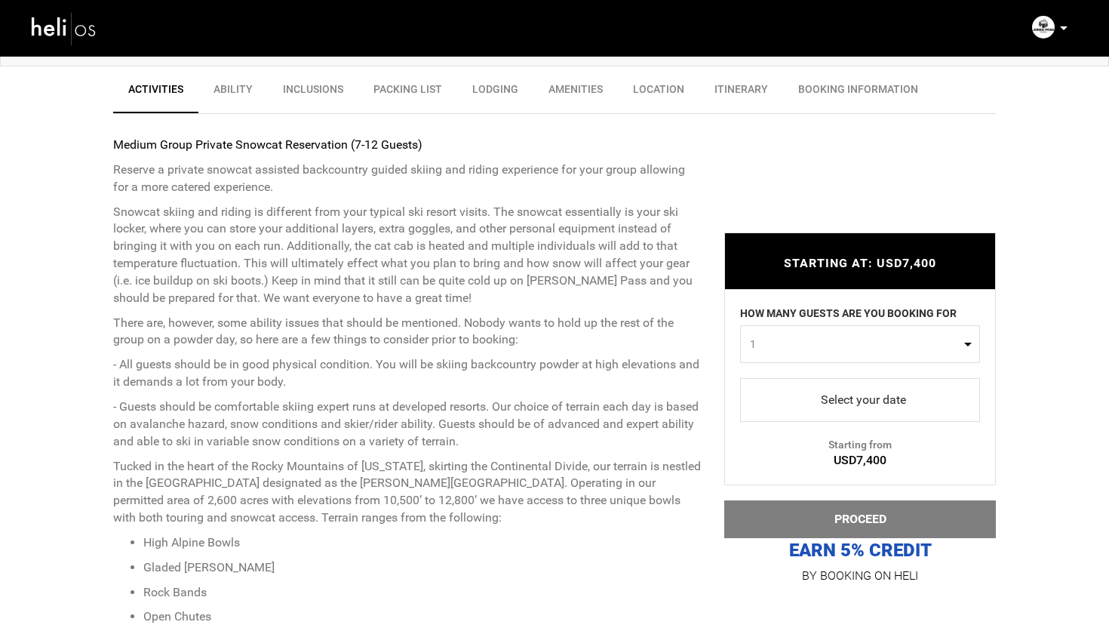
scroll to position [536, 0]
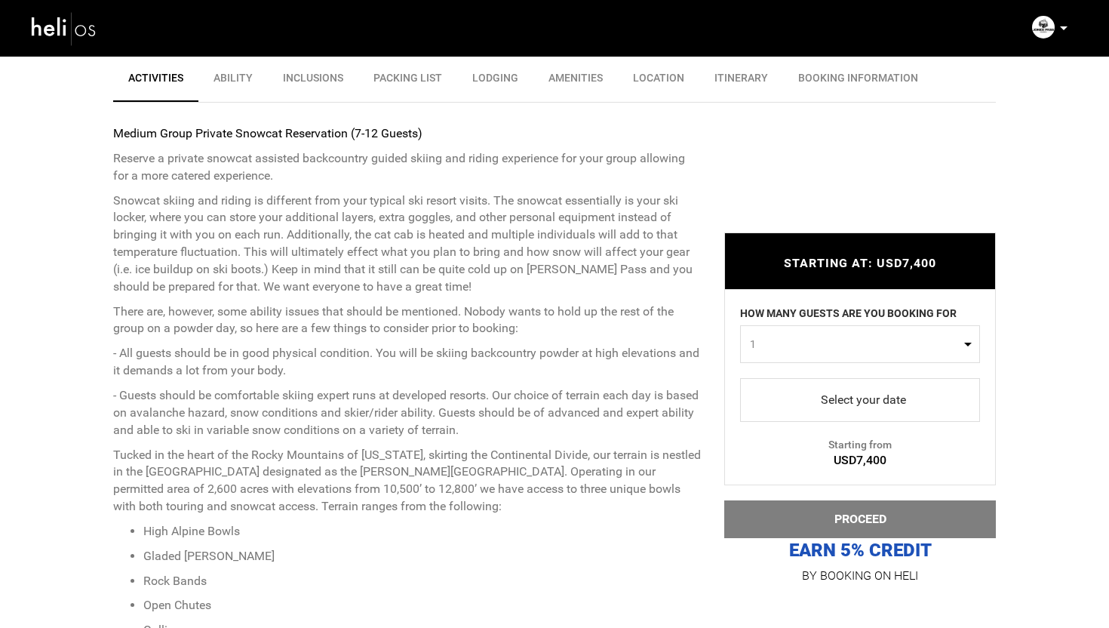
click at [828, 347] on span "1" at bounding box center [855, 344] width 211 height 15
click at [773, 459] on link "12" at bounding box center [860, 466] width 238 height 27
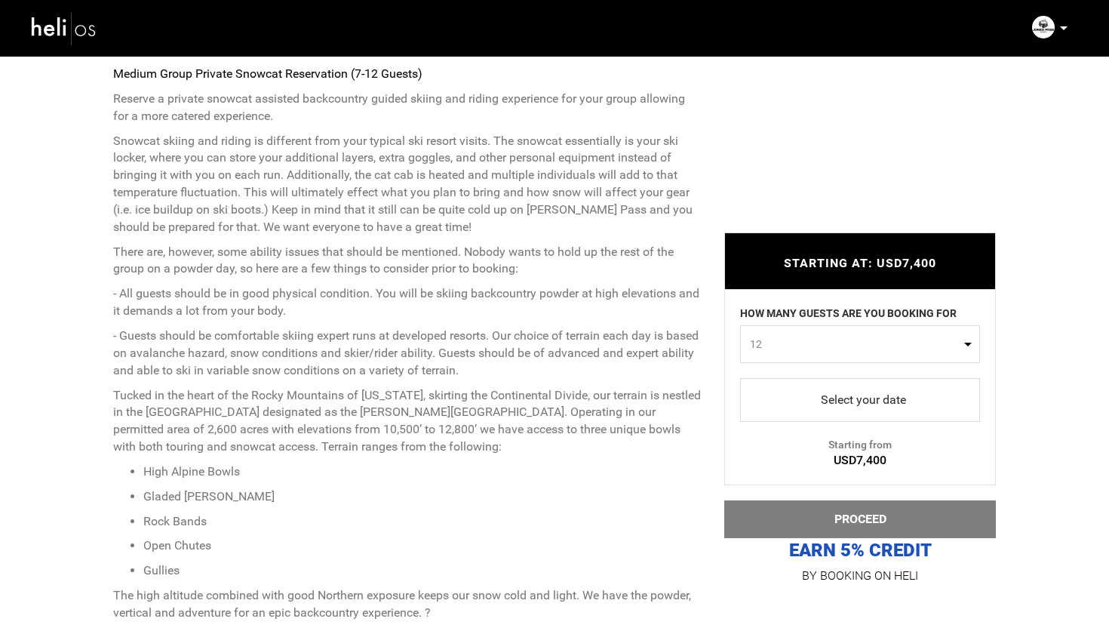
click at [831, 337] on span "12" at bounding box center [855, 344] width 211 height 15
click at [788, 410] on link "10" at bounding box center [860, 407] width 238 height 27
click at [830, 351] on span "10" at bounding box center [855, 344] width 211 height 15
click at [754, 411] on span "10" at bounding box center [754, 407] width 12 height 15
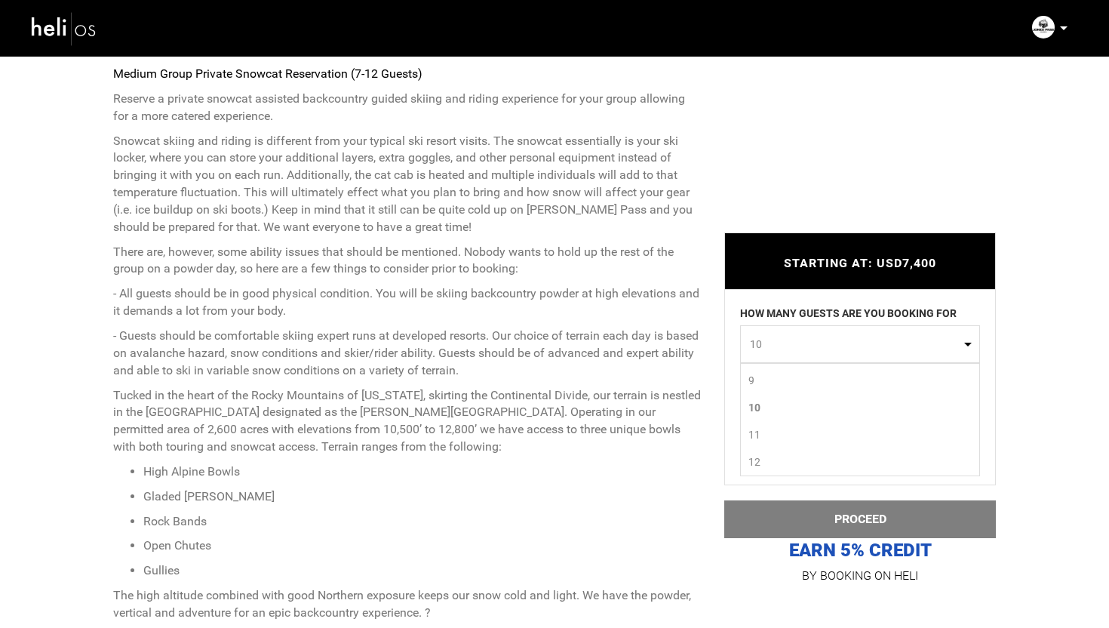
select select "10"
click at [908, 398] on span "select" at bounding box center [860, 400] width 216 height 24
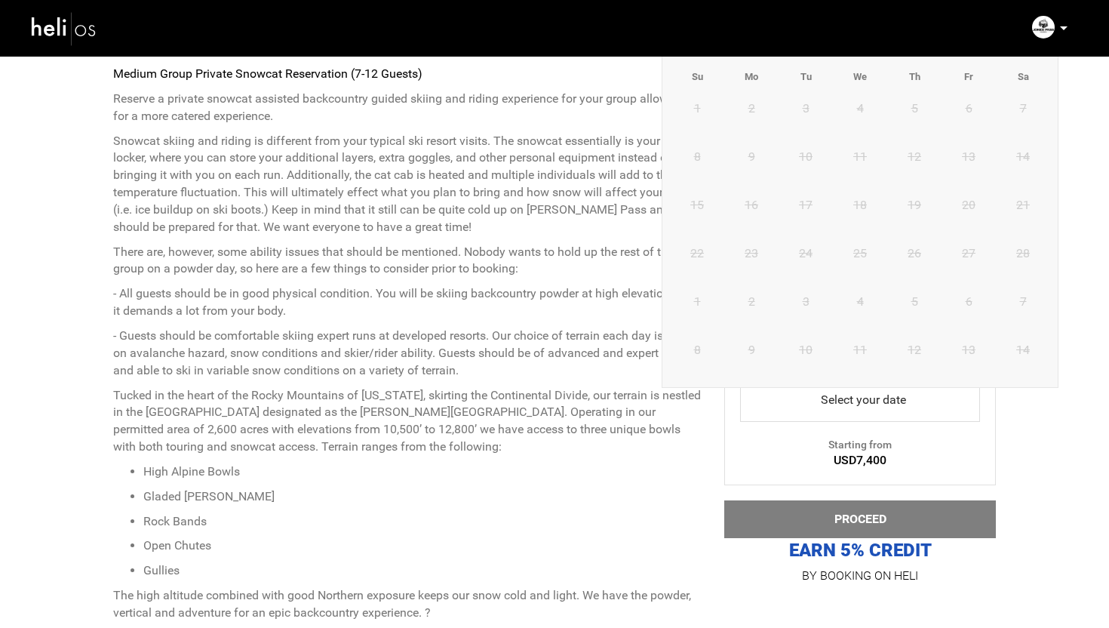
scroll to position [518, 0]
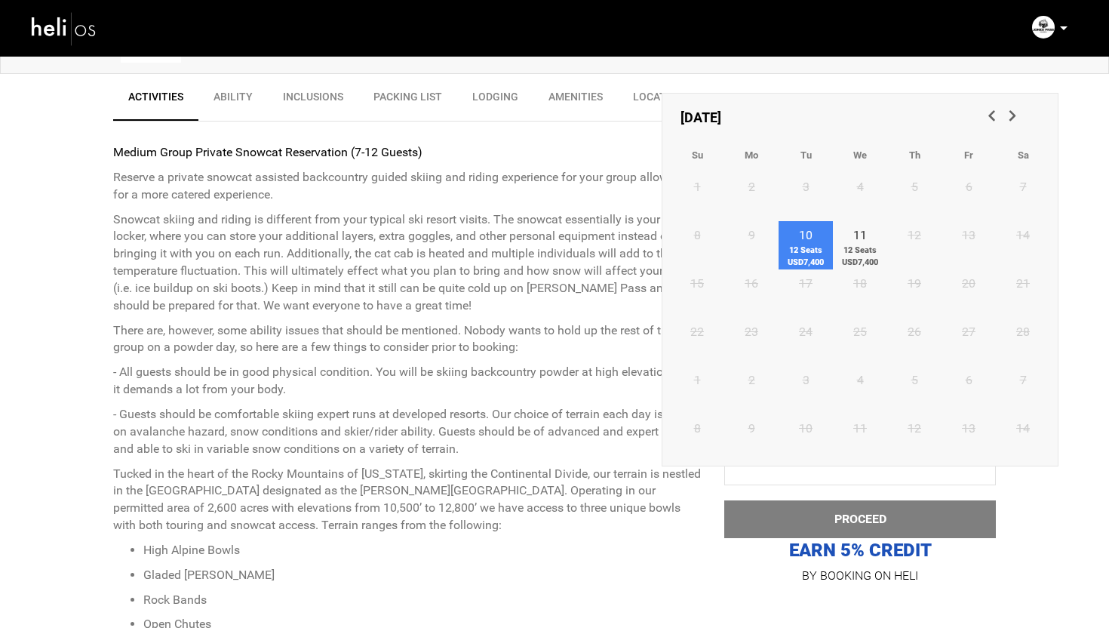
click at [807, 250] on span "12 Seats USD7,400" at bounding box center [806, 255] width 54 height 23
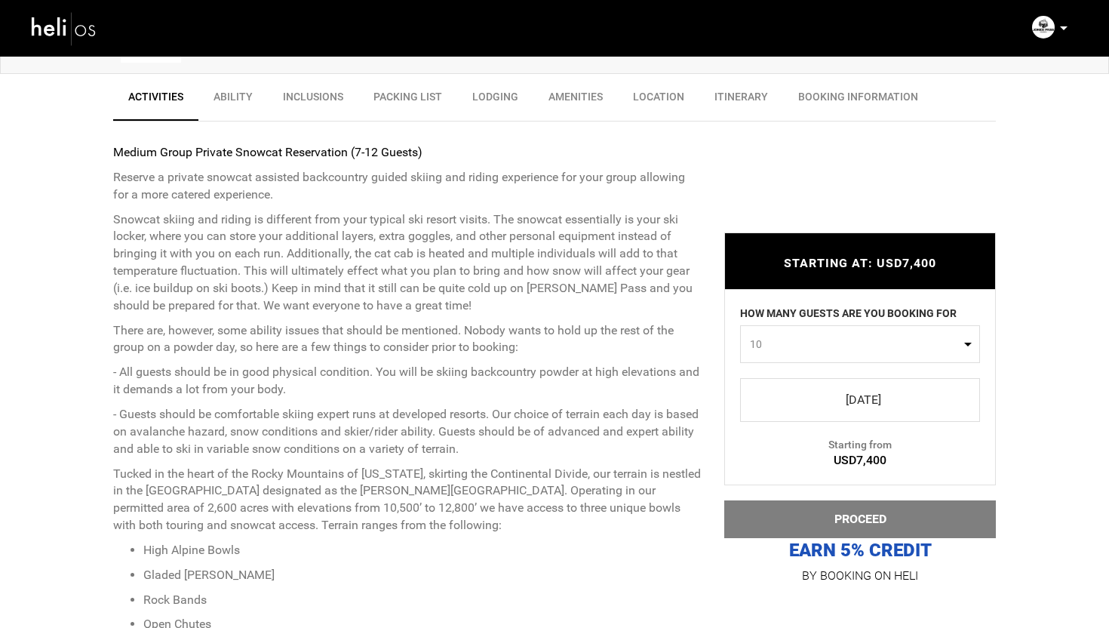
click at [848, 404] on span "select" at bounding box center [860, 400] width 216 height 24
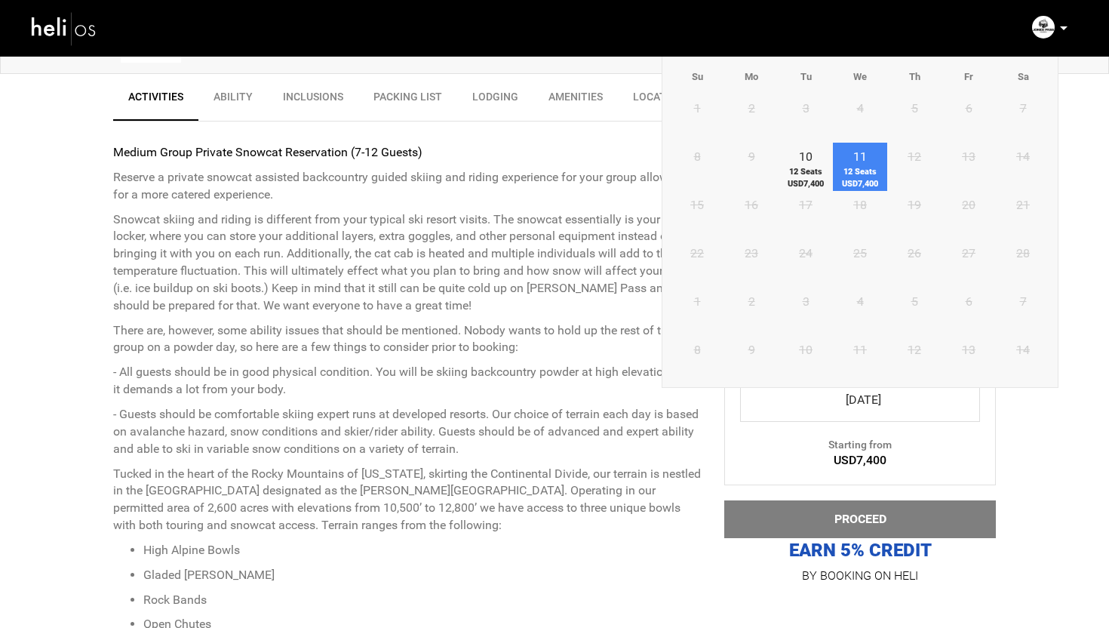
click at [856, 187] on span "12 Seats USD7,400" at bounding box center [860, 177] width 54 height 23
type input "11 February 2026"
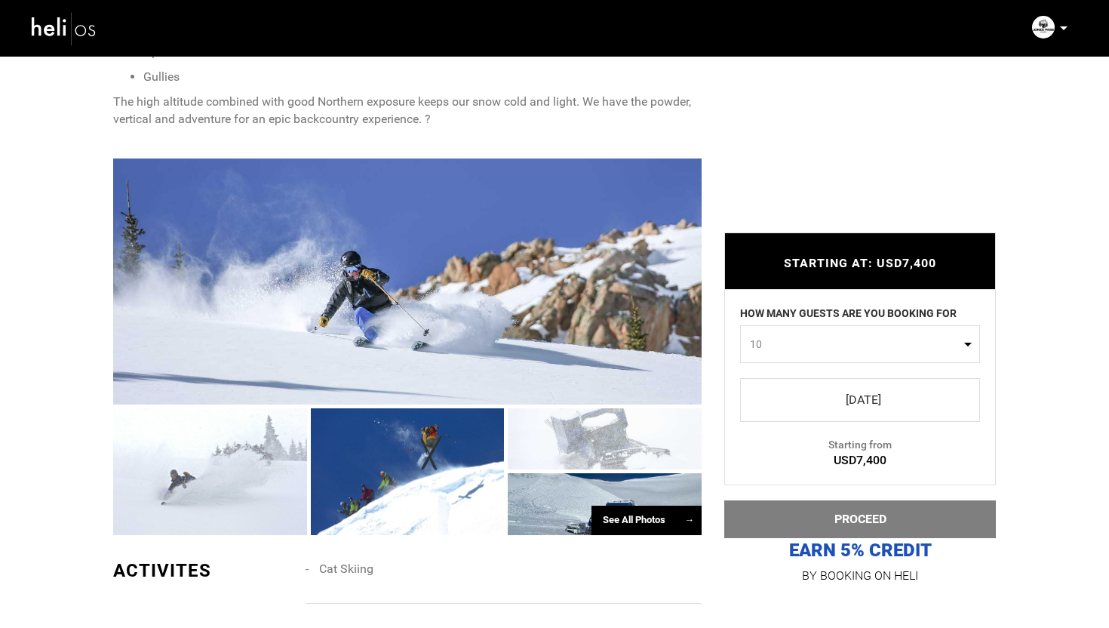
scroll to position [1271, 0]
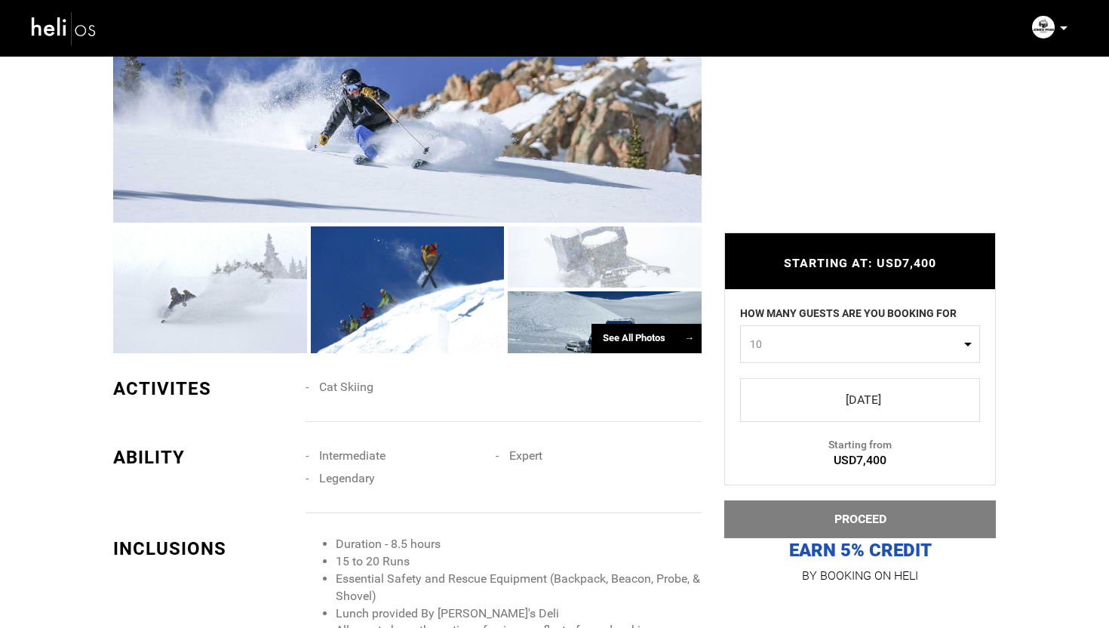
click at [271, 164] on div at bounding box center [407, 100] width 589 height 246
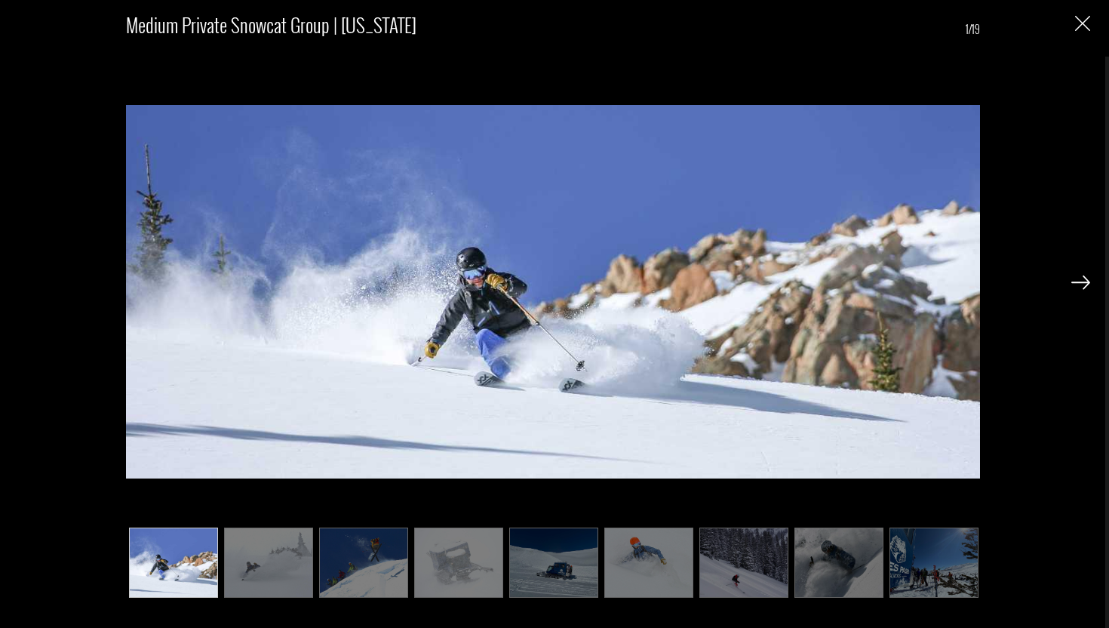
click at [1079, 275] on img at bounding box center [1080, 282] width 19 height 14
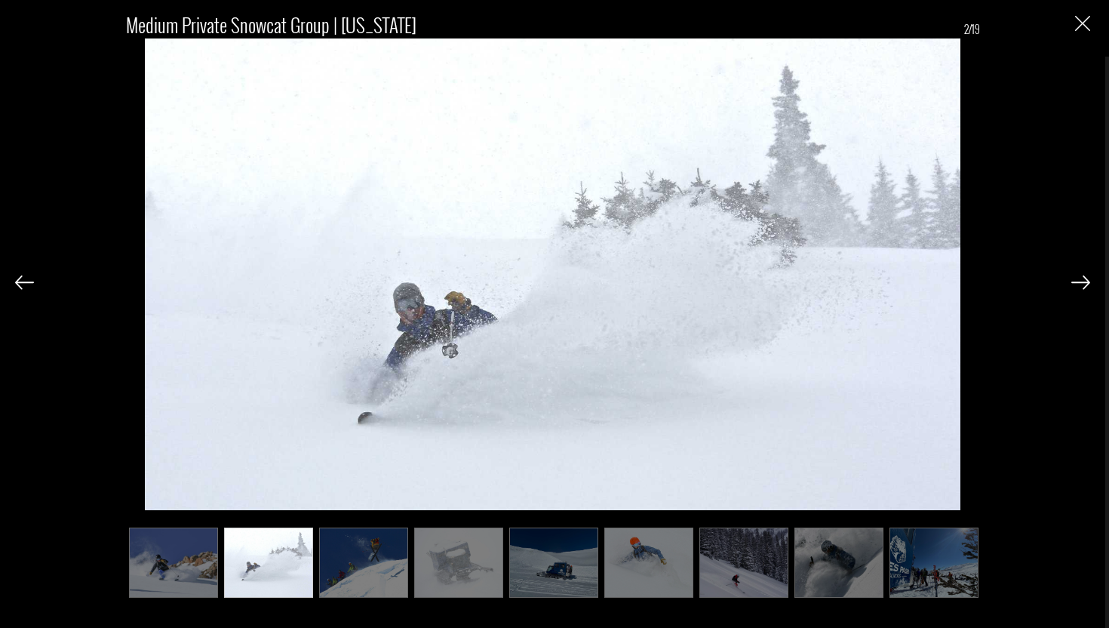
click at [1079, 275] on img at bounding box center [1080, 282] width 19 height 14
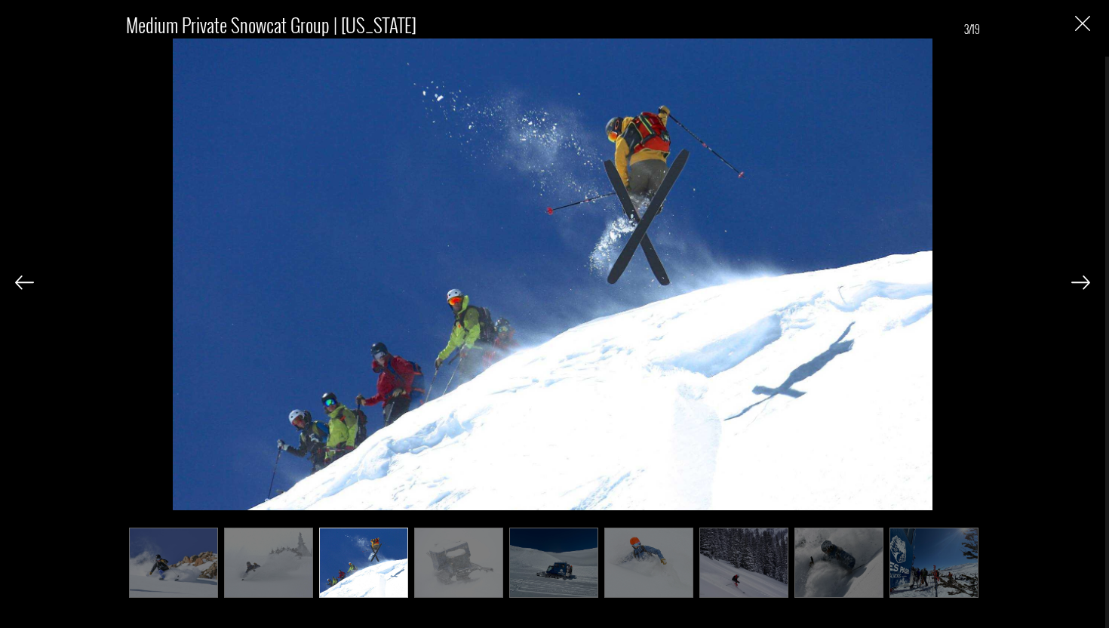
click at [24, 281] on img at bounding box center [24, 282] width 19 height 14
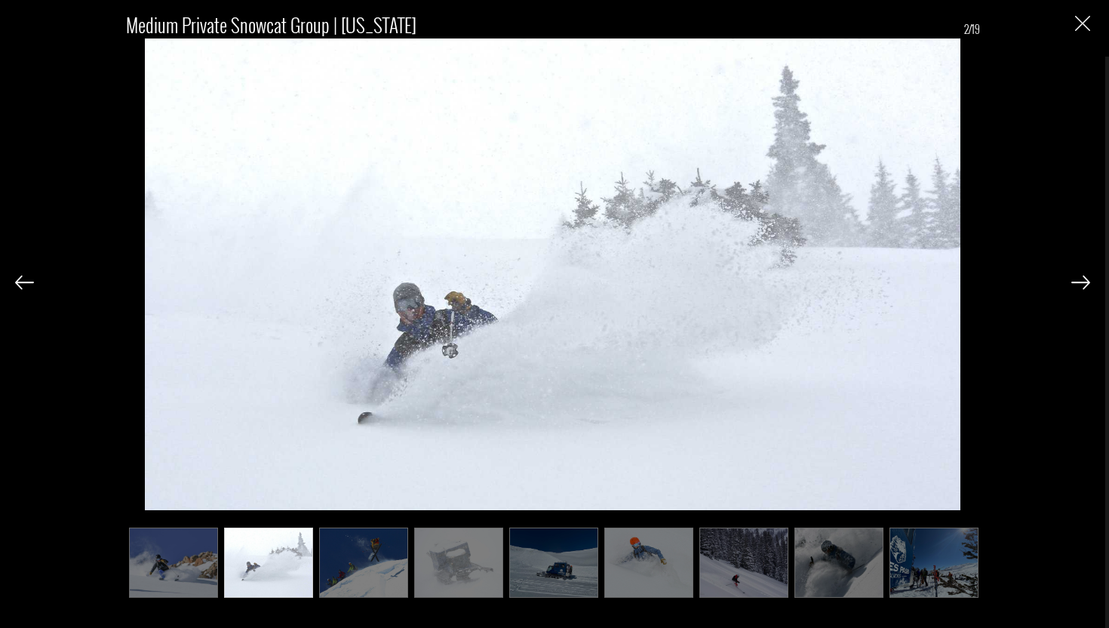
click at [1089, 287] on img at bounding box center [1080, 282] width 19 height 14
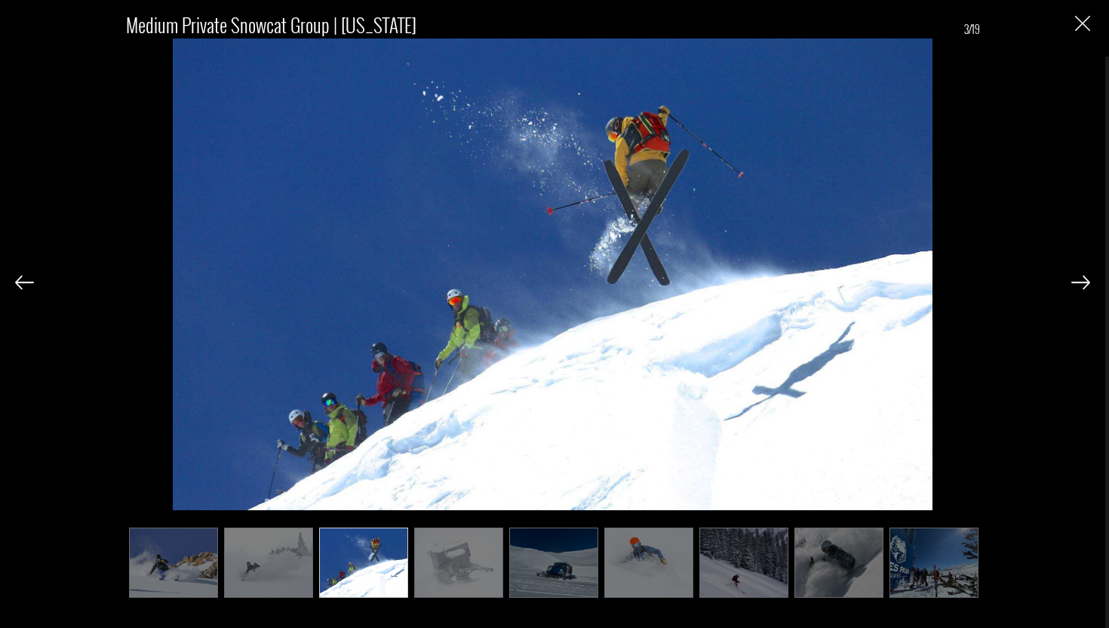
click at [1089, 287] on img at bounding box center [1080, 282] width 19 height 14
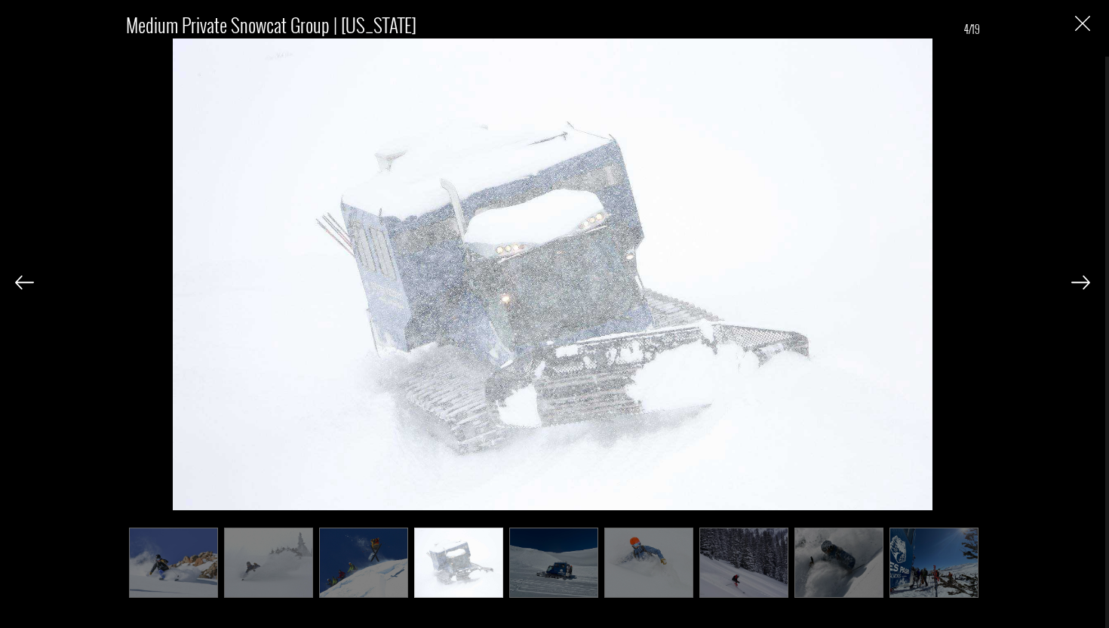
click at [1089, 287] on img at bounding box center [1080, 282] width 19 height 14
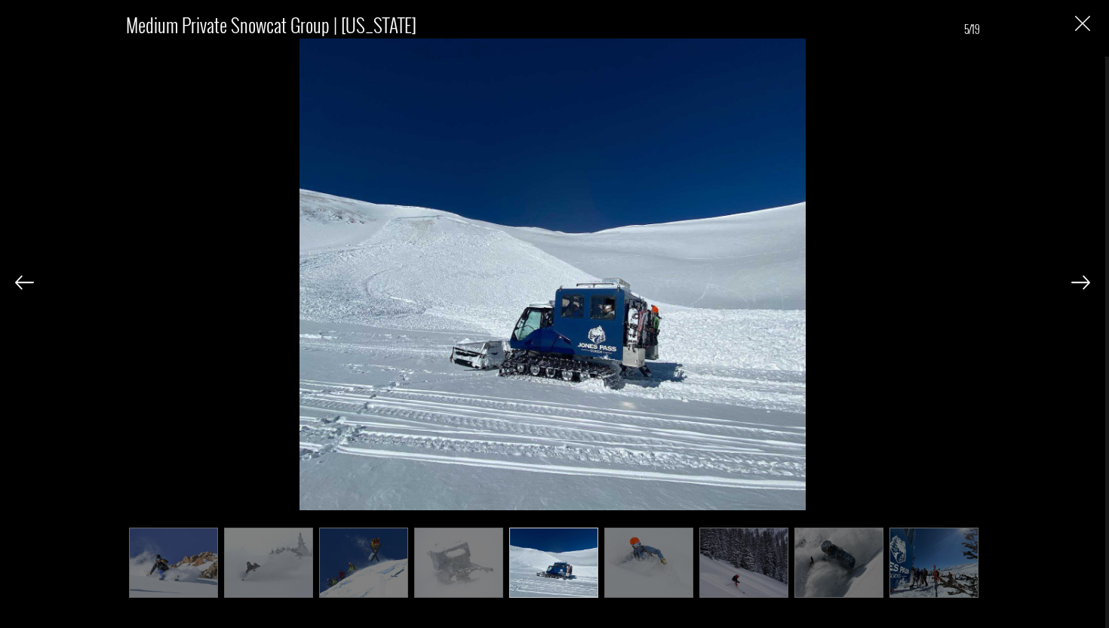
click at [1089, 287] on img at bounding box center [1080, 282] width 19 height 14
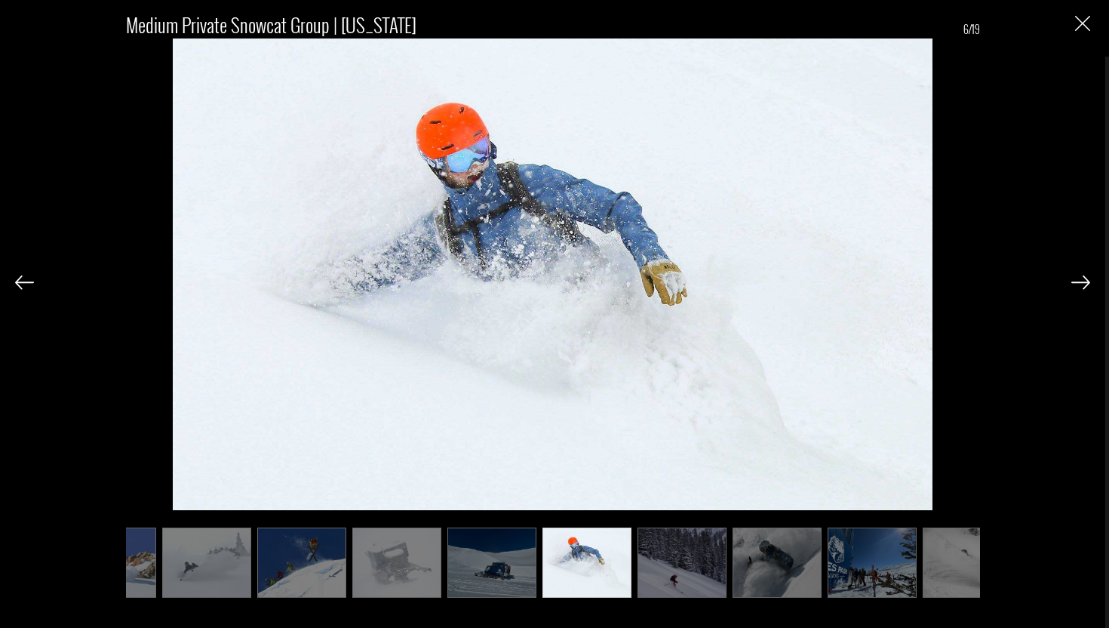
click at [1089, 287] on img at bounding box center [1080, 282] width 19 height 14
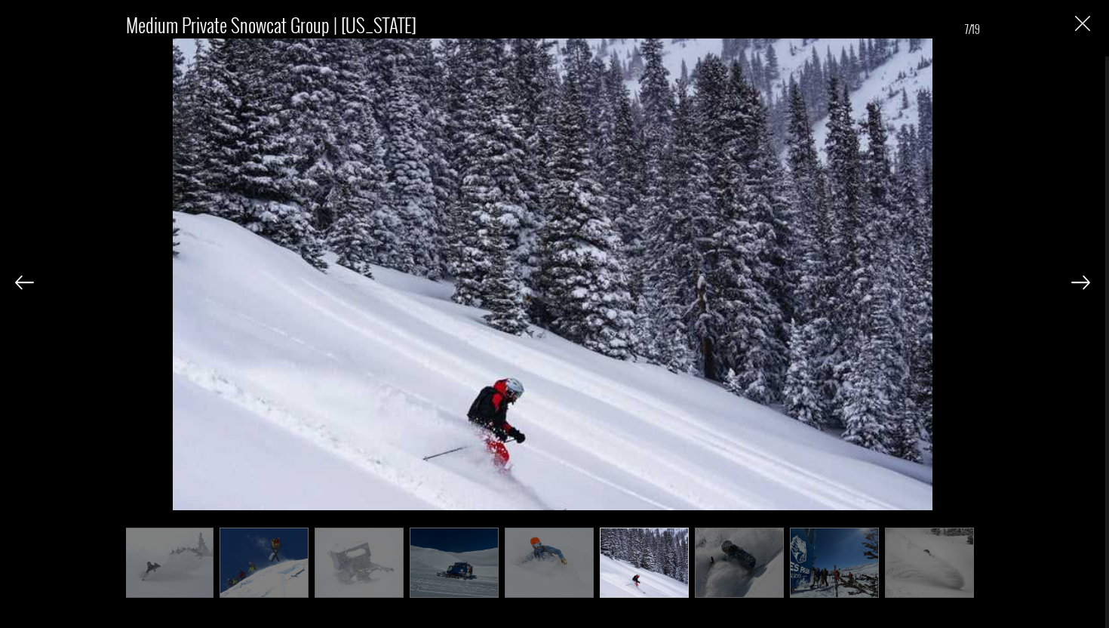
click at [1089, 287] on img at bounding box center [1080, 282] width 19 height 14
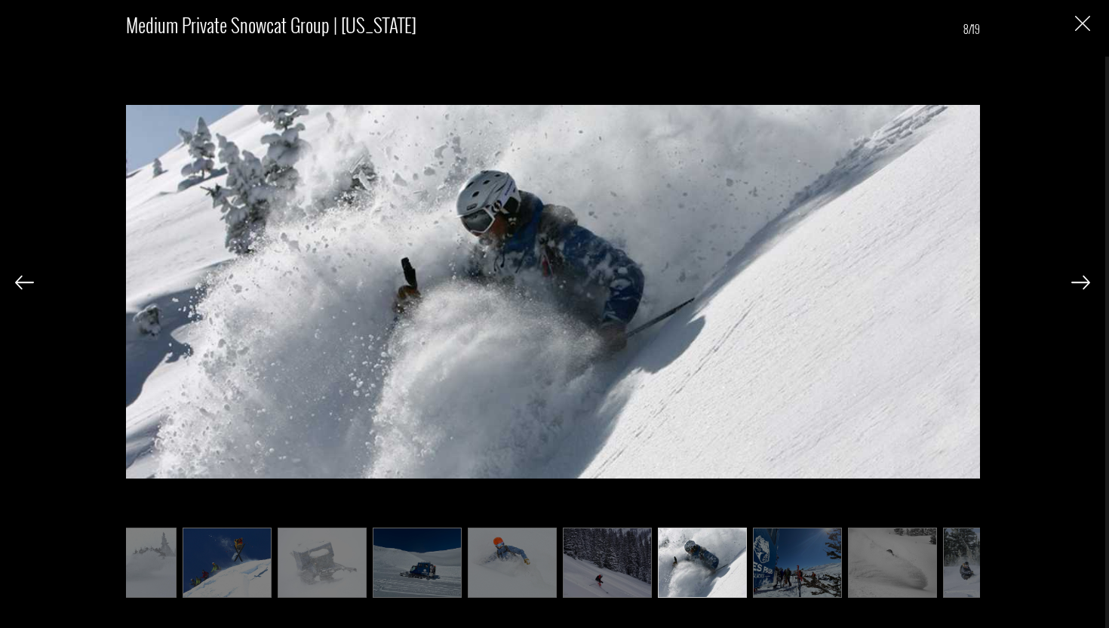
click at [1089, 287] on img at bounding box center [1080, 282] width 19 height 14
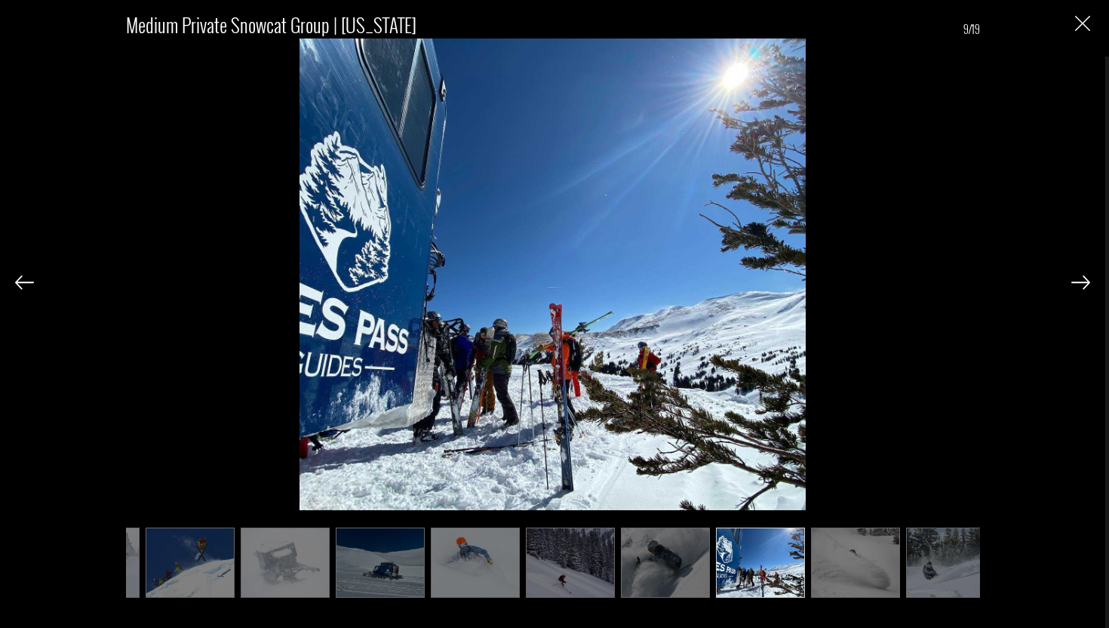
click at [1089, 287] on img at bounding box center [1080, 282] width 19 height 14
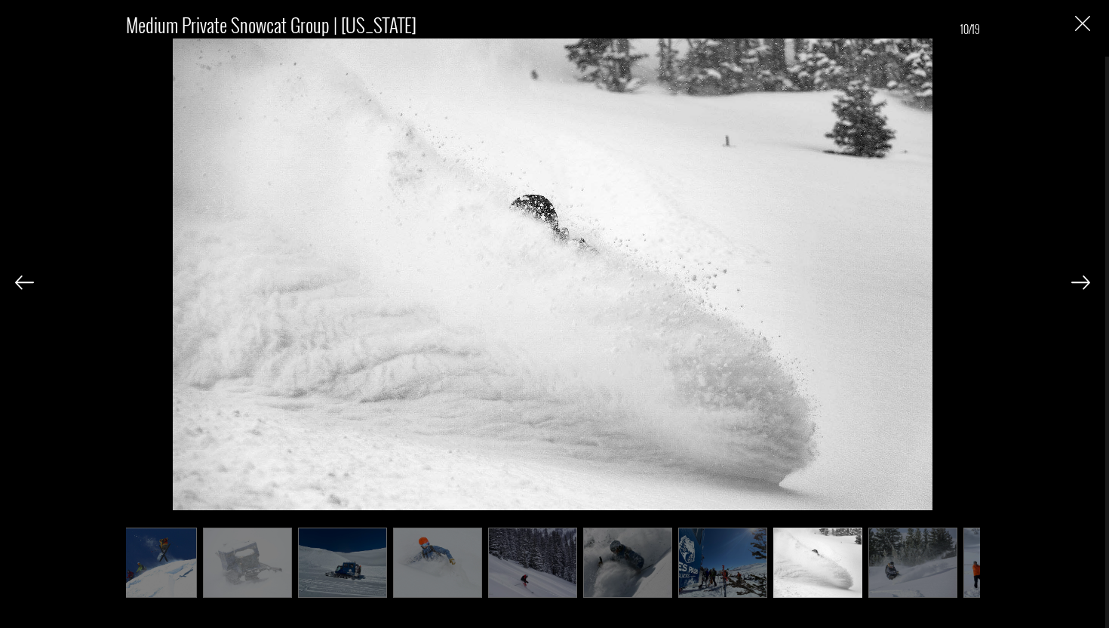
click at [1089, 287] on img at bounding box center [1080, 282] width 19 height 14
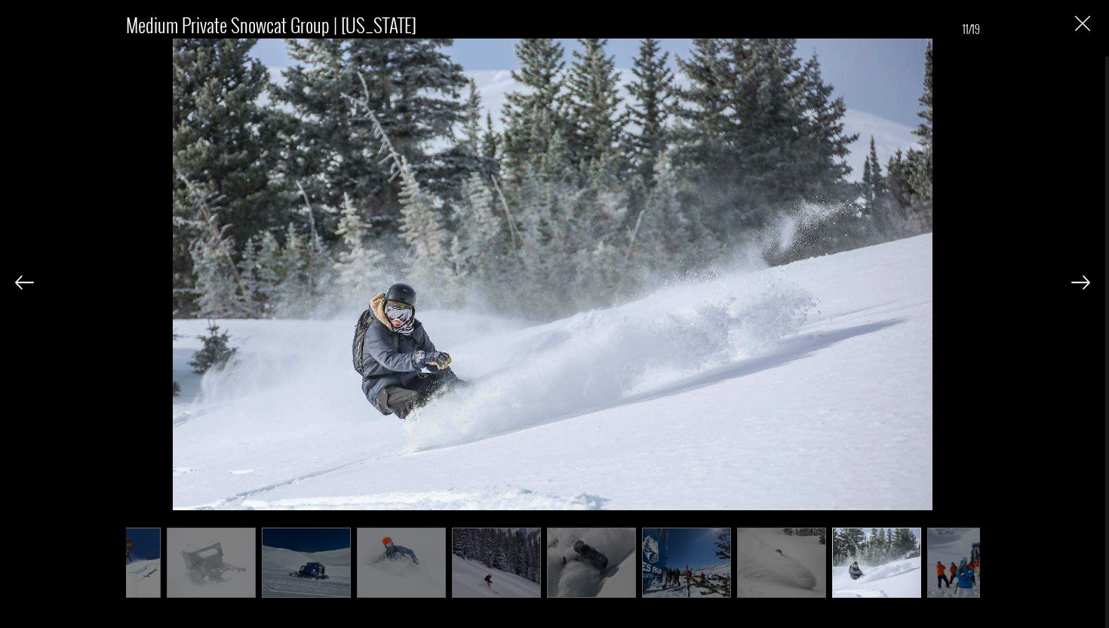
click at [1089, 287] on img at bounding box center [1080, 282] width 19 height 14
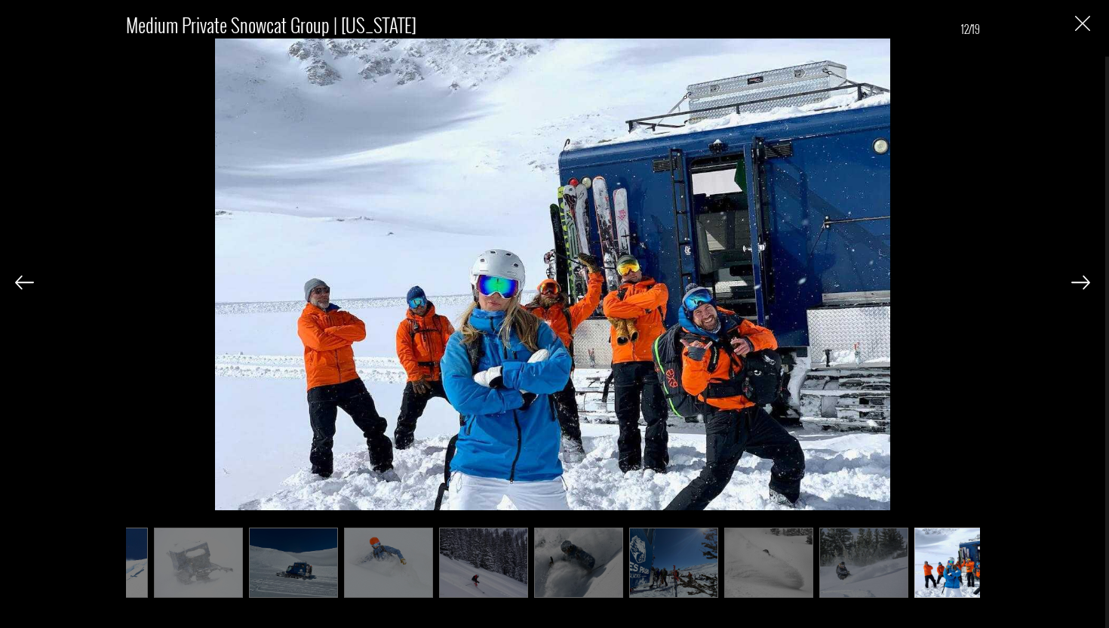
click at [1089, 287] on img at bounding box center [1080, 282] width 19 height 14
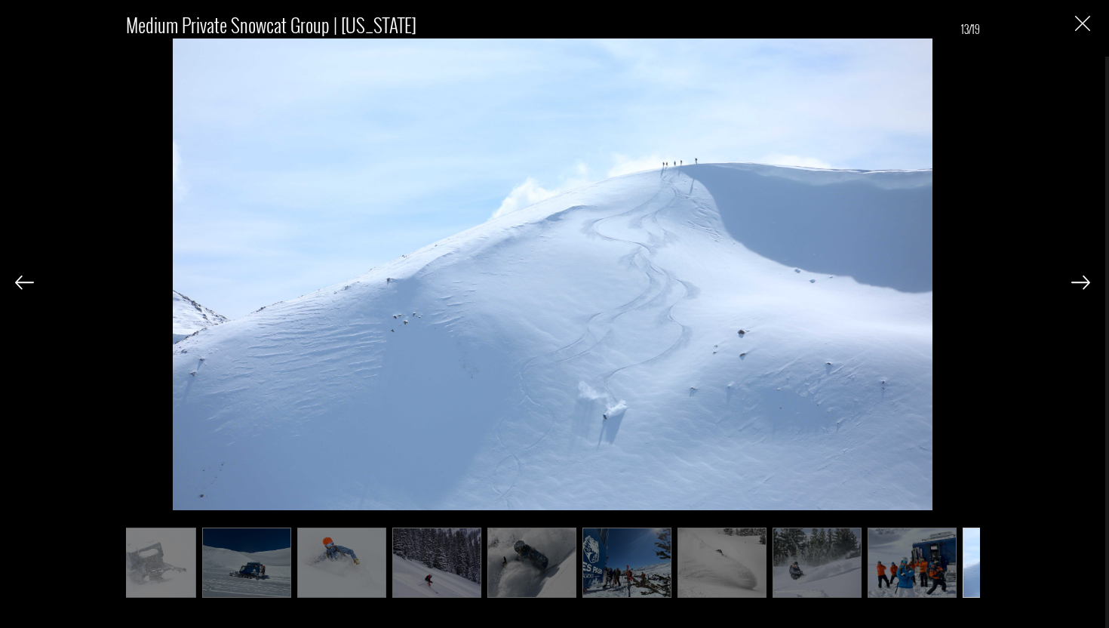
click at [1089, 287] on img at bounding box center [1080, 282] width 19 height 14
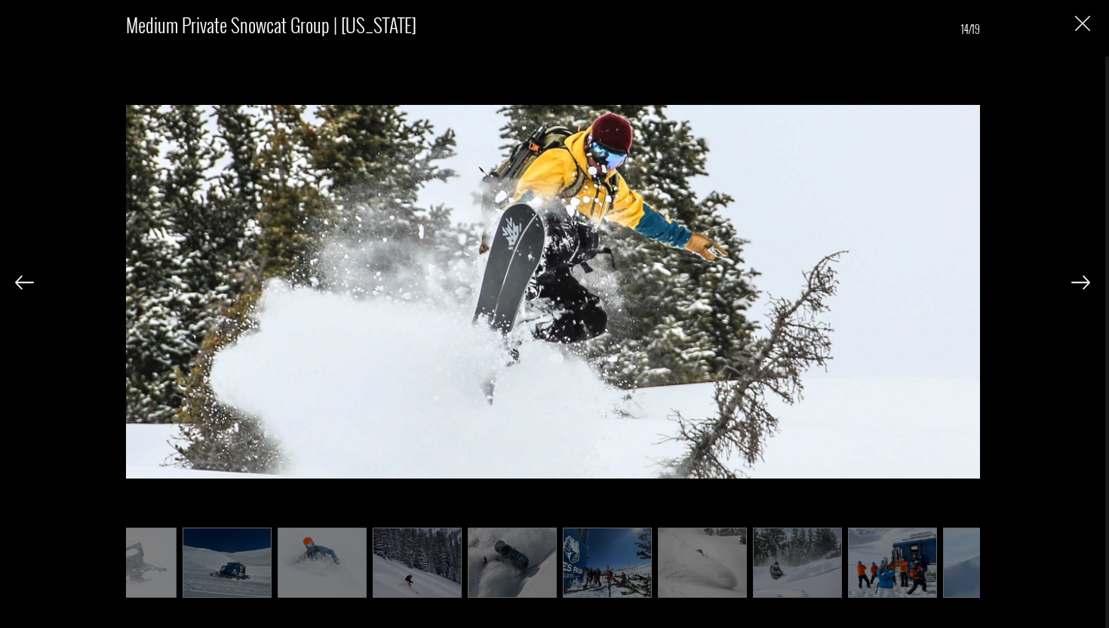
click at [1089, 287] on img at bounding box center [1080, 282] width 19 height 14
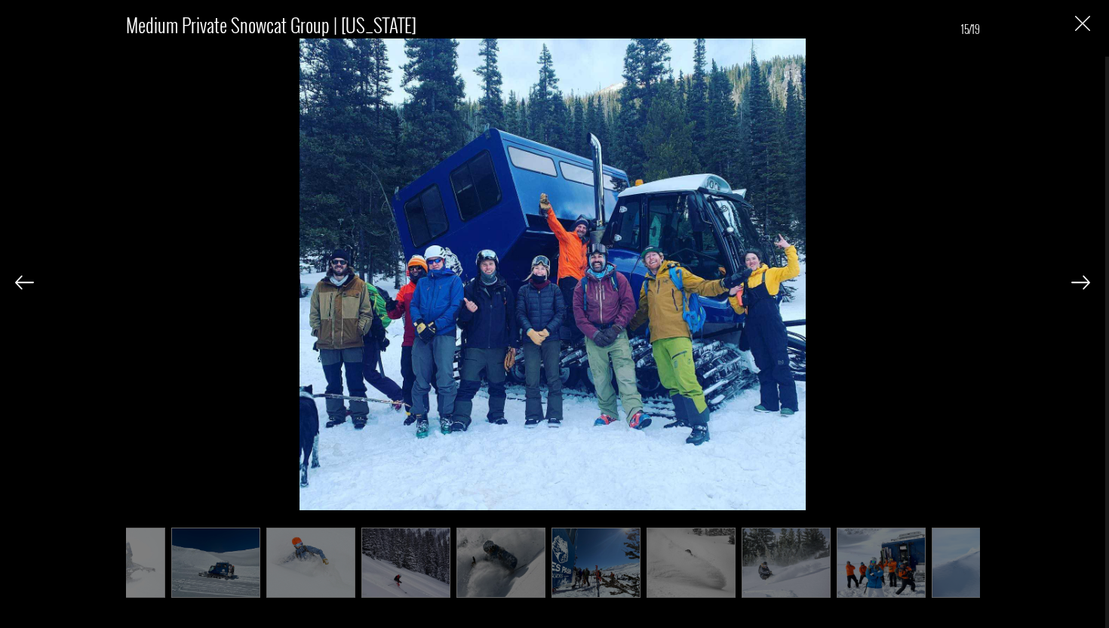
click at [1089, 287] on img at bounding box center [1080, 282] width 19 height 14
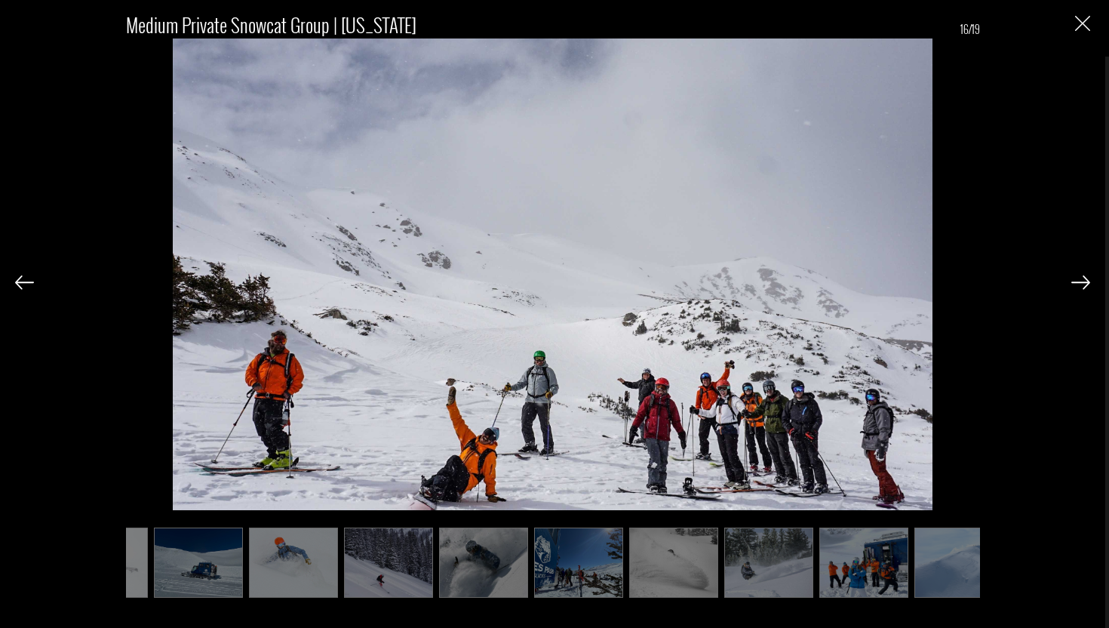
click at [1089, 287] on img at bounding box center [1080, 282] width 19 height 14
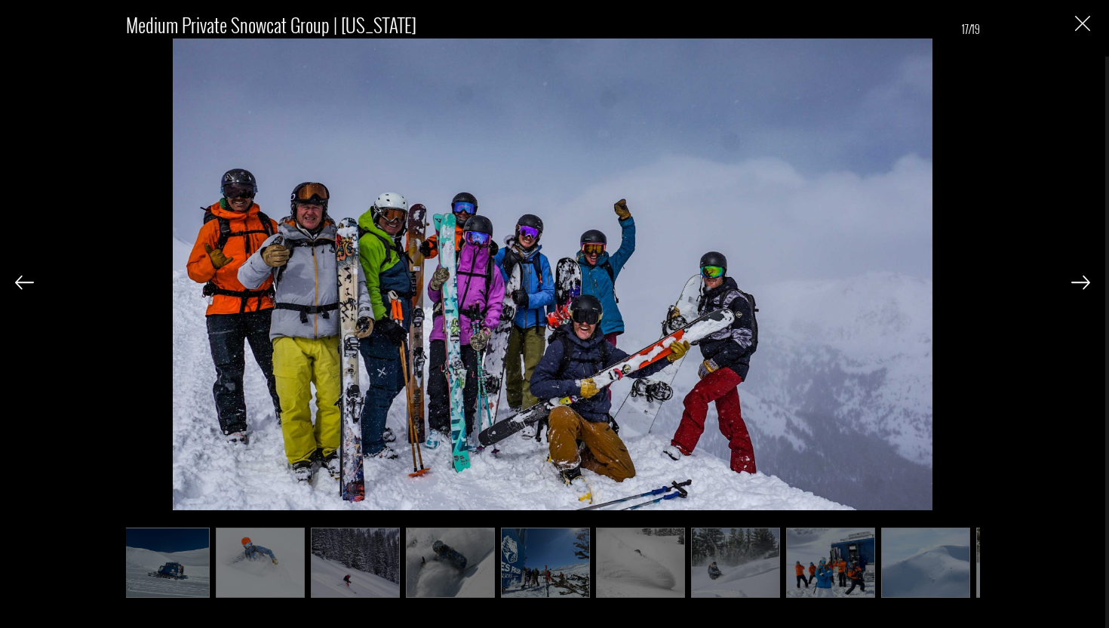
click at [1089, 287] on img at bounding box center [1080, 282] width 19 height 14
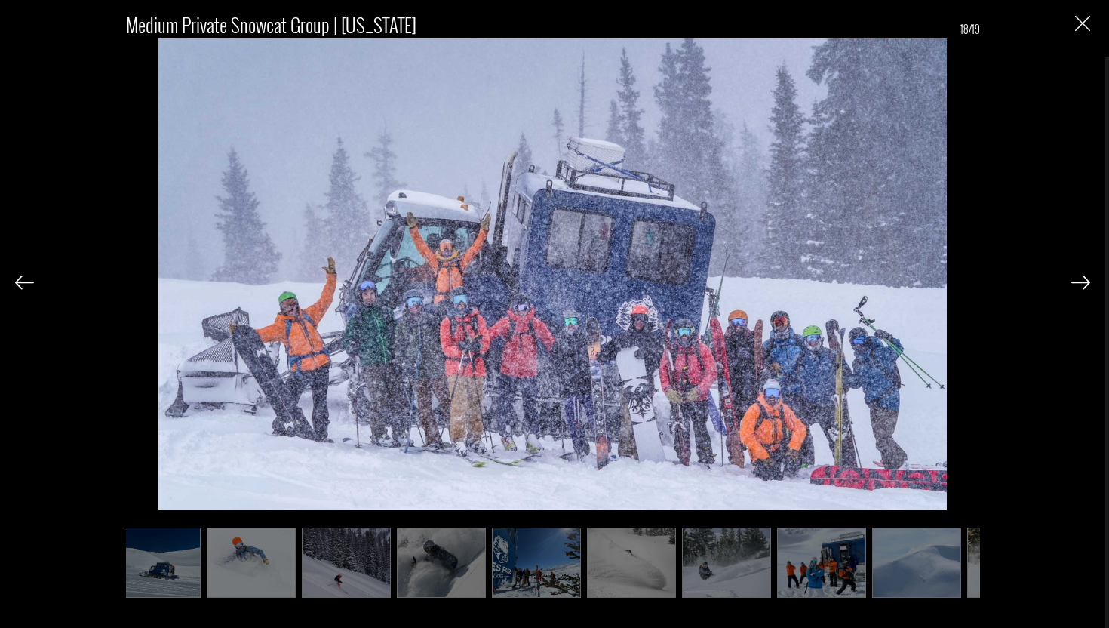
click at [1089, 287] on img at bounding box center [1080, 282] width 19 height 14
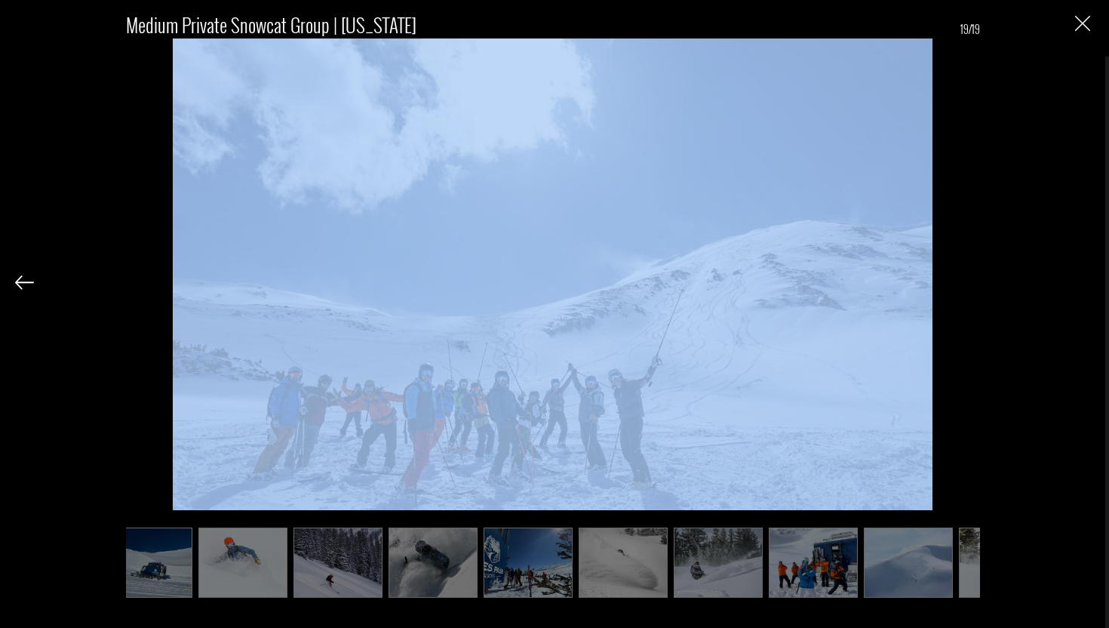
click at [1089, 287] on div "Medium Private Snowcat Group | Colorado 19/19" at bounding box center [552, 298] width 1075 height 596
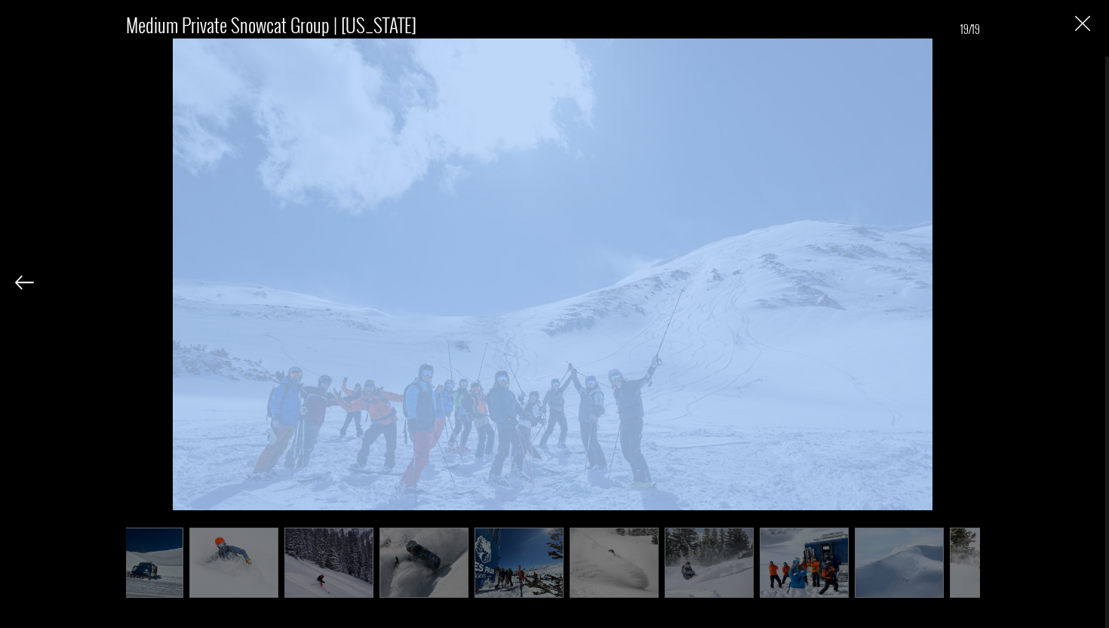
click at [1089, 287] on div "Medium Private Snowcat Group | Colorado 19/19" at bounding box center [552, 298] width 1075 height 596
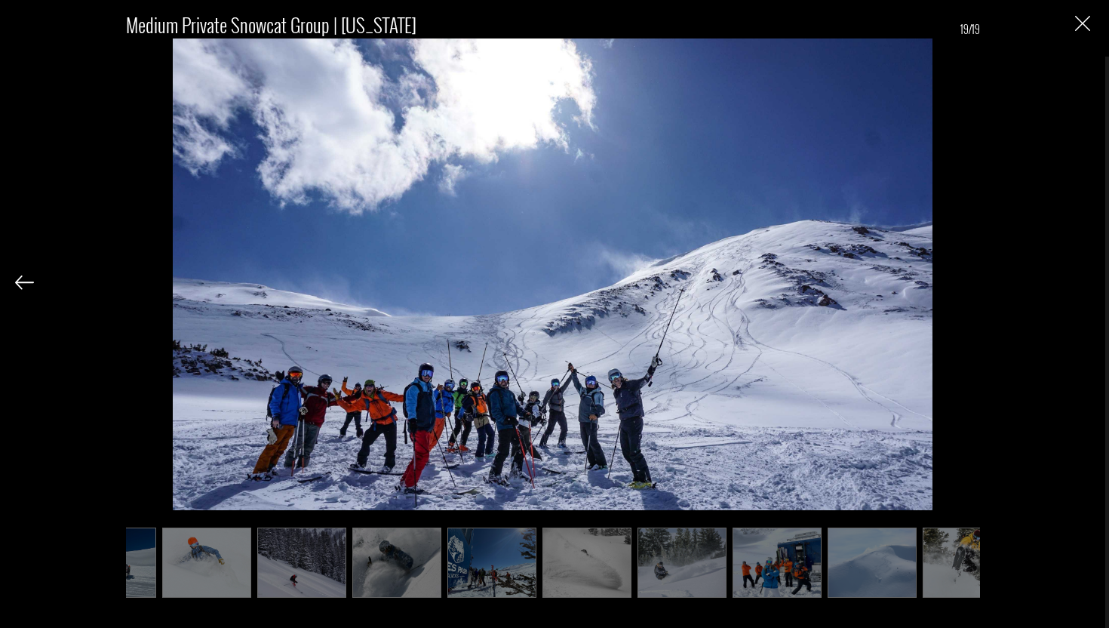
click at [1077, 14] on div "Medium Private Snowcat Group | Colorado 19/19" at bounding box center [552, 298] width 1075 height 596
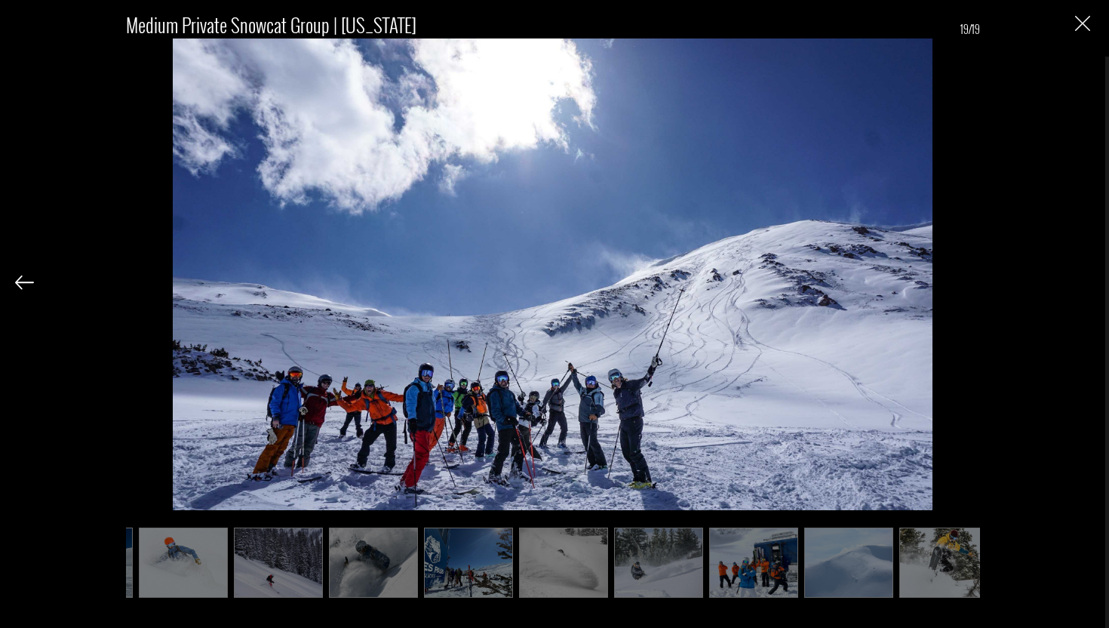
scroll to position [0, 476]
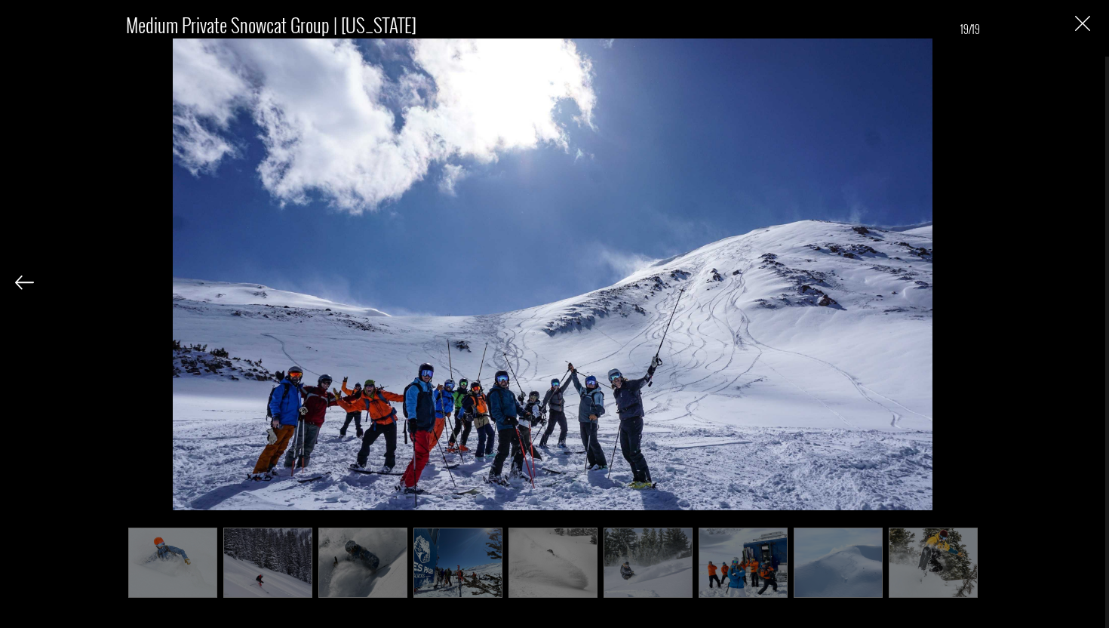
click at [1074, 25] on div "Medium Private Snowcat Group | Colorado 19/19" at bounding box center [552, 298] width 1075 height 596
click at [1083, 29] on img "Close" at bounding box center [1082, 23] width 15 height 15
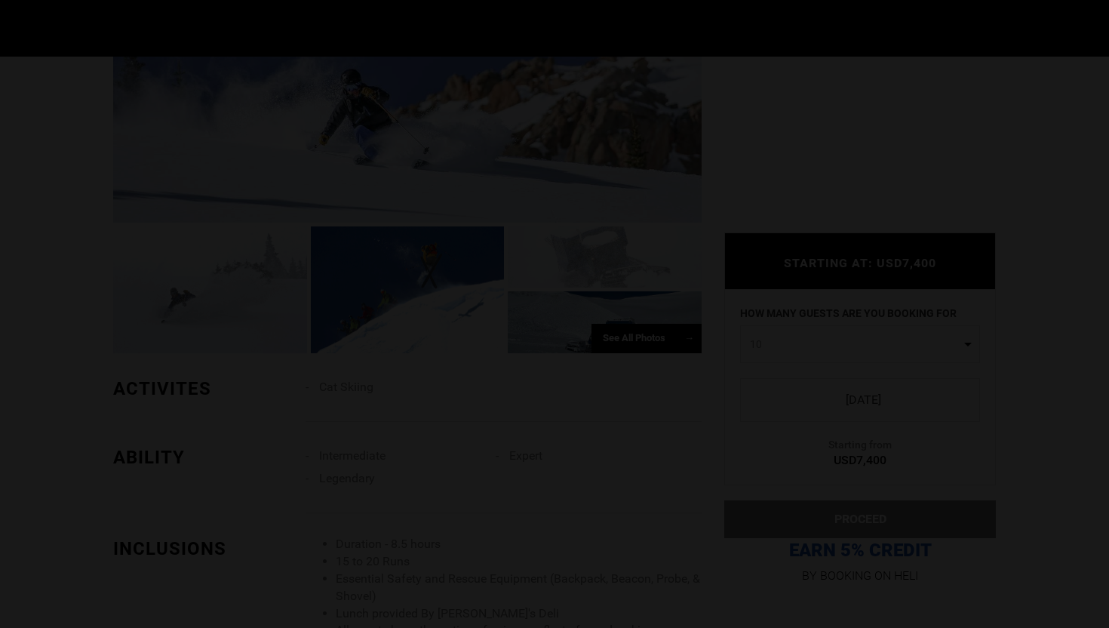
scroll to position [0, 0]
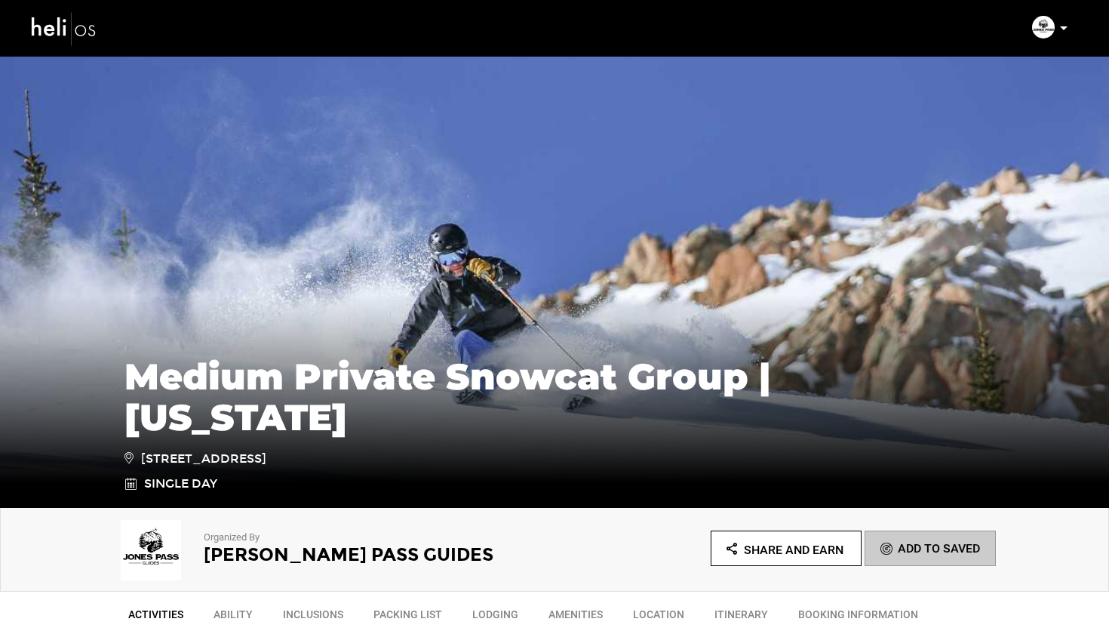
type input "Select your date"
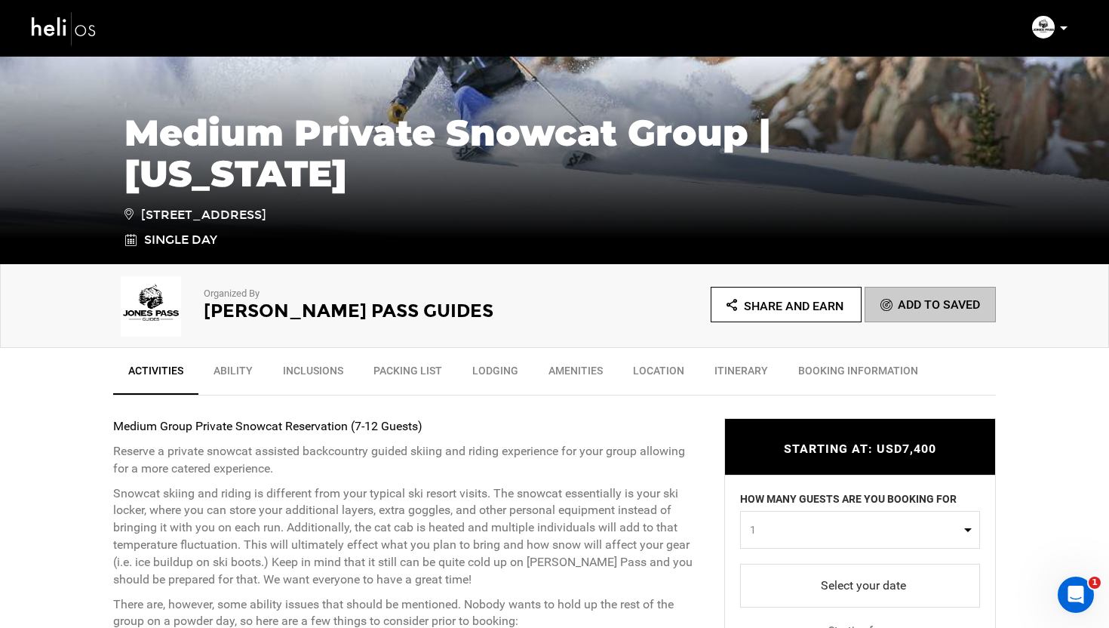
scroll to position [437, 0]
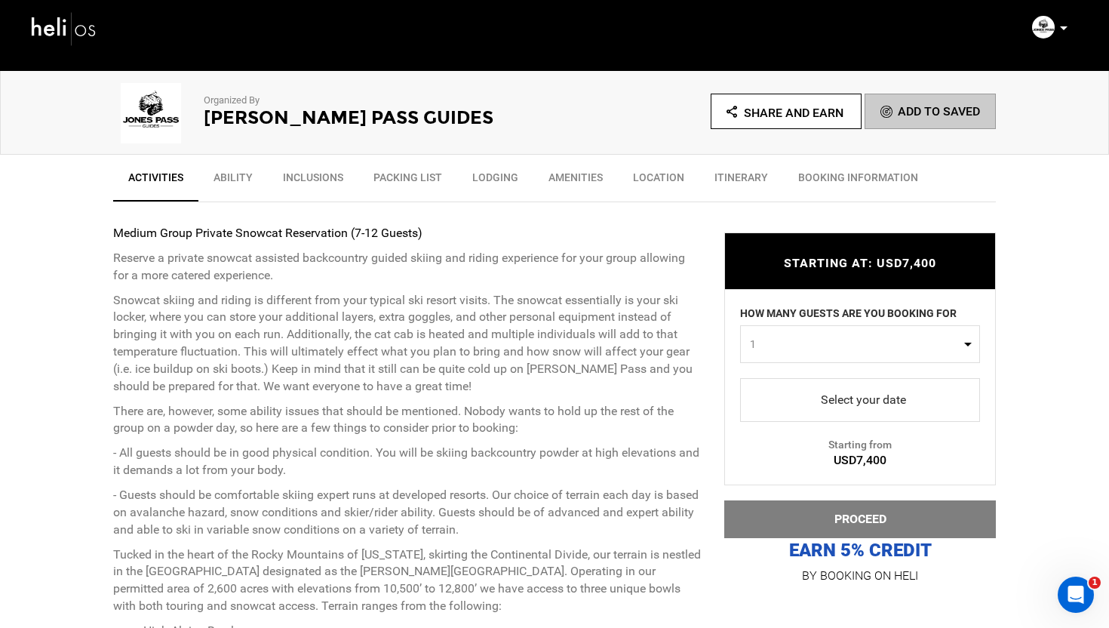
click at [831, 339] on span "1" at bounding box center [855, 344] width 211 height 15
click at [700, 355] on p "Snowcat skiing and riding is different from your typical ski resort visits. The…" at bounding box center [407, 343] width 589 height 103
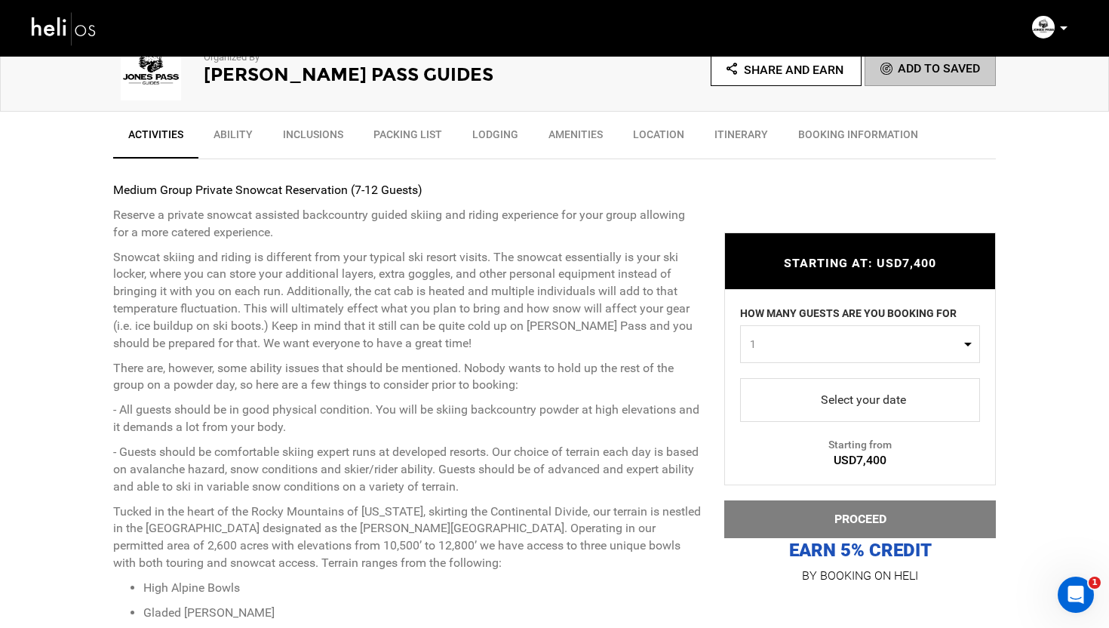
scroll to position [485, 0]
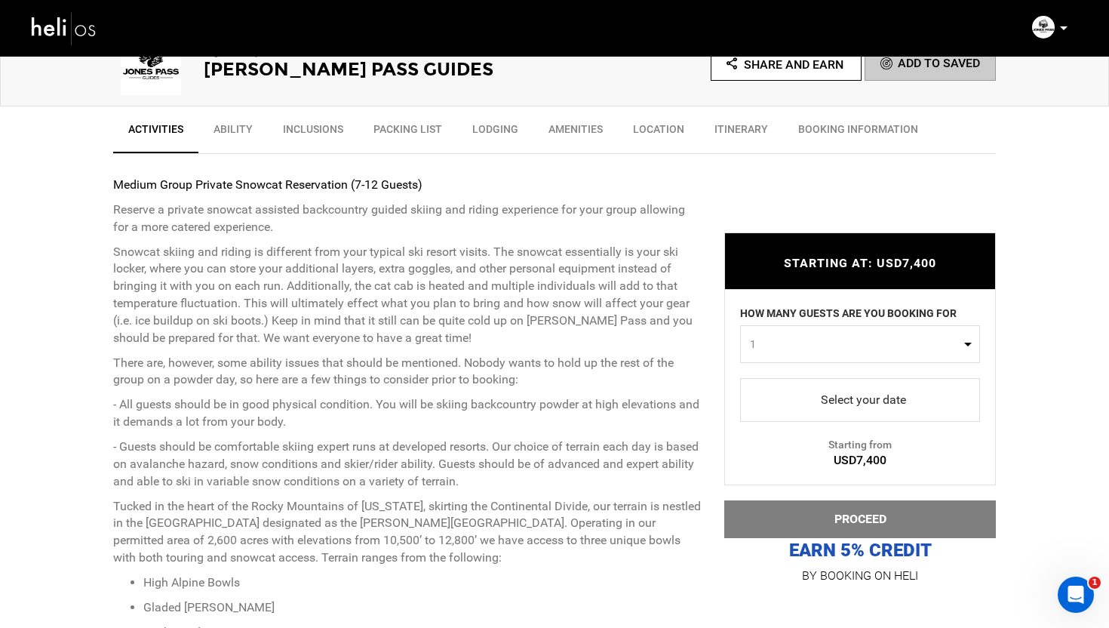
click at [859, 386] on link "Select your date" at bounding box center [860, 400] width 240 height 44
click at [868, 395] on span "select" at bounding box center [860, 400] width 216 height 24
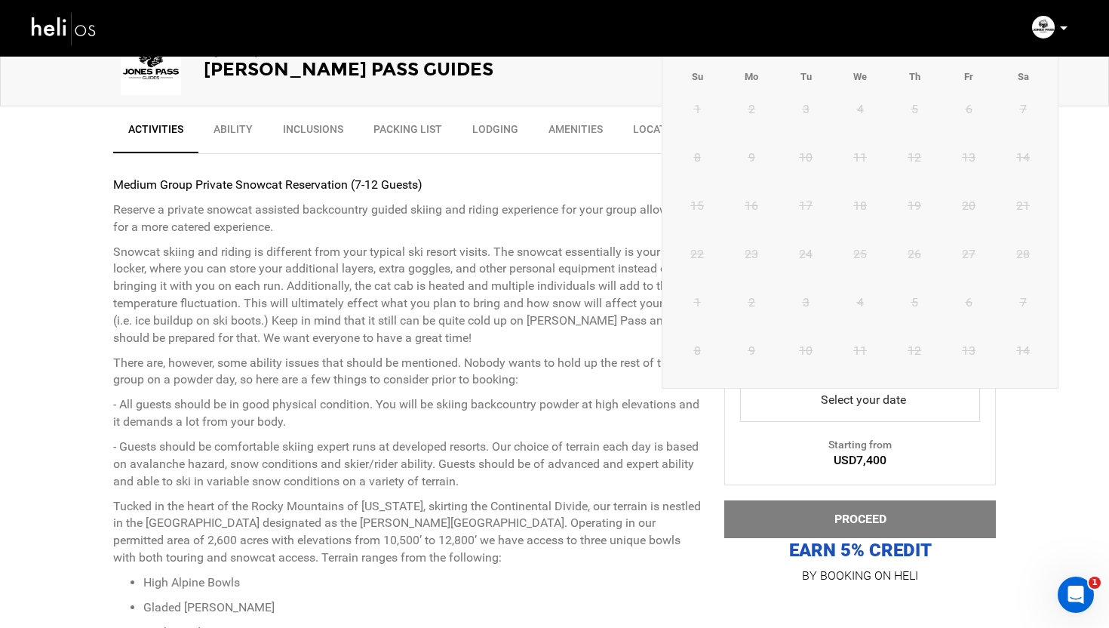
scroll to position [391, 0]
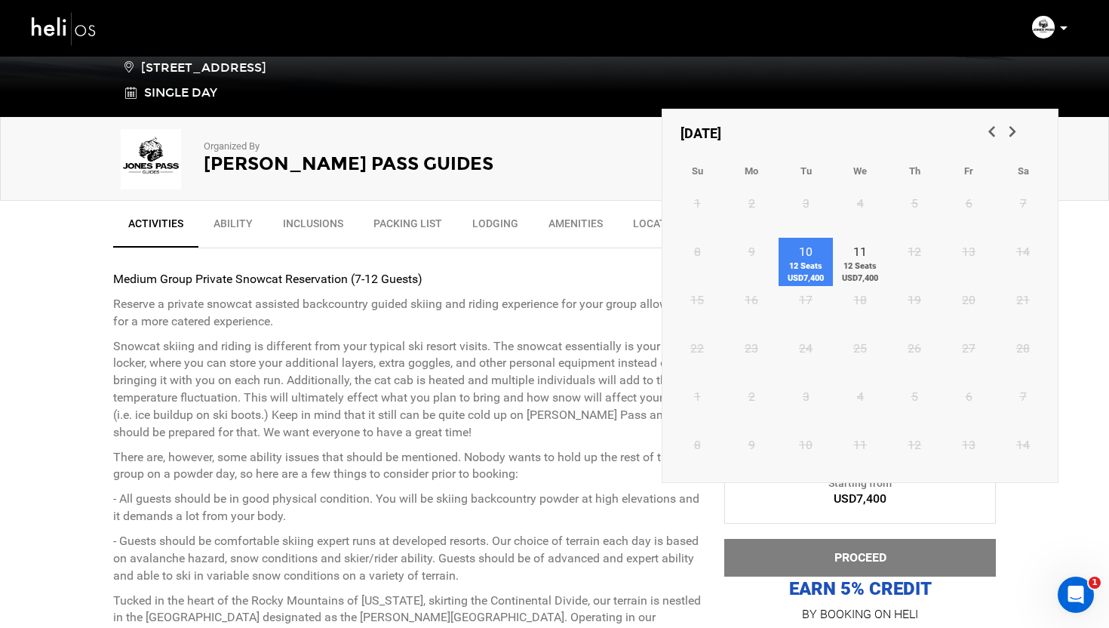
click at [801, 252] on link "10 12 Seats USD7,400" at bounding box center [806, 262] width 54 height 48
type input "[DATE]"
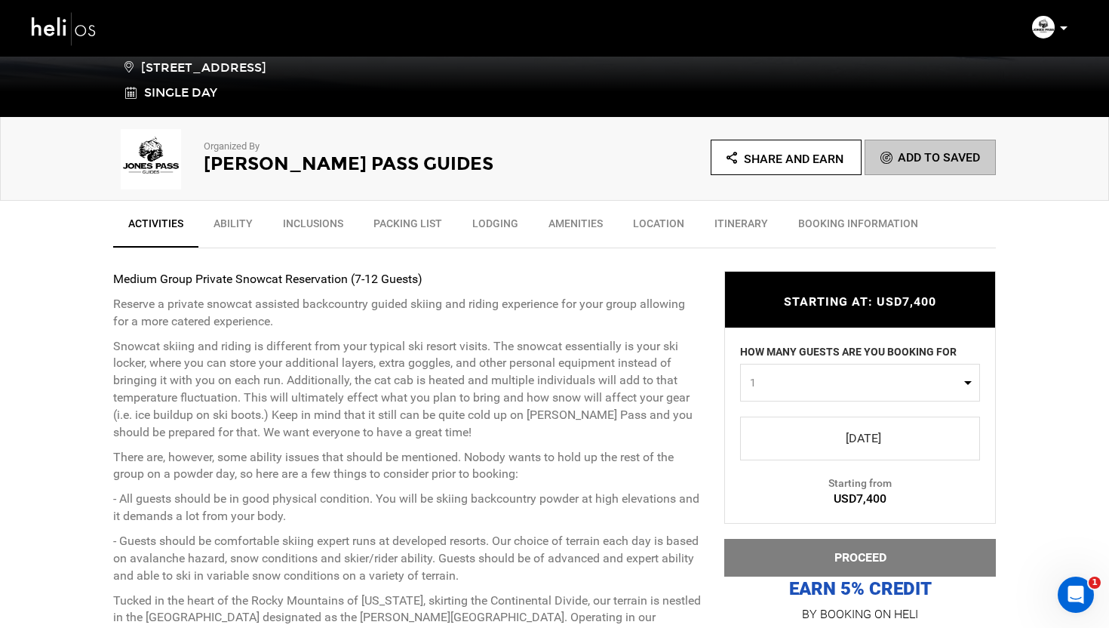
click at [710, 343] on div "STARTING AT: USD7,400 STARTING AT: USD7,400 HOW MANY GUESTS ARE YOU BOOKING FOR…" at bounding box center [849, 436] width 294 height 376
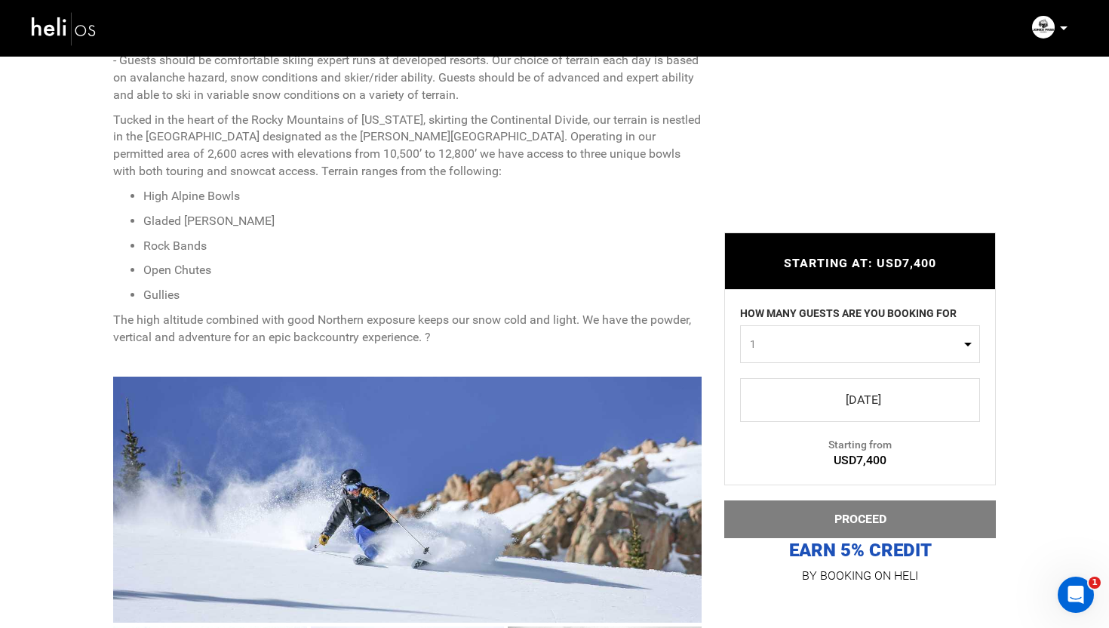
scroll to position [1215, 0]
